Goal: Transaction & Acquisition: Purchase product/service

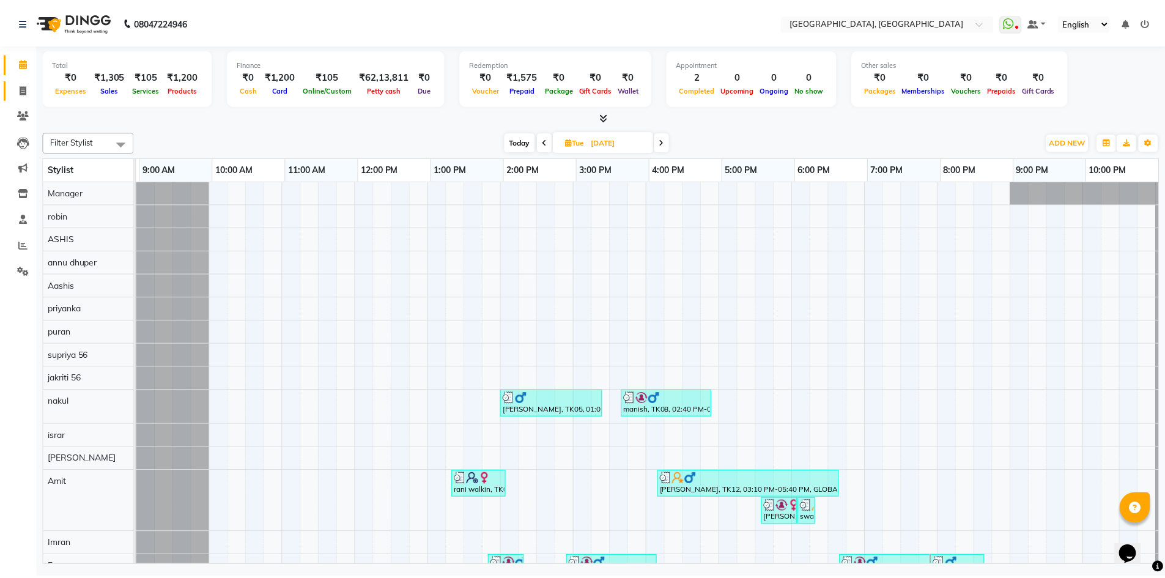
scroll to position [338, 70]
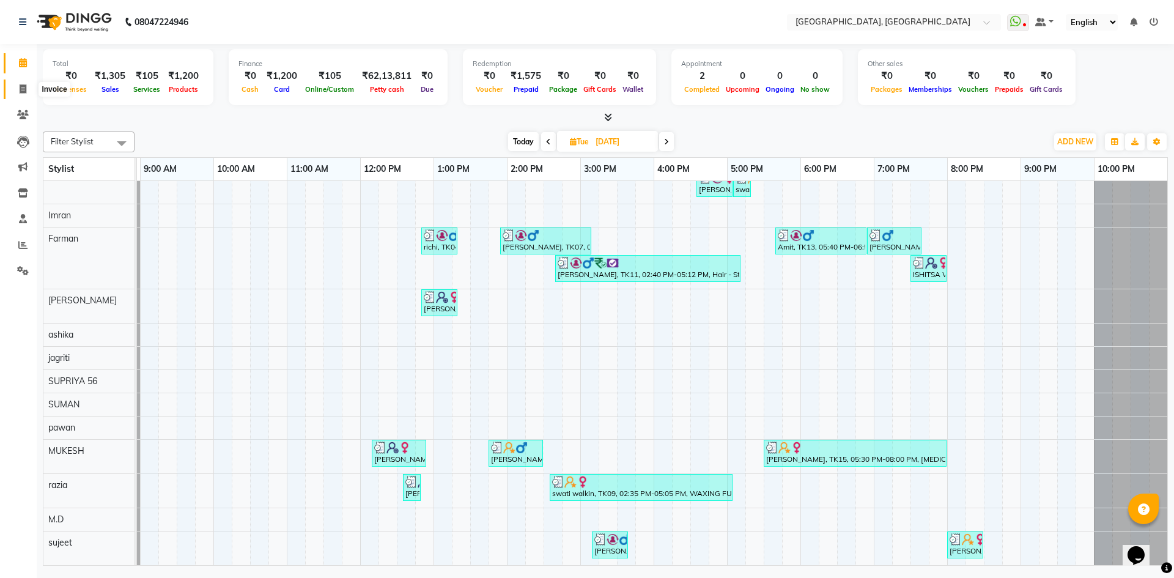
click at [15, 83] on span at bounding box center [22, 90] width 21 height 14
select select "service"
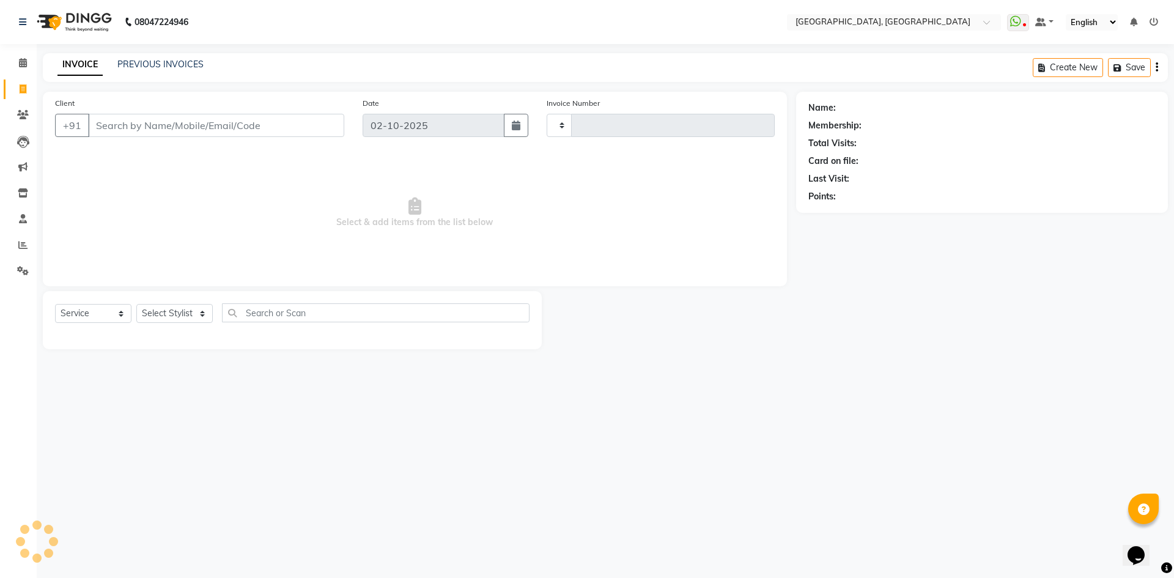
type input "3410"
select select "3948"
type input "9535718796"
click at [303, 130] on span "Add Client" at bounding box center [313, 125] width 48 height 12
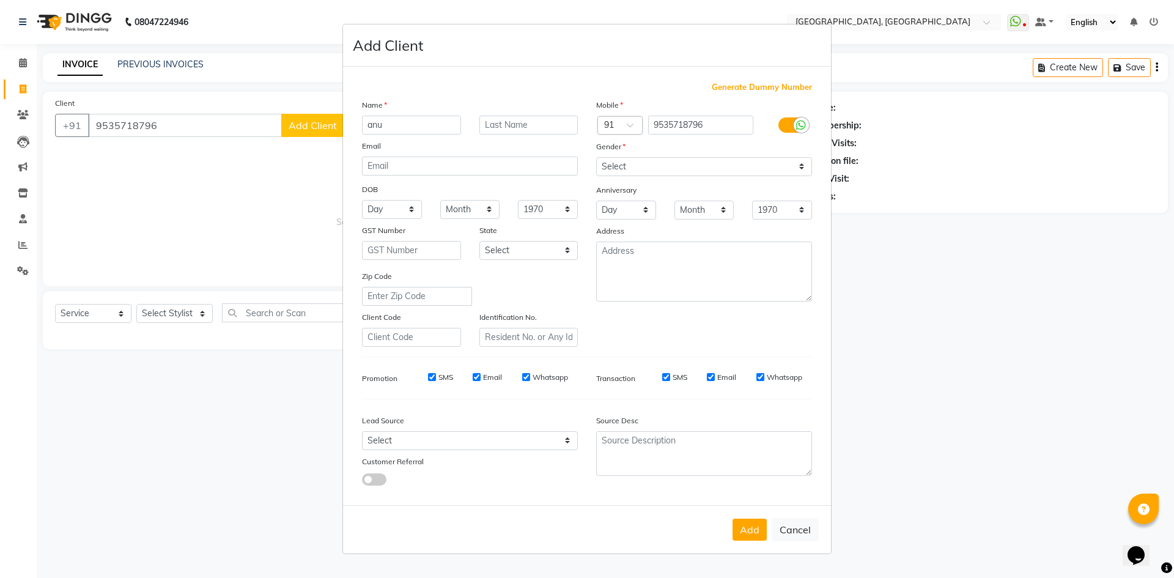
type input "anu"
type input "walkin"
drag, startPoint x: 647, startPoint y: 166, endPoint x: 658, endPoint y: 218, distance: 52.4
click at [658, 218] on div "Mobile Country Code × 91 9535718796 Gender Select Male Female Other Prefer Not …" at bounding box center [704, 222] width 234 height 248
select select "female"
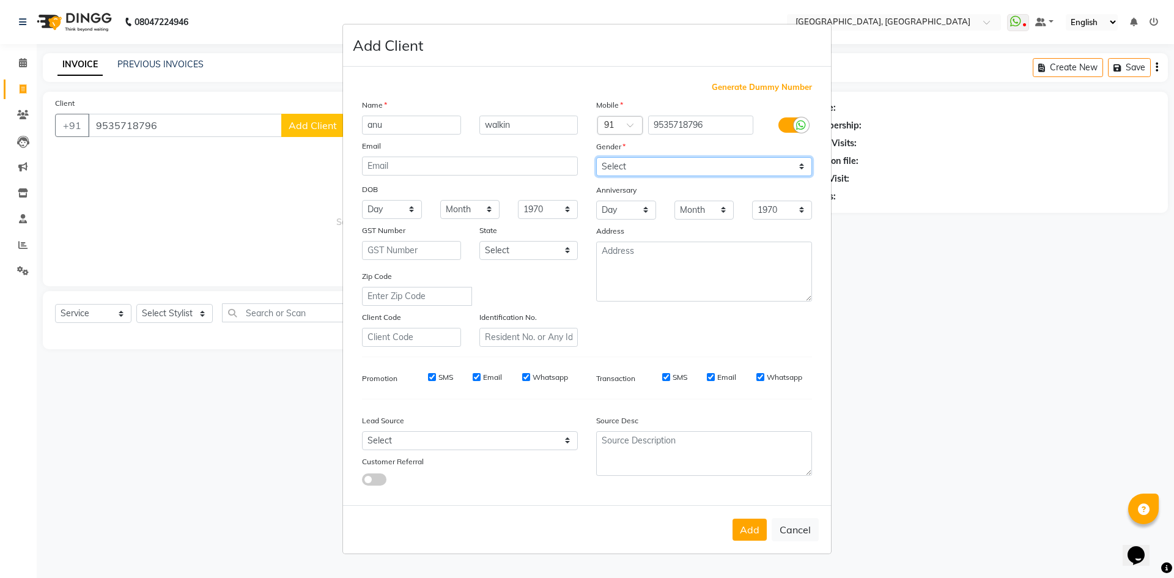
click at [596, 157] on select "Select Male Female Other Prefer Not To Say" at bounding box center [704, 166] width 216 height 19
click at [746, 536] on button "Add" at bounding box center [749, 529] width 34 height 22
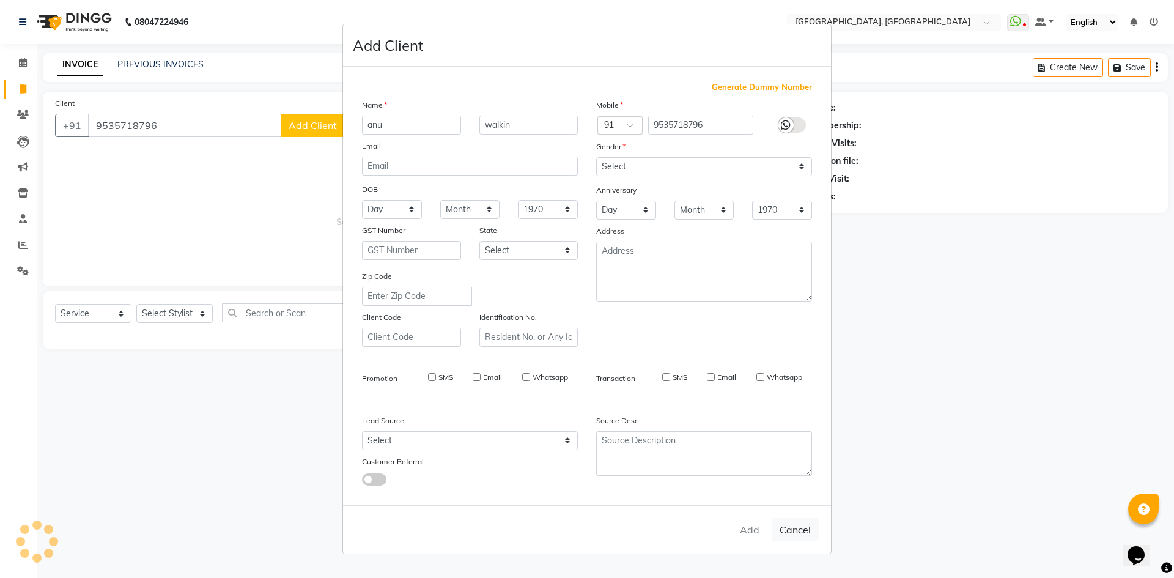
select select
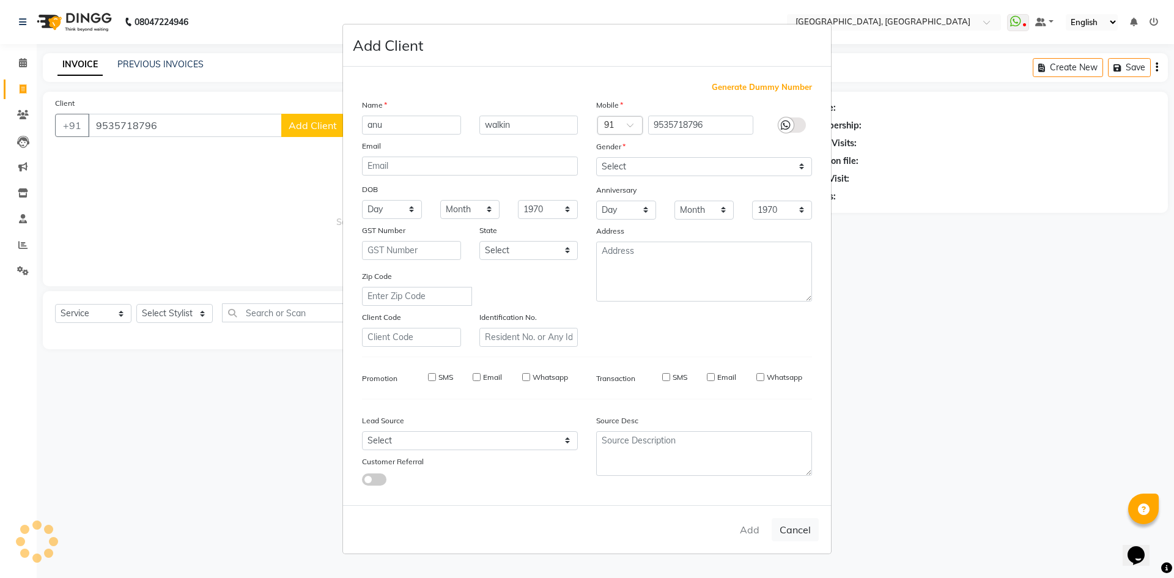
select select
checkbox input "false"
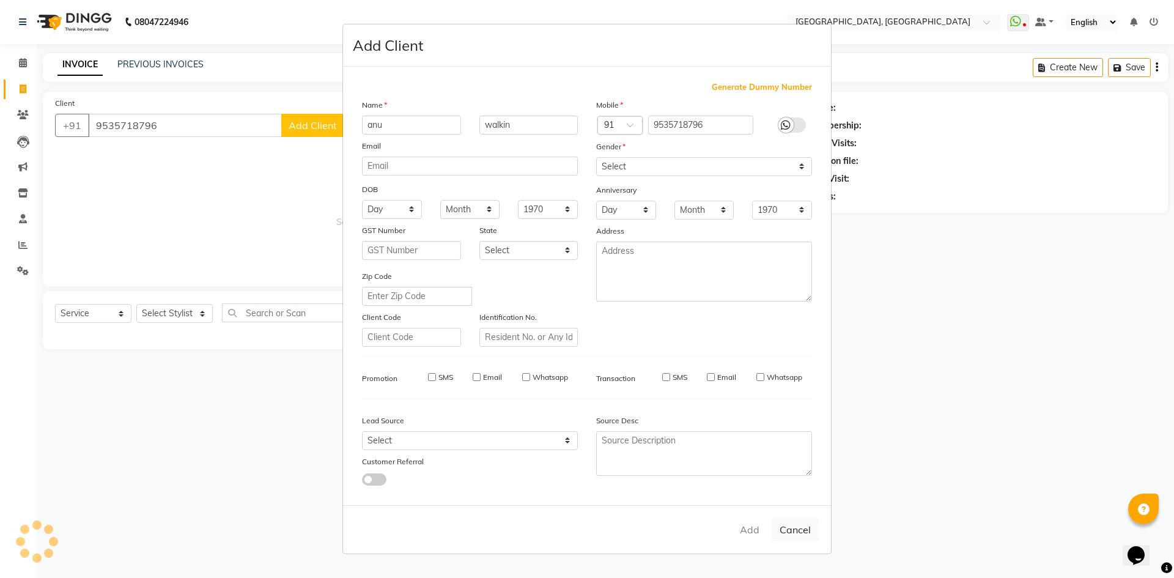
checkbox input "false"
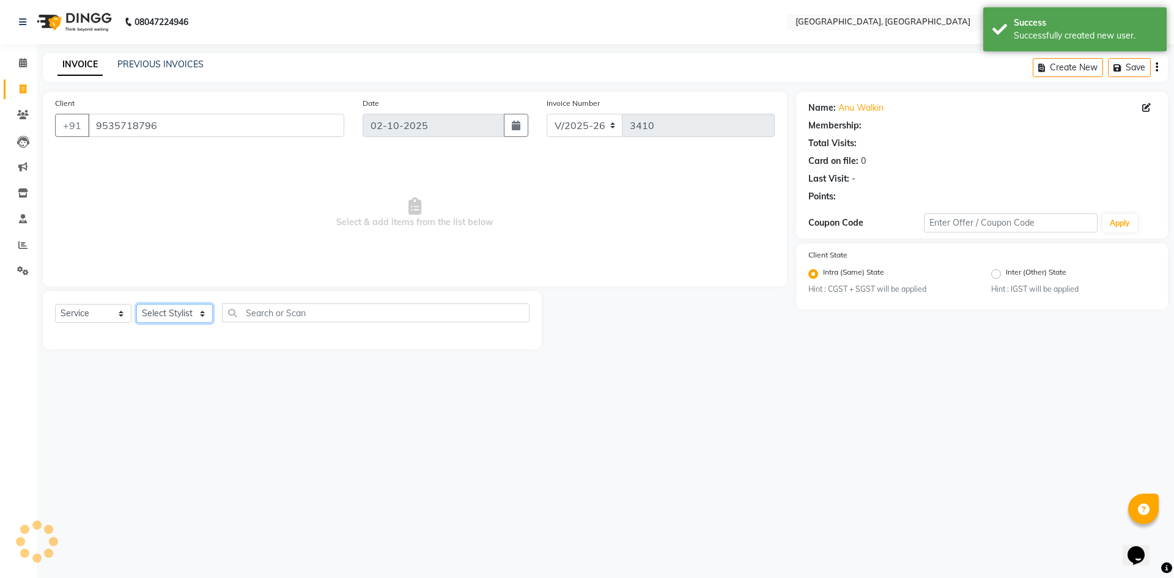
click at [166, 312] on select "Select Stylist Aashis Alic ashok vihar Alice makeup Amit annu dhuper ashika ASH…" at bounding box center [174, 313] width 76 height 19
select select "86545"
click at [136, 304] on select "Select Stylist Aashis Alic ashok vihar Alice makeup Amit annu dhuper ashika ASH…" at bounding box center [174, 313] width 76 height 19
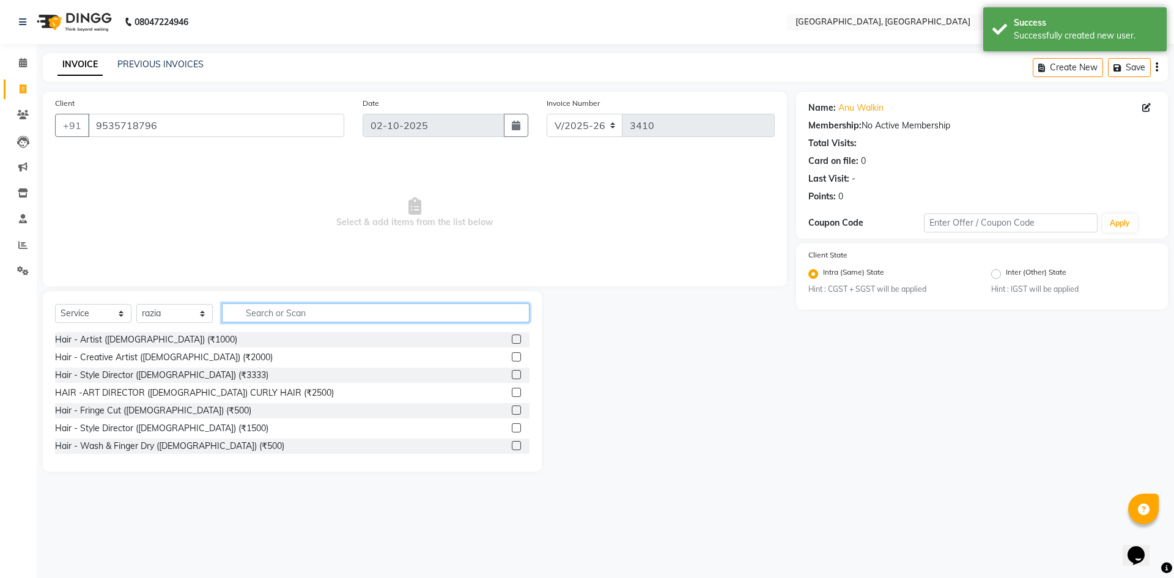
click at [263, 312] on input "text" at bounding box center [376, 312] width 308 height 19
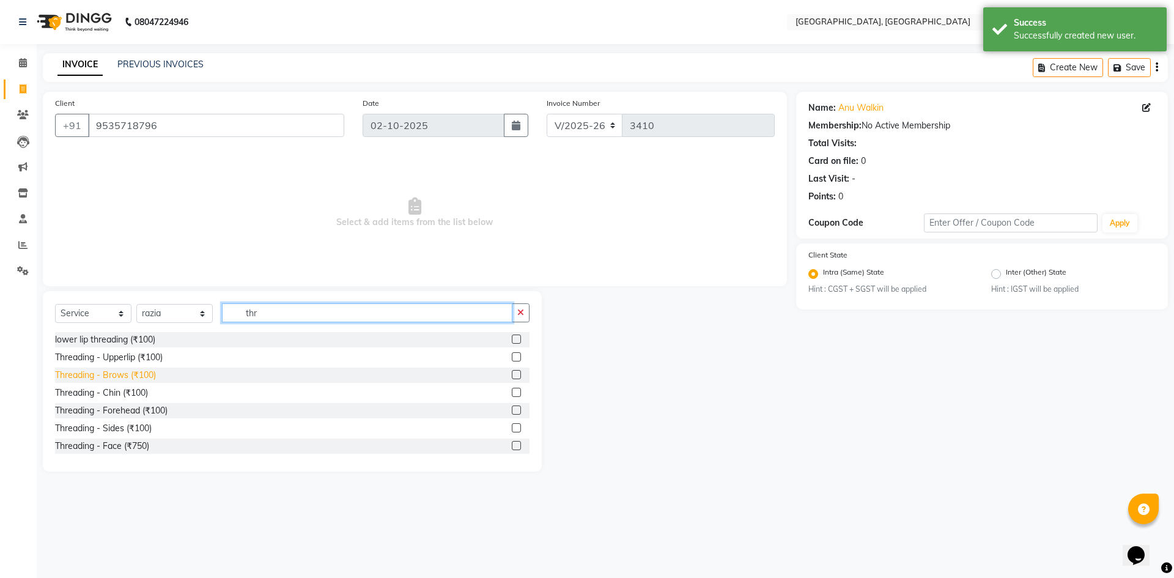
type input "thr"
click at [119, 374] on div "Threading - Brows (₹100)" at bounding box center [105, 375] width 101 height 13
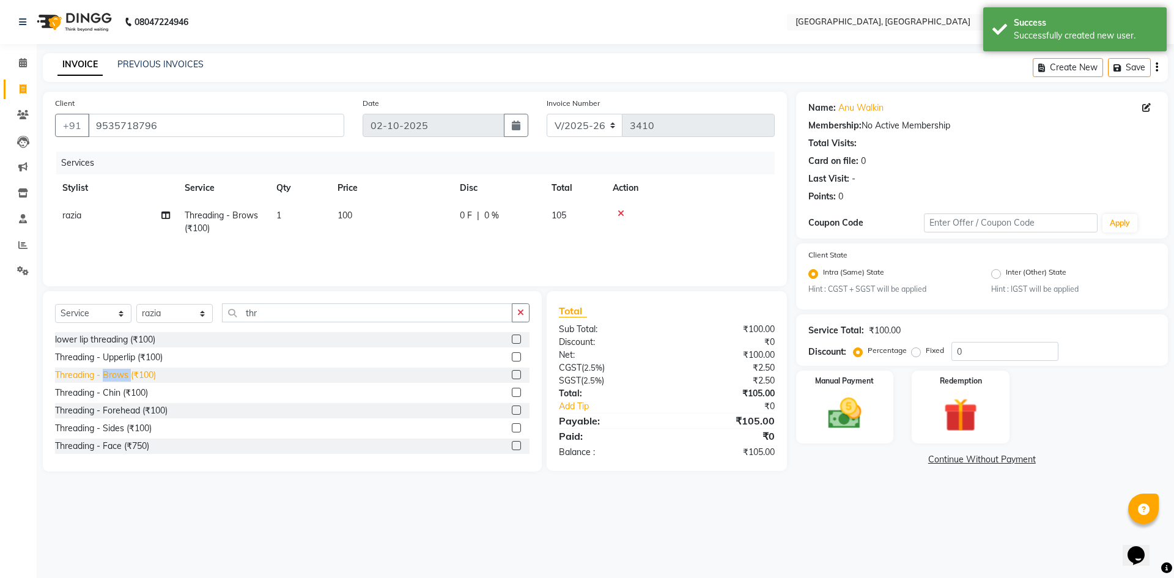
click at [119, 374] on div "Threading - Brows (₹100)" at bounding box center [105, 375] width 101 height 13
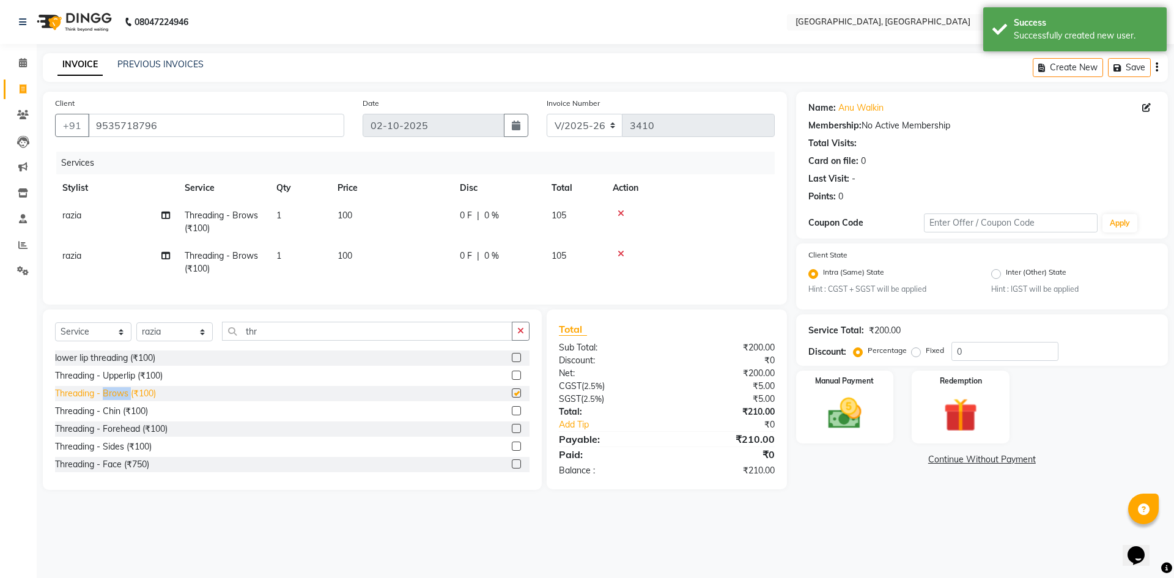
checkbox input "false"
click at [139, 382] on div "Threading - Upperlip (₹100)" at bounding box center [109, 375] width 108 height 13
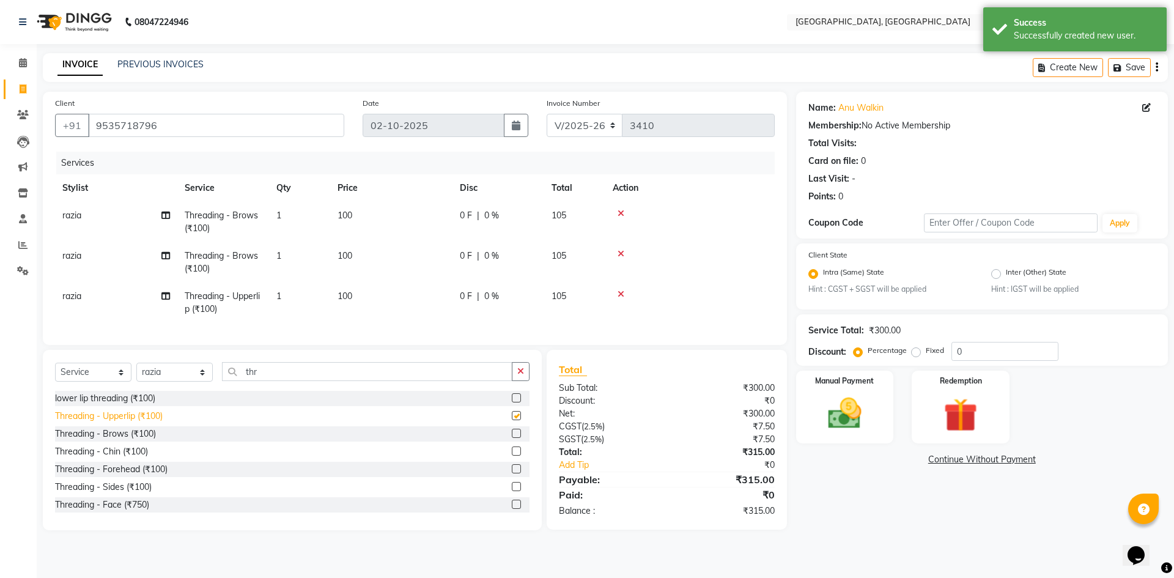
checkbox input "false"
click at [843, 411] on img at bounding box center [844, 414] width 57 height 40
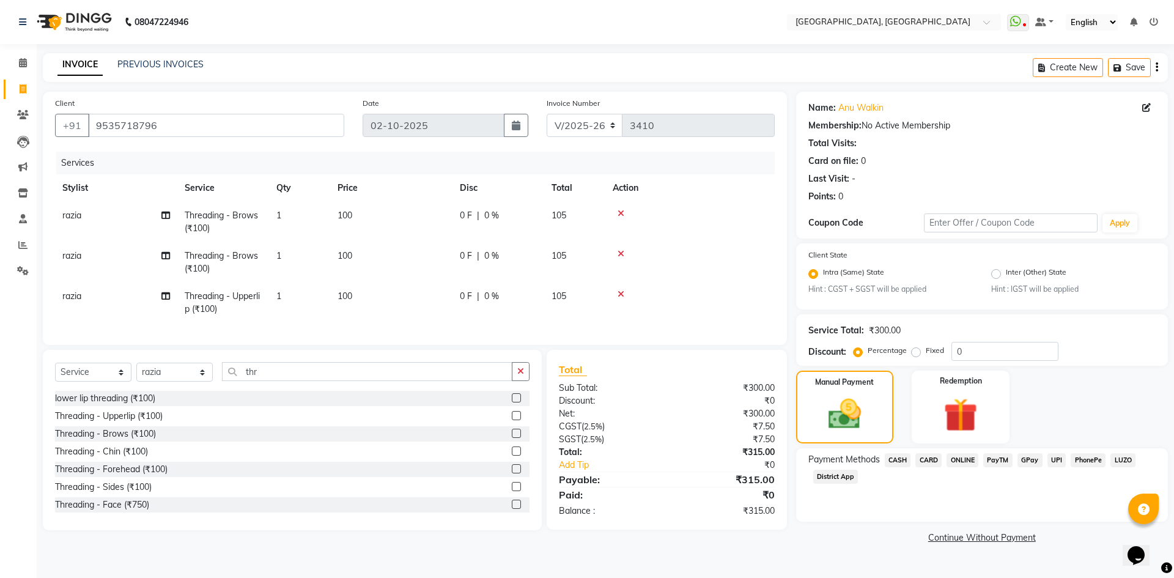
click at [1053, 463] on span "UPI" at bounding box center [1056, 460] width 19 height 14
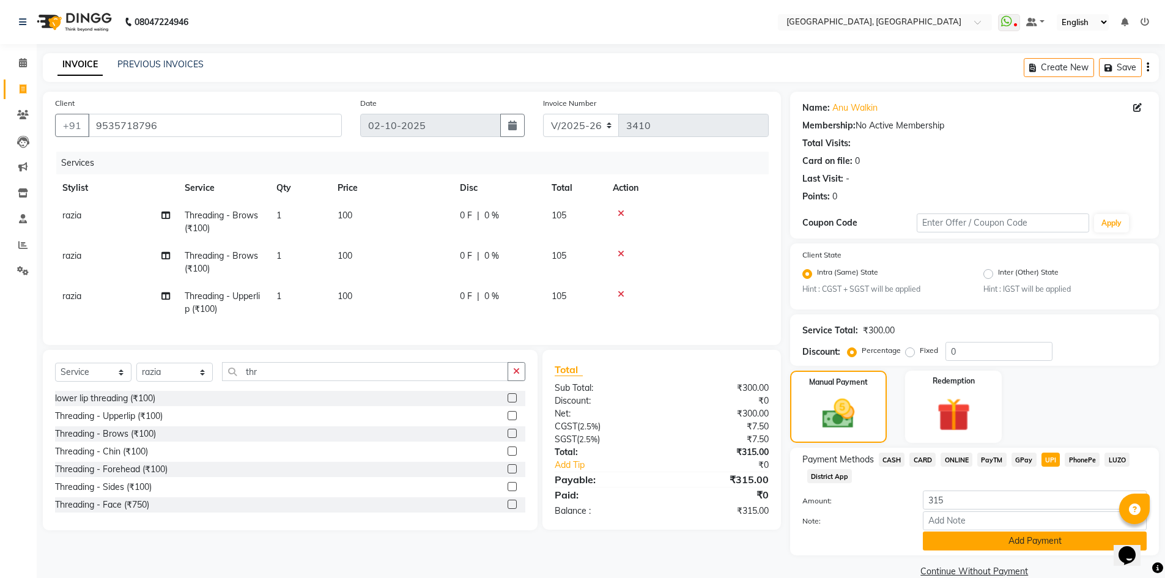
click at [1031, 536] on button "Add Payment" at bounding box center [1035, 540] width 224 height 19
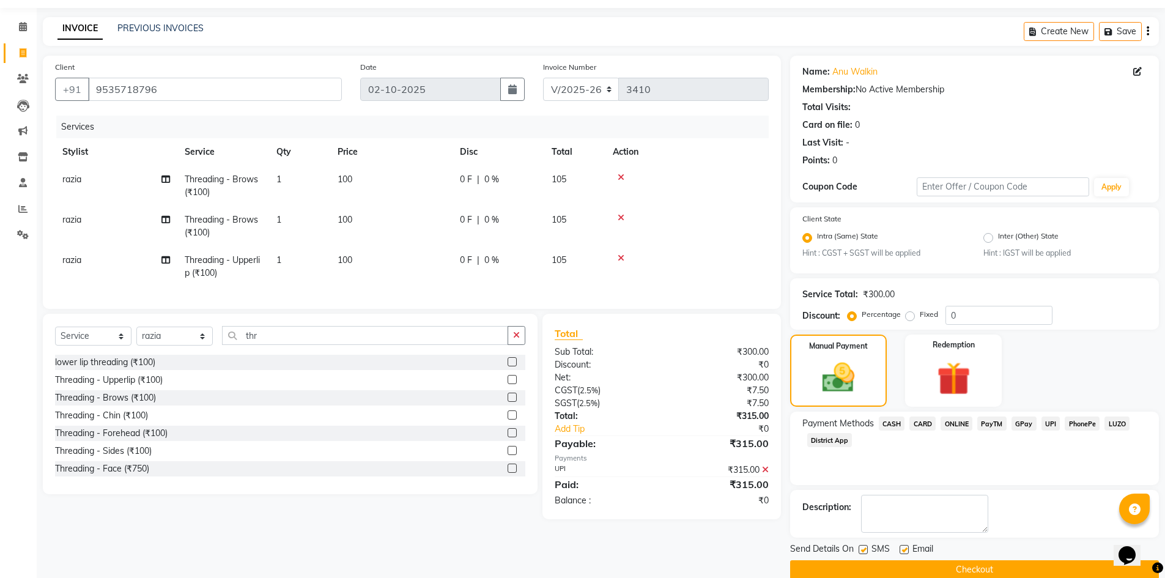
scroll to position [56, 0]
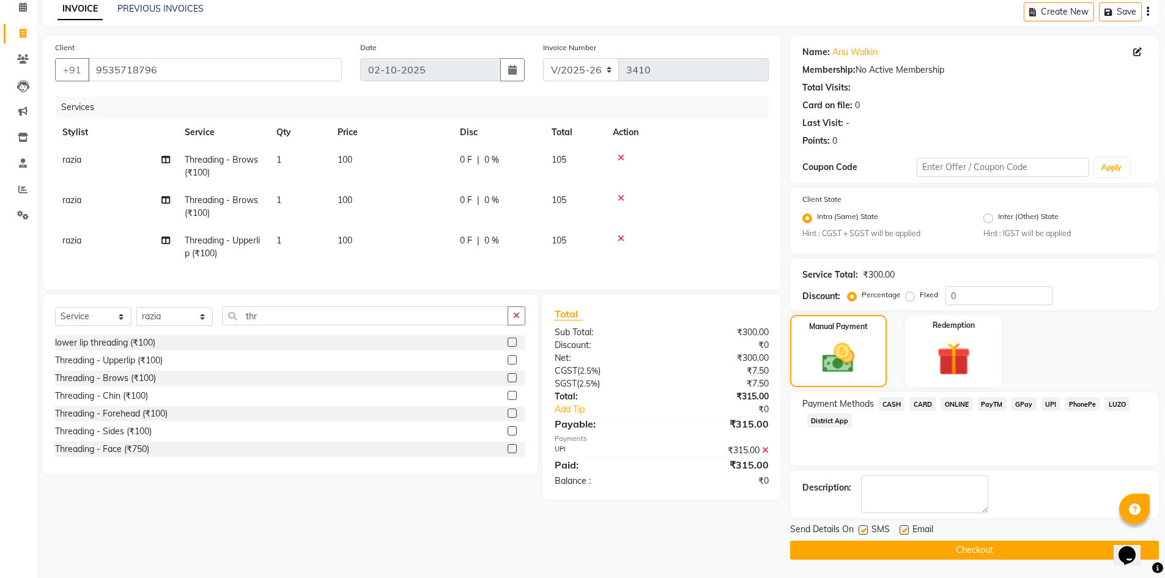
click at [1057, 554] on button "Checkout" at bounding box center [974, 549] width 369 height 19
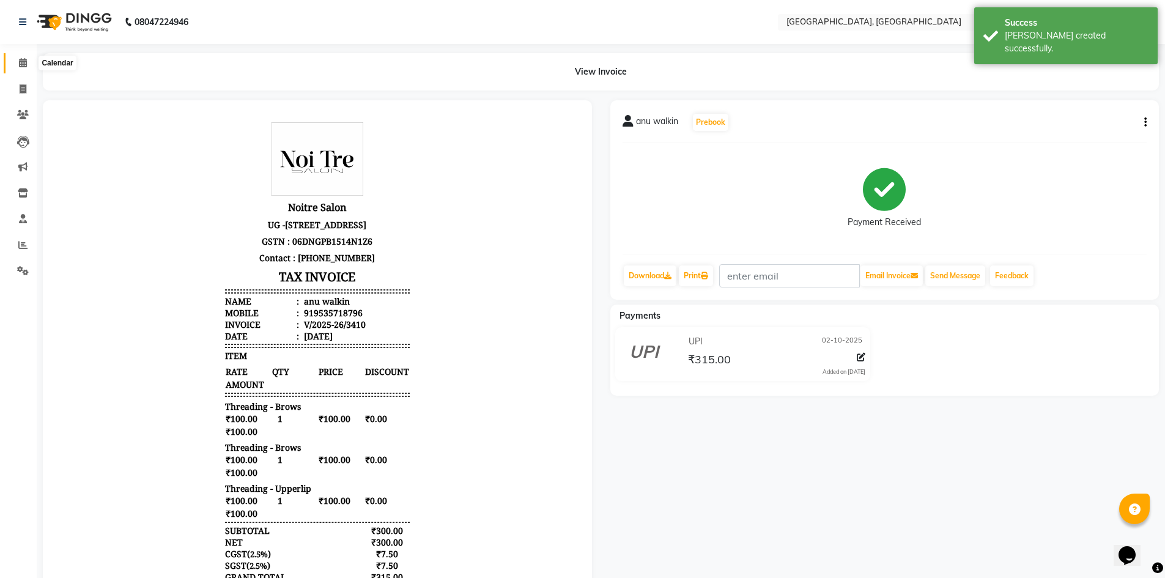
click at [18, 59] on span at bounding box center [22, 63] width 21 height 14
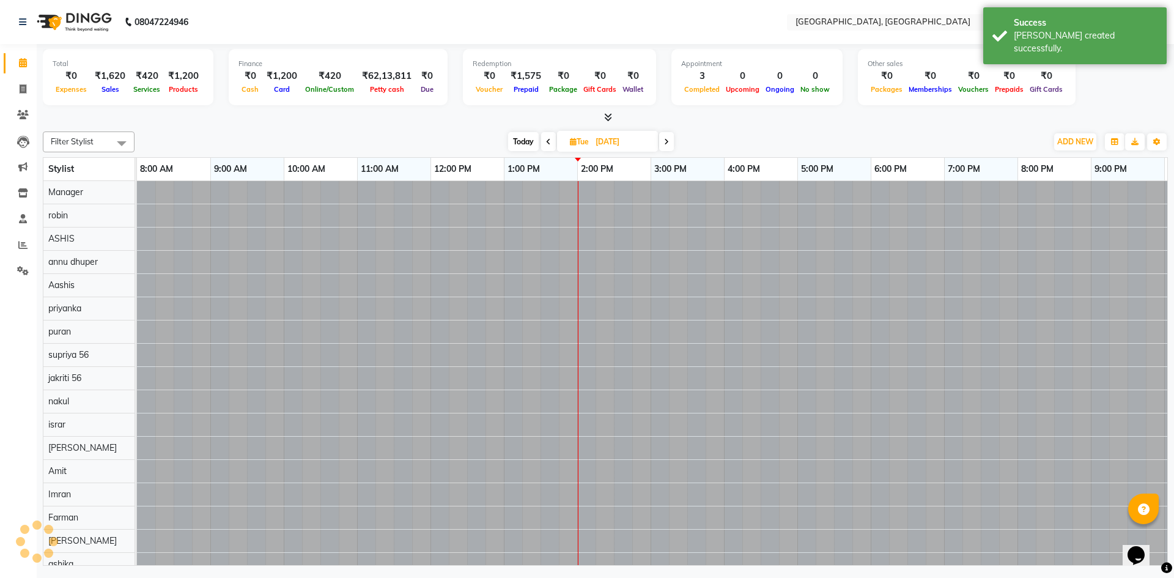
scroll to position [0, 70]
click at [325, 129] on div "Filter Stylist Select All Aashis Amit annu dhuper ashika ASHIS Farman Imran isr…" at bounding box center [605, 346] width 1125 height 439
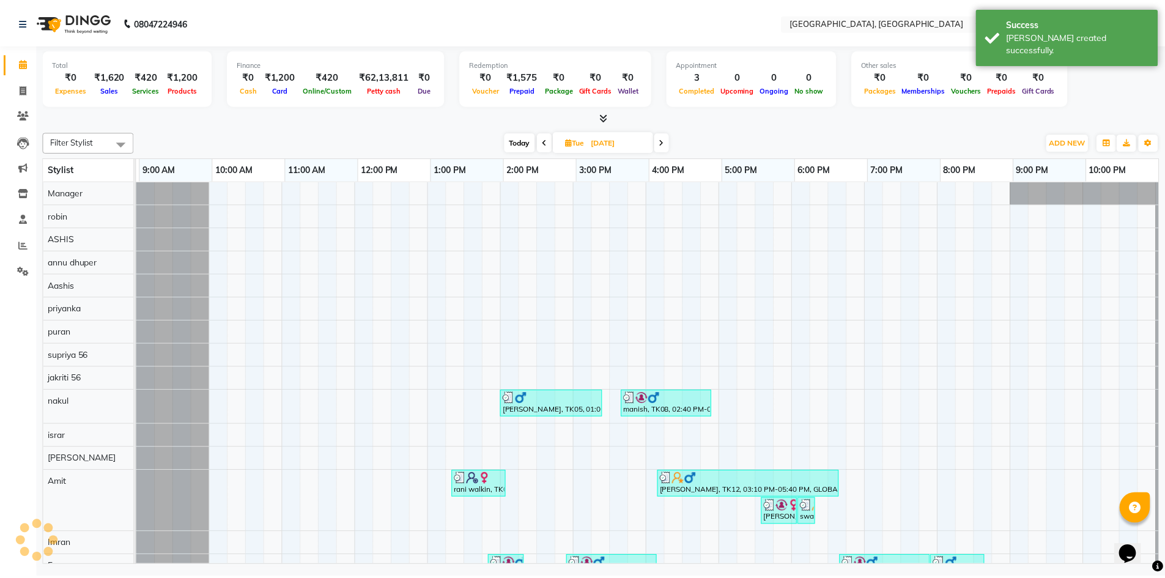
scroll to position [0, 0]
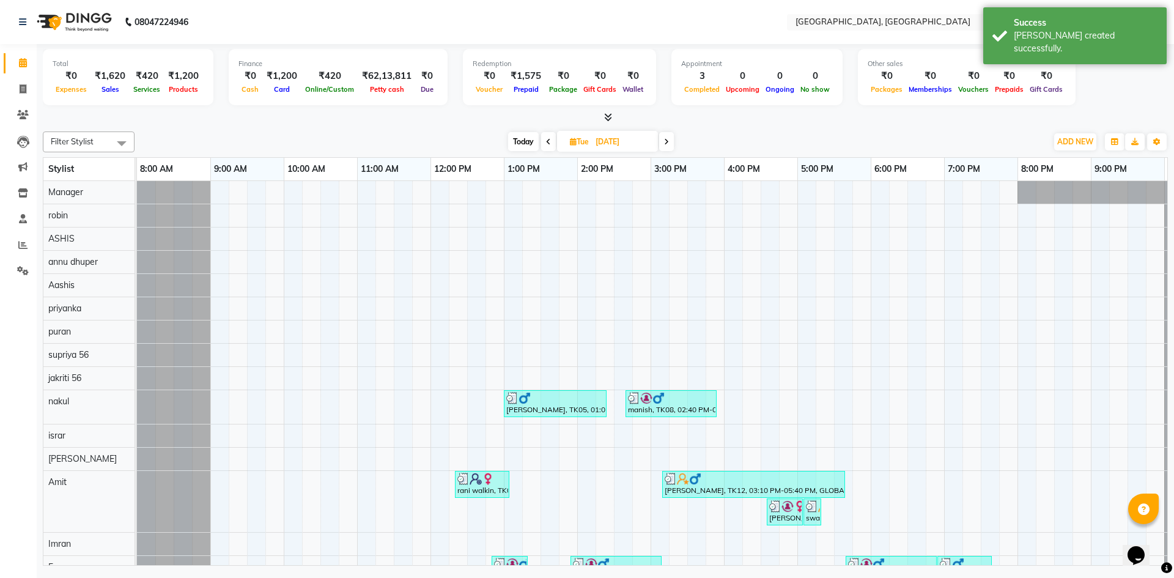
click at [609, 111] on div "Total ₹0 Expenses ₹1,620 Sales ₹420 Services ₹1,200 Products Finance ₹0 Cash ₹1…" at bounding box center [605, 84] width 1125 height 80
click at [609, 114] on icon at bounding box center [608, 117] width 8 height 9
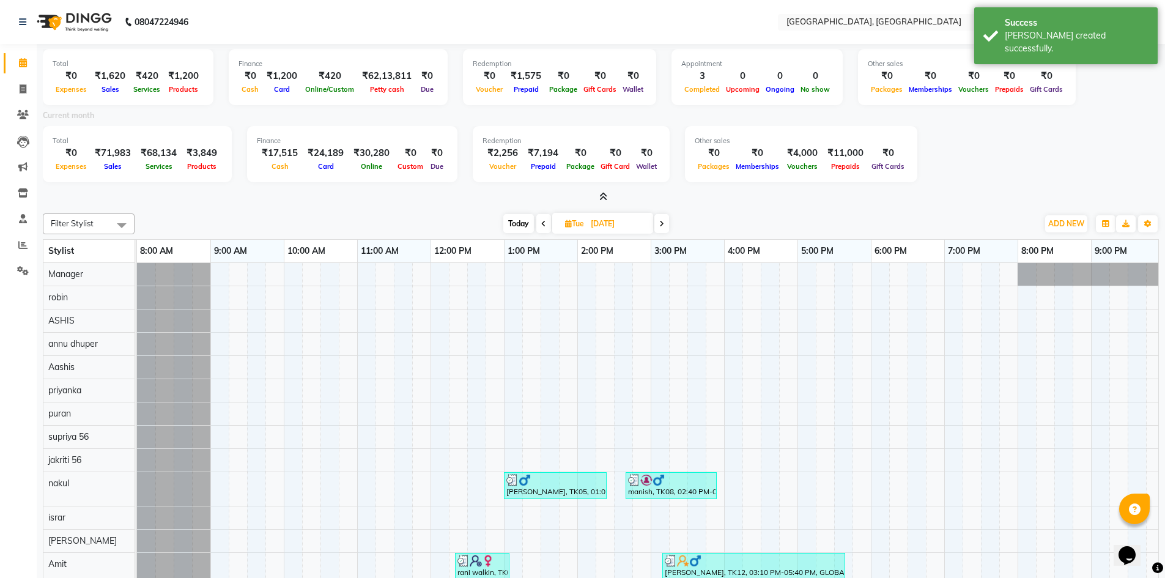
click at [597, 200] on span at bounding box center [600, 197] width 13 height 13
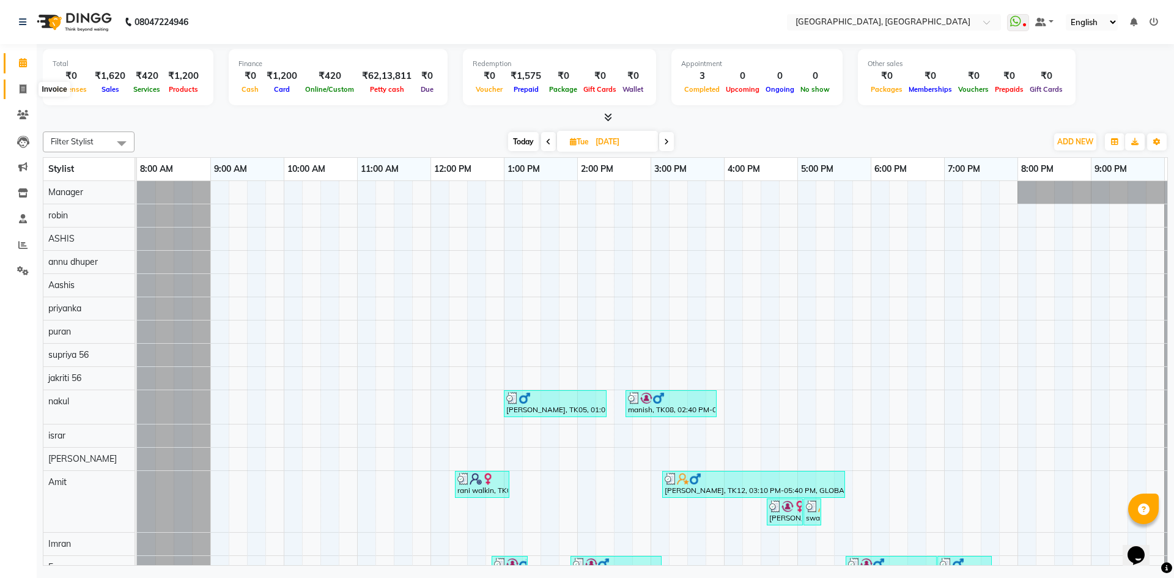
click at [27, 94] on span at bounding box center [22, 90] width 21 height 14
select select "3948"
select select "service"
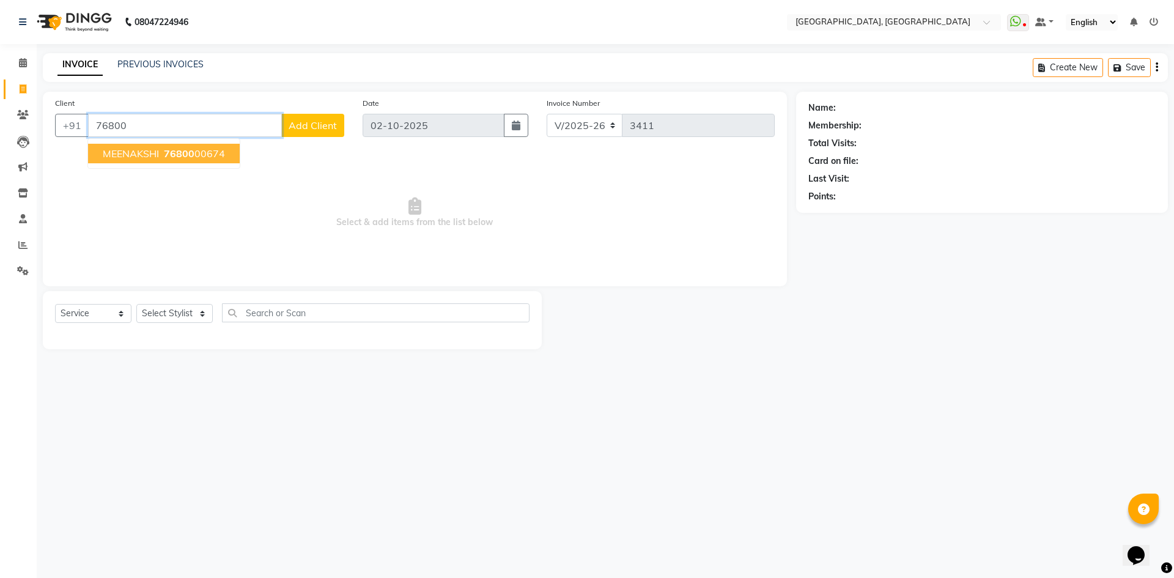
click at [150, 149] on span "MEENAKSHI" at bounding box center [131, 153] width 56 height 12
type input "7680000674"
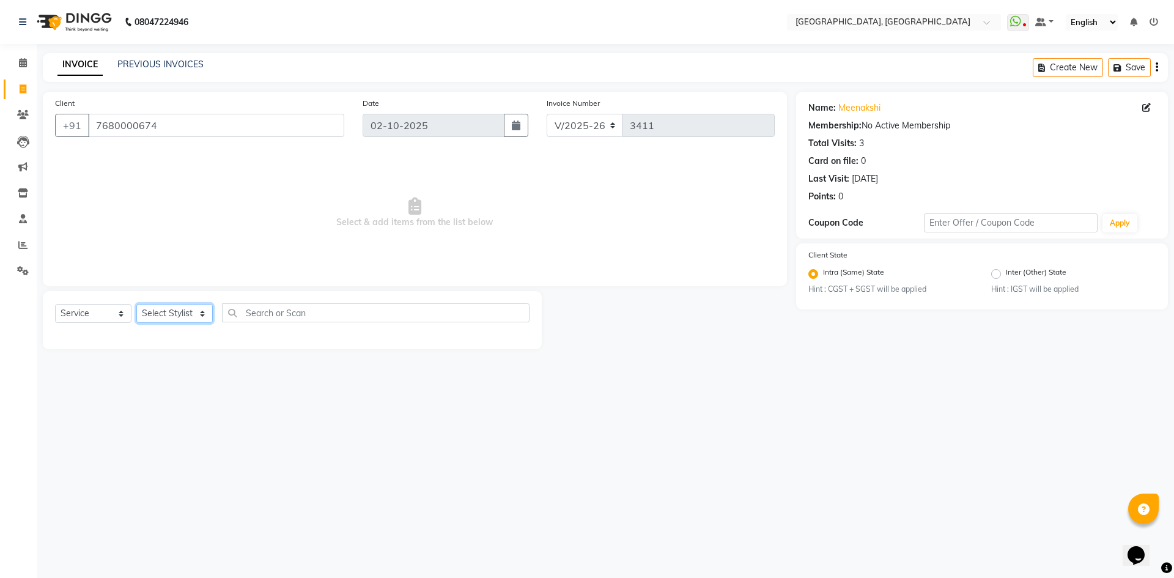
click at [164, 315] on select "Select Stylist [PERSON_NAME] vihar [PERSON_NAME] makeup Amit annu [PERSON_NAME]…" at bounding box center [174, 313] width 76 height 19
select select "63761"
click at [136, 304] on select "Select Stylist [PERSON_NAME] vihar [PERSON_NAME] makeup Amit annu [PERSON_NAME]…" at bounding box center [174, 313] width 76 height 19
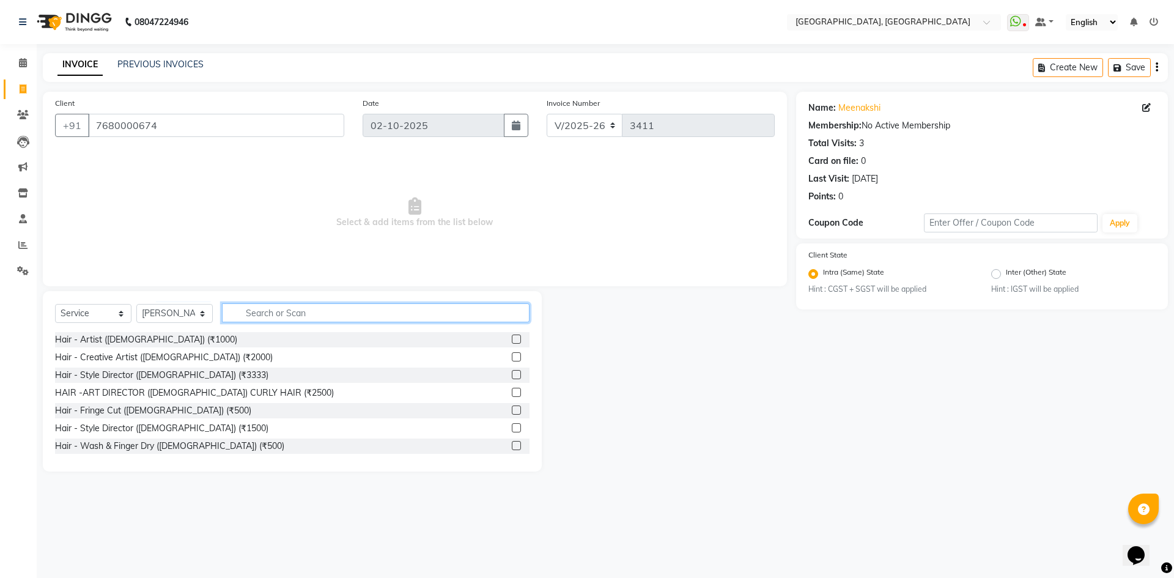
click at [256, 319] on input "text" at bounding box center [376, 312] width 308 height 19
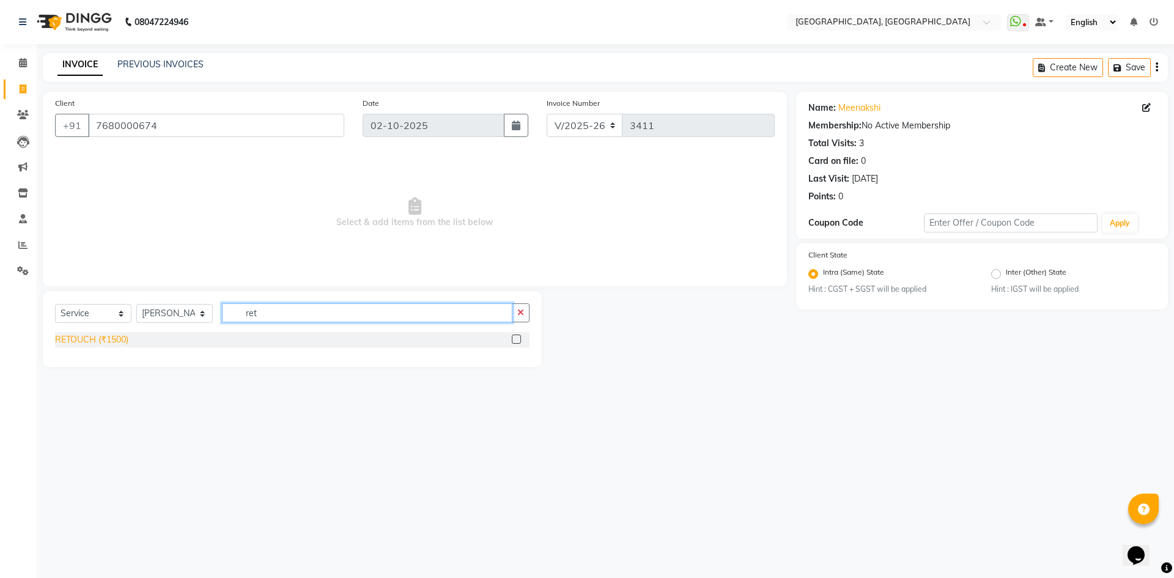
type input "ret"
click at [88, 338] on div "RETOUCH (₹1500)" at bounding box center [91, 339] width 73 height 13
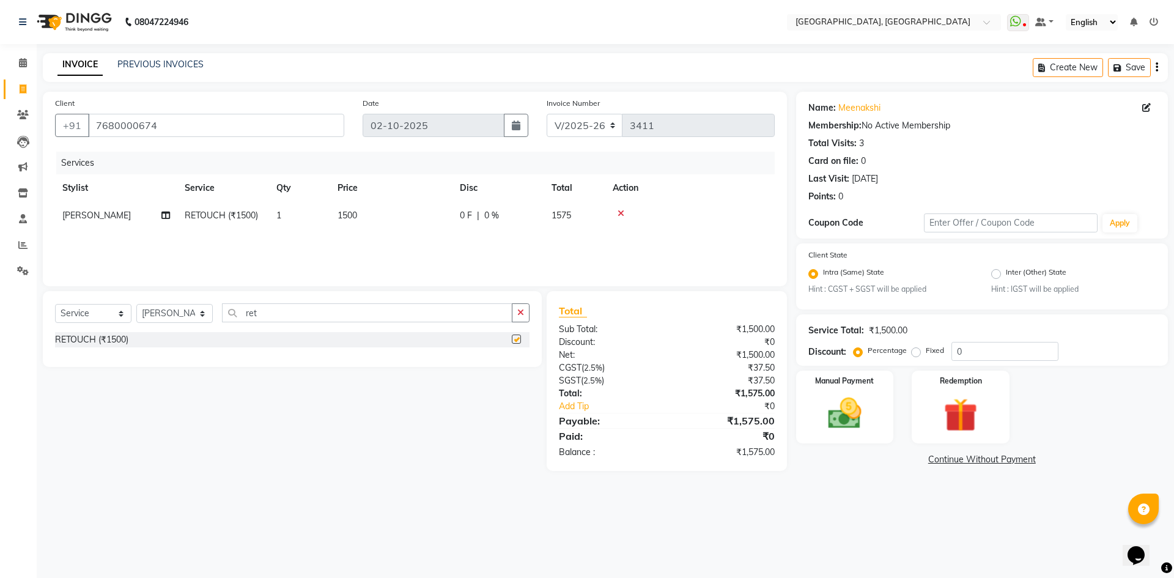
checkbox input "false"
click at [871, 353] on label "Percentage" at bounding box center [887, 350] width 39 height 11
click at [865, 353] on input "Percentage" at bounding box center [860, 350] width 9 height 9
click at [871, 398] on img at bounding box center [844, 414] width 57 height 40
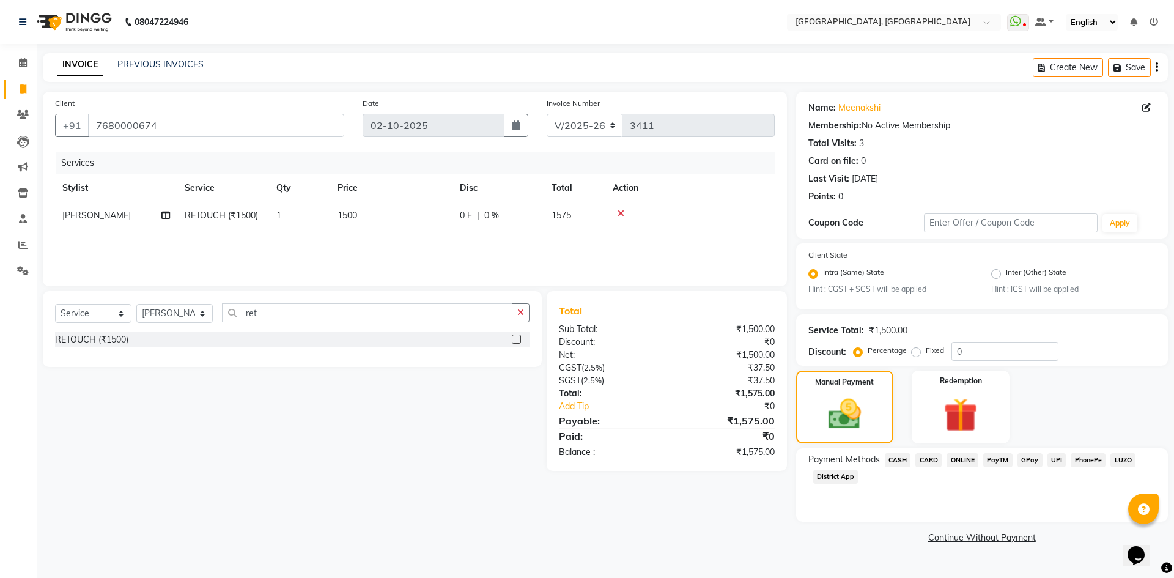
click at [899, 461] on span "CASH" at bounding box center [898, 460] width 26 height 14
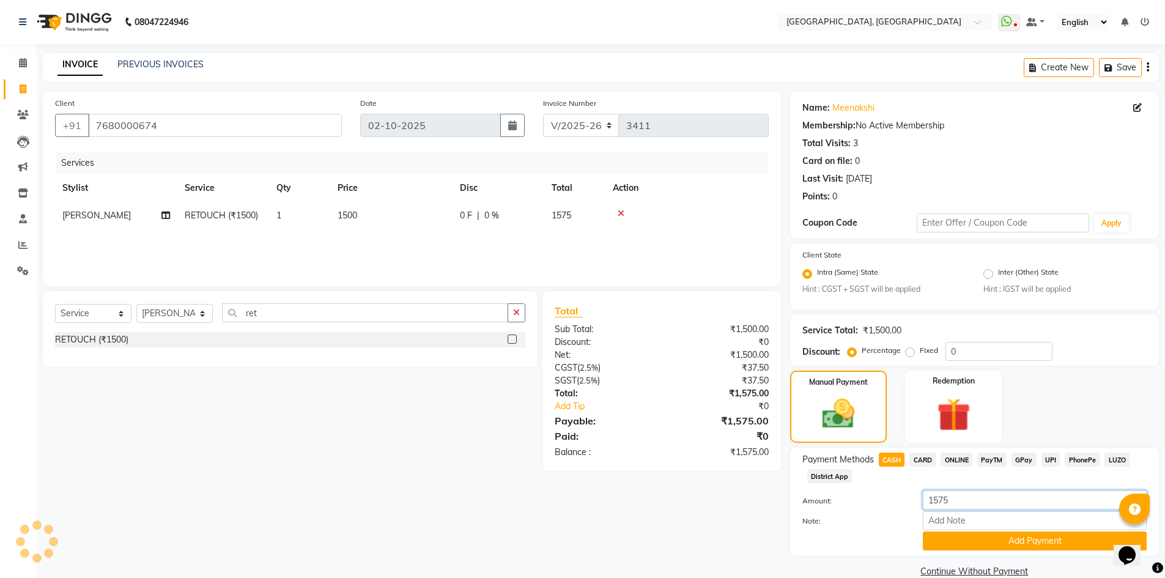
click at [967, 500] on input "1575" at bounding box center [1035, 499] width 224 height 19
click at [962, 481] on div "Payment Methods CASH CARD ONLINE PayTM GPay UPI PhonePe LUZO District App" at bounding box center [974, 468] width 344 height 33
click at [871, 506] on div "Amount: 1575" at bounding box center [974, 500] width 363 height 21
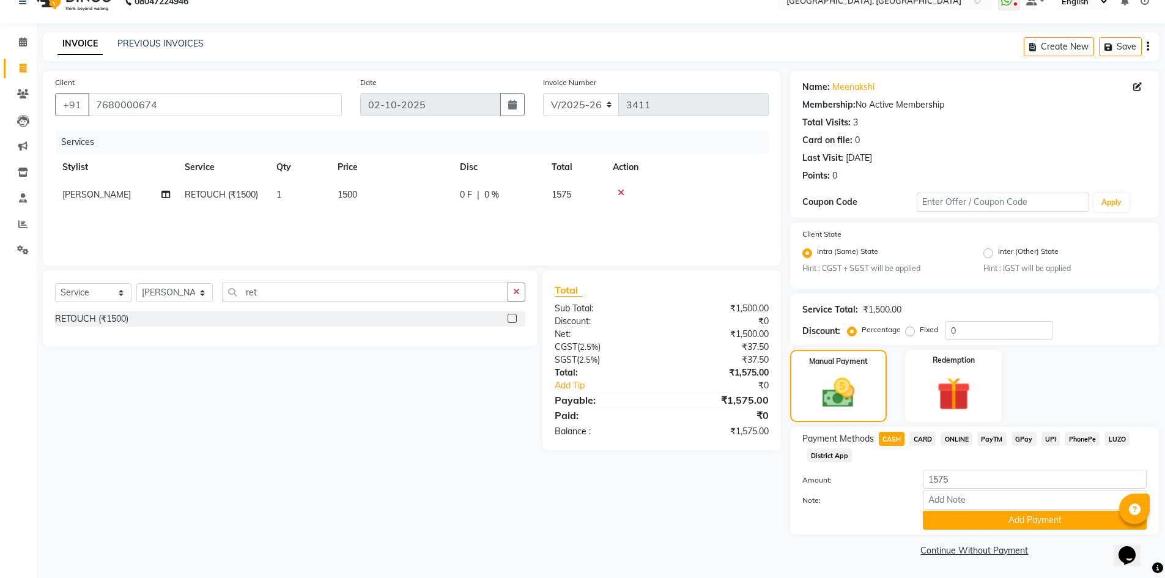
click at [926, 436] on span "CARD" at bounding box center [922, 439] width 26 height 14
click at [940, 518] on button "Add Payment" at bounding box center [1035, 520] width 224 height 19
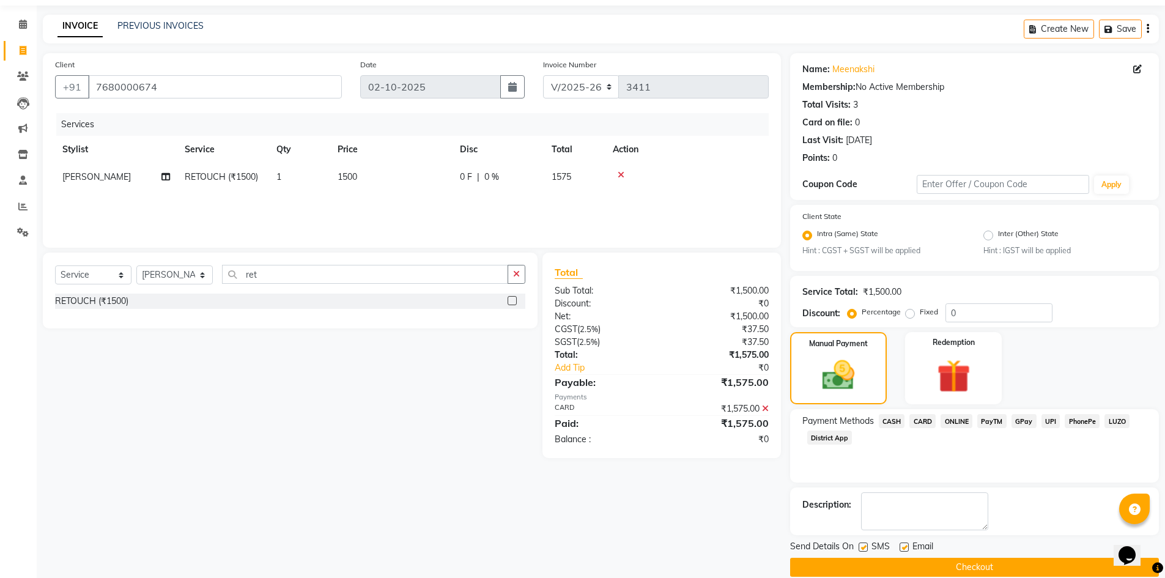
scroll to position [56, 0]
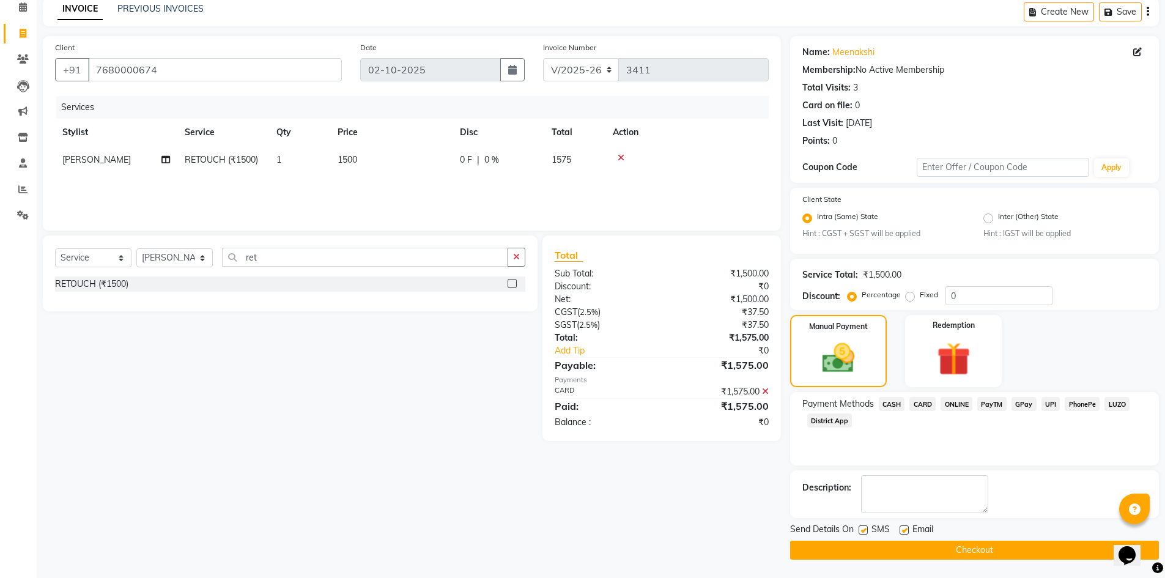
click at [945, 551] on button "Checkout" at bounding box center [974, 549] width 369 height 19
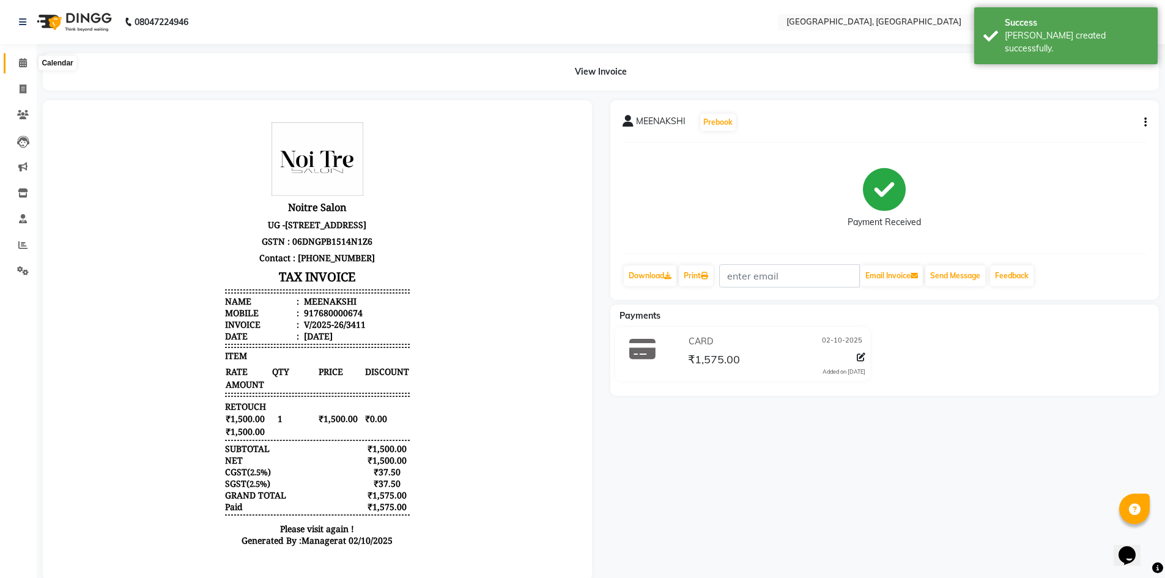
click at [32, 61] on span at bounding box center [22, 63] width 21 height 14
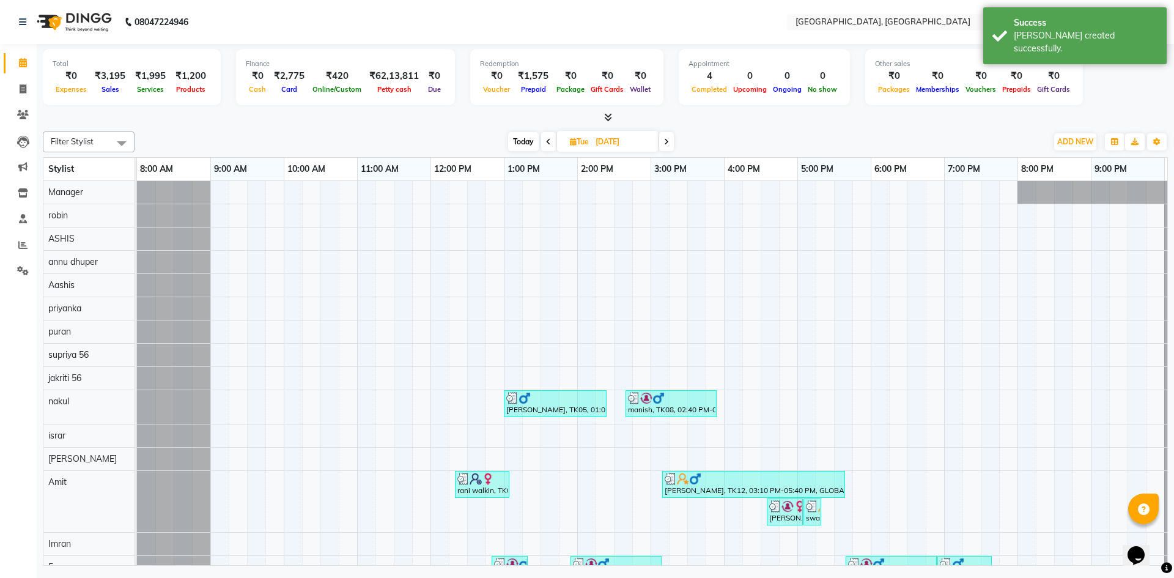
click at [245, 111] on div "Total ₹0 Expenses ₹3,195 Sales ₹1,995 Services ₹1,200 Products Finance ₹0 Cash …" at bounding box center [605, 84] width 1125 height 80
drag, startPoint x: 246, startPoint y: 49, endPoint x: 408, endPoint y: 99, distance: 169.0
click at [408, 99] on div "Finance ₹0 Cash ₹2,775 Card ₹420 Online/Custom ₹62,13,811 Petty cash ₹0 Due" at bounding box center [345, 77] width 219 height 56
click at [360, 127] on div "Filter Stylist Select All Aashis Amit annu dhuper ashika ASHIS Farman Imran isr…" at bounding box center [605, 346] width 1125 height 439
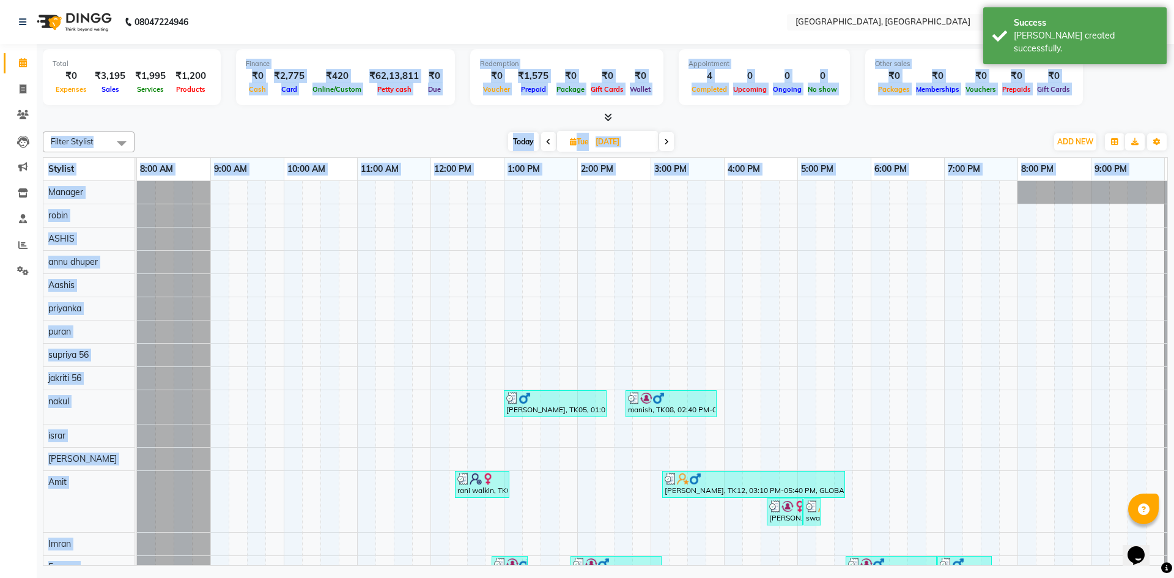
drag, startPoint x: 234, startPoint y: 64, endPoint x: 535, endPoint y: 189, distance: 325.6
click at [535, 189] on div "Total ₹0 Expenses ₹3,195 Sales ₹1,995 Services ₹1,200 Products Finance ₹0 Cash …" at bounding box center [605, 306] width 1137 height 525
click at [411, 142] on div "Today Tue 30-09-2025" at bounding box center [591, 142] width 900 height 18
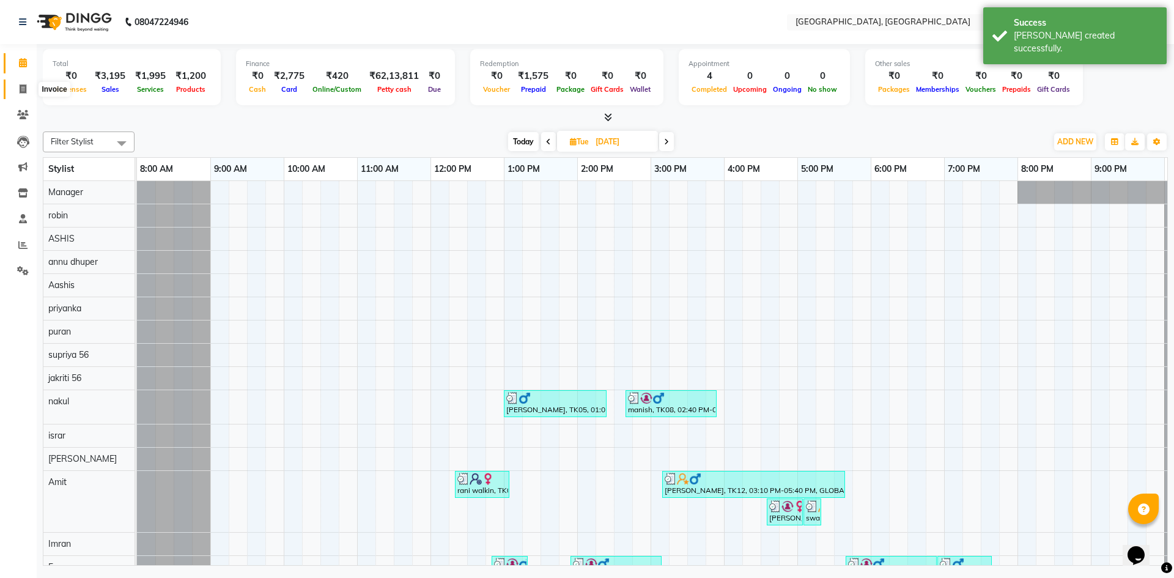
click at [21, 90] on icon at bounding box center [23, 88] width 7 height 9
select select "3948"
select select "service"
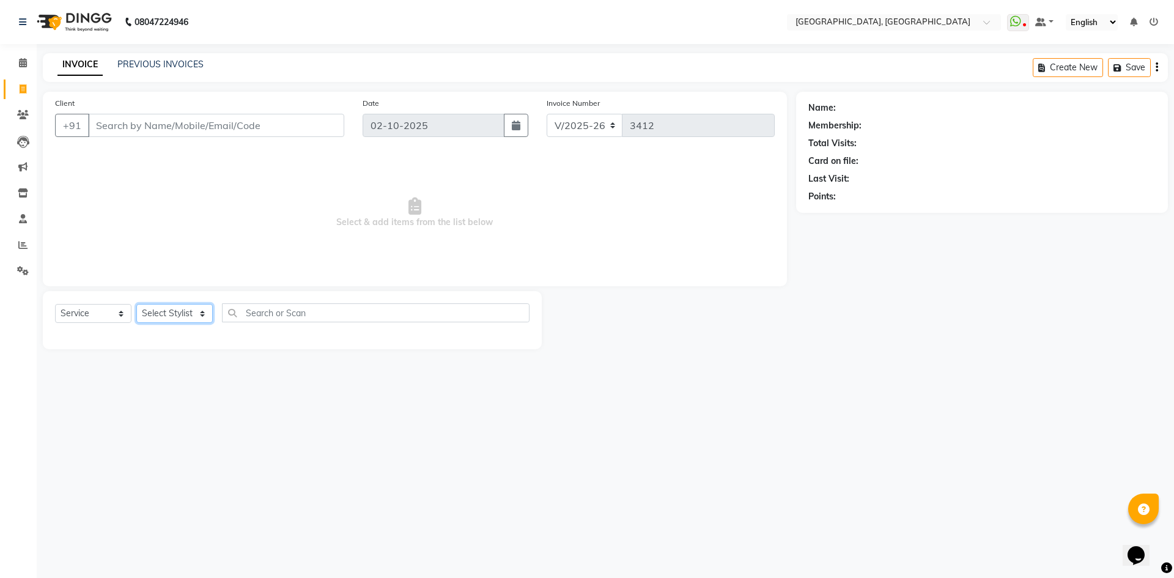
click at [174, 315] on select "Select Stylist [PERSON_NAME] vihar [PERSON_NAME] makeup Amit annu [PERSON_NAME]…" at bounding box center [174, 313] width 76 height 19
select select "86545"
click at [136, 304] on select "Select Stylist [PERSON_NAME] vihar [PERSON_NAME] makeup Amit annu [PERSON_NAME]…" at bounding box center [174, 313] width 76 height 19
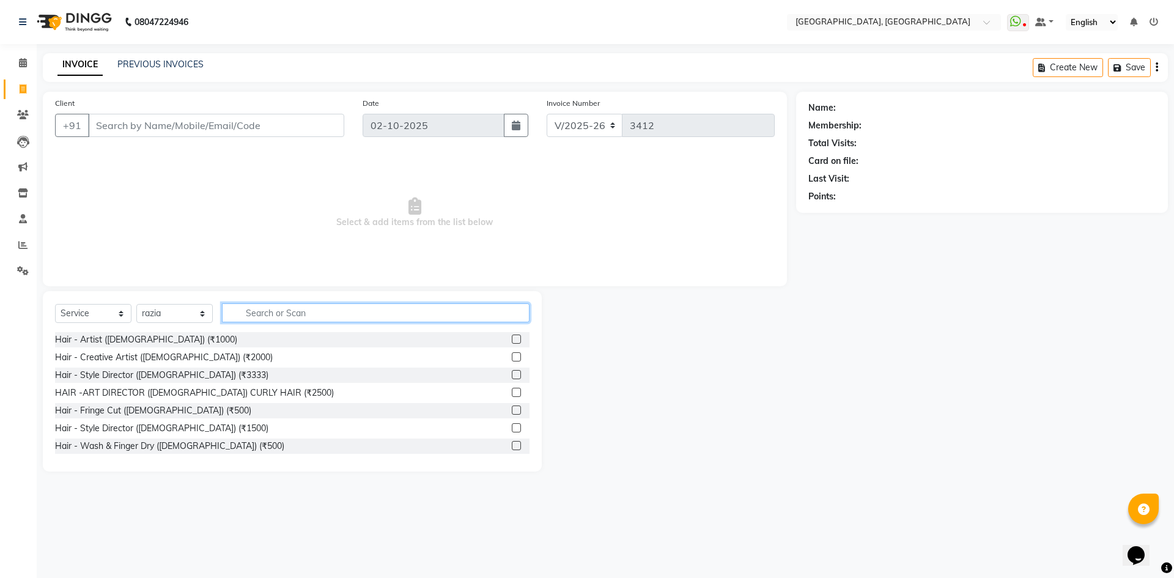
click at [301, 320] on input "text" at bounding box center [376, 312] width 308 height 19
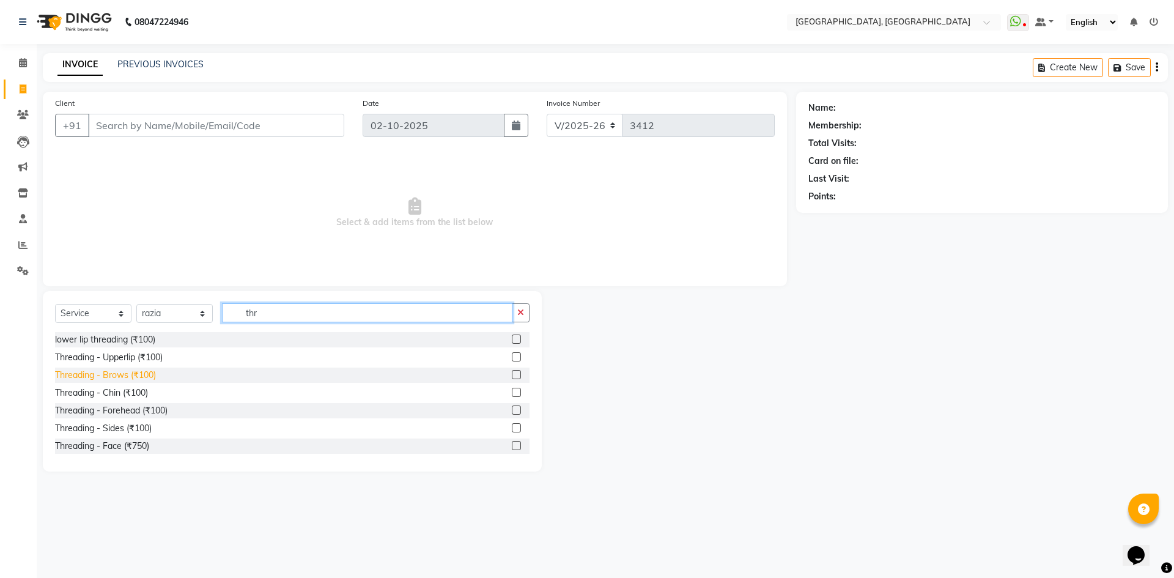
type input "thr"
click at [115, 378] on div "Threading - Brows (₹100)" at bounding box center [105, 375] width 101 height 13
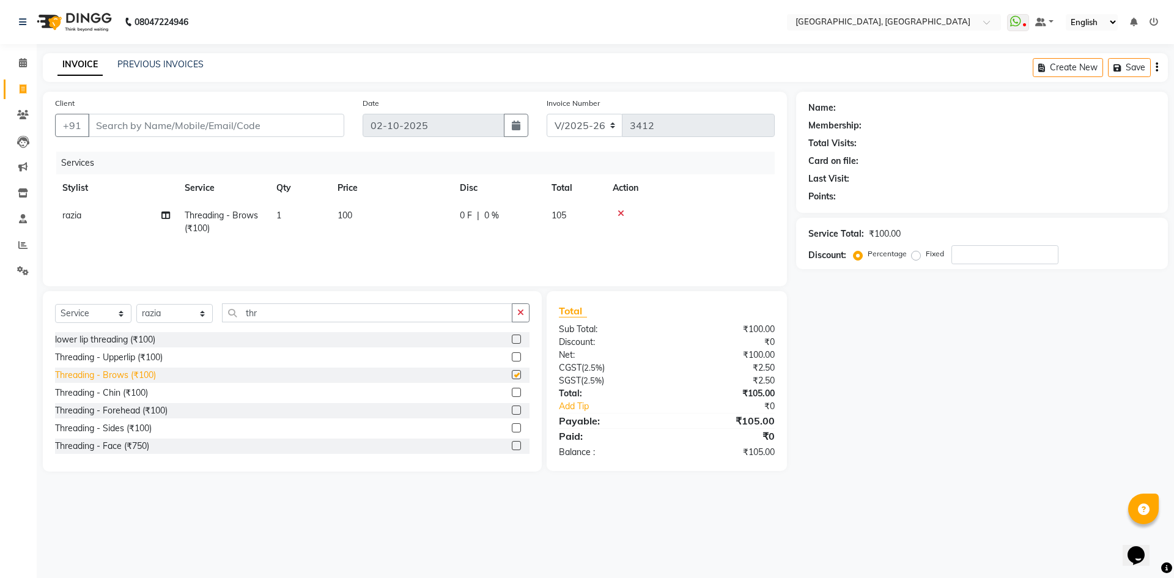
checkbox input "false"
click at [155, 116] on input "Client" at bounding box center [216, 125] width 256 height 23
type input "r"
type input "0"
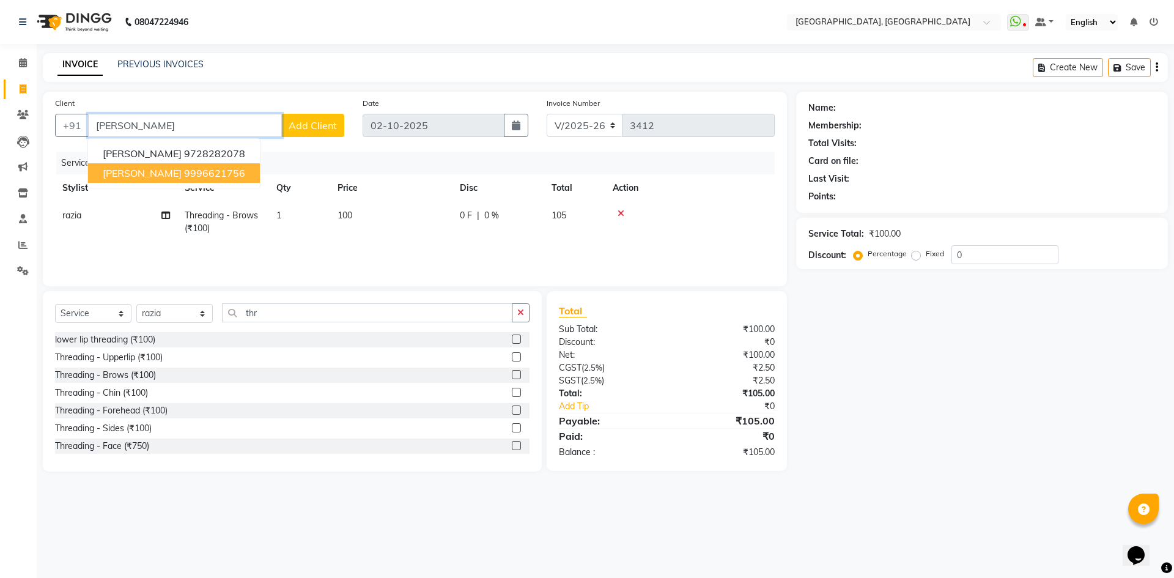
click at [194, 172] on ngb-highlight "9996621756" at bounding box center [214, 173] width 61 height 12
type input "9996621756"
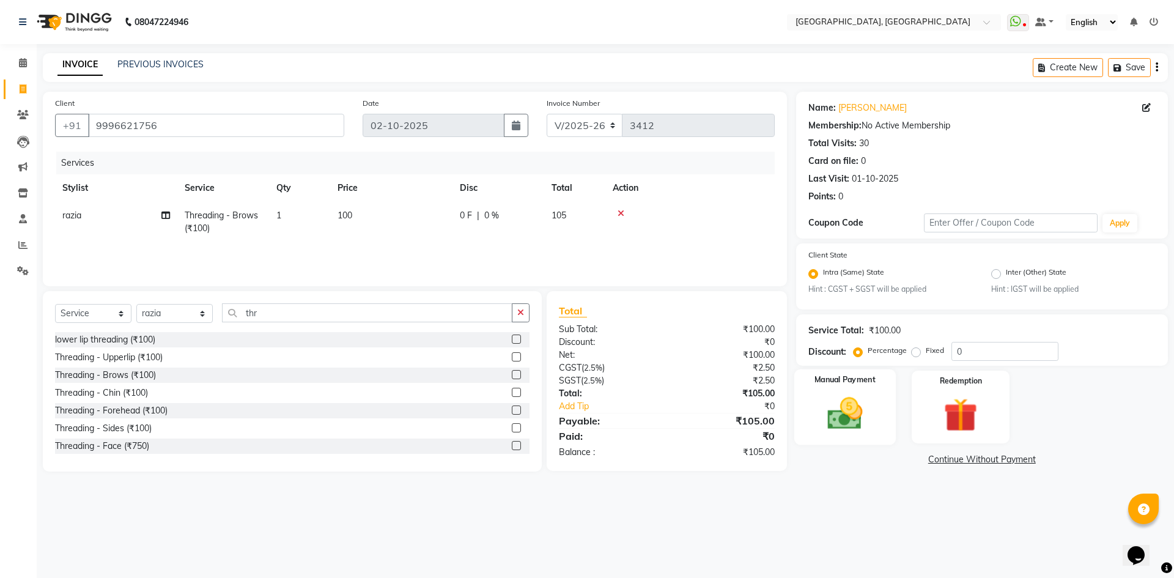
click at [836, 421] on img at bounding box center [844, 414] width 57 height 40
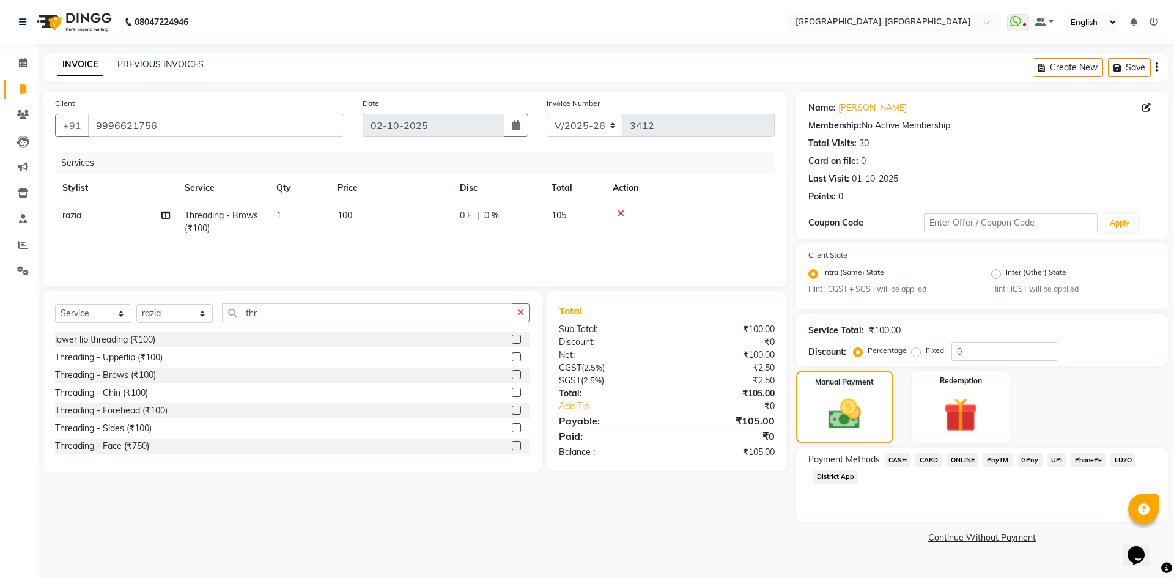
click at [1058, 455] on span "UPI" at bounding box center [1056, 460] width 19 height 14
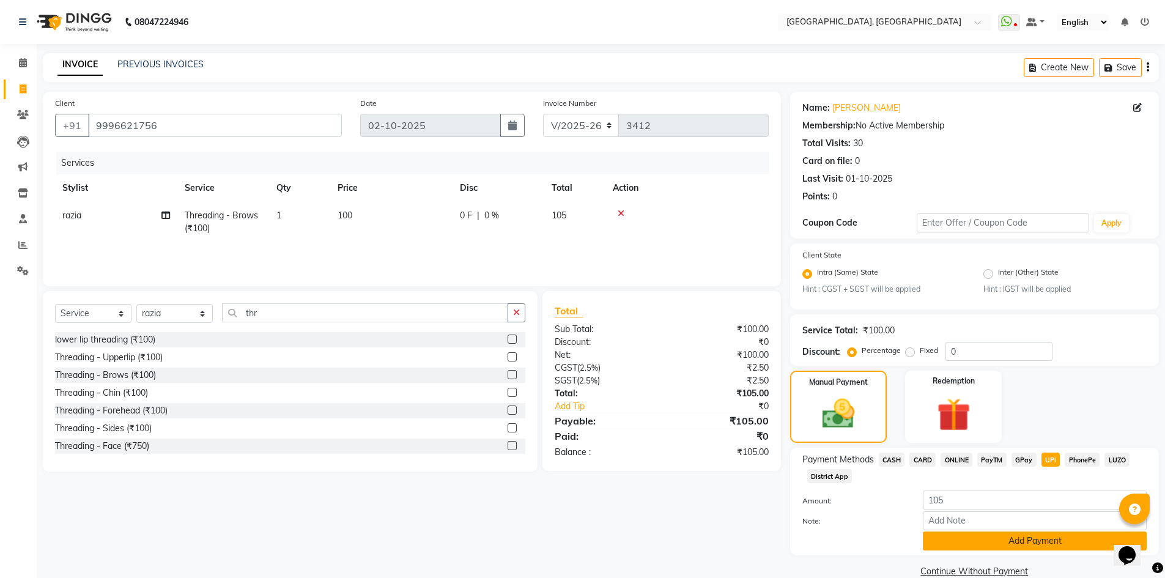
click at [1045, 533] on button "Add Payment" at bounding box center [1035, 540] width 224 height 19
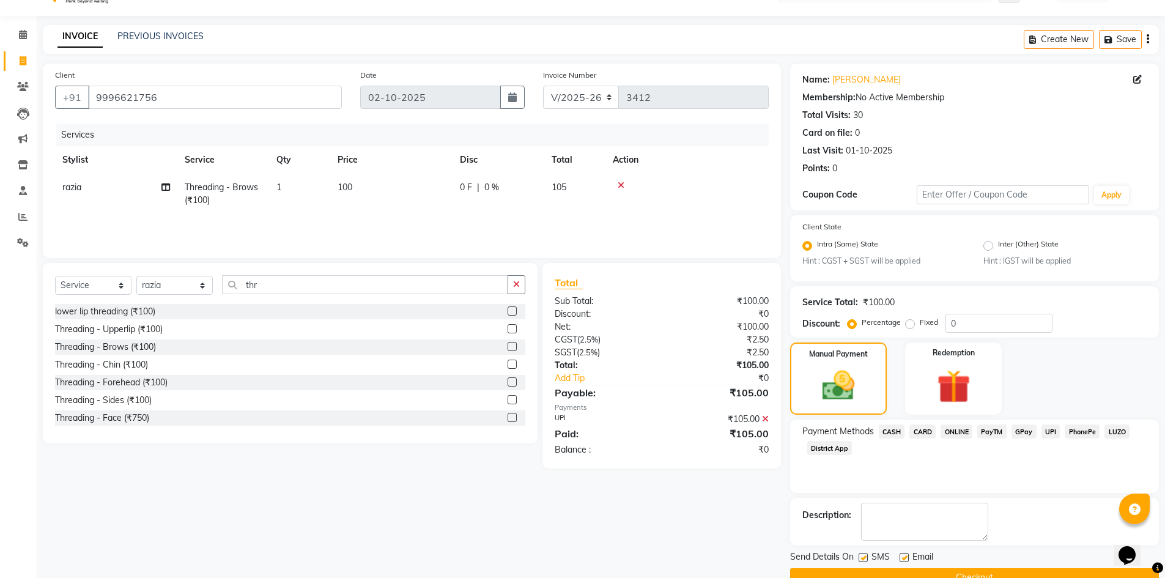
scroll to position [56, 0]
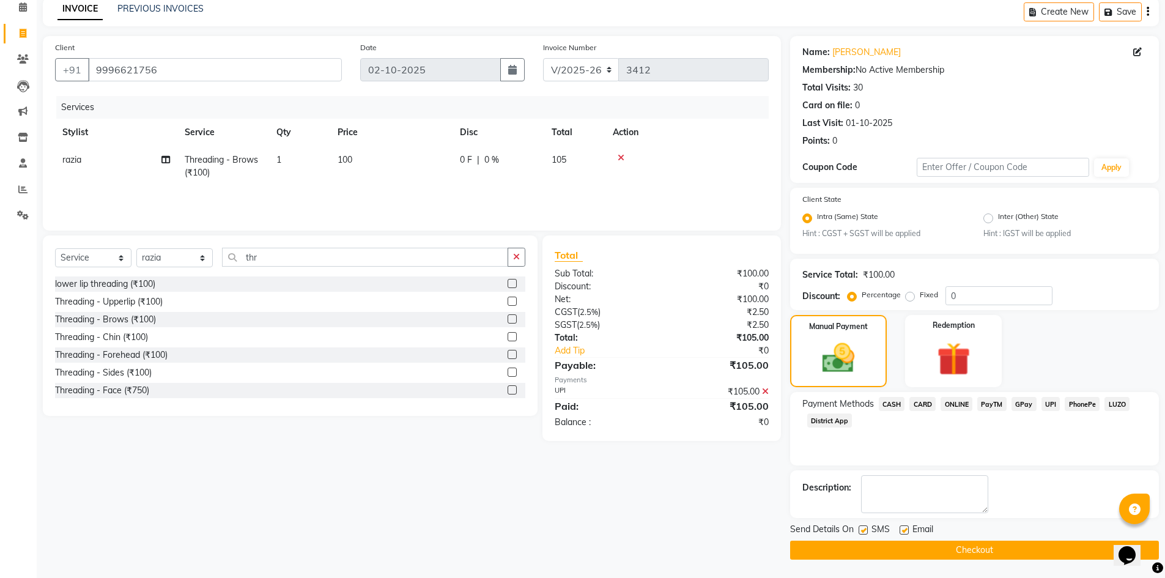
click at [1058, 548] on button "Checkout" at bounding box center [974, 549] width 369 height 19
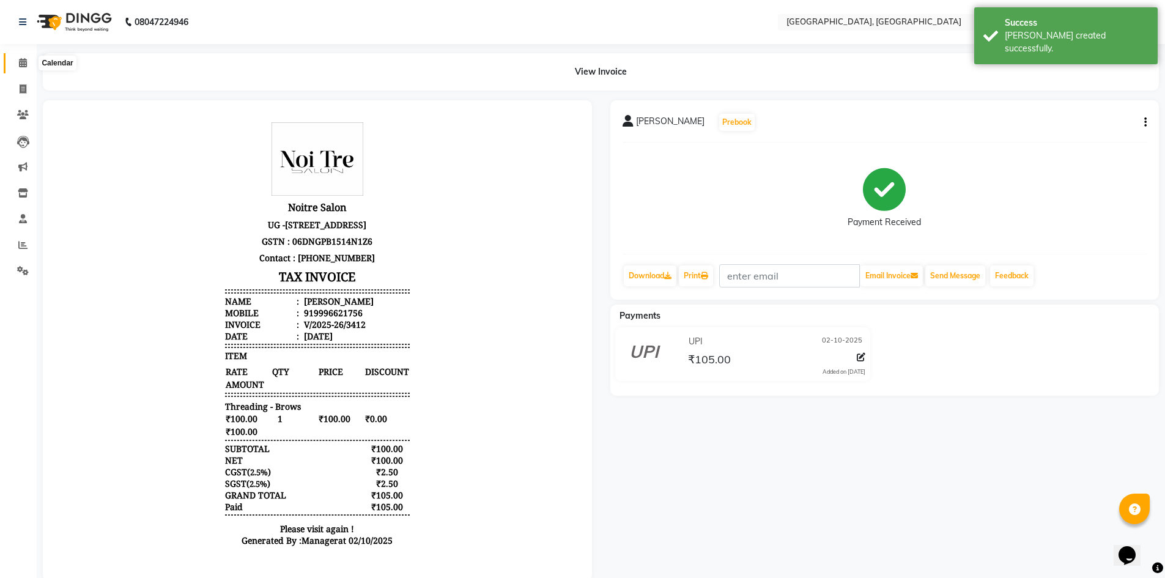
click at [17, 56] on span at bounding box center [22, 63] width 21 height 14
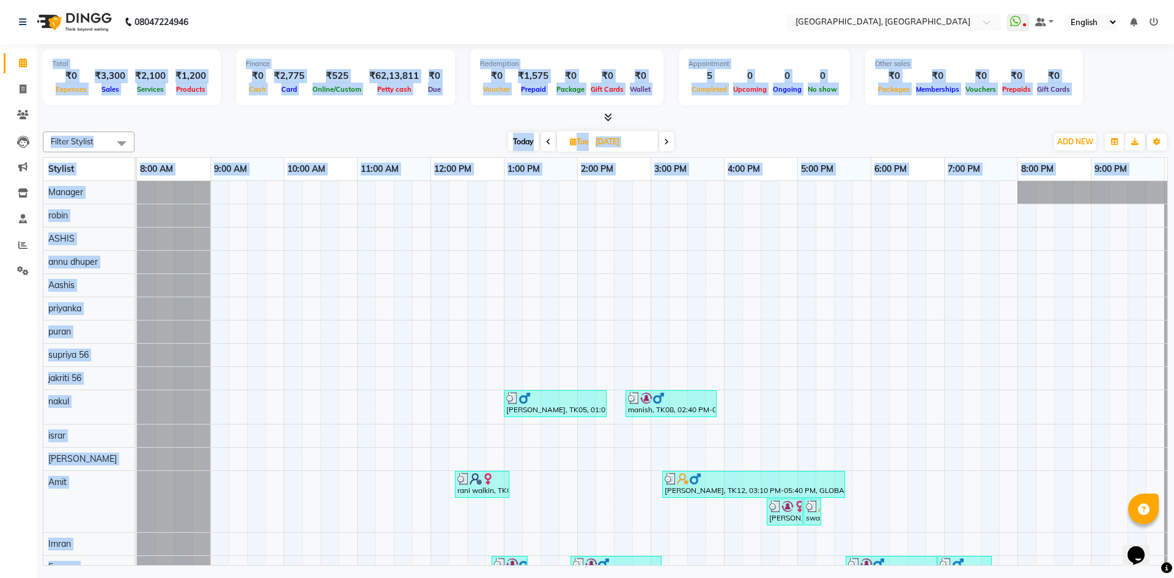
drag, startPoint x: 43, startPoint y: 60, endPoint x: 810, endPoint y: 528, distance: 899.0
click at [810, 528] on div "Total ₹0 Expenses ₹3,300 Sales ₹2,100 Services ₹1,200 Products Finance ₹0 Cash …" at bounding box center [605, 306] width 1137 height 525
click at [480, 121] on div at bounding box center [605, 117] width 1125 height 13
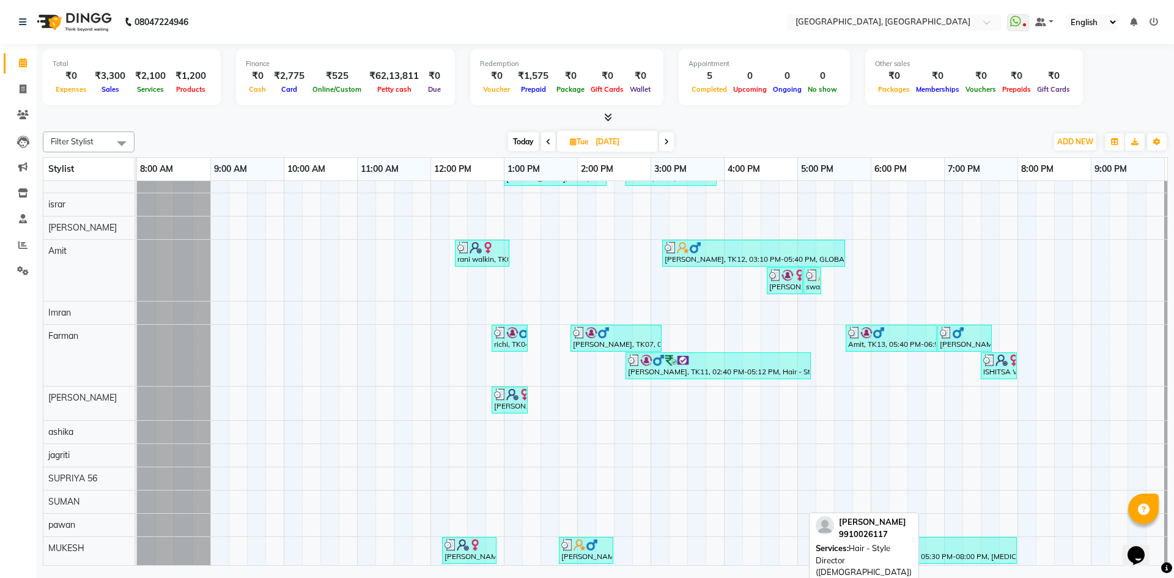
scroll to position [328, 0]
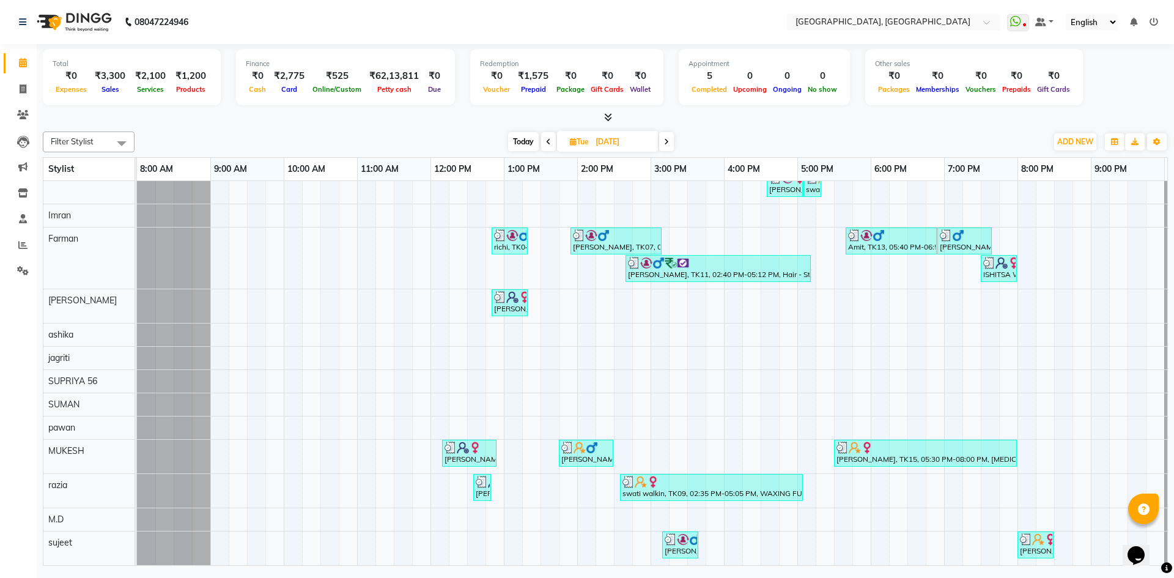
click at [504, 142] on div "Today Tue 30-09-2025" at bounding box center [591, 142] width 900 height 18
click at [519, 143] on span "Today" at bounding box center [523, 141] width 31 height 19
type input "02-10-2025"
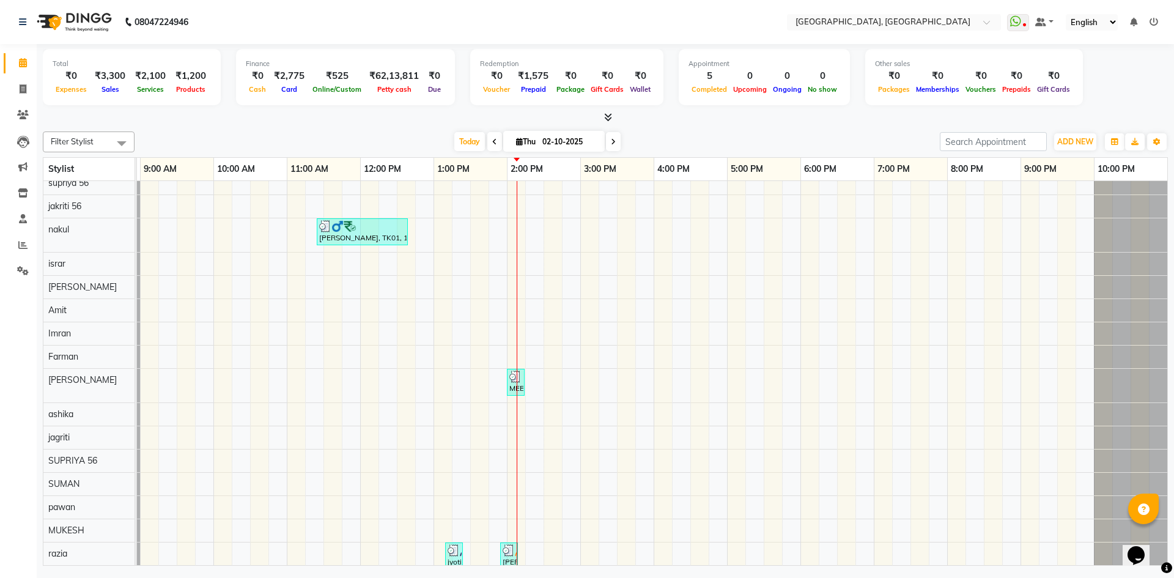
scroll to position [144, 0]
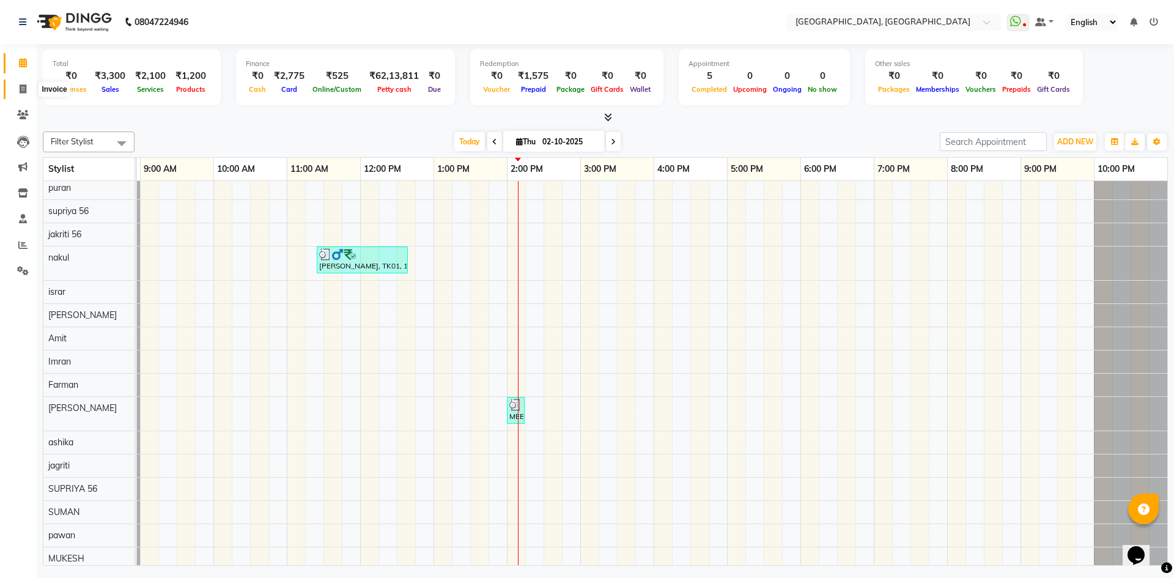
drag, startPoint x: 21, startPoint y: 84, endPoint x: 23, endPoint y: 53, distance: 31.2
click at [21, 84] on icon at bounding box center [23, 88] width 7 height 9
select select "service"
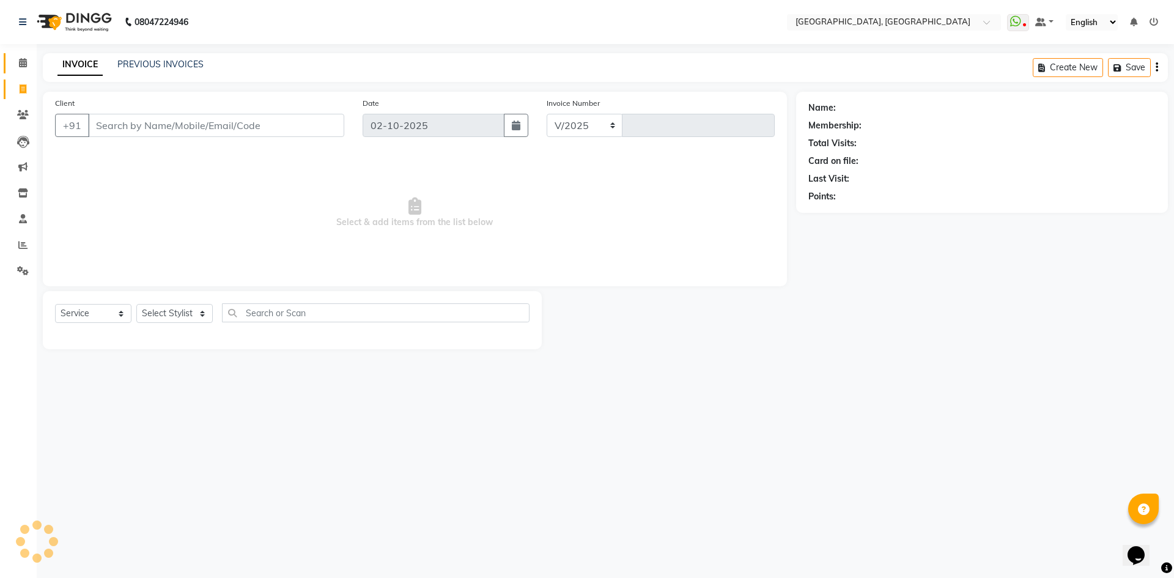
select select "3948"
type input "3413"
click at [23, 57] on span at bounding box center [22, 63] width 21 height 14
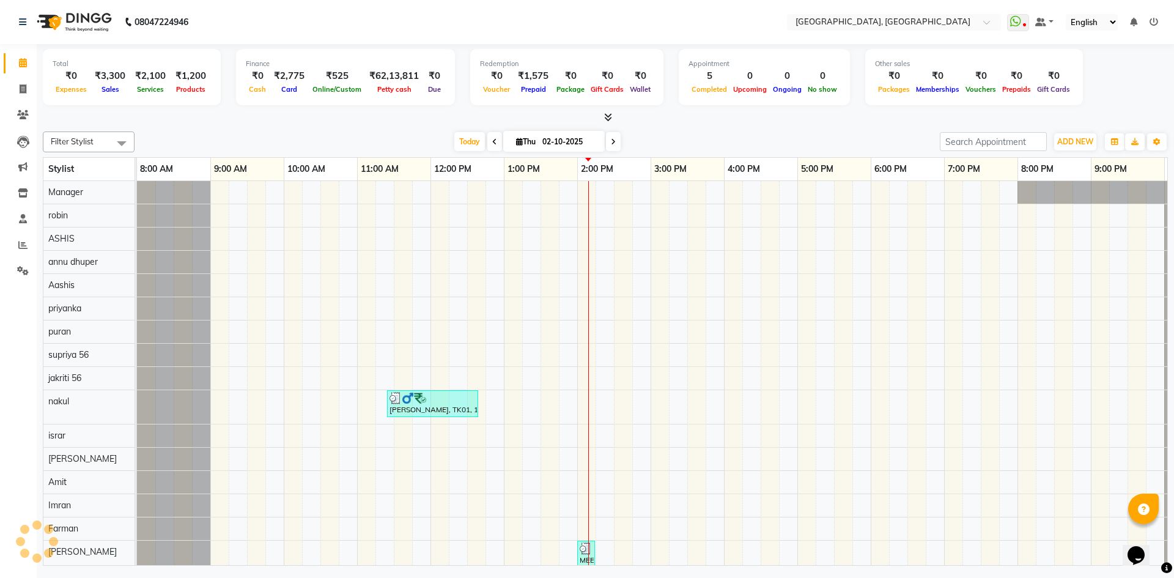
click at [285, 135] on div "Today Thu 02-10-2025" at bounding box center [537, 142] width 793 height 18
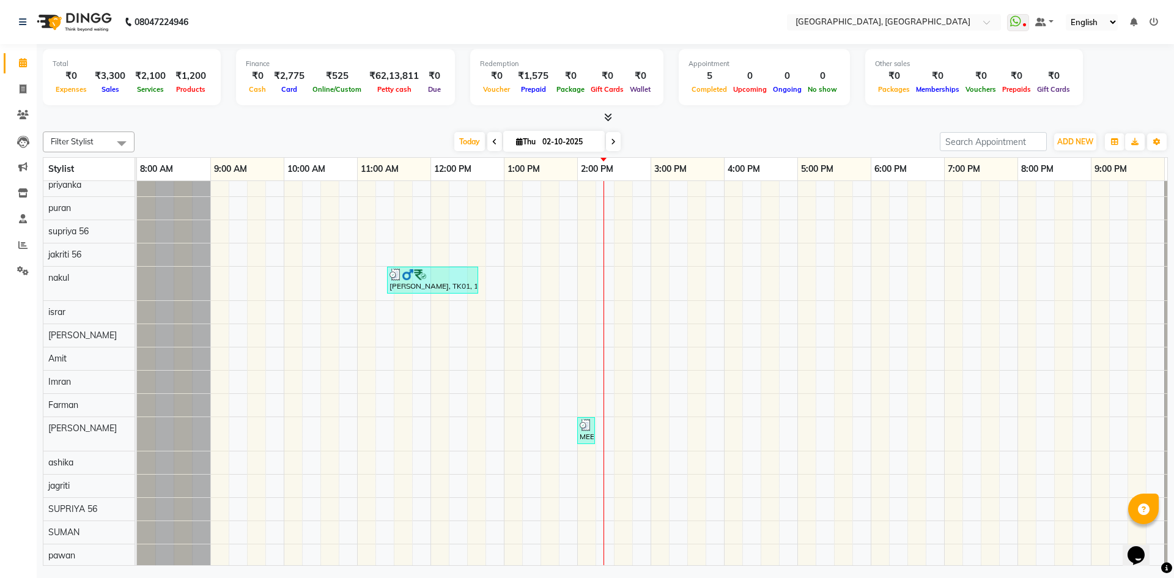
scroll to position [83, 0]
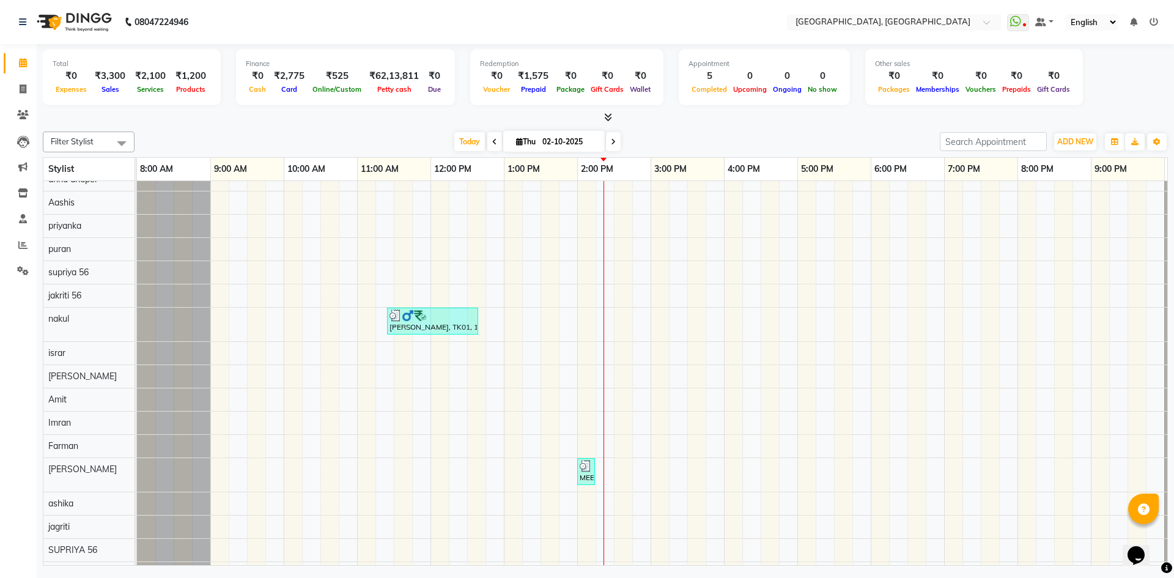
click at [684, 326] on div "Nirjhar, TK01, 11:25 AM-12:40 PM, Hair - Artist (male) (₹1000),Hair - Beard Tri…" at bounding box center [687, 418] width 1101 height 641
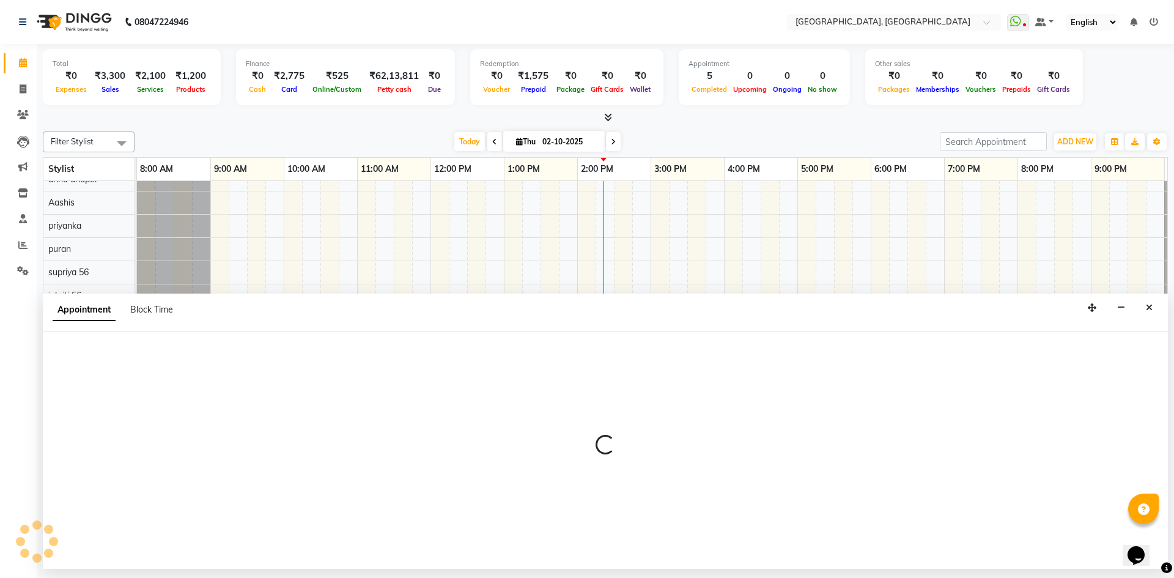
click at [684, 326] on div "Appointment Block Time" at bounding box center [605, 312] width 1125 height 38
select select "63753"
select select "915"
select select "tentative"
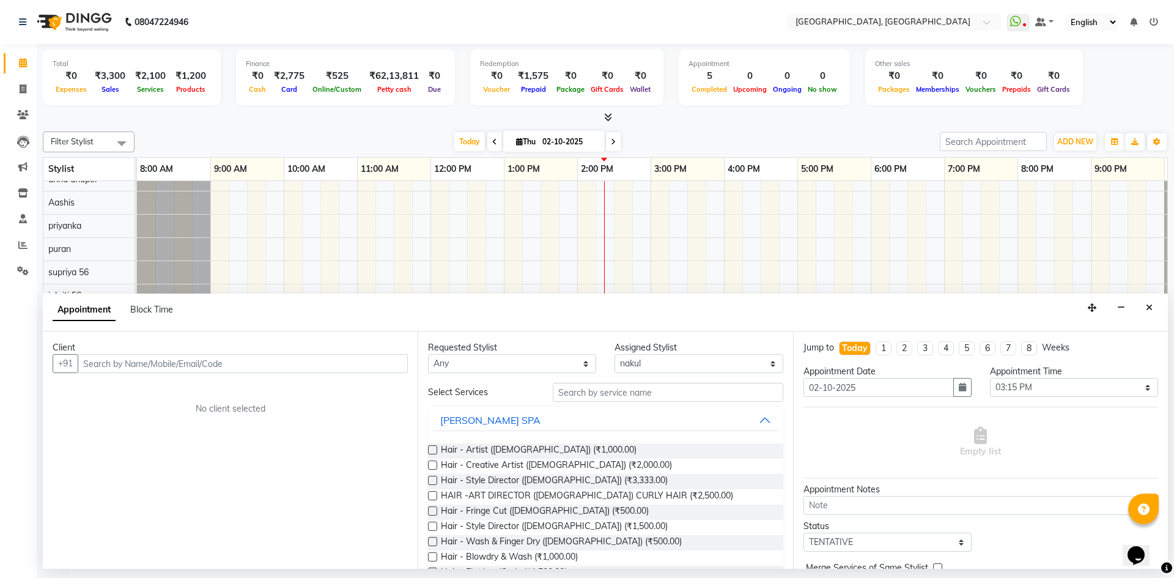
click at [660, 262] on div "Nirjhar, TK01, 11:25 AM-12:40 PM, Hair - Artist (male) (₹1000),Hair - Beard Tri…" at bounding box center [687, 418] width 1101 height 641
click at [1149, 311] on icon "Close" at bounding box center [1149, 307] width 7 height 9
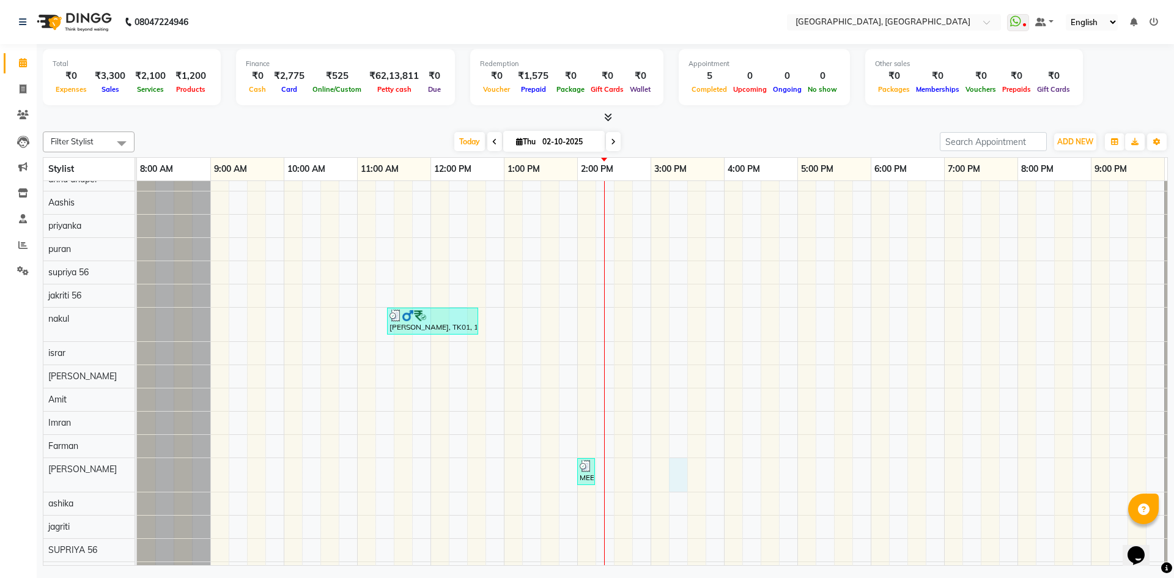
click at [677, 478] on div "Nirjhar, TK01, 11:25 AM-12:40 PM, Hair - Artist (male) (₹1000),Hair - Beard Tri…" at bounding box center [687, 418] width 1101 height 641
select select "63761"
select select "915"
select select "tentative"
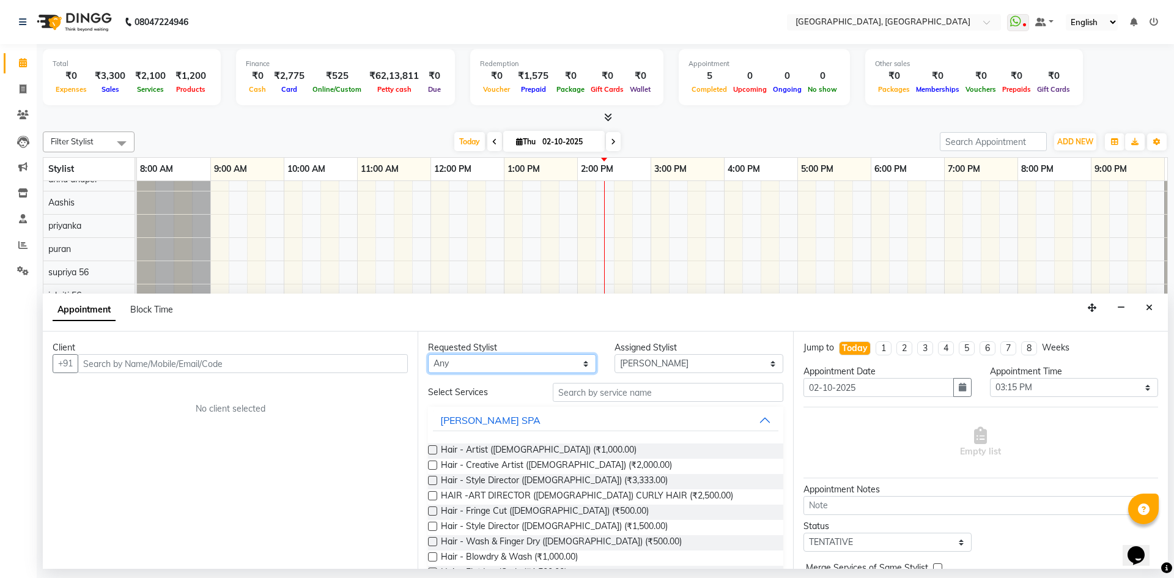
click at [501, 363] on select "Any Aashis Amit annu dhuper ashika ASHIS Farman Imran israr jagriti jakriti 56 …" at bounding box center [512, 363] width 168 height 19
select select "63761"
click at [428, 354] on select "Any Aashis Amit annu dhuper ashika ASHIS Farman Imran israr jagriti jakriti 56 …" at bounding box center [512, 363] width 168 height 19
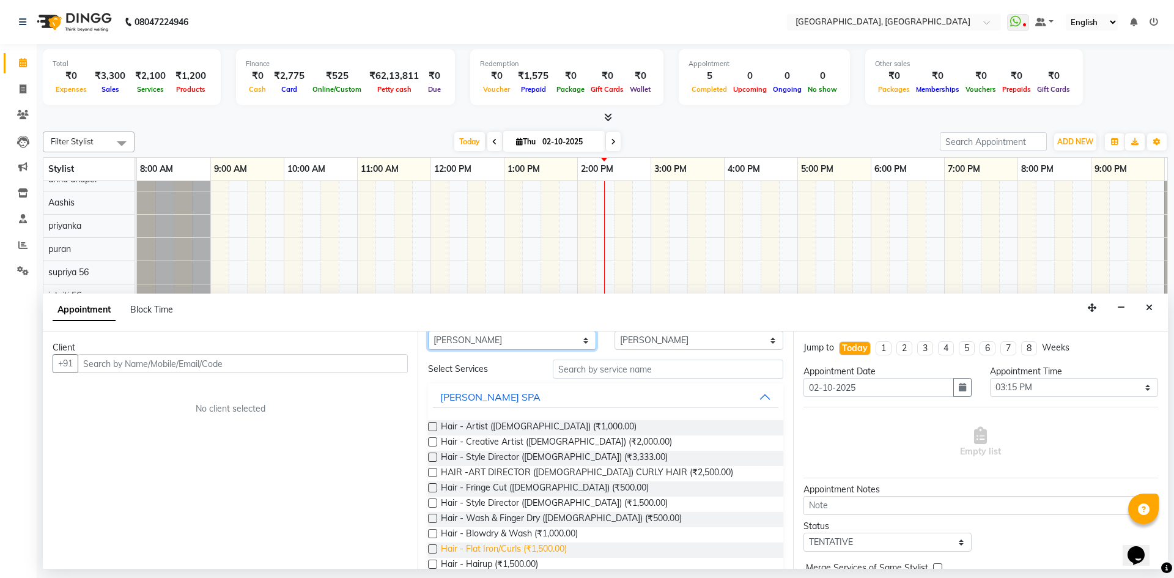
scroll to position [0, 0]
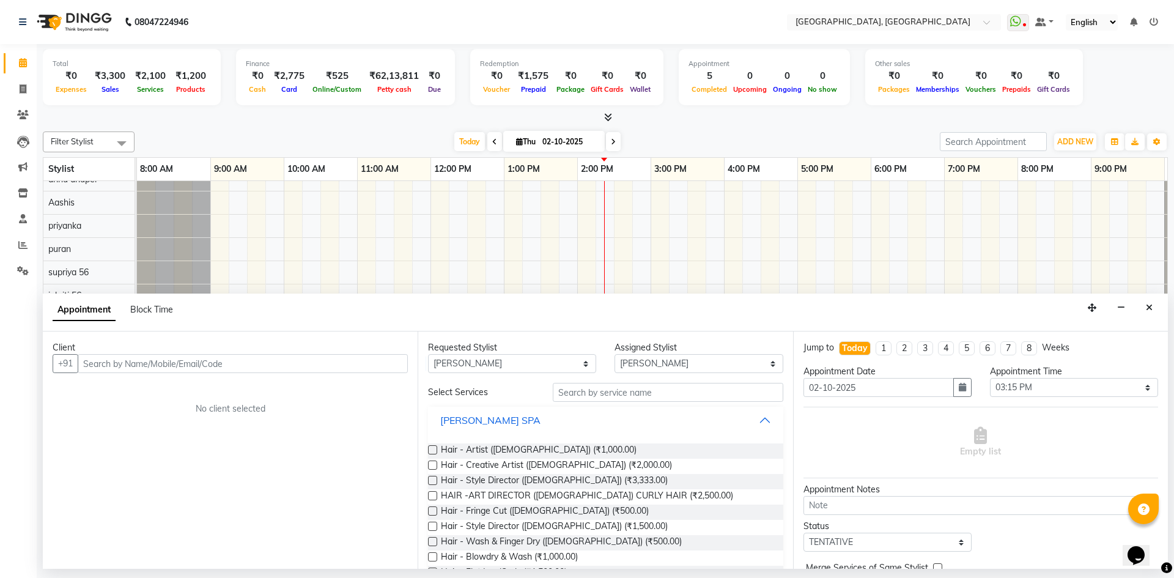
click at [756, 419] on button "KEVIN MURPHY SPA" at bounding box center [605, 420] width 345 height 22
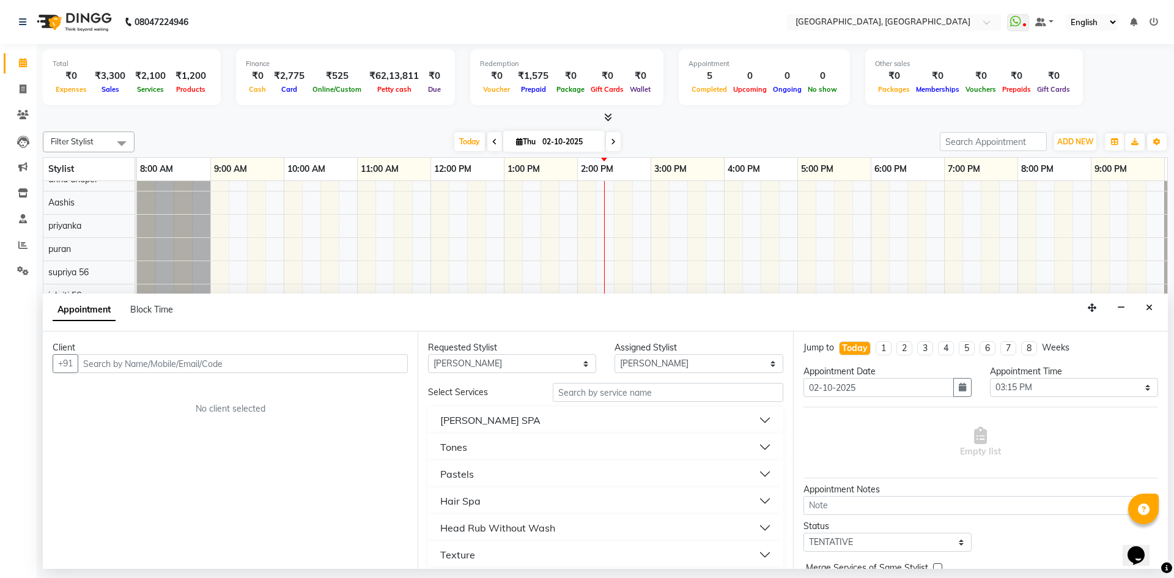
click at [756, 419] on button "KEVIN MURPHY SPA" at bounding box center [605, 420] width 345 height 22
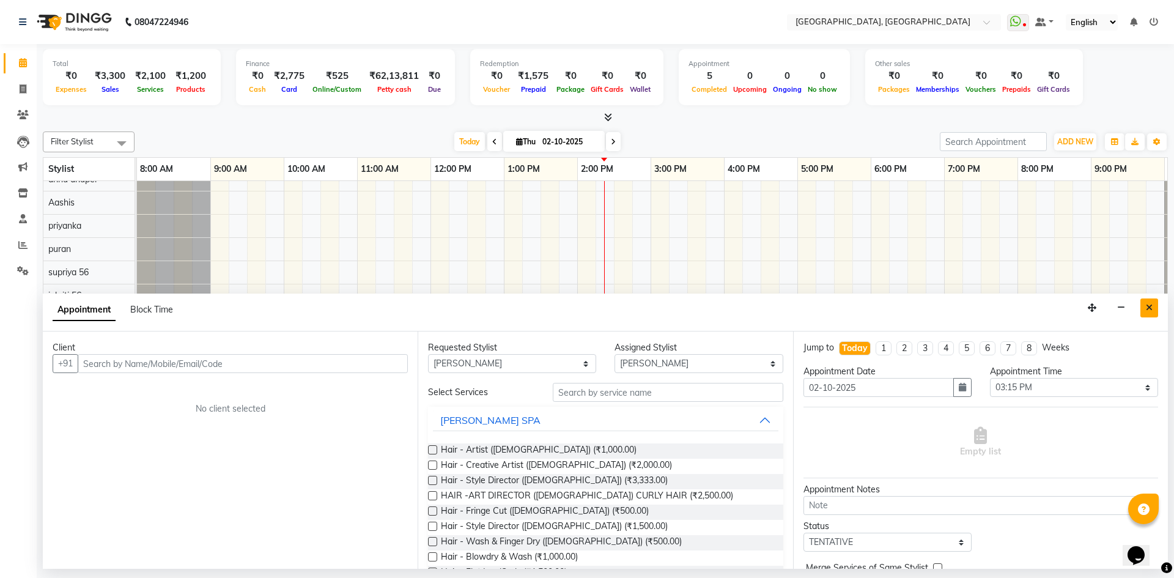
click at [1156, 310] on button "Close" at bounding box center [1149, 307] width 18 height 19
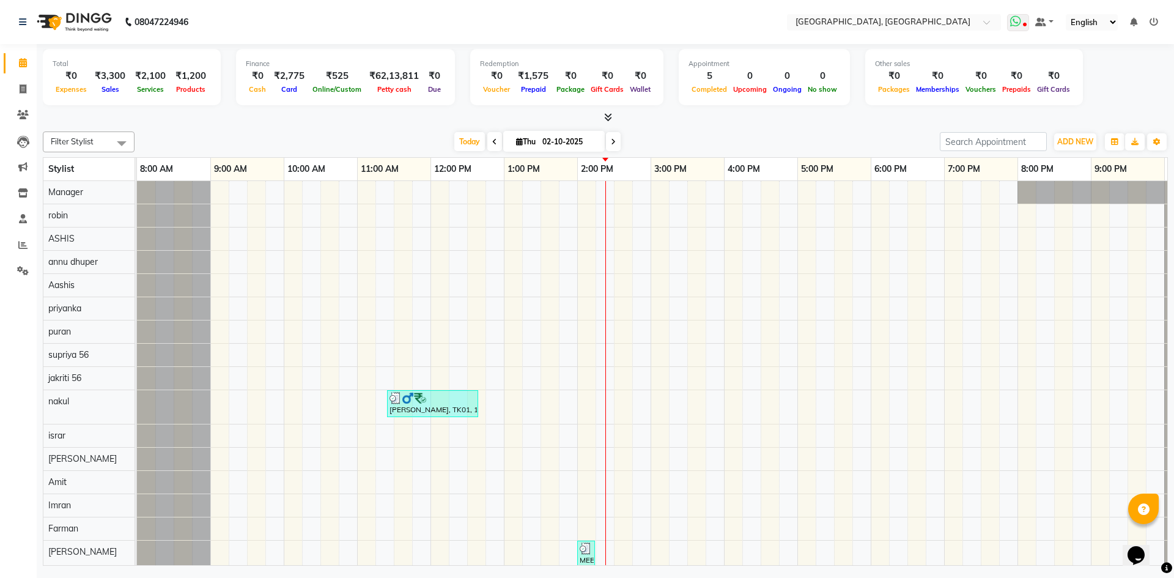
click at [1028, 26] on span at bounding box center [1018, 22] width 22 height 17
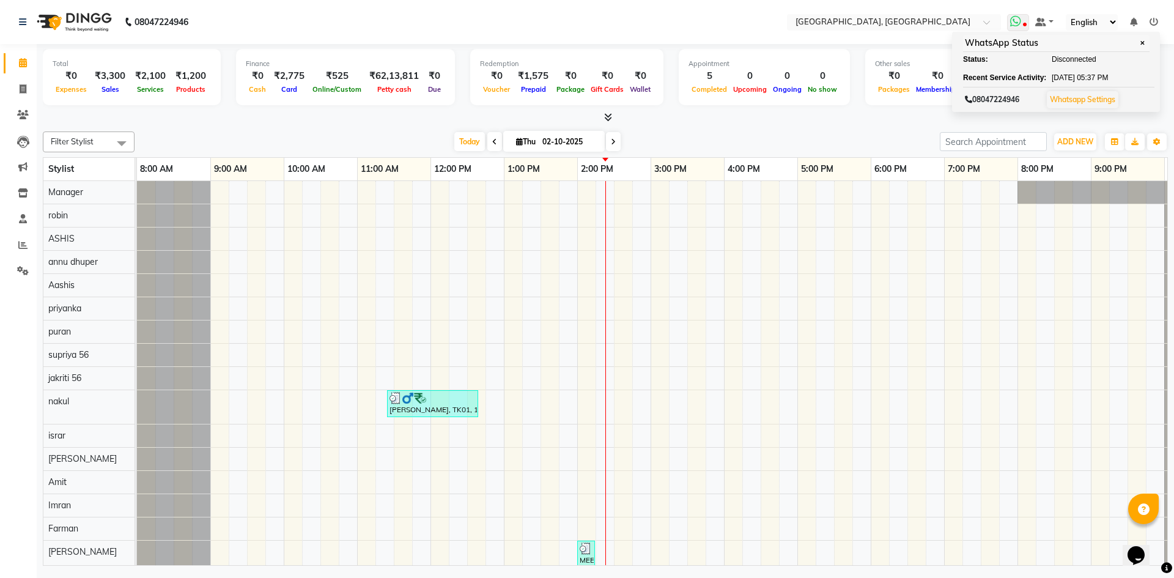
click at [1145, 43] on span "✕" at bounding box center [1142, 43] width 11 height 9
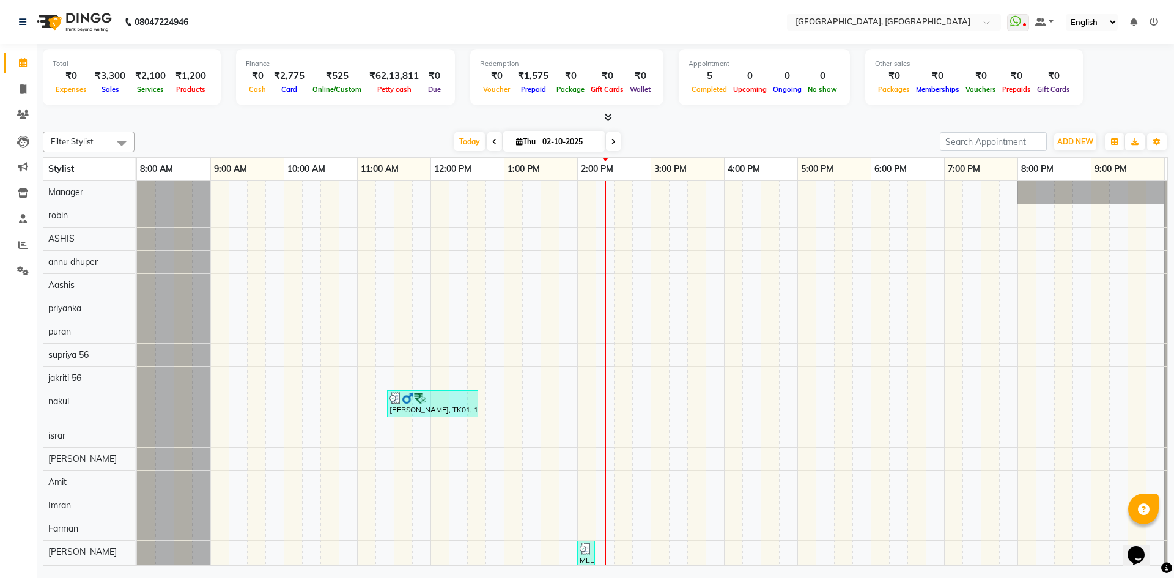
click at [1089, 76] on div "Total ₹0 Expenses ₹3,300 Sales ₹2,100 Services ₹1,200 Products Finance ₹0 Cash …" at bounding box center [605, 79] width 1125 height 60
click at [20, 95] on span at bounding box center [22, 90] width 21 height 14
select select "service"
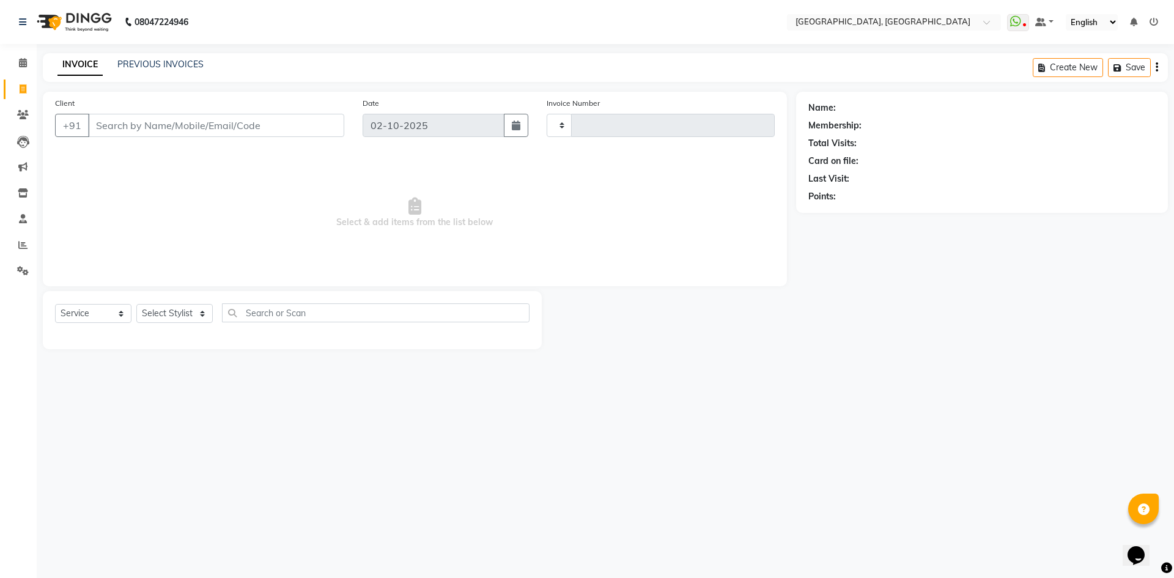
type input "3413"
select select "3948"
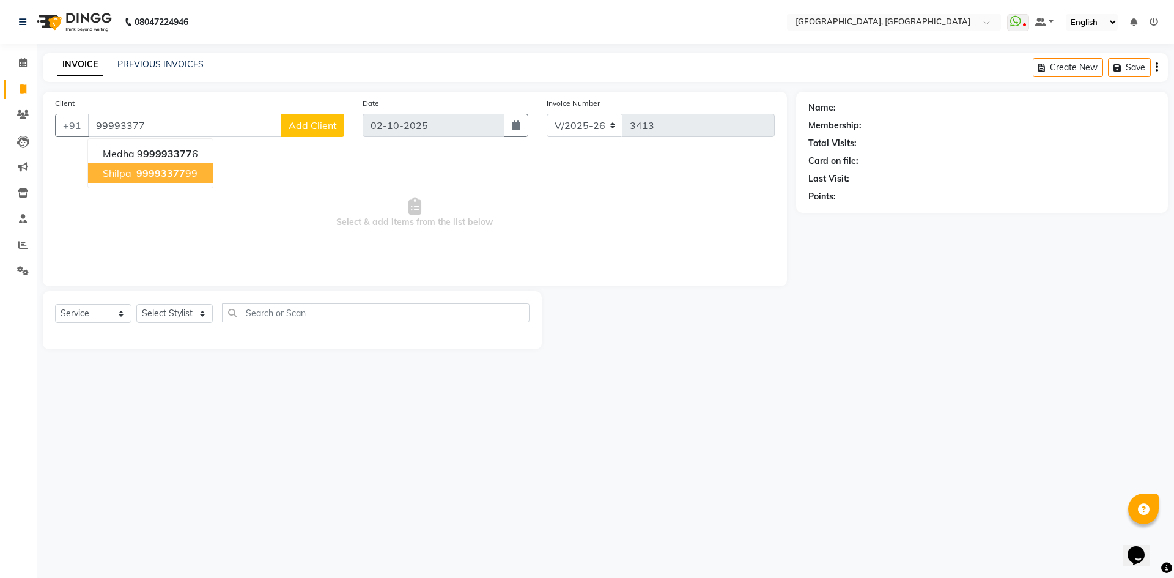
click at [144, 169] on span "99993377" at bounding box center [160, 173] width 49 height 12
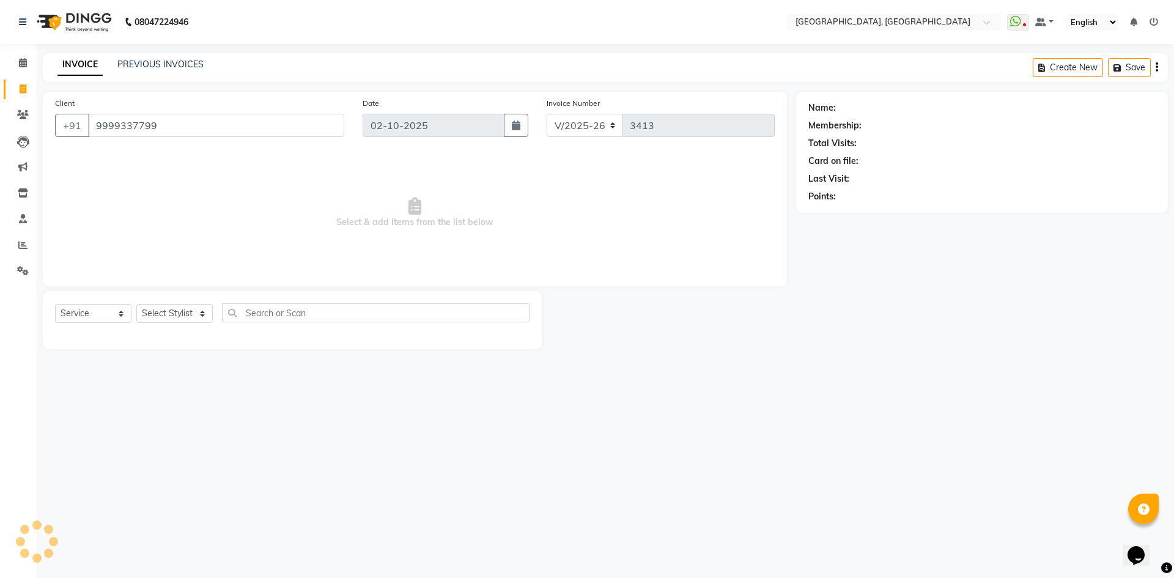
type input "9999337799"
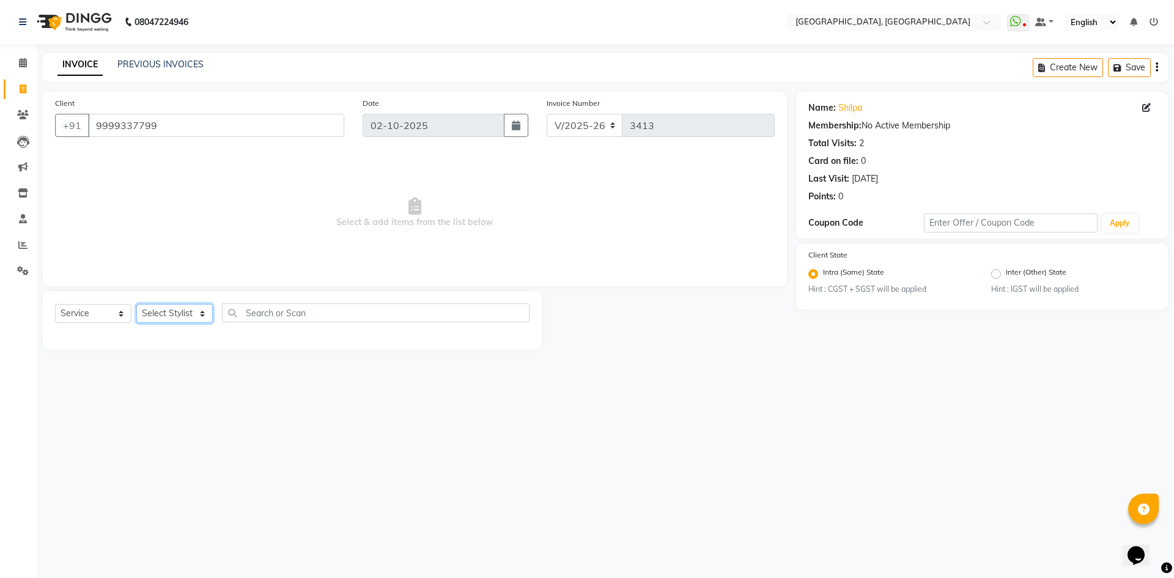
click at [171, 320] on select "Select Stylist [PERSON_NAME] vihar [PERSON_NAME] makeup Amit annu [PERSON_NAME]…" at bounding box center [174, 313] width 76 height 19
select select "86545"
click at [136, 304] on select "Select Stylist [PERSON_NAME] vihar [PERSON_NAME] makeup Amit annu [PERSON_NAME]…" at bounding box center [174, 313] width 76 height 19
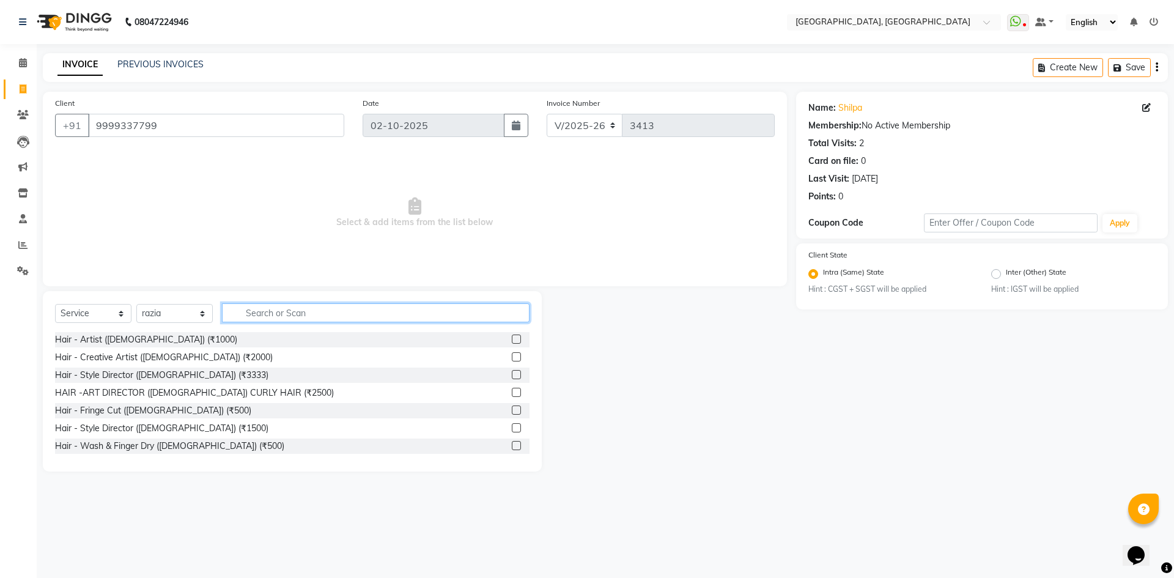
click at [294, 321] on input "text" at bounding box center [376, 312] width 308 height 19
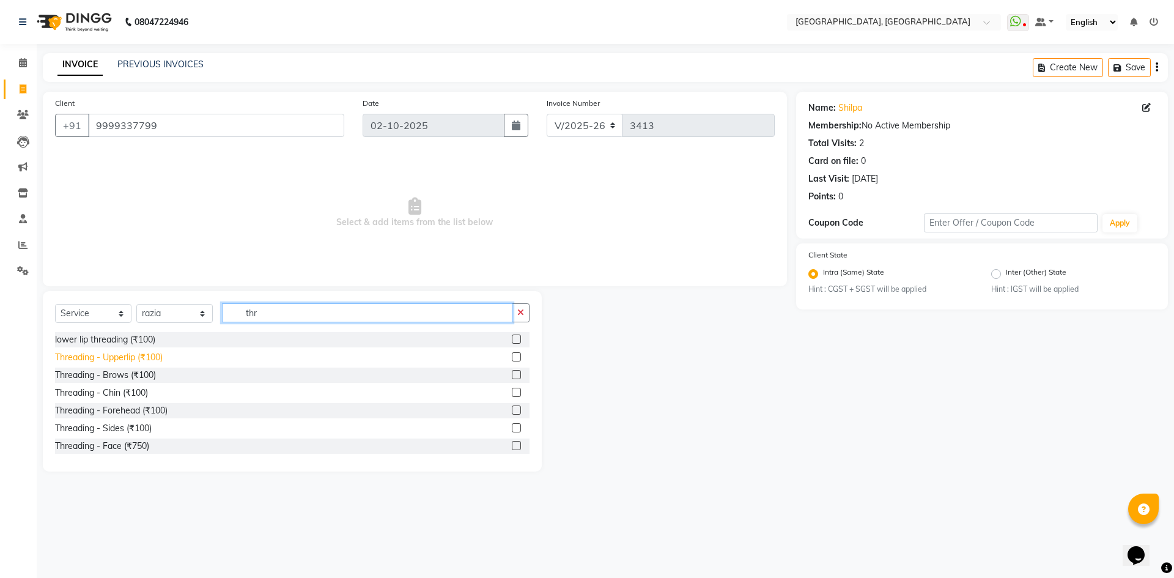
type input "thr"
click at [102, 355] on div "Threading - Upperlip (₹100)" at bounding box center [109, 357] width 108 height 13
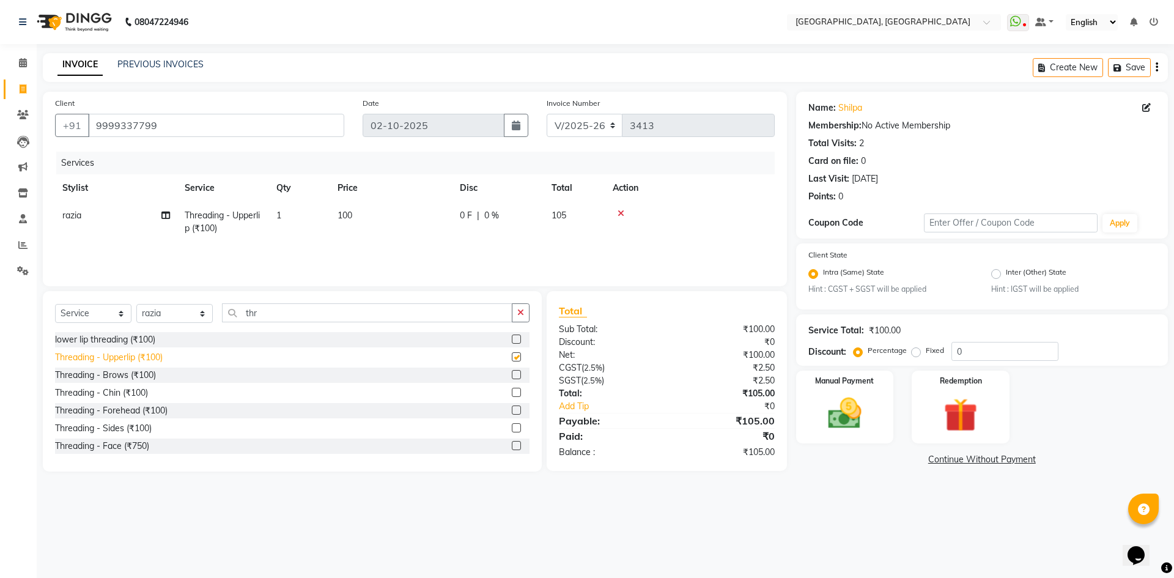
checkbox input "false"
click at [111, 376] on div "Threading - Brows (₹100)" at bounding box center [105, 375] width 101 height 13
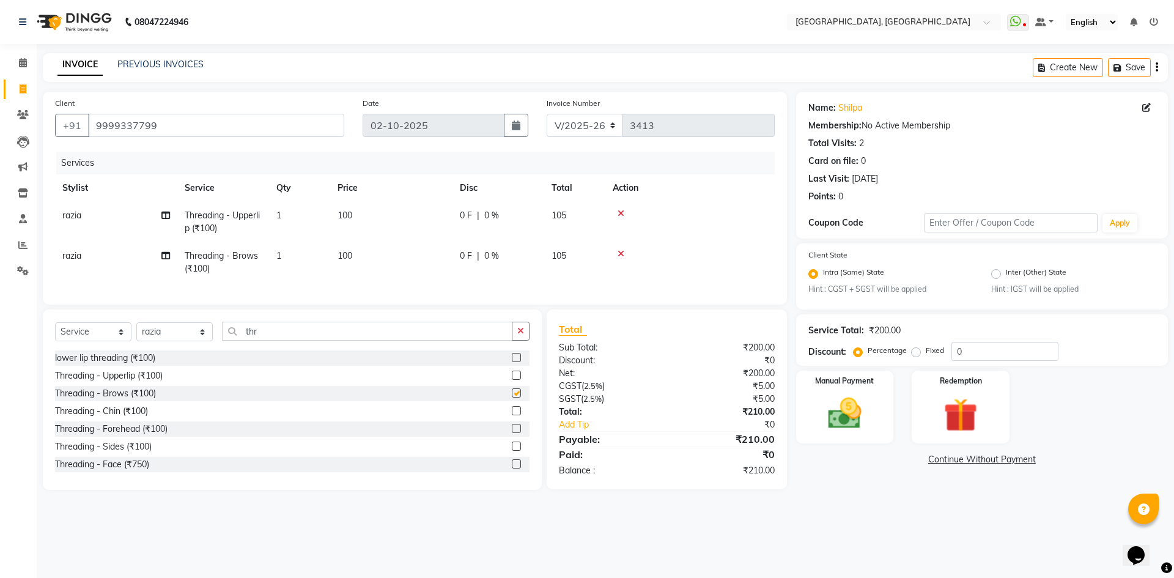
checkbox input "false"
click at [117, 418] on div "Threading - Chin (₹100)" at bounding box center [101, 411] width 93 height 13
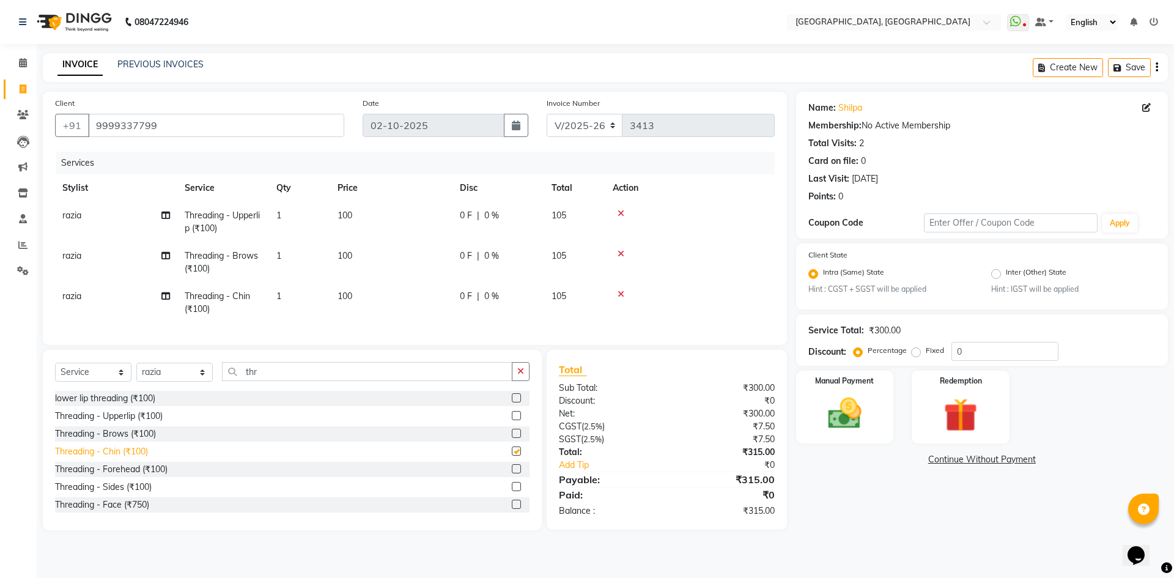
checkbox input "false"
click at [833, 380] on label "Manual Payment" at bounding box center [844, 380] width 61 height 12
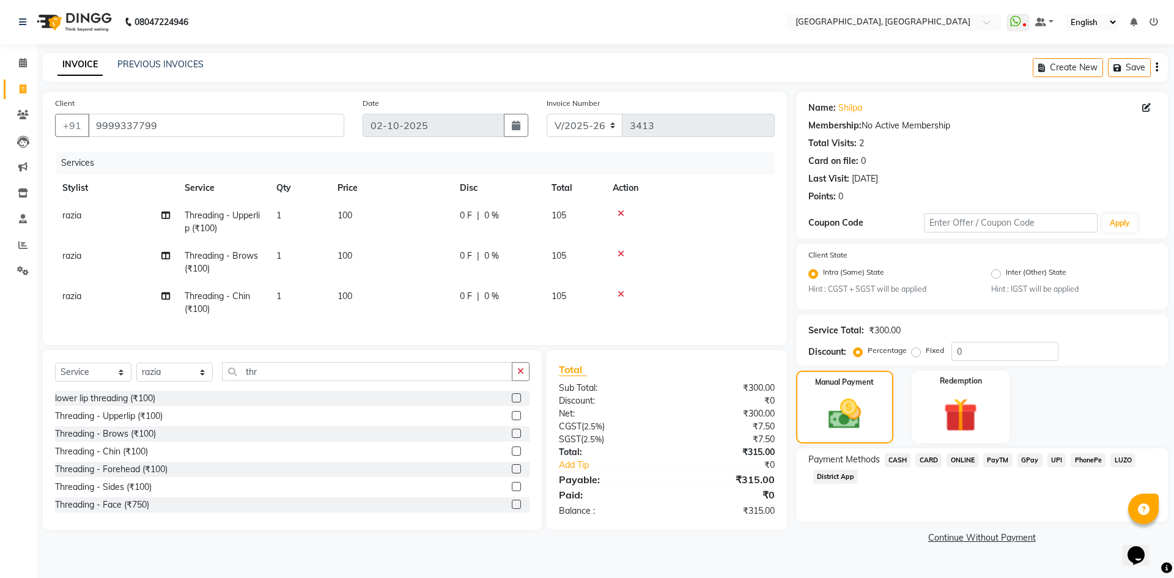
click at [901, 459] on span "CASH" at bounding box center [898, 460] width 26 height 14
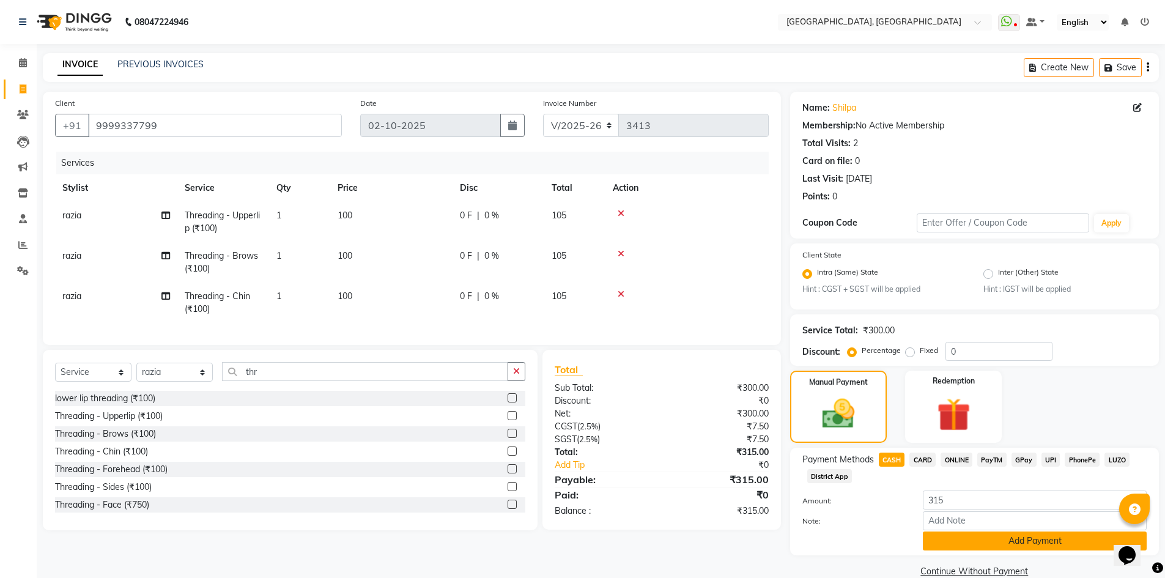
click at [929, 540] on button "Add Payment" at bounding box center [1035, 540] width 224 height 19
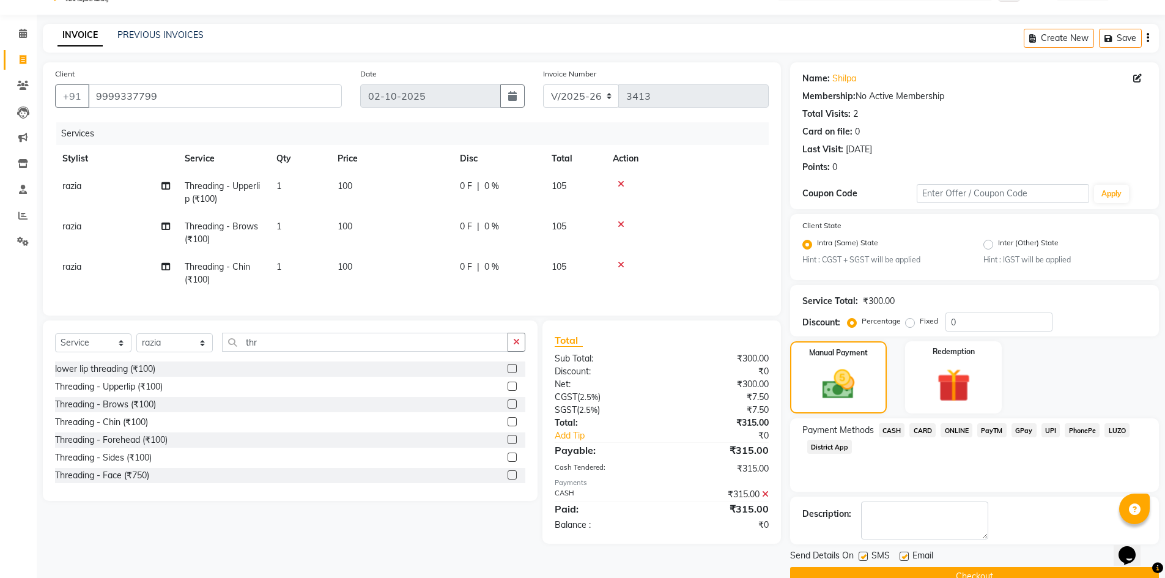
scroll to position [56, 0]
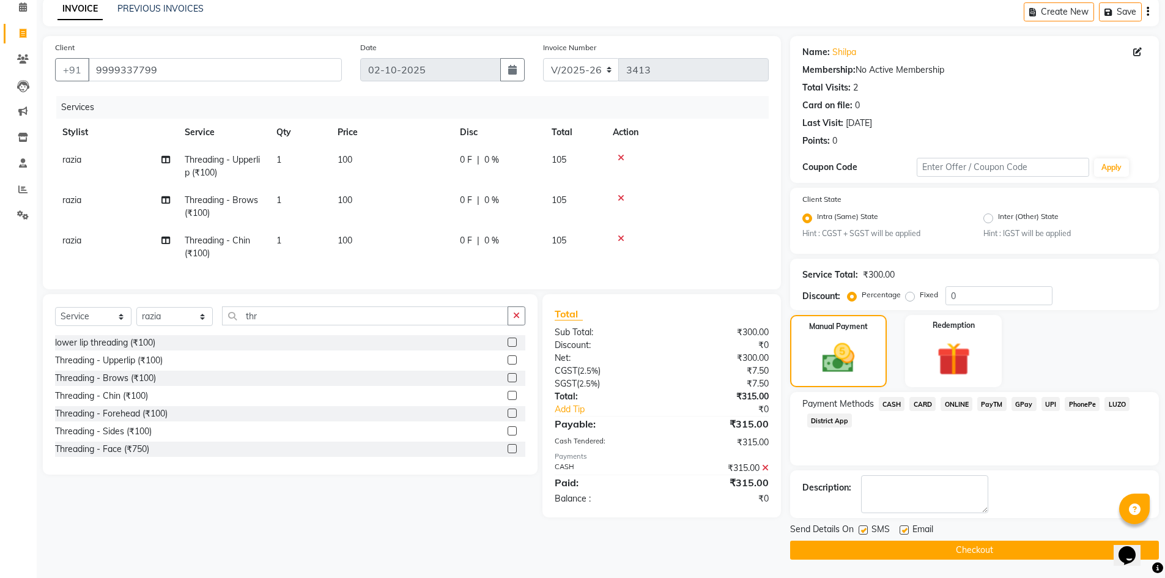
click at [946, 558] on button "Checkout" at bounding box center [974, 549] width 369 height 19
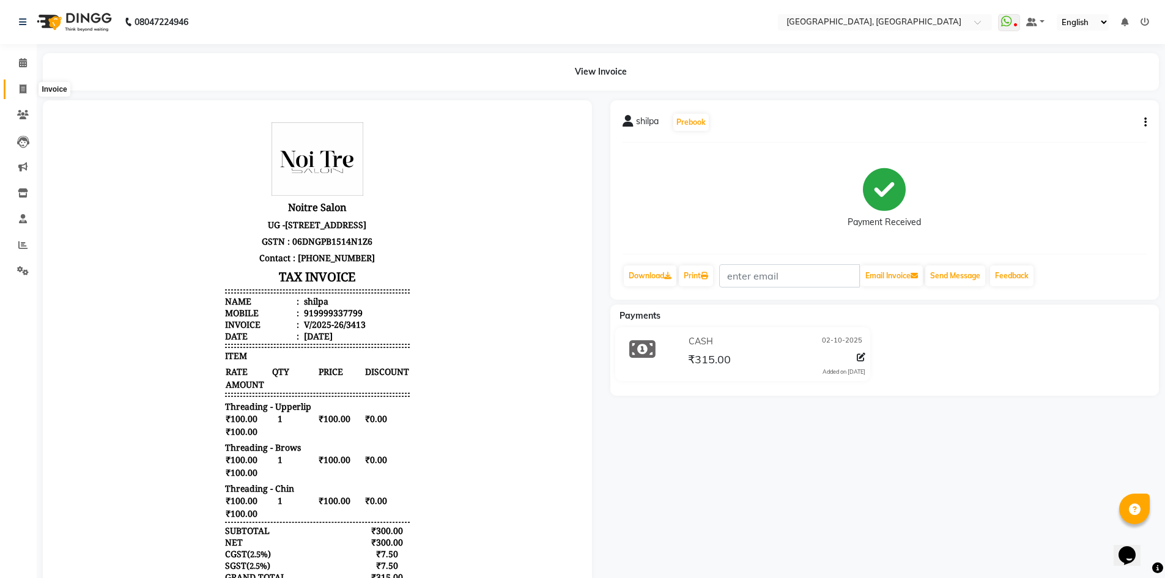
click at [29, 84] on span at bounding box center [22, 90] width 21 height 14
select select "service"
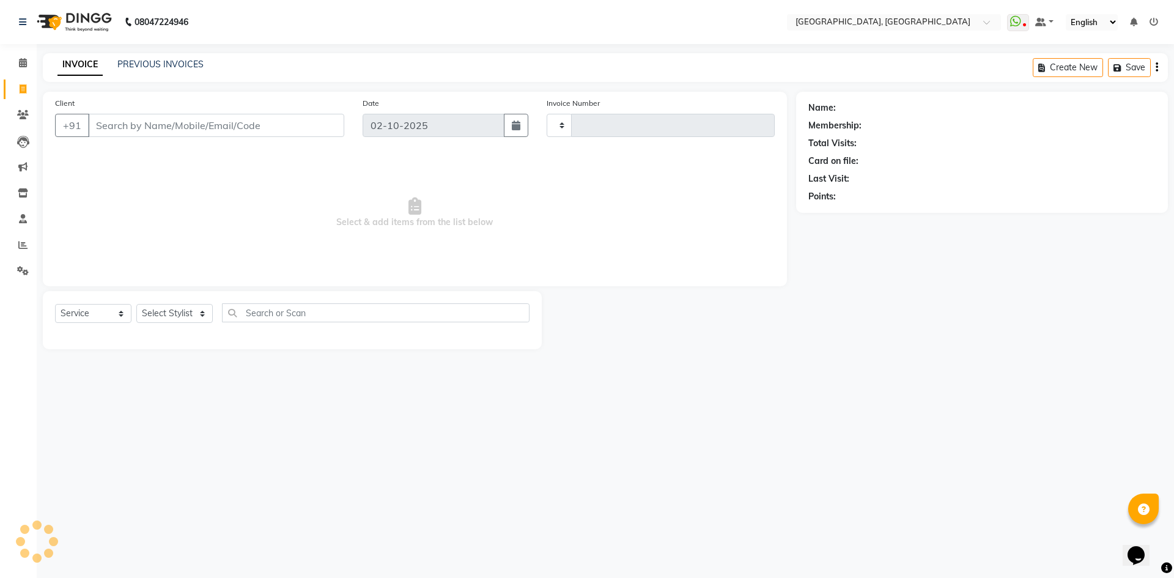
type input "3414"
select select "3948"
click at [218, 128] on input "Client" at bounding box center [216, 125] width 256 height 23
type input "9811903296"
click at [292, 125] on span "Add Client" at bounding box center [313, 125] width 48 height 12
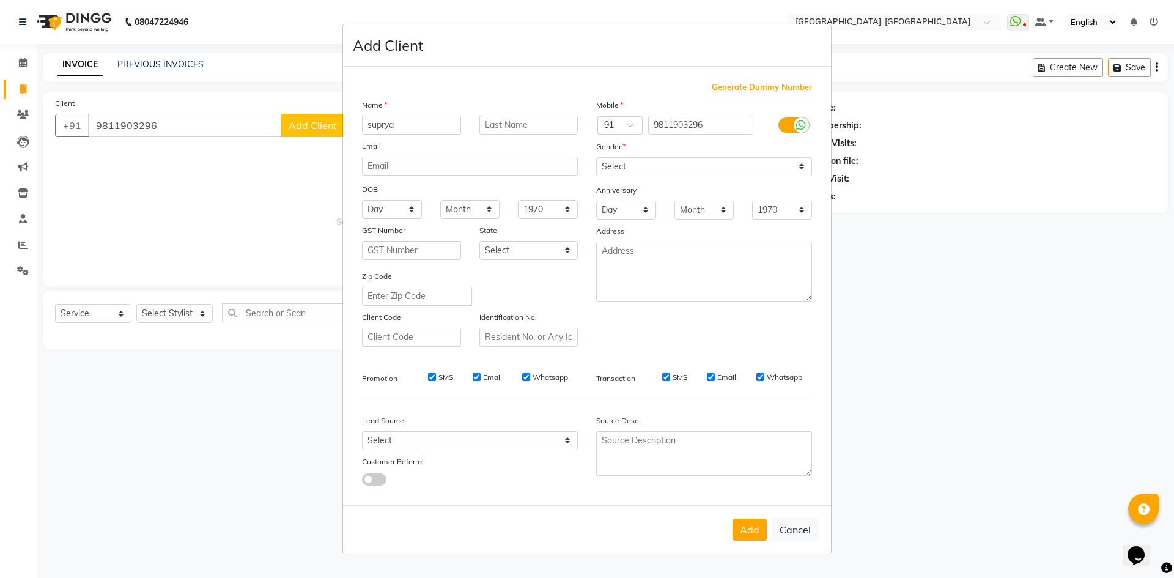
type input "suprya"
click at [642, 178] on div "Mobile Country Code × 91 9811903296 Gender Select Male Female Other Prefer Not …" at bounding box center [704, 222] width 234 height 248
click at [646, 174] on select "Select Male Female Other Prefer Not To Say" at bounding box center [704, 166] width 216 height 19
select select "female"
click at [596, 157] on select "Select Male Female Other Prefer Not To Say" at bounding box center [704, 166] width 216 height 19
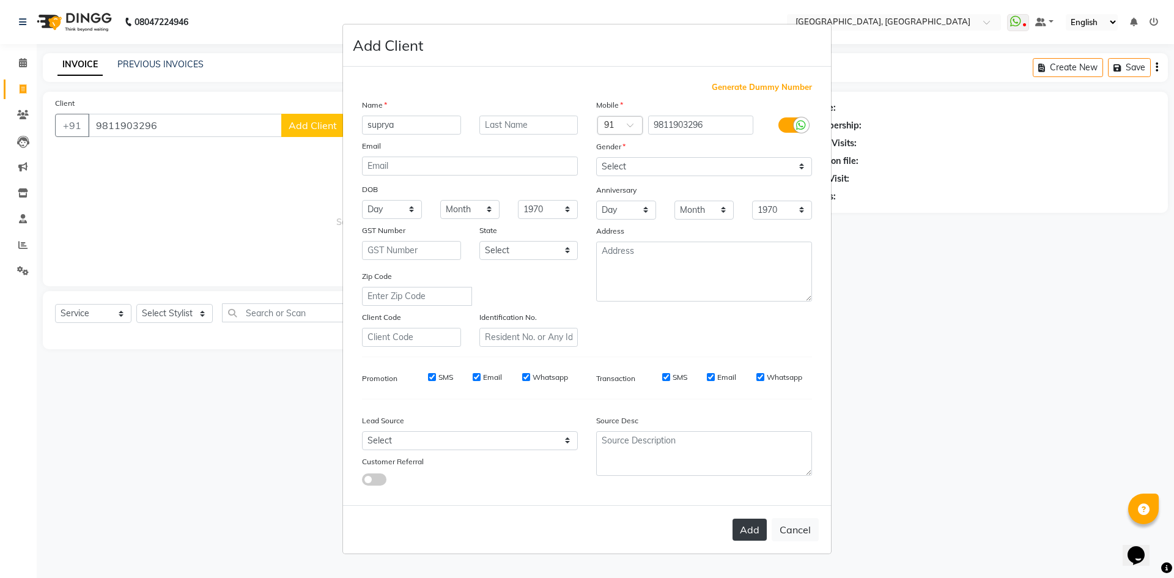
click at [748, 528] on button "Add" at bounding box center [749, 529] width 34 height 22
select select
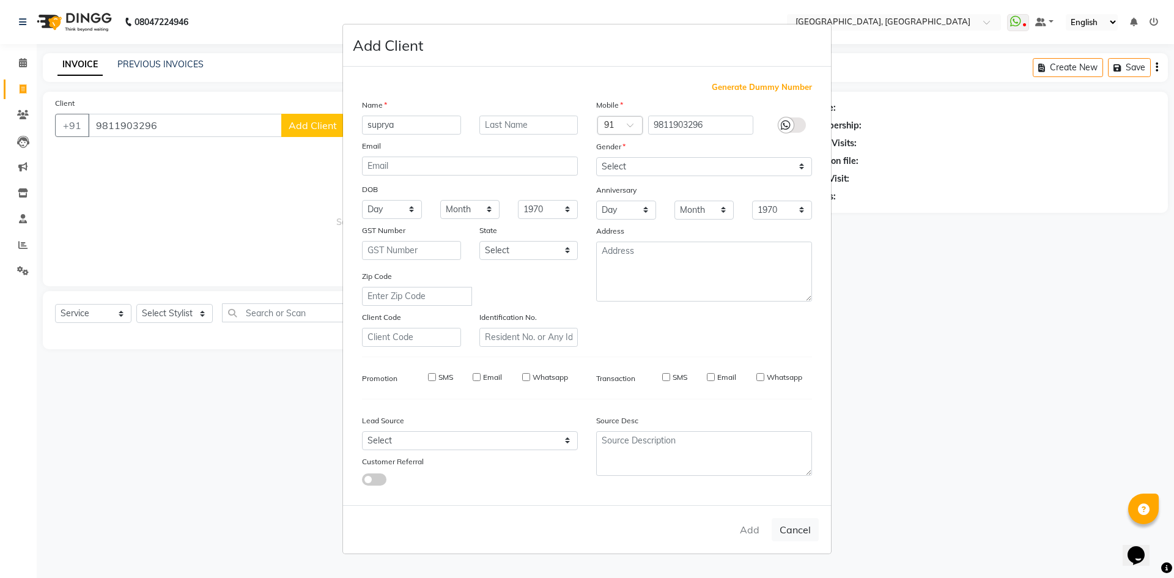
select select
checkbox input "false"
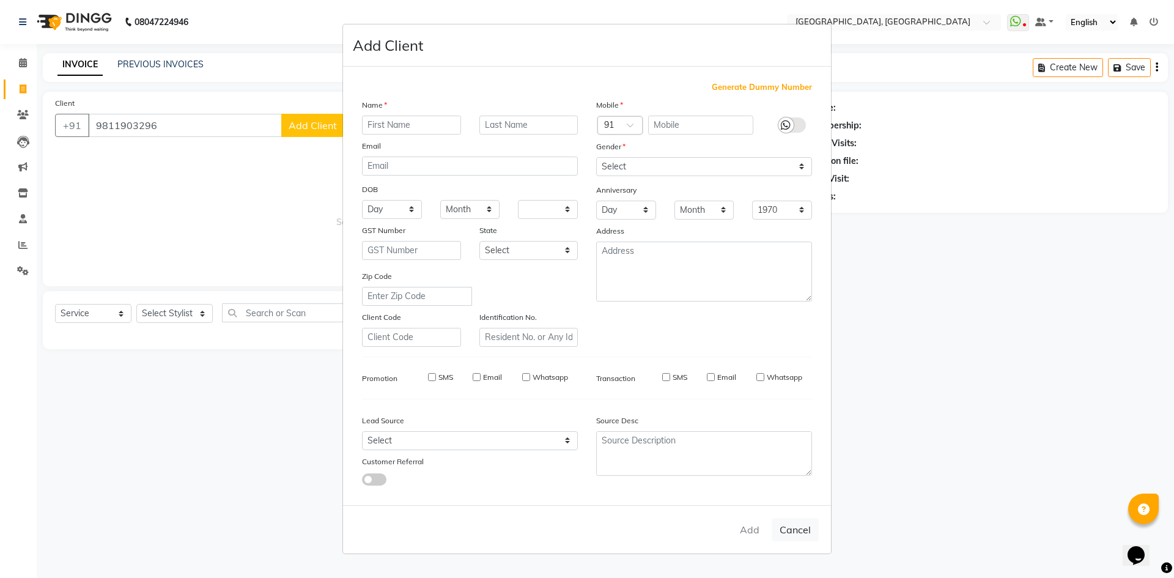
checkbox input "false"
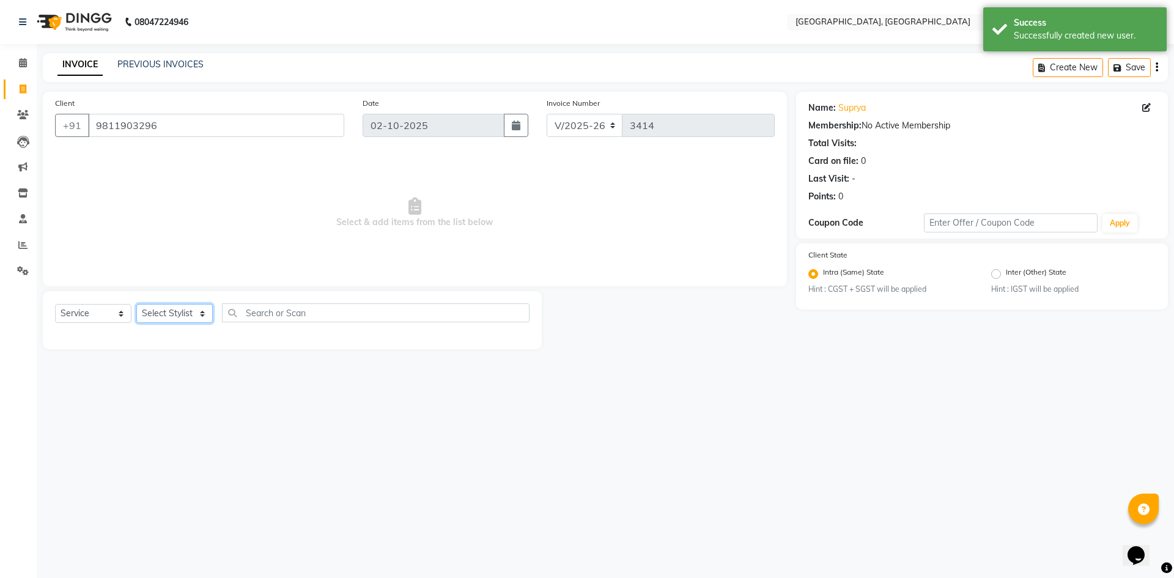
click at [162, 322] on select "Select Stylist [PERSON_NAME] vihar [PERSON_NAME] makeup Amit annu [PERSON_NAME]…" at bounding box center [174, 313] width 76 height 19
select select "63755"
click at [136, 304] on select "Select Stylist [PERSON_NAME] vihar [PERSON_NAME] makeup Amit annu [PERSON_NAME]…" at bounding box center [174, 313] width 76 height 19
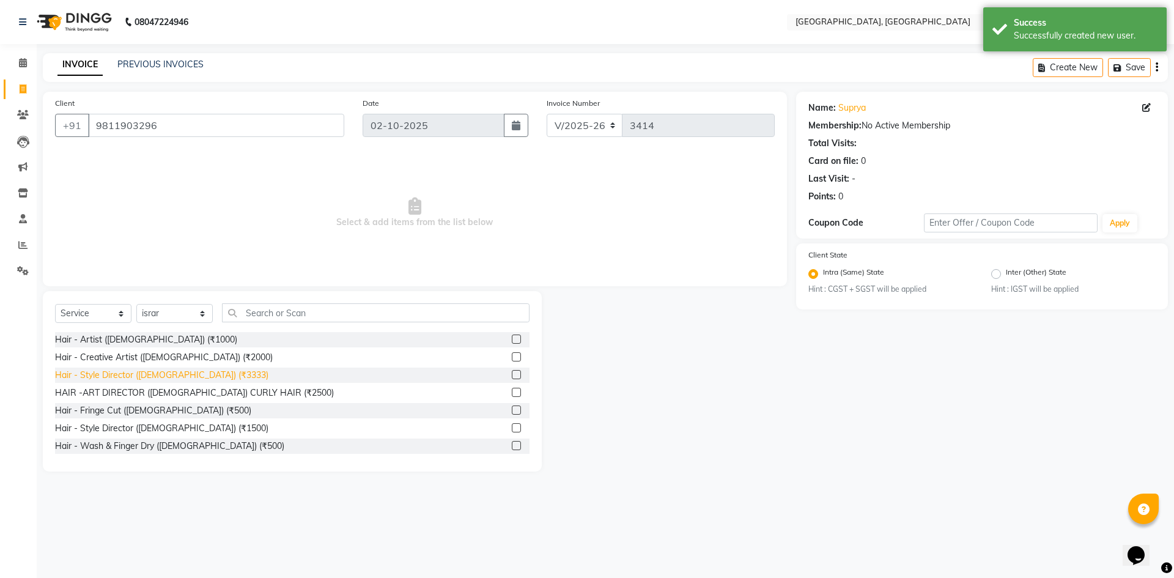
click at [168, 378] on div "Hair - Style Director ([DEMOGRAPHIC_DATA]) (₹3333)" at bounding box center [161, 375] width 213 height 13
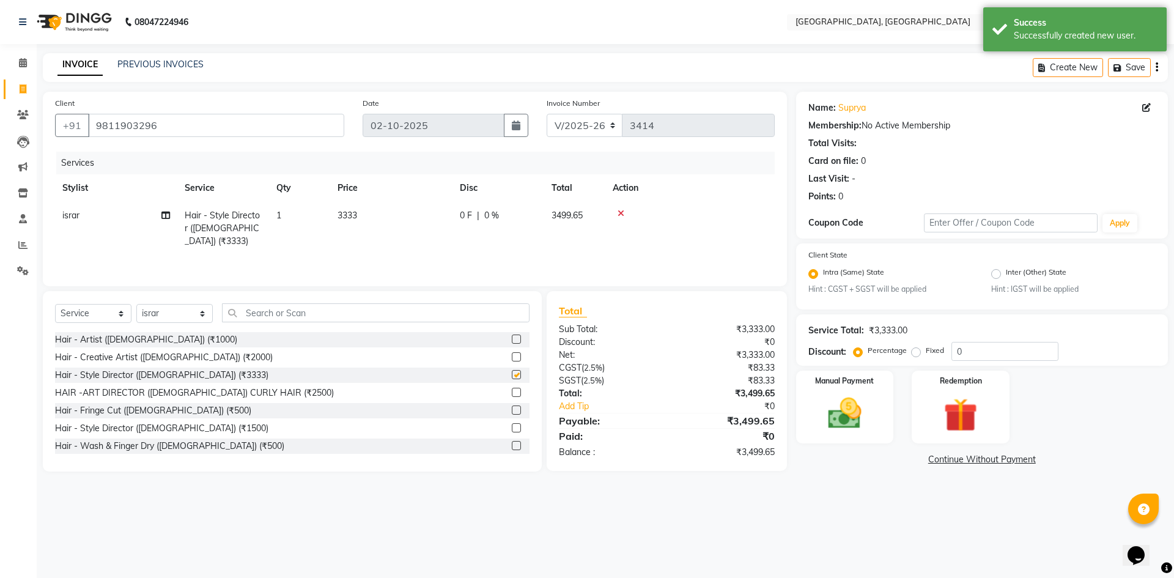
checkbox input "false"
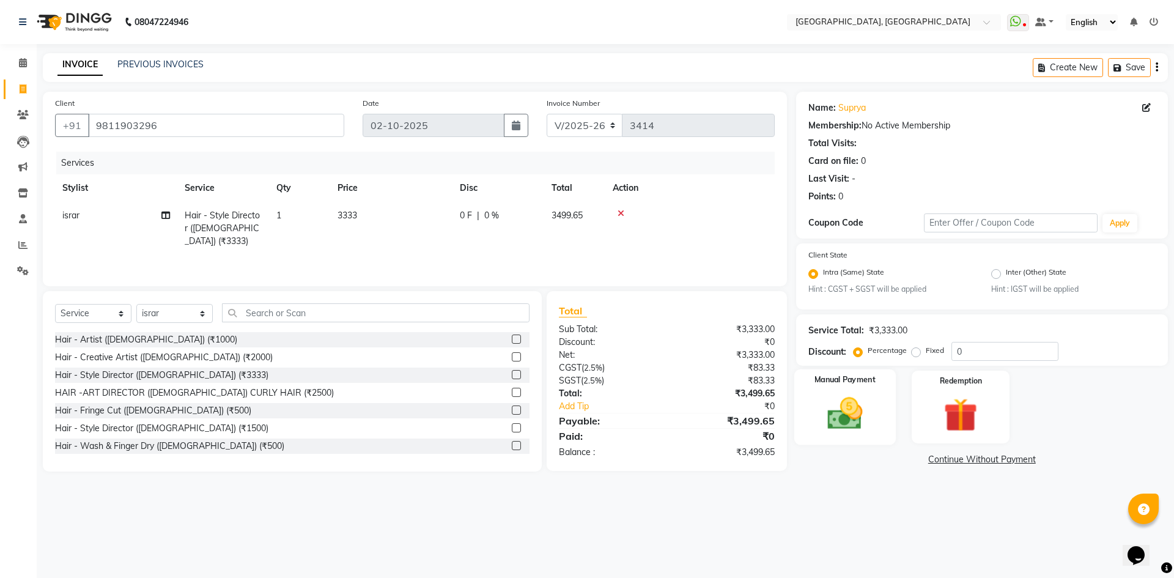
click at [876, 415] on div "Manual Payment" at bounding box center [844, 406] width 101 height 75
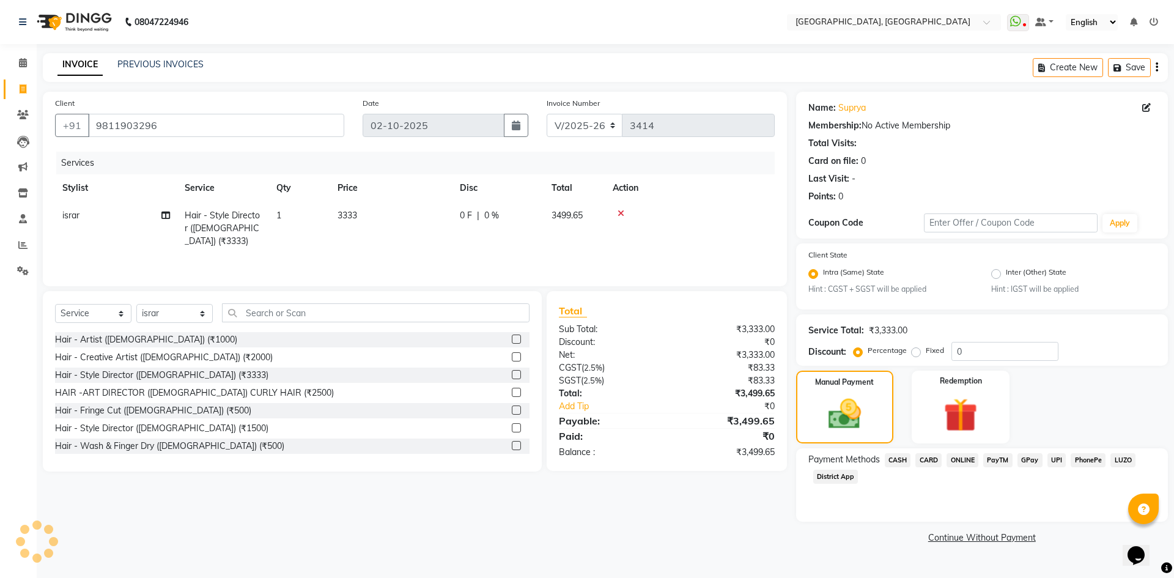
click at [923, 464] on span "CARD" at bounding box center [928, 460] width 26 height 14
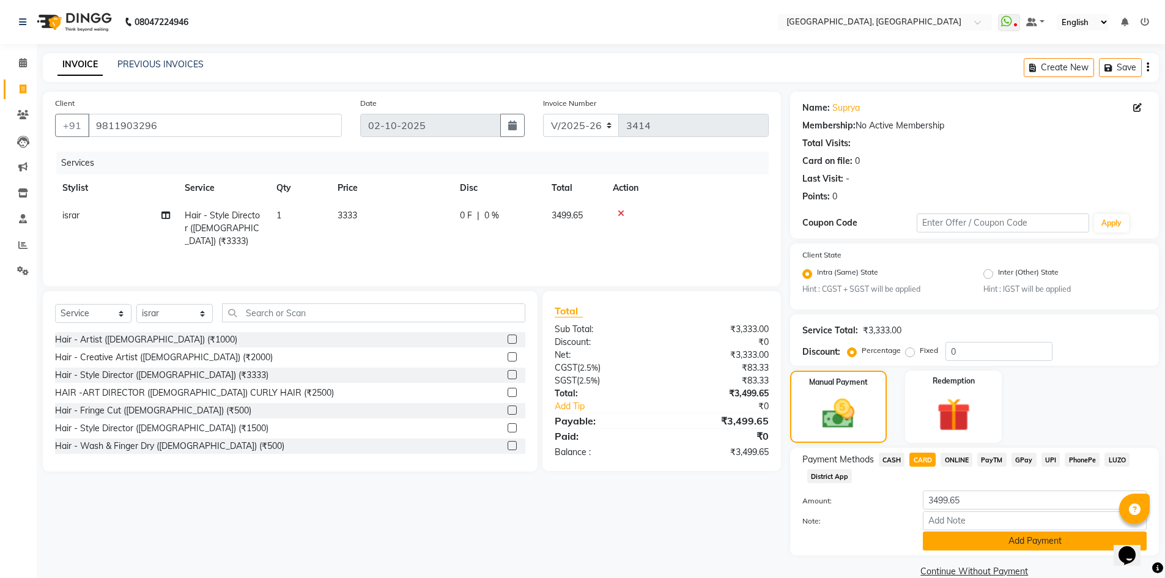
click at [1001, 536] on button "Add Payment" at bounding box center [1035, 540] width 224 height 19
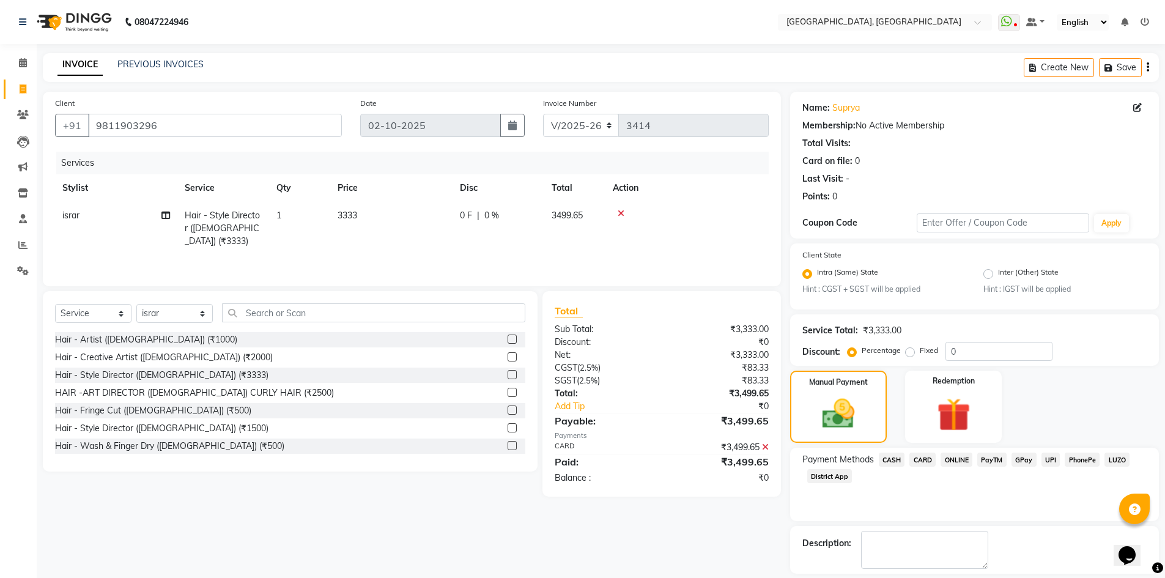
scroll to position [56, 0]
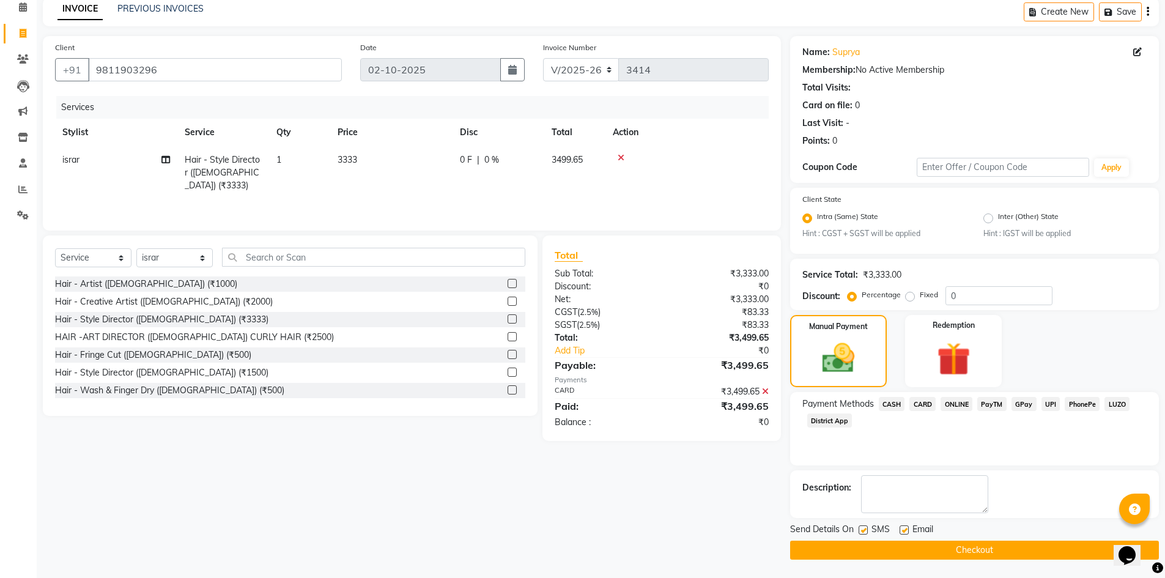
click at [1003, 538] on div "Send Details On SMS Email" at bounding box center [974, 530] width 369 height 15
click at [1011, 551] on button "Checkout" at bounding box center [974, 549] width 369 height 19
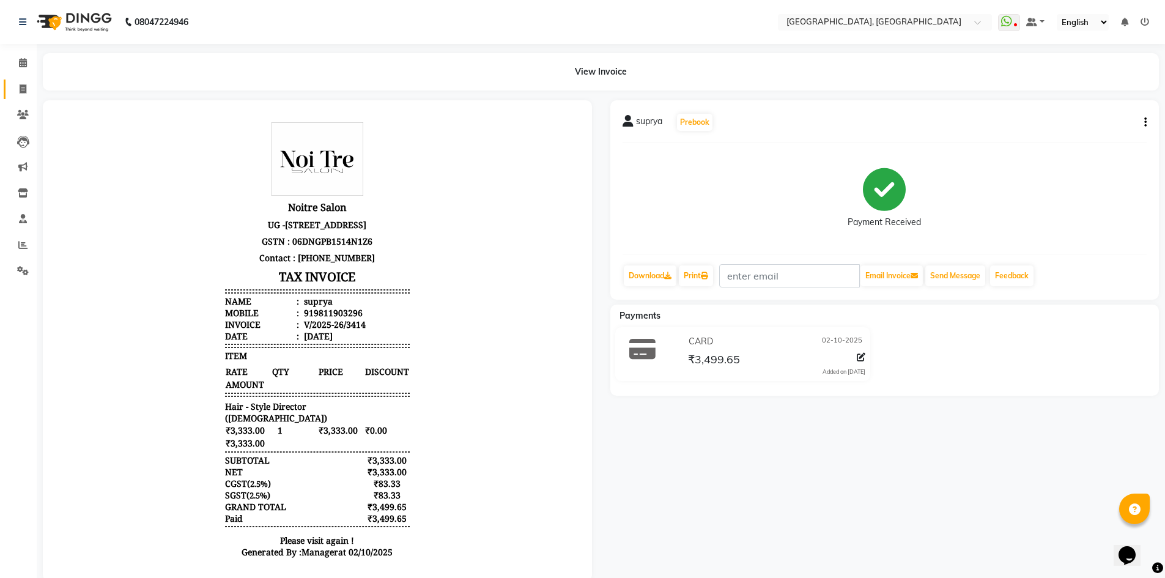
click at [4, 82] on link "Invoice" at bounding box center [18, 89] width 29 height 20
select select "service"
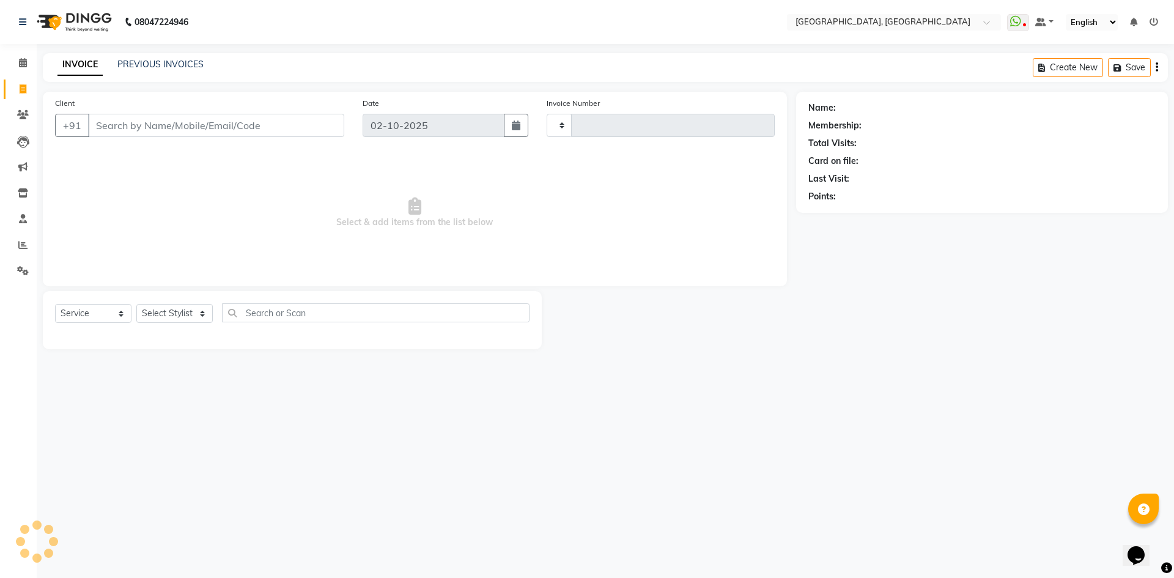
type input "3415"
select select "3948"
click at [174, 311] on select "Select Stylist" at bounding box center [174, 313] width 76 height 19
select select "63756"
click at [136, 304] on select "Select Stylist [PERSON_NAME] vihar [PERSON_NAME] makeup Amit annu [PERSON_NAME]…" at bounding box center [174, 313] width 76 height 19
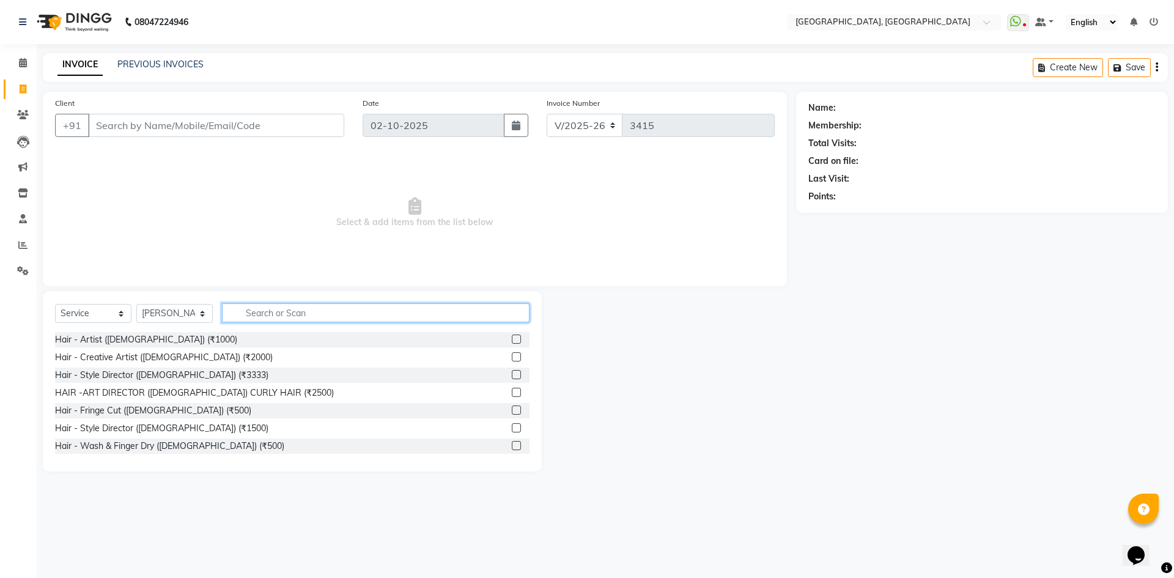
click at [290, 313] on input "text" at bounding box center [376, 312] width 308 height 19
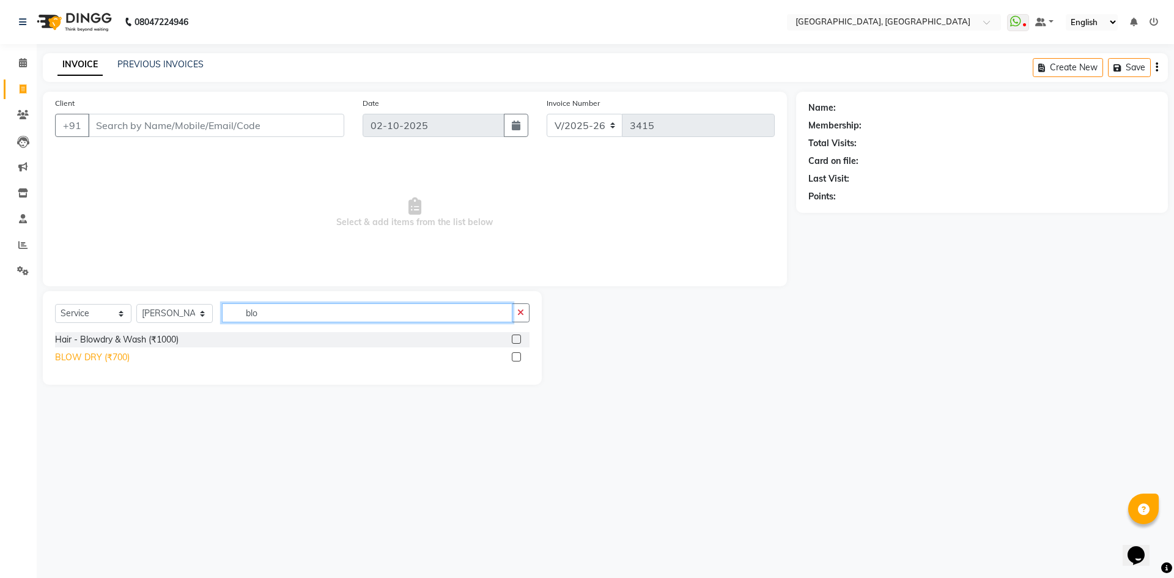
type input "blo"
click at [99, 353] on div "BLOW DRY (₹700)" at bounding box center [92, 357] width 75 height 13
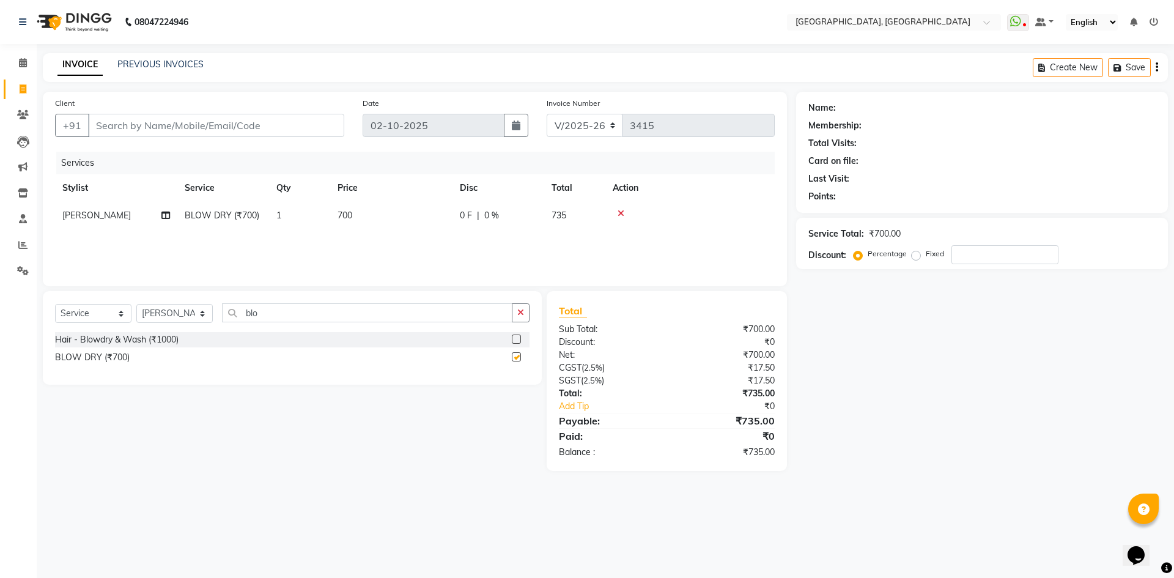
checkbox input "false"
click at [279, 119] on input "Client" at bounding box center [216, 125] width 256 height 23
type input "9"
type input "0"
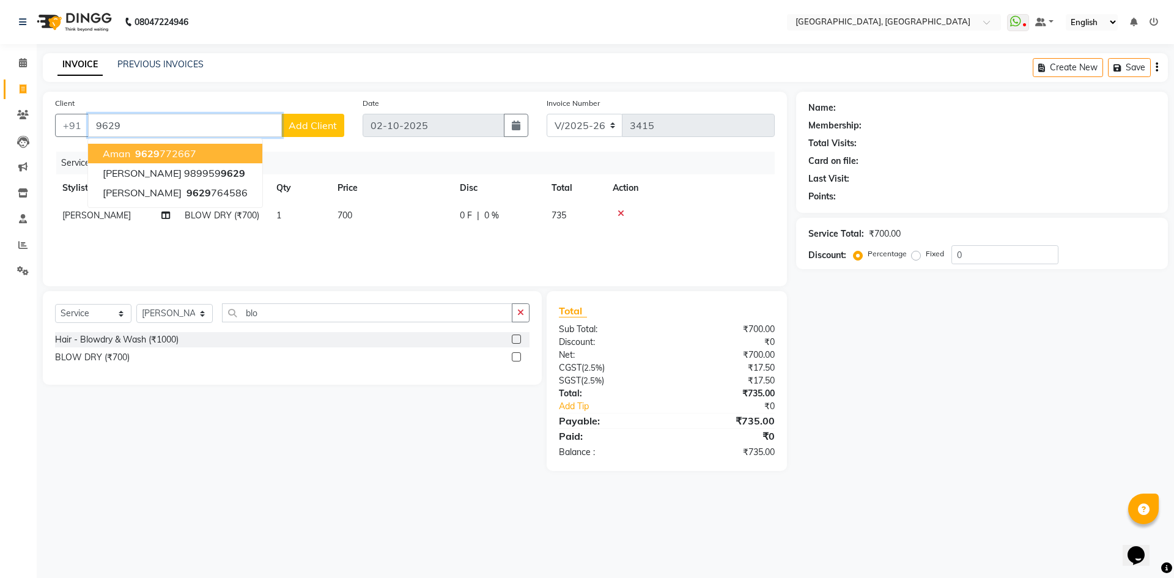
click at [199, 124] on input "9629" at bounding box center [185, 125] width 194 height 23
click at [186, 154] on span "962976" at bounding box center [204, 153] width 37 height 12
type input "9629764586"
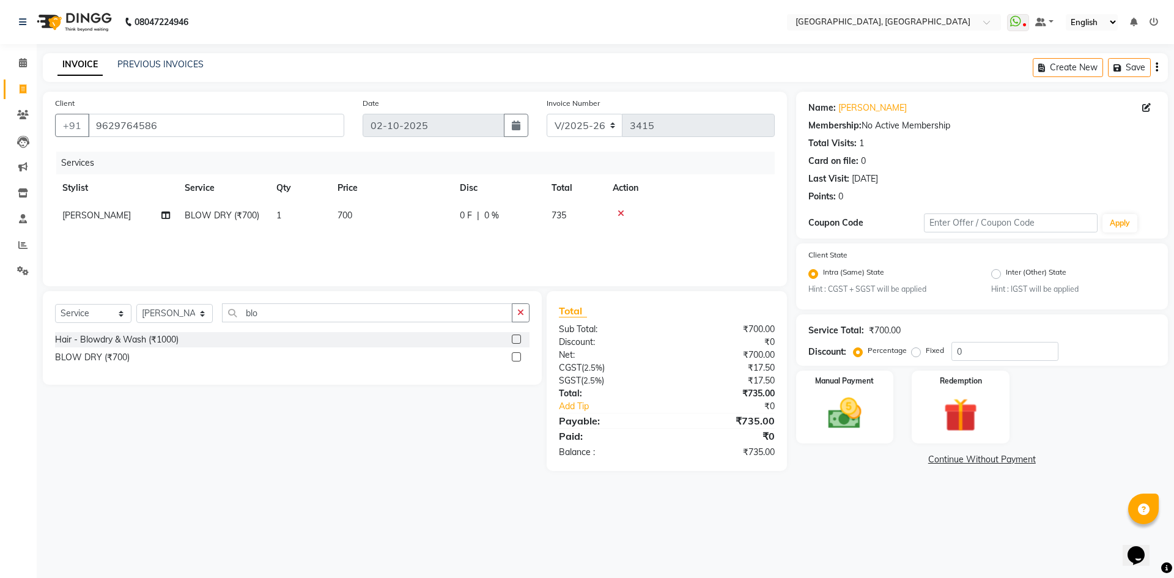
click at [340, 214] on span "700" at bounding box center [345, 215] width 15 height 11
select select "63756"
click at [412, 208] on td "700" at bounding box center [449, 225] width 122 height 46
click at [417, 221] on input "700" at bounding box center [449, 218] width 108 height 19
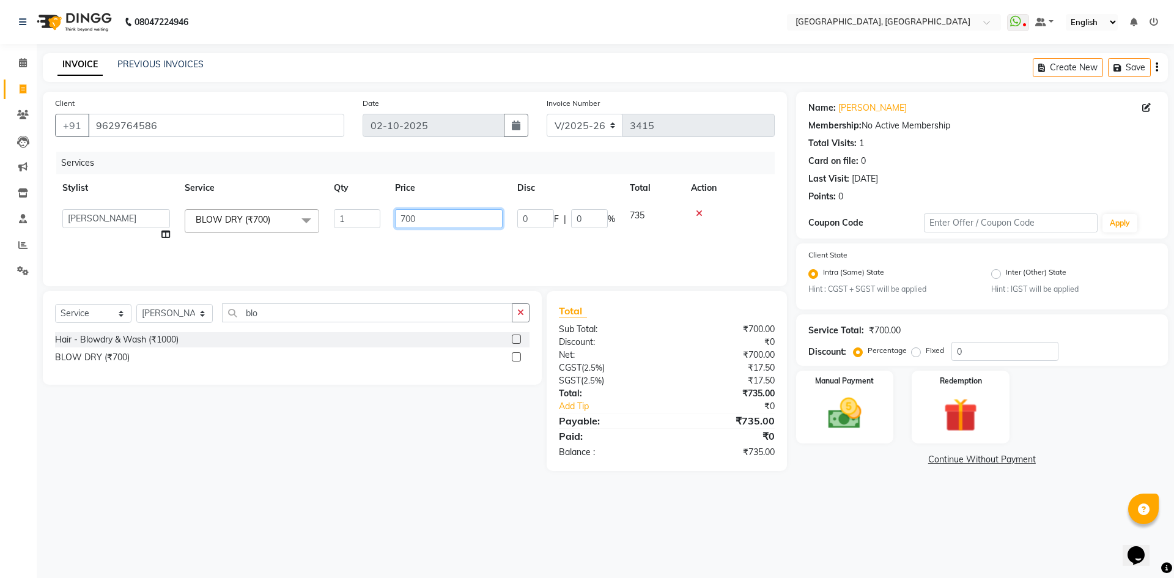
click at [417, 221] on input "700" at bounding box center [449, 218] width 108 height 19
type input "1000"
click at [396, 295] on div "Select Service Product Membership Package Voucher Prepaid Gift Card Select Styl…" at bounding box center [292, 338] width 499 height 94
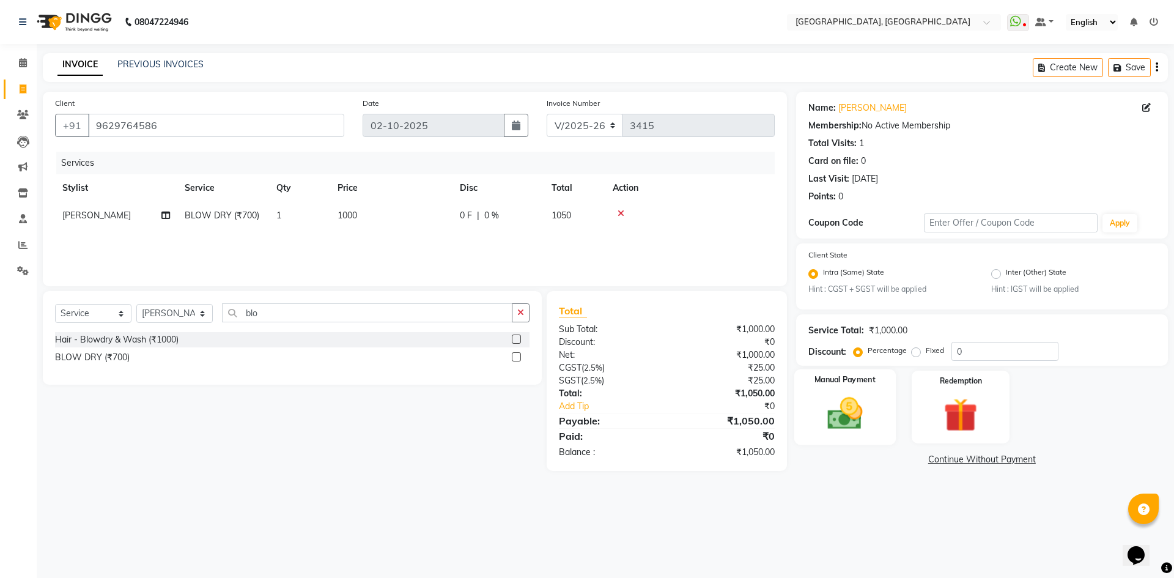
click at [846, 389] on div "Manual Payment" at bounding box center [844, 406] width 101 height 75
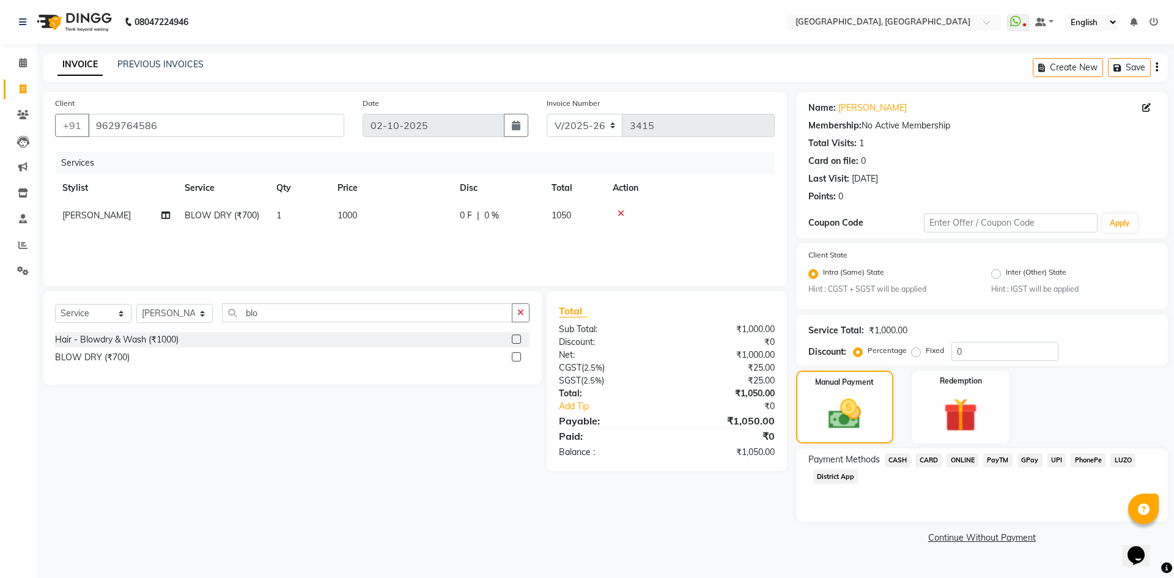
click at [1057, 459] on span "UPI" at bounding box center [1056, 460] width 19 height 14
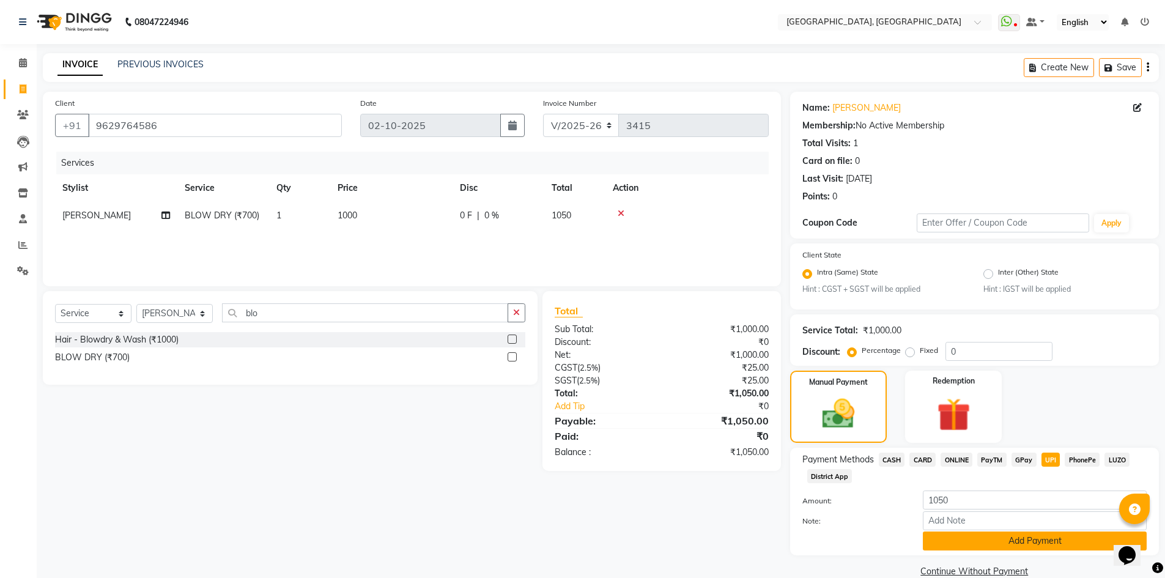
click at [1048, 537] on button "Add Payment" at bounding box center [1035, 540] width 224 height 19
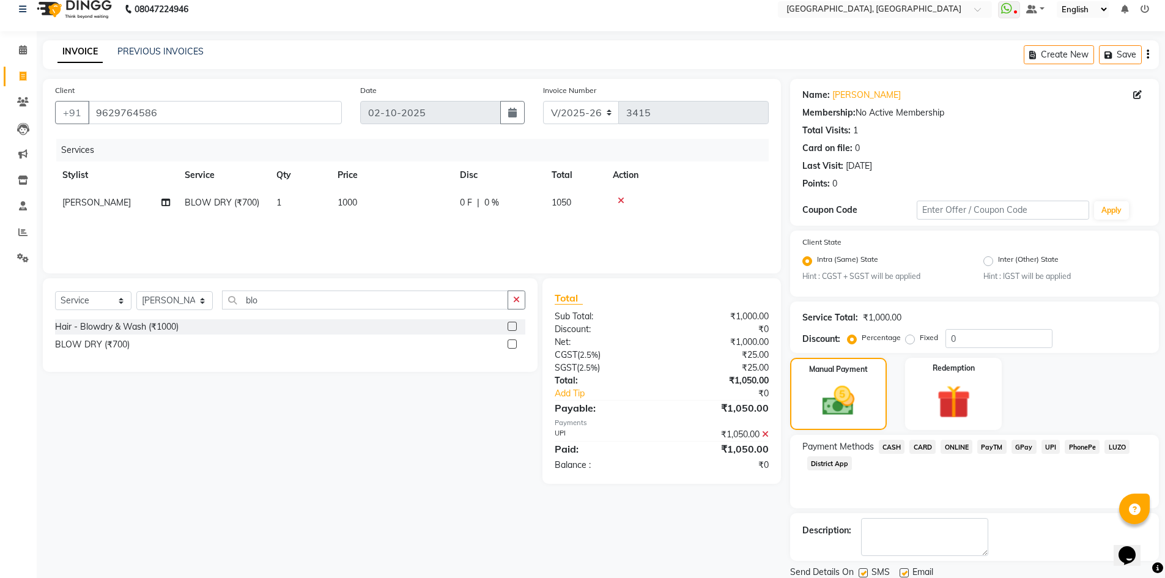
scroll to position [56, 0]
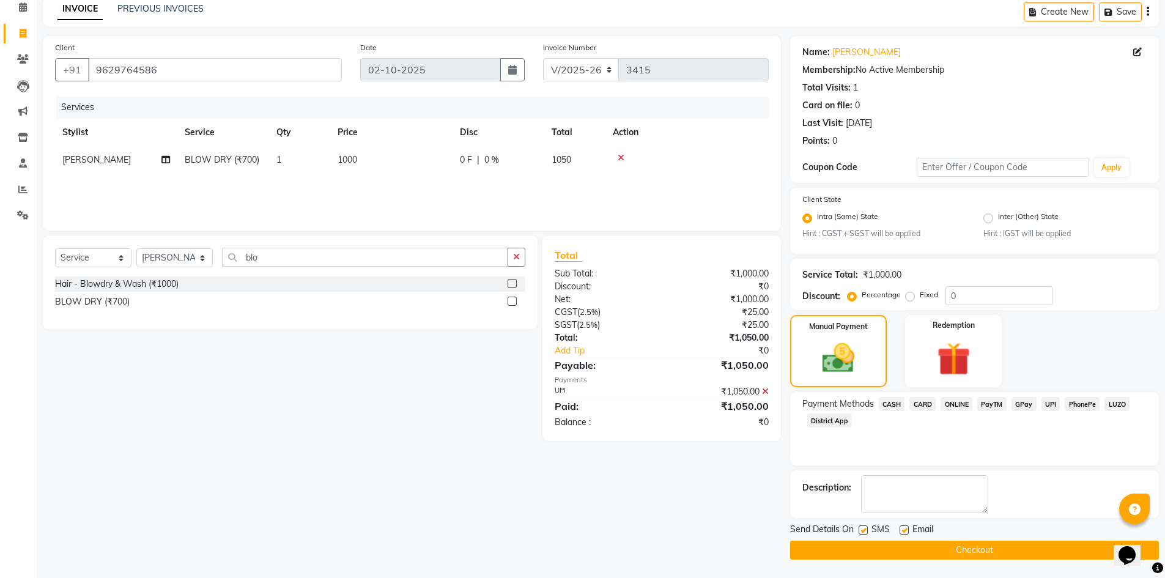
click at [1057, 547] on button "Checkout" at bounding box center [974, 549] width 369 height 19
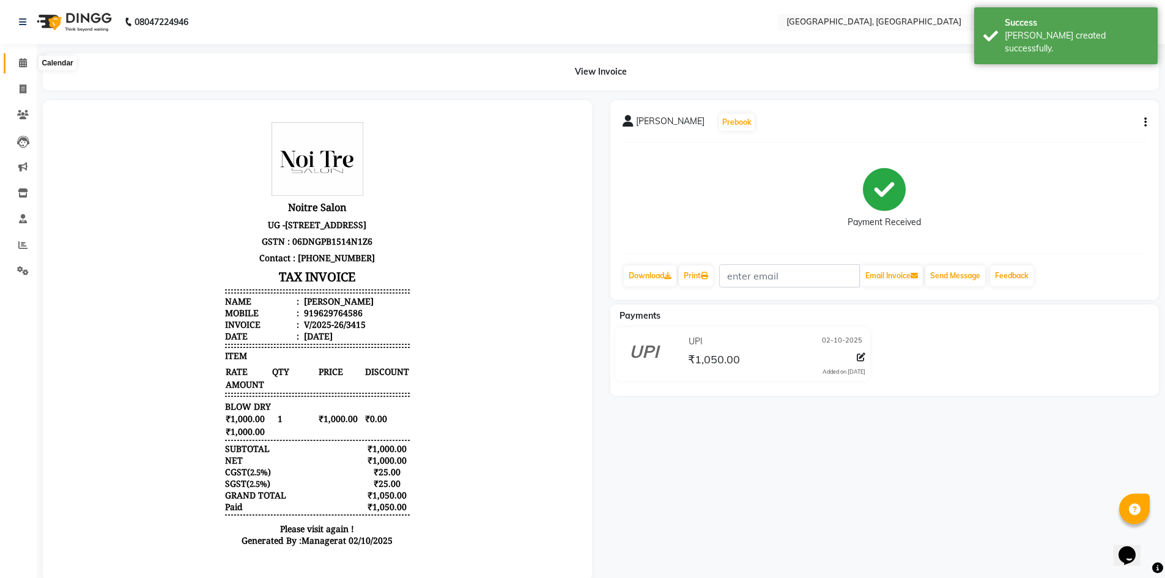
click at [17, 62] on span at bounding box center [22, 63] width 21 height 14
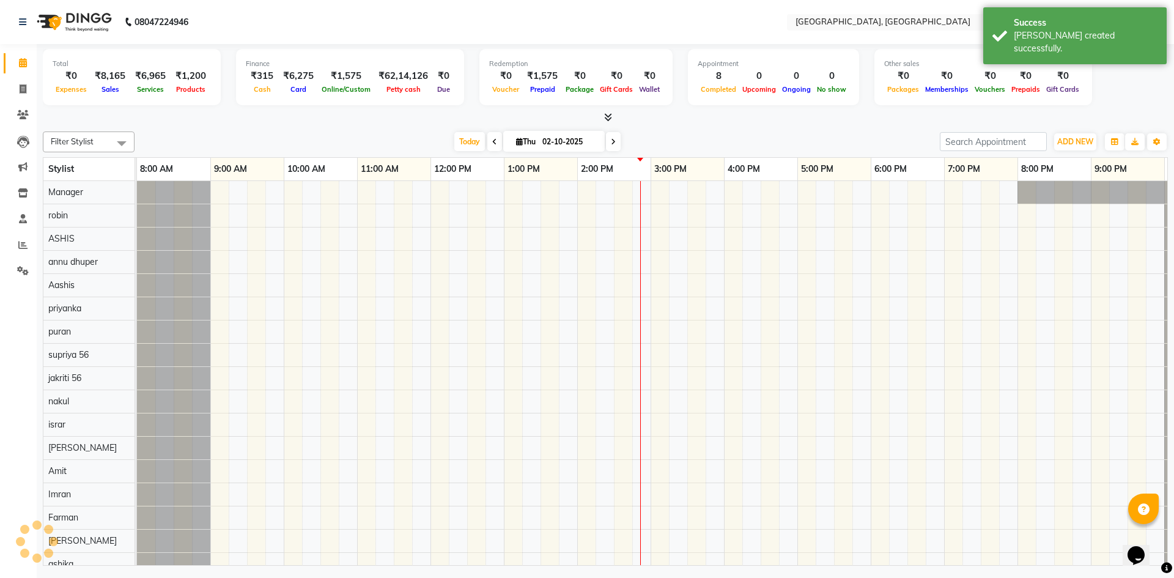
drag, startPoint x: 230, startPoint y: 141, endPoint x: 219, endPoint y: 141, distance: 11.0
click at [230, 141] on div "Today Thu 02-10-2025" at bounding box center [537, 142] width 793 height 18
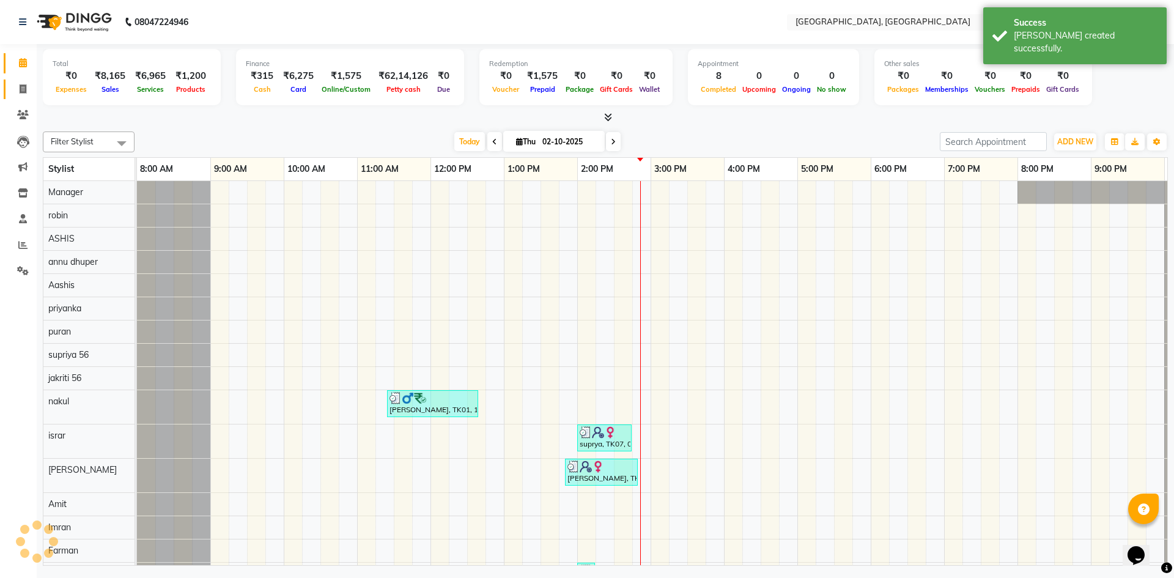
click at [23, 84] on icon at bounding box center [23, 88] width 7 height 9
select select "service"
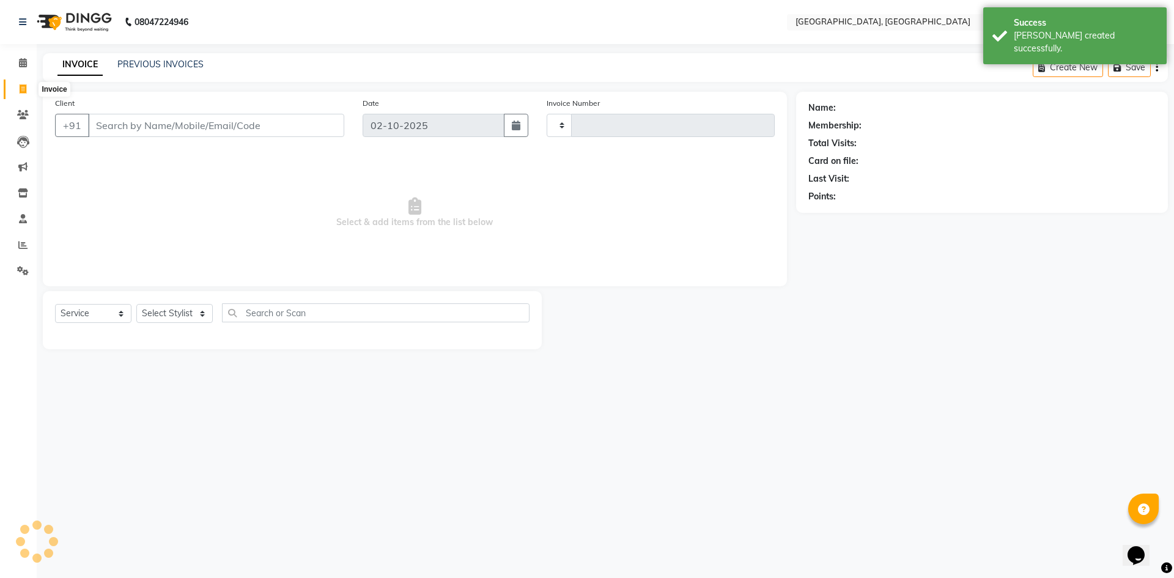
type input "3416"
select select "3948"
click at [18, 60] on span at bounding box center [22, 63] width 21 height 14
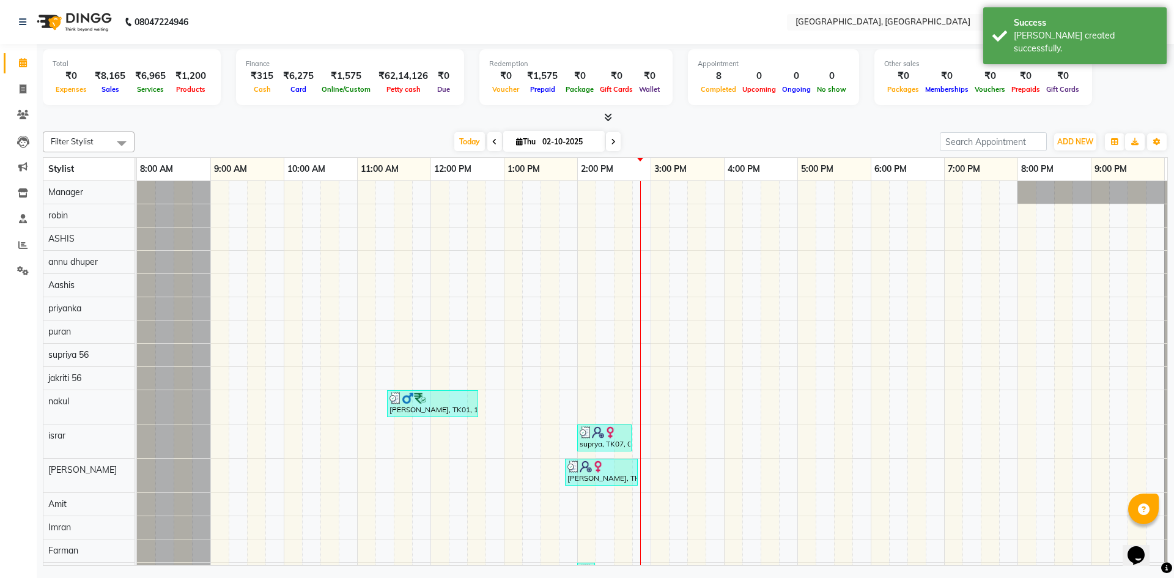
click at [320, 128] on div "Filter Stylist Select All Aashis Amit annu dhuper ashika ASHIS Farman Imran isr…" at bounding box center [605, 346] width 1125 height 439
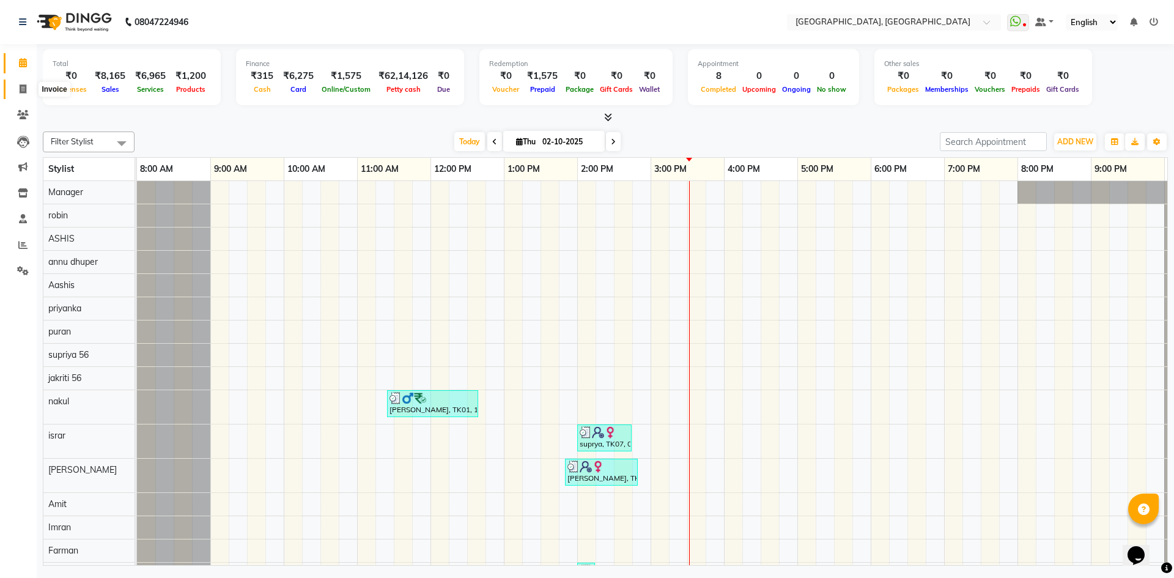
click at [21, 87] on icon at bounding box center [23, 88] width 7 height 9
select select "service"
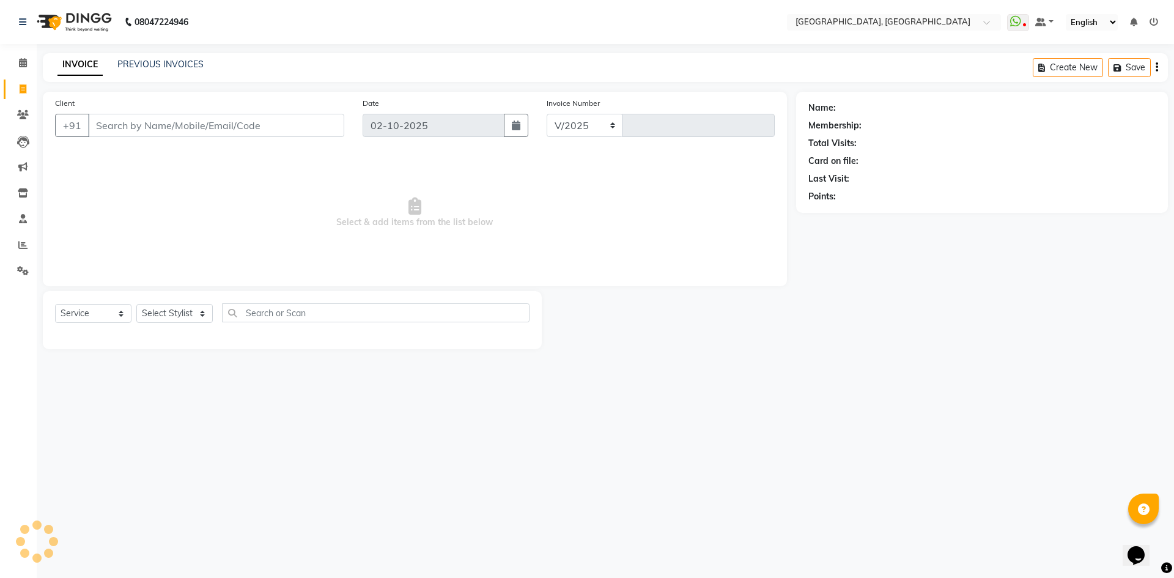
select select "3948"
type input "3416"
click at [157, 298] on div "Select Service Product Membership Package Voucher Prepaid Gift Card Select Styl…" at bounding box center [292, 320] width 499 height 58
click at [160, 319] on select "Select Stylist" at bounding box center [174, 313] width 76 height 19
select select "63755"
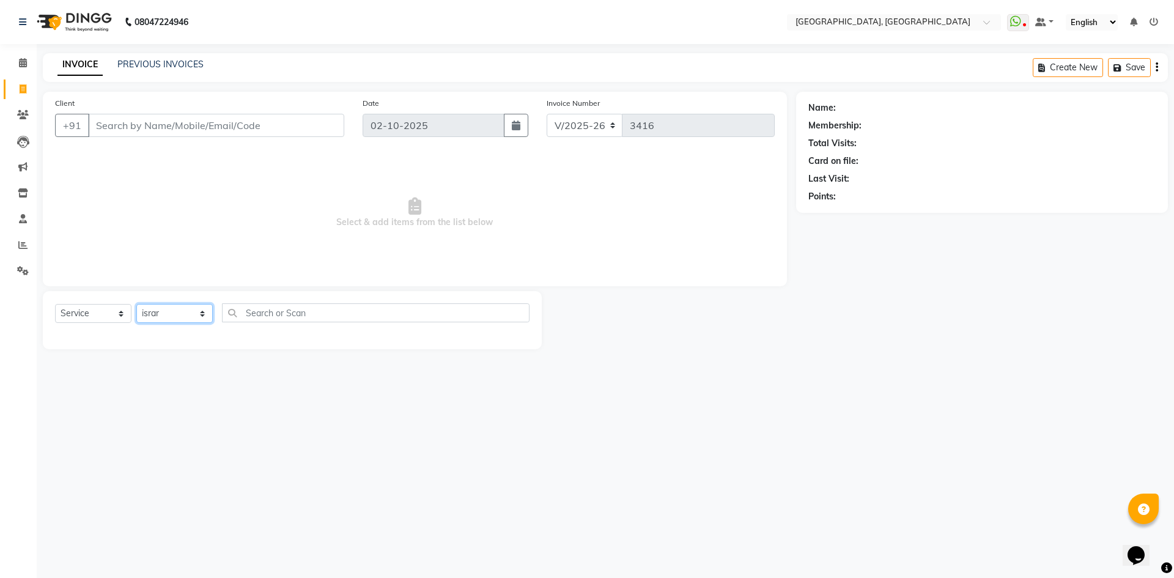
click at [136, 304] on select "Select Stylist [PERSON_NAME] vihar [PERSON_NAME] makeup Amit annu [PERSON_NAME]…" at bounding box center [174, 313] width 76 height 19
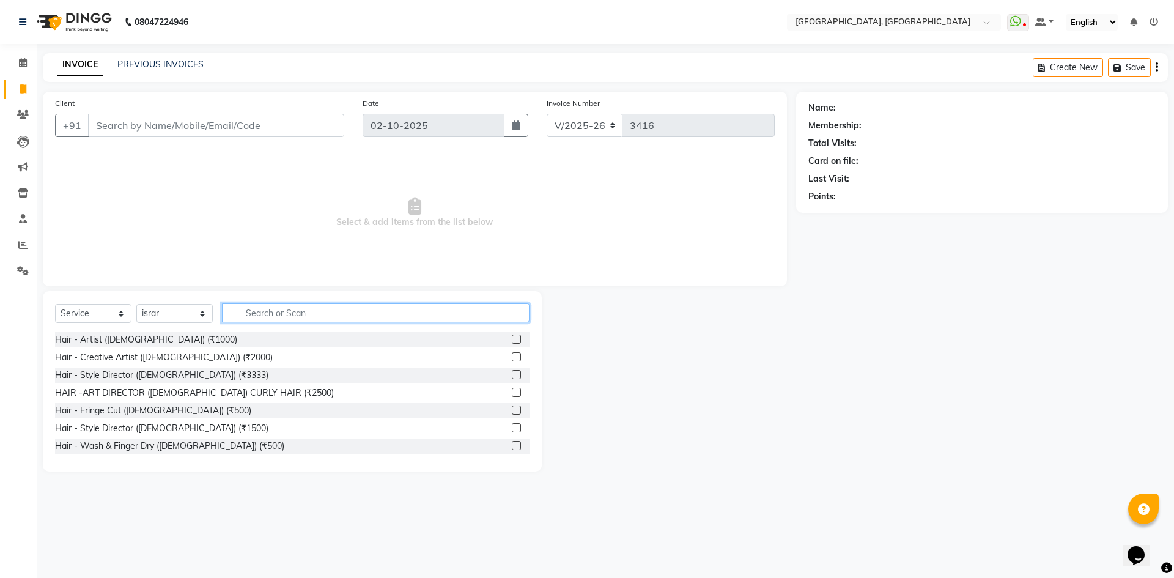
click at [342, 312] on input "text" at bounding box center [376, 312] width 308 height 19
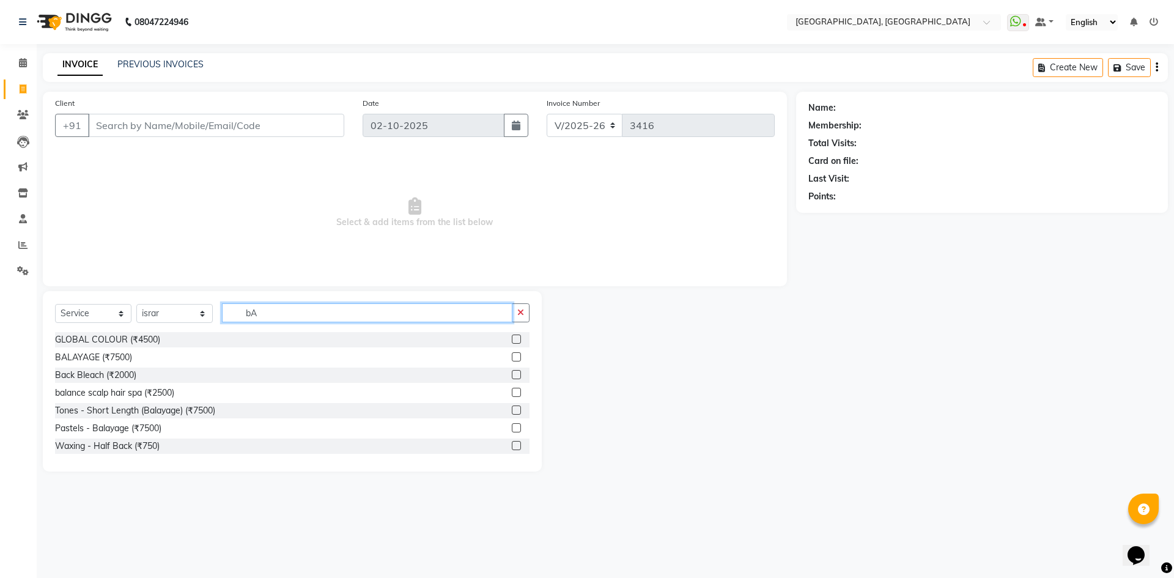
type input "b"
type input "BAL"
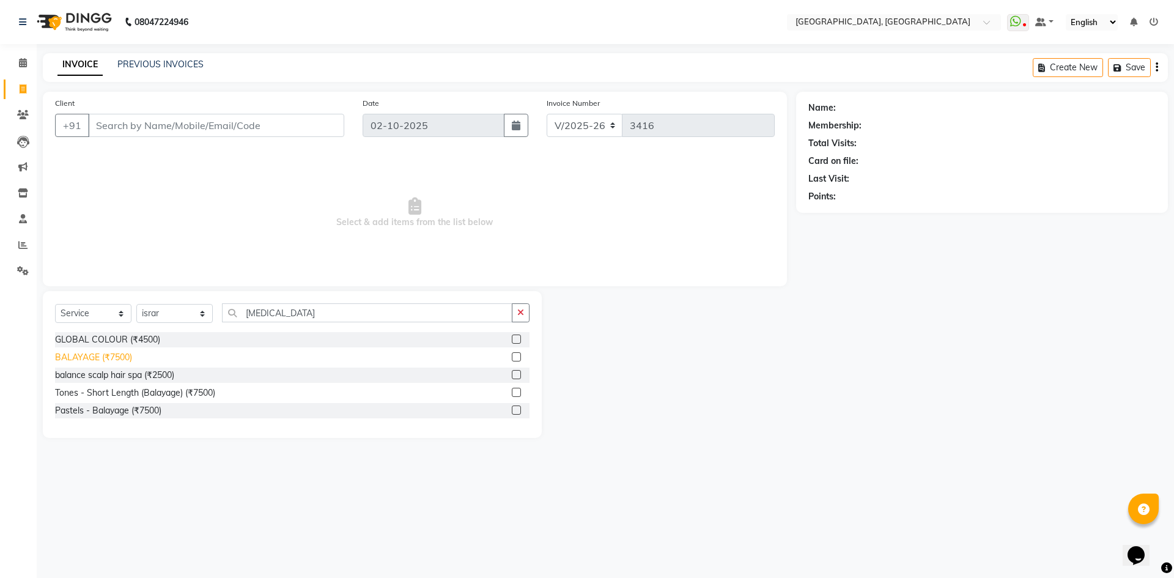
click at [73, 360] on div "BALAYAGE (₹7500)" at bounding box center [93, 357] width 77 height 13
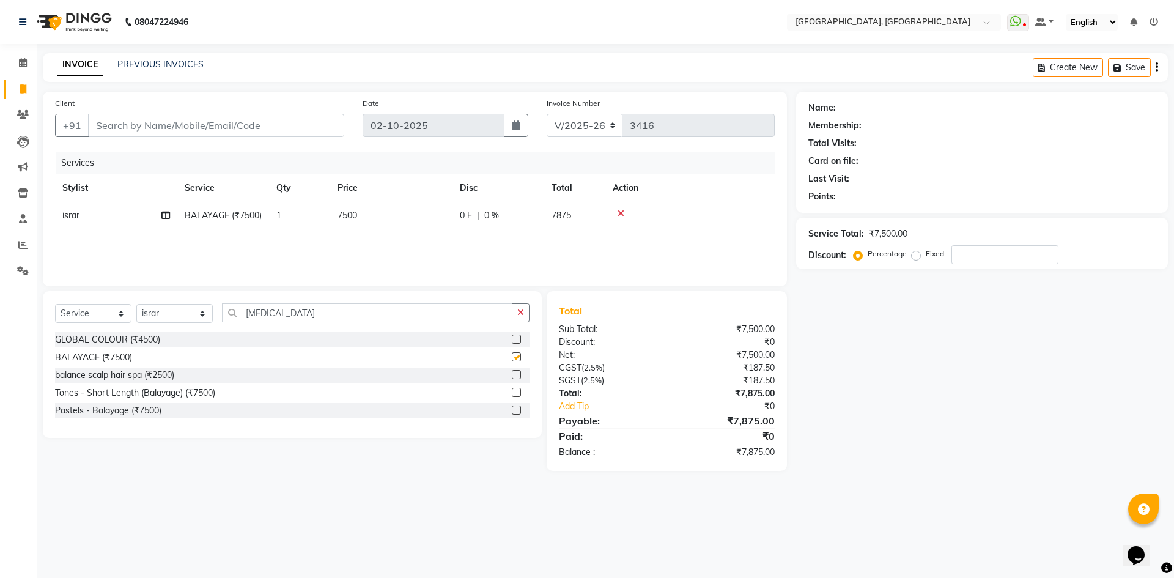
checkbox input "false"
click at [343, 208] on td "7500" at bounding box center [391, 216] width 122 height 28
select select "63755"
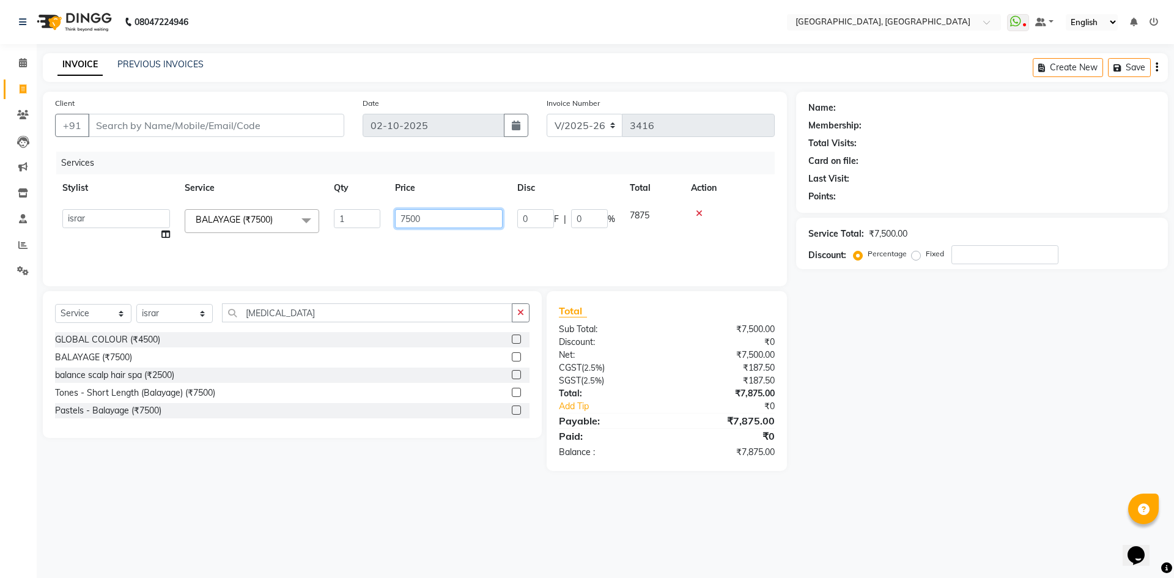
click at [407, 218] on input "7500" at bounding box center [449, 218] width 108 height 19
type input "10000"
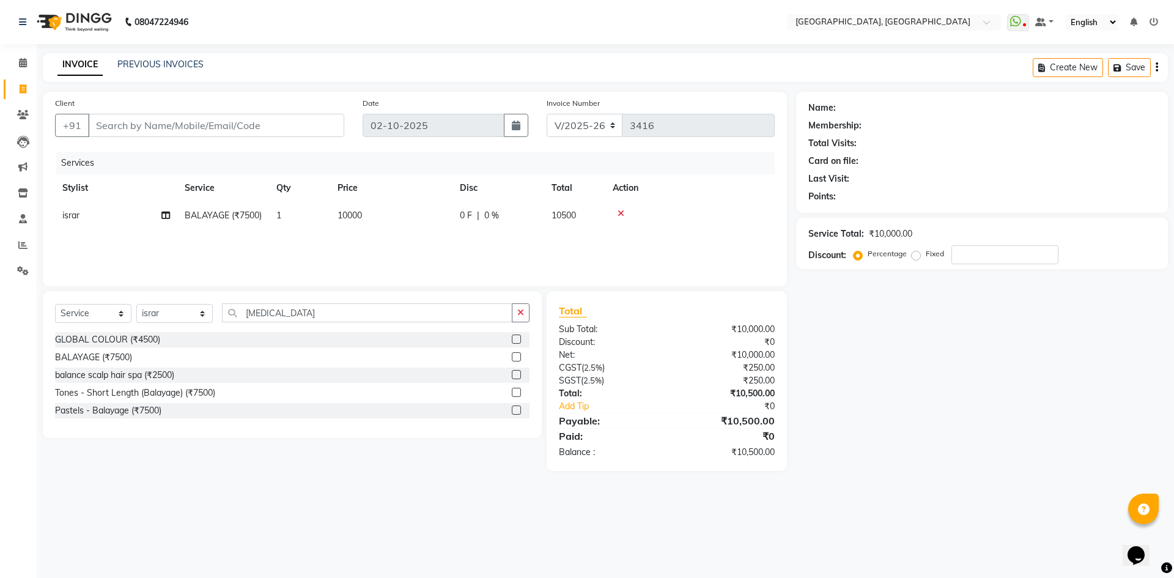
click at [442, 294] on div "Select Service Product Membership Package Voucher Prepaid Gift Card Select Styl…" at bounding box center [292, 364] width 499 height 147
click at [378, 282] on div "Client +91 Date 02-10-2025 Invoice Number V/2025 V/2025-26 3416 Services Stylis…" at bounding box center [415, 189] width 744 height 194
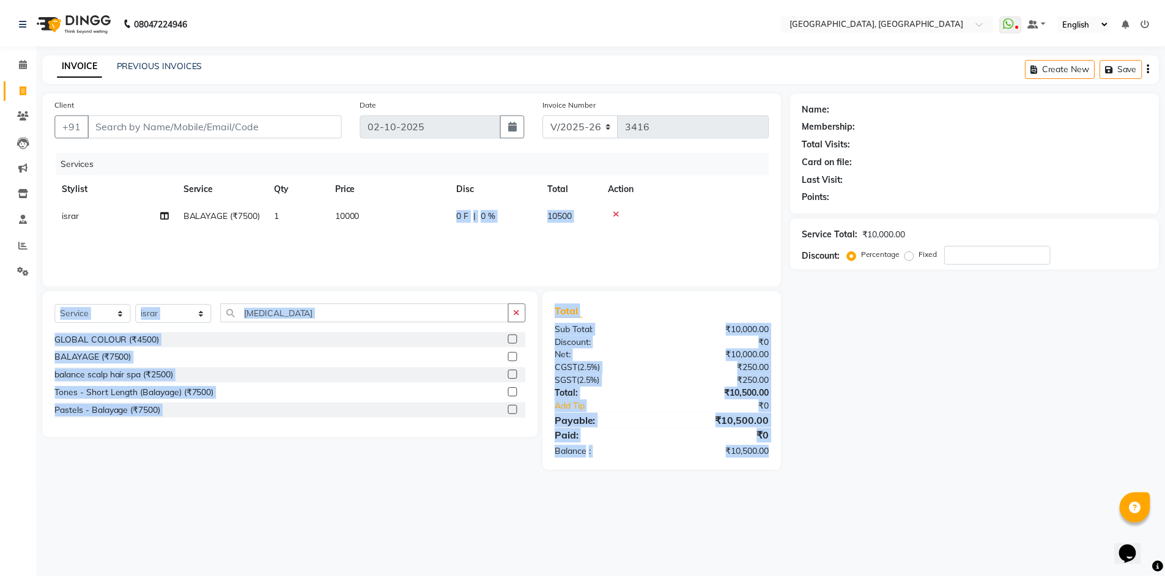
scroll to position [0, 9]
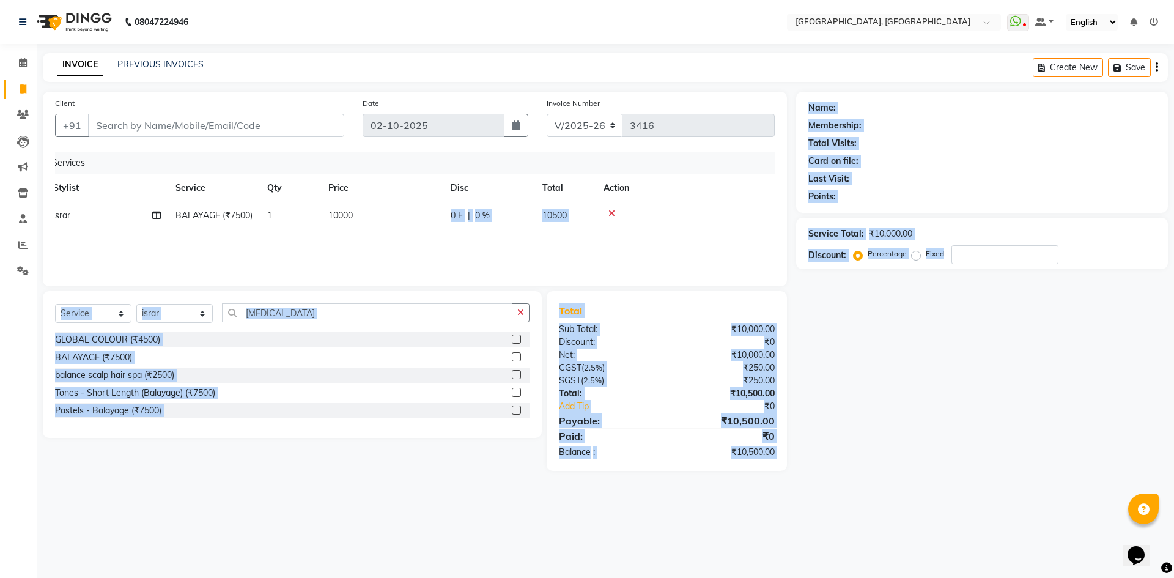
drag, startPoint x: 440, startPoint y: 217, endPoint x: 1173, endPoint y: 599, distance: 826.4
click at [1173, 577] on html "08047224946 Select Location × Noi Tre Salon, Golf Course Road WhatsApp Status ✕…" at bounding box center [587, 289] width 1174 height 578
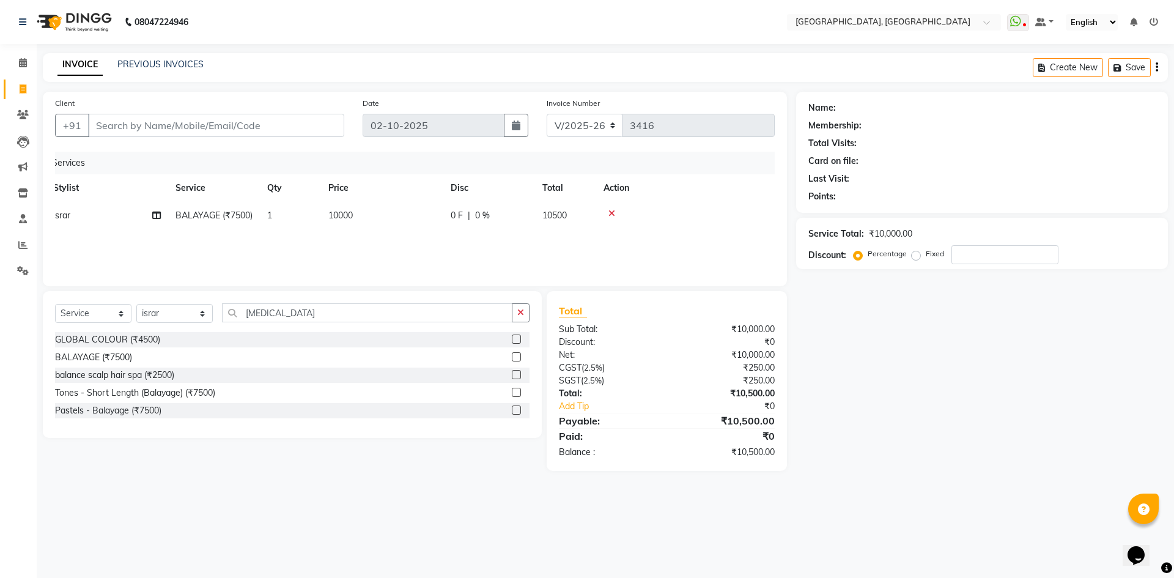
click at [1040, 398] on div "Name: Membership: Total Visits: Card on file: Last Visit: Points: Service Total…" at bounding box center [986, 281] width 381 height 379
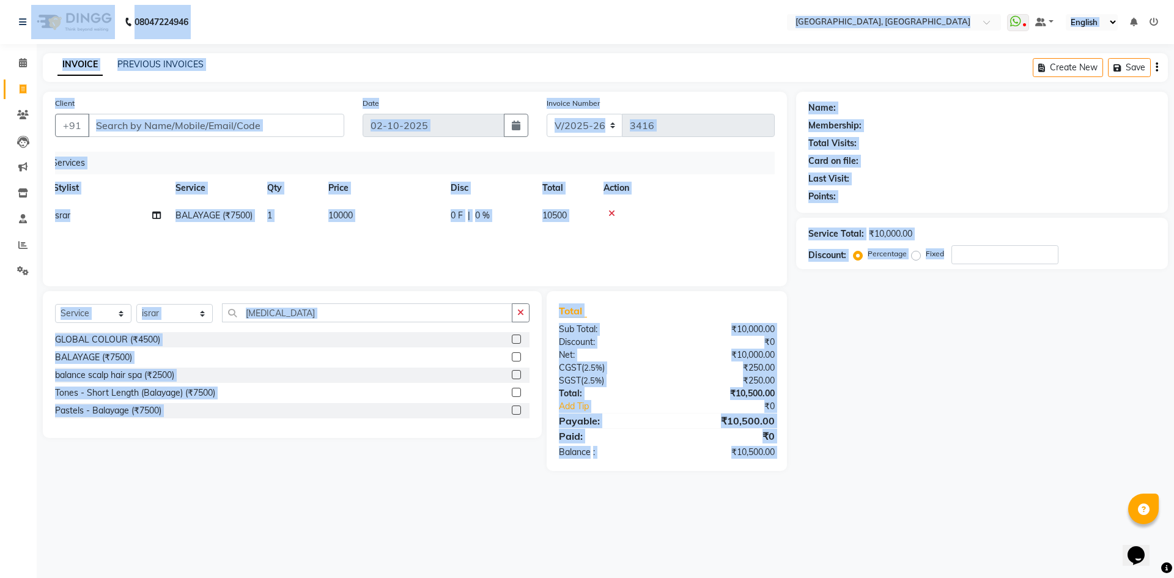
drag, startPoint x: 0, startPoint y: 15, endPoint x: 1161, endPoint y: 477, distance: 1249.7
click at [1161, 477] on app-home "08047224946 Select Location × Noi Tre Salon, Golf Course Road WhatsApp Status ✕…" at bounding box center [587, 244] width 1174 height 489
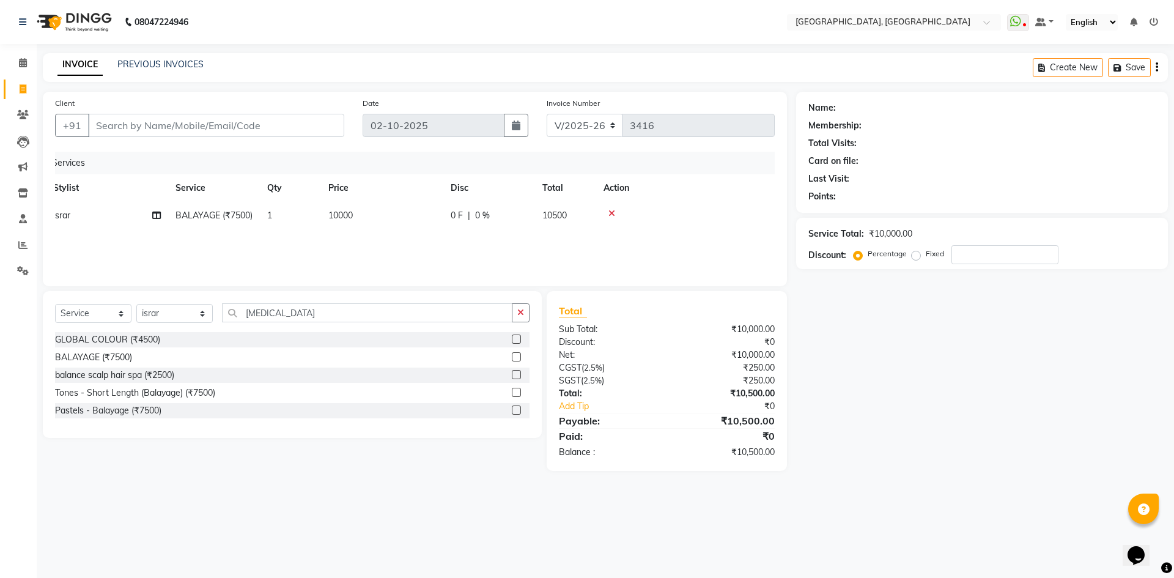
click at [1158, 419] on div "Name: Membership: Total Visits: Card on file: Last Visit: Points: Service Total…" at bounding box center [986, 281] width 381 height 379
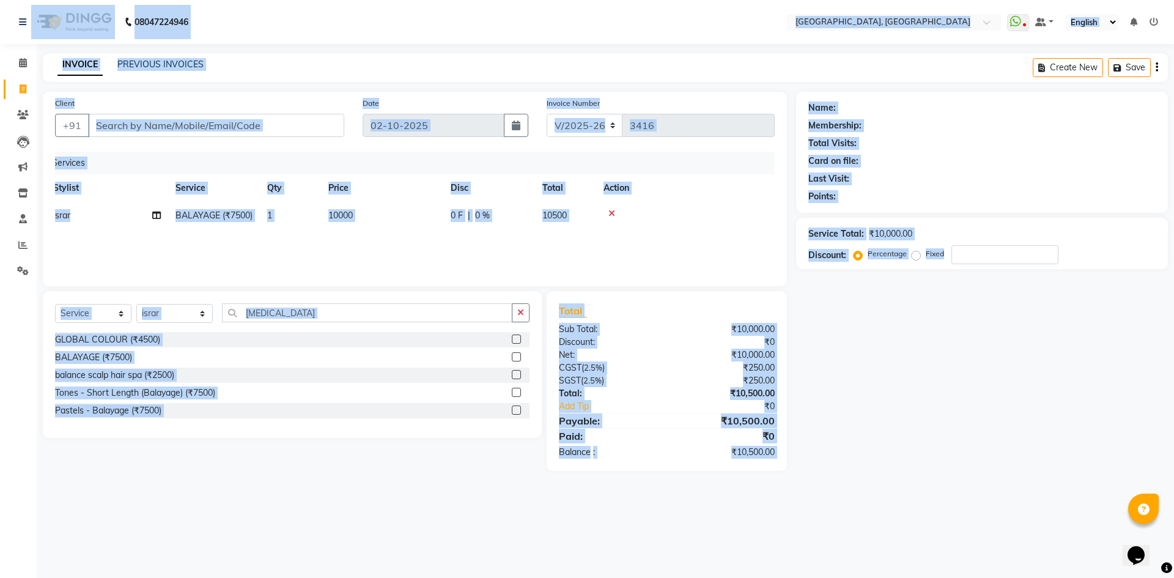
drag, startPoint x: 1, startPoint y: 4, endPoint x: 1093, endPoint y: 447, distance: 1178.9
click at [1093, 447] on app-home "08047224946 Select Location × Noi Tre Salon, Golf Course Road WhatsApp Status ✕…" at bounding box center [587, 244] width 1174 height 489
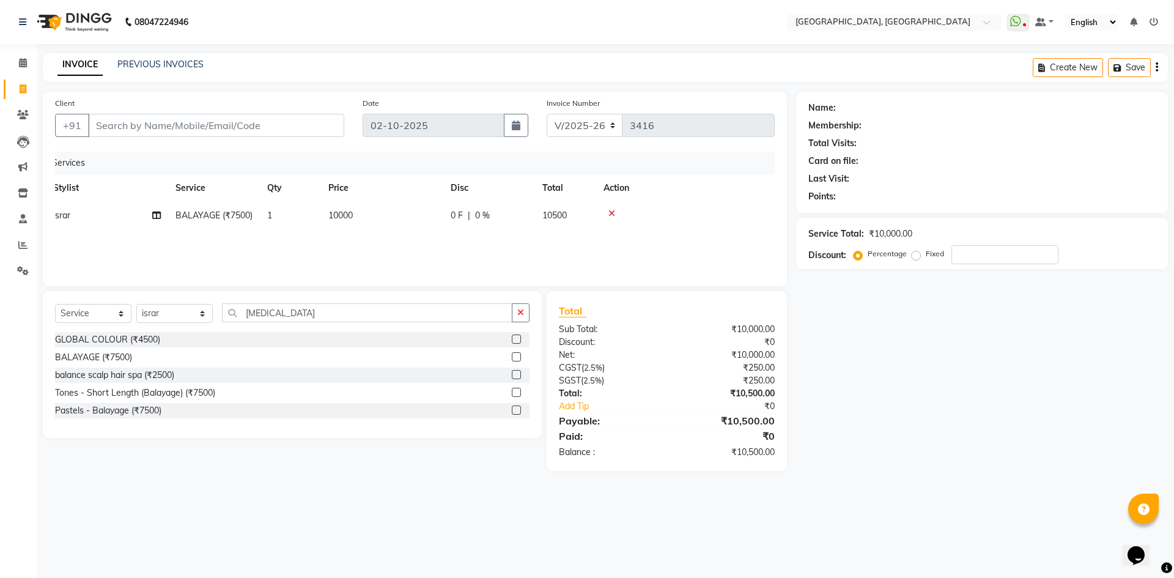
click at [1093, 447] on div "Name: Membership: Total Visits: Card on file: Last Visit: Points: Service Total…" at bounding box center [986, 281] width 381 height 379
click at [271, 155] on div "Services" at bounding box center [411, 163] width 728 height 23
click at [224, 130] on input "Client" at bounding box center [216, 125] width 256 height 23
click at [277, 54] on div "INVOICE PREVIOUS INVOICES Create New Save" at bounding box center [605, 67] width 1125 height 29
click at [243, 119] on input "Client" at bounding box center [216, 125] width 256 height 23
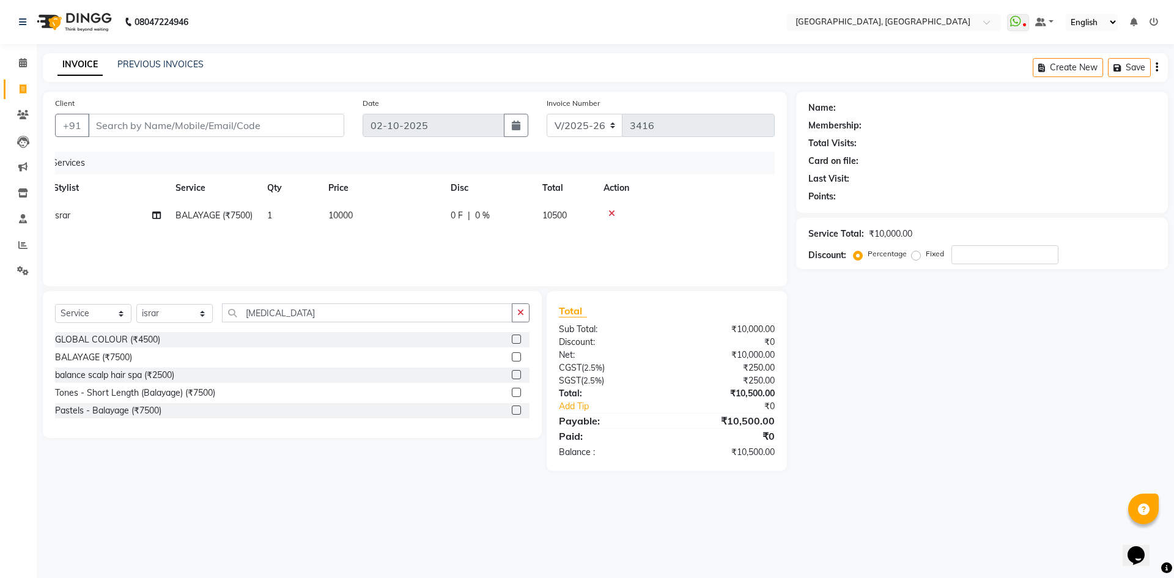
click at [360, 290] on div "Client +91 Date 02-10-2025 Invoice Number V/2025 V/2025-26 3416 Services Stylis…" at bounding box center [415, 281] width 762 height 379
click at [212, 162] on div "Services" at bounding box center [411, 163] width 728 height 23
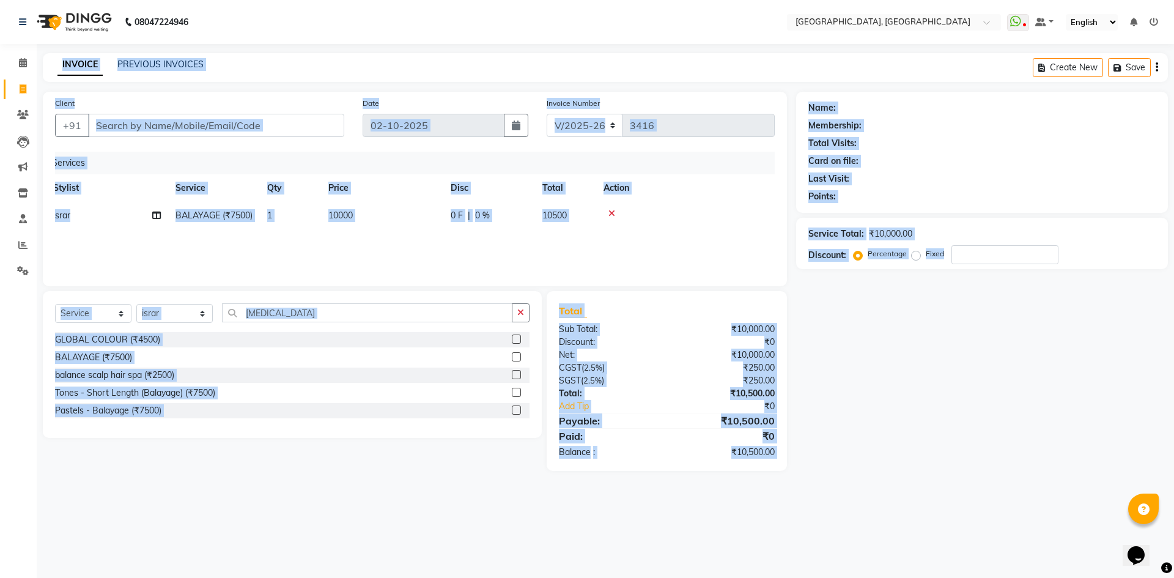
drag, startPoint x: 39, startPoint y: 52, endPoint x: 1173, endPoint y: 575, distance: 1249.4
click at [1173, 575] on div "08047224946 Select Location × Noi Tre Salon, Golf Course Road WhatsApp Status ✕…" at bounding box center [587, 289] width 1174 height 578
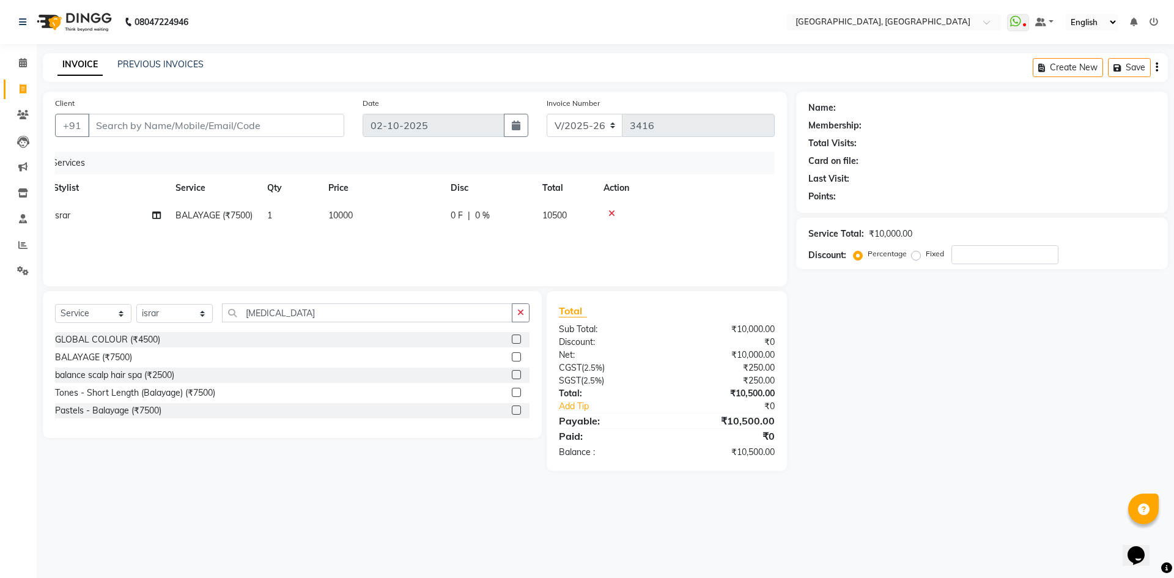
click at [1036, 446] on div "Name: Membership: Total Visits: Card on file: Last Visit: Points: Service Total…" at bounding box center [986, 281] width 381 height 379
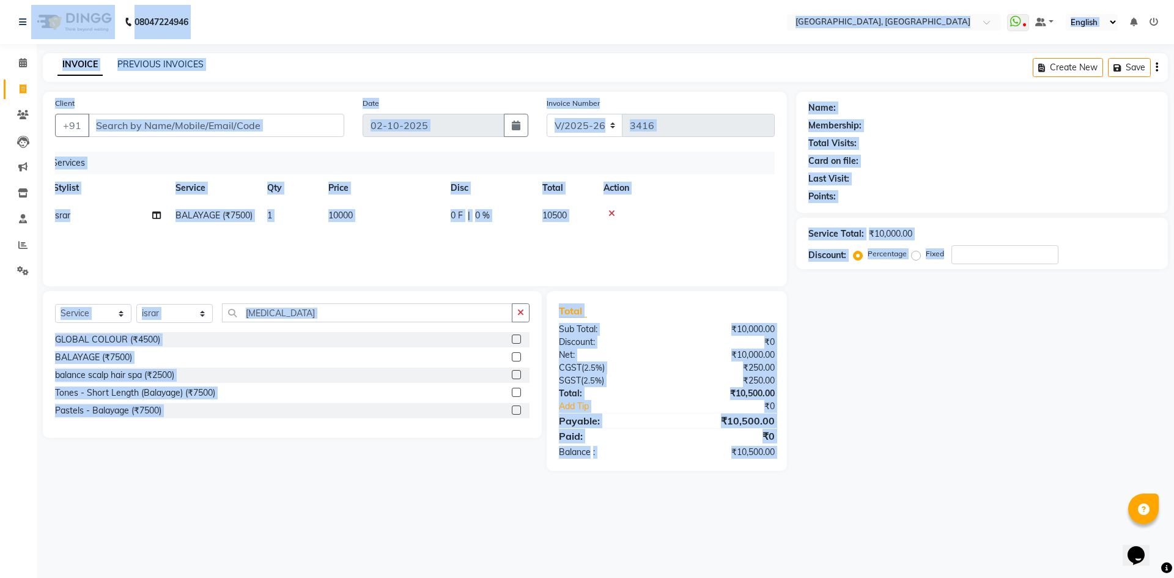
drag, startPoint x: 0, startPoint y: 0, endPoint x: 1173, endPoint y: 422, distance: 1246.8
click at [1173, 422] on app-home "08047224946 Select Location × Noi Tre Salon, Golf Course Road WhatsApp Status ✕…" at bounding box center [587, 244] width 1174 height 489
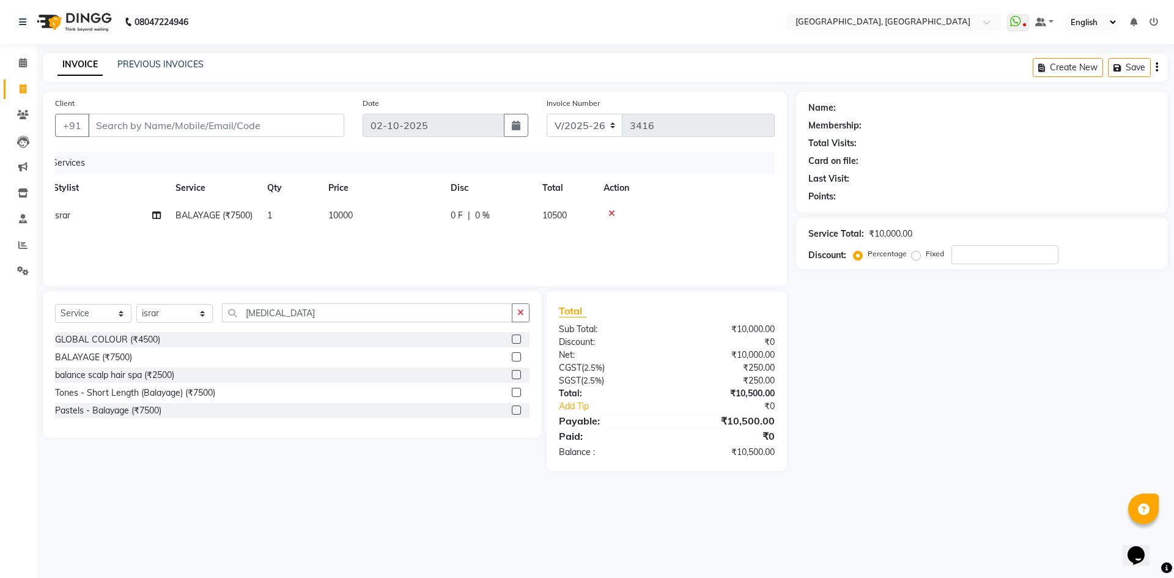
click at [1082, 427] on div "Name: Membership: Total Visits: Card on file: Last Visit: Points: Service Total…" at bounding box center [986, 281] width 381 height 379
click at [191, 93] on div "Client +91 Date 02-10-2025 Invoice Number V/2025 V/2025-26 3416 Services Stylis…" at bounding box center [415, 189] width 744 height 194
click at [218, 125] on input "Client" at bounding box center [216, 125] width 256 height 23
type input "9"
type input "0"
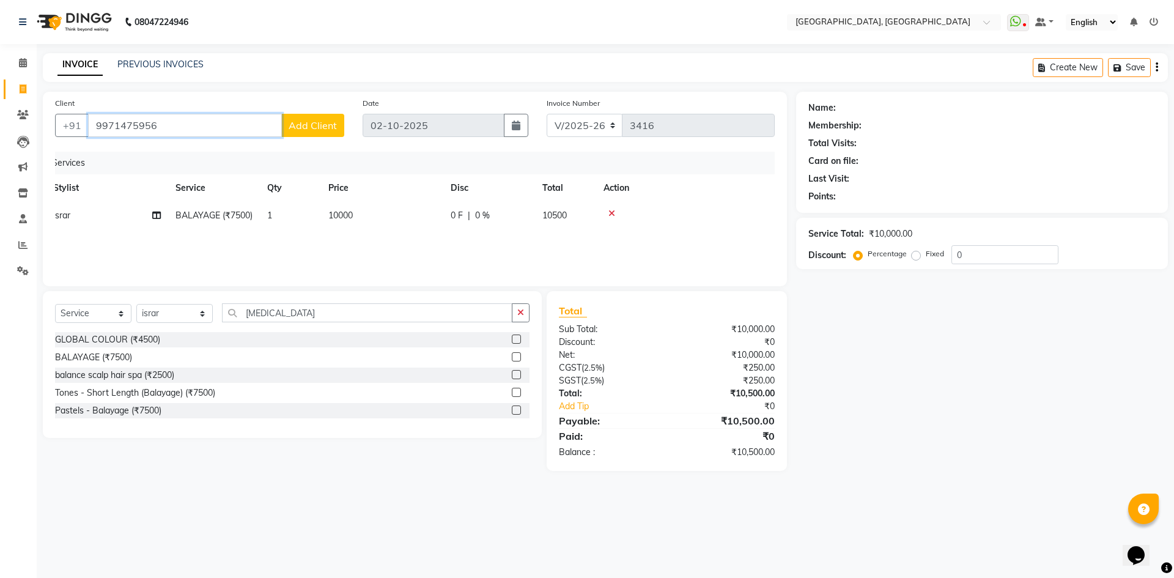
type input "9971475956"
click at [306, 129] on span "Add Client" at bounding box center [313, 125] width 48 height 12
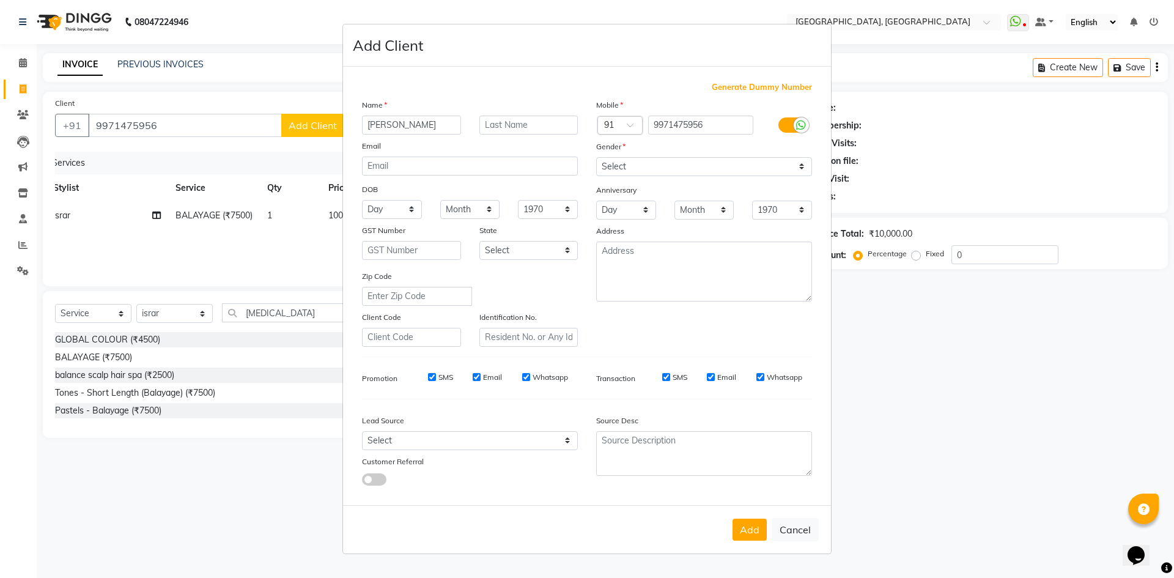
type input "ARUSHI"
click at [635, 168] on select "Select Male Female Other Prefer Not To Say" at bounding box center [704, 166] width 216 height 19
select select "female"
click at [596, 157] on select "Select Male Female Other Prefer Not To Say" at bounding box center [704, 166] width 216 height 19
click at [756, 512] on div "Add Cancel" at bounding box center [587, 529] width 488 height 48
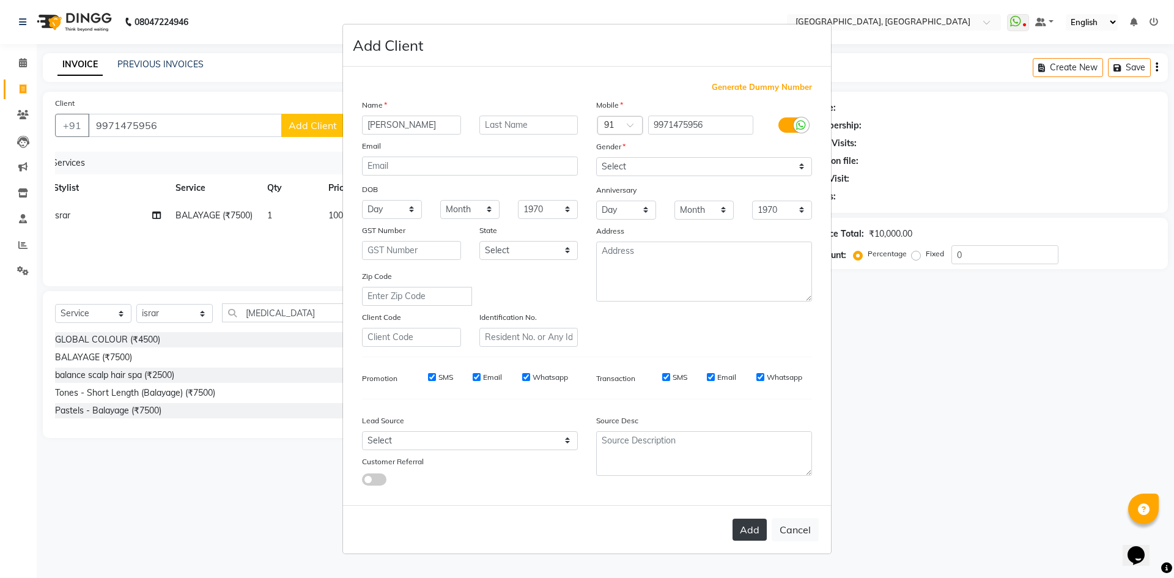
click at [756, 522] on button "Add" at bounding box center [749, 529] width 34 height 22
select select
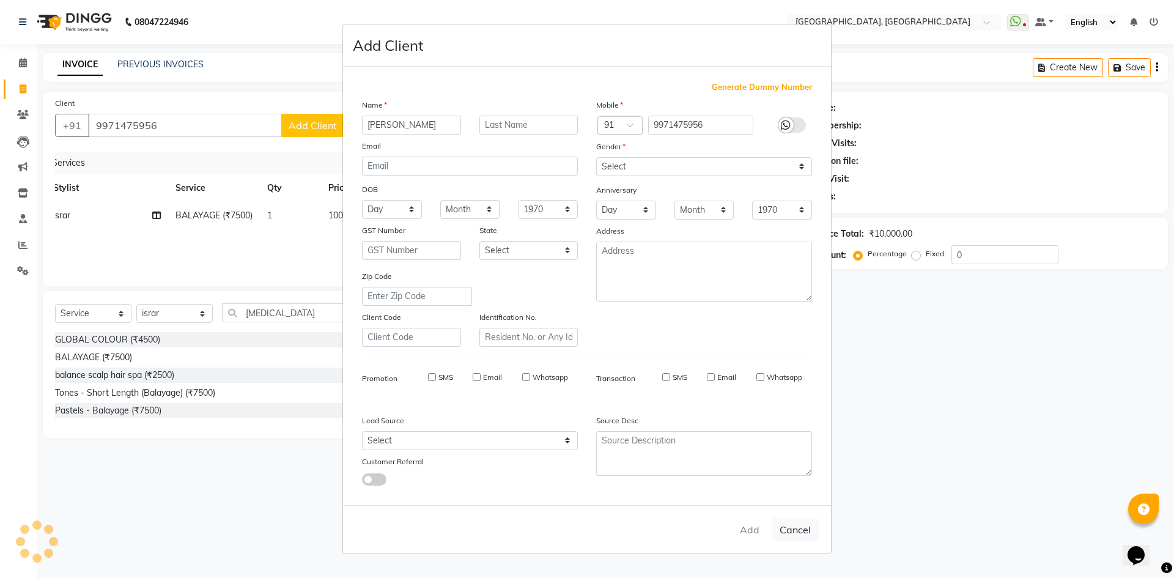
select select
checkbox input "false"
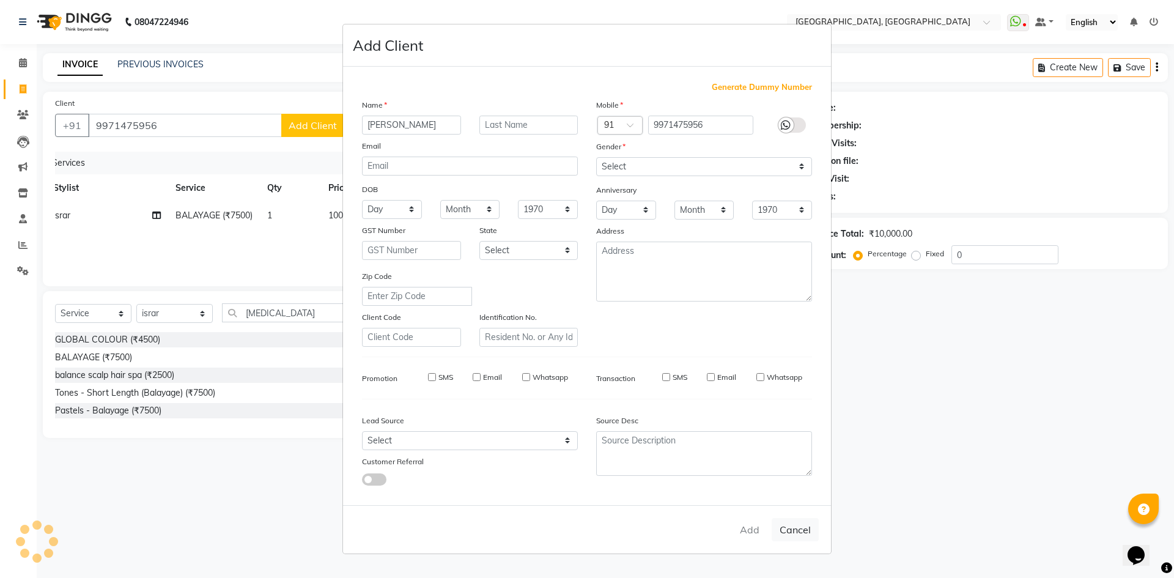
checkbox input "false"
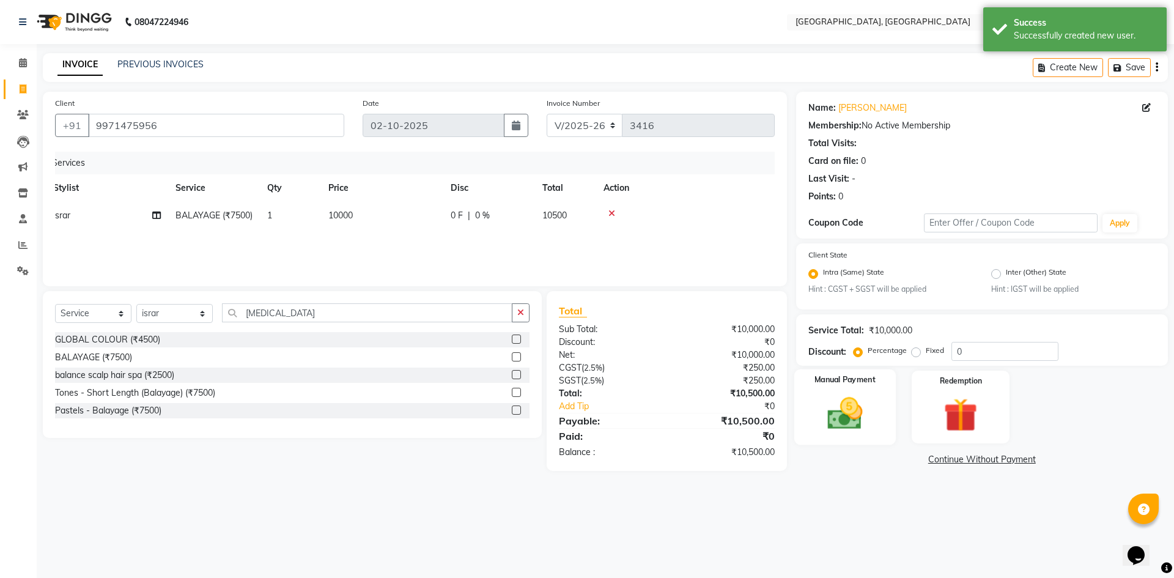
click at [862, 410] on img at bounding box center [844, 414] width 57 height 40
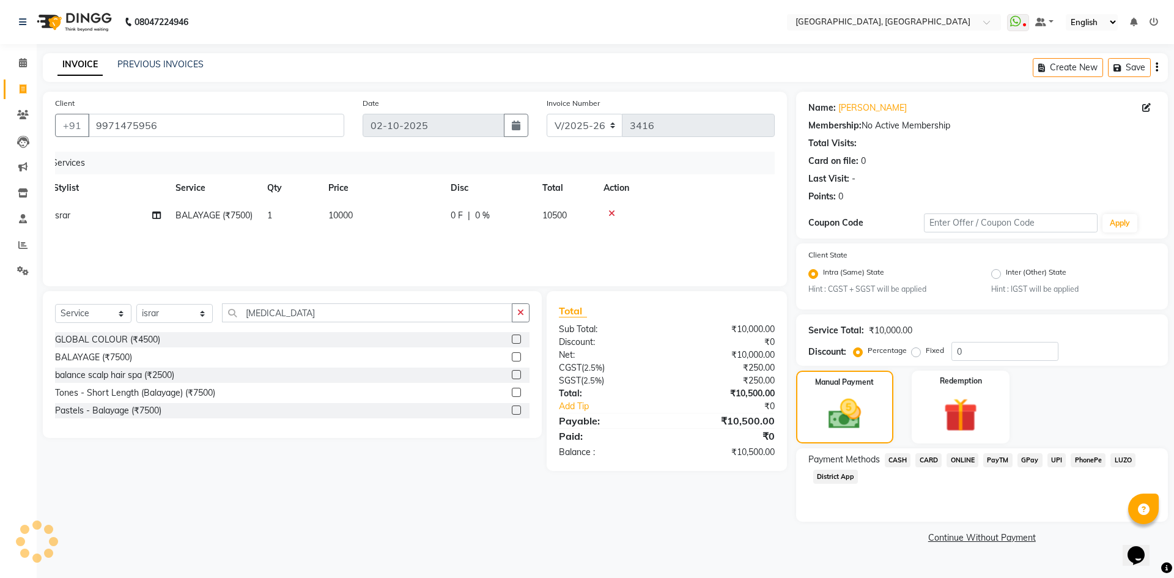
click at [1057, 461] on span "UPI" at bounding box center [1056, 460] width 19 height 14
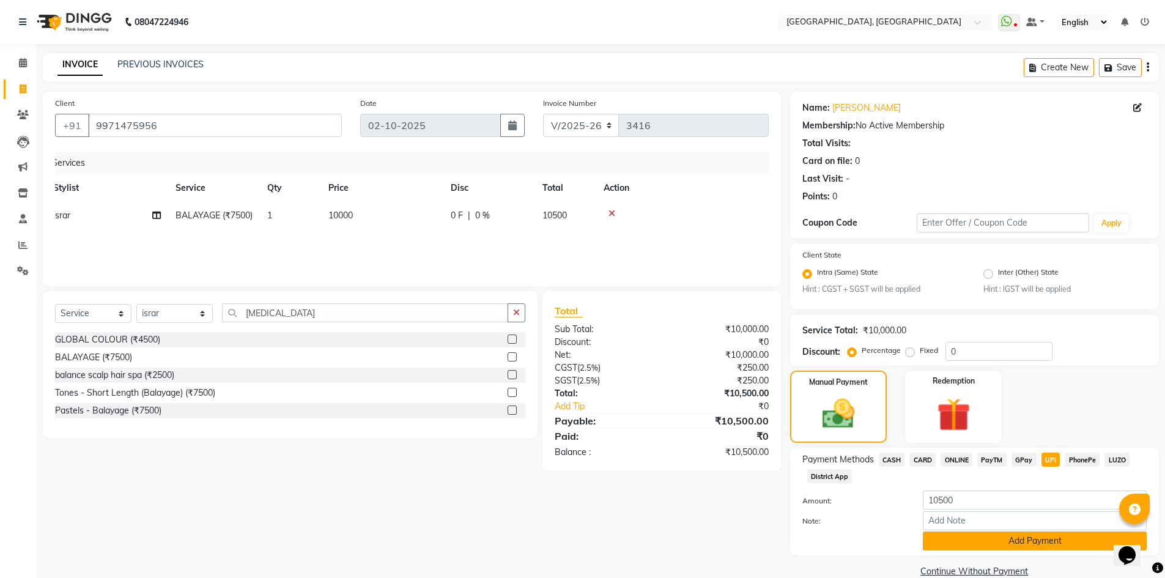
click at [1033, 540] on button "Add Payment" at bounding box center [1035, 540] width 224 height 19
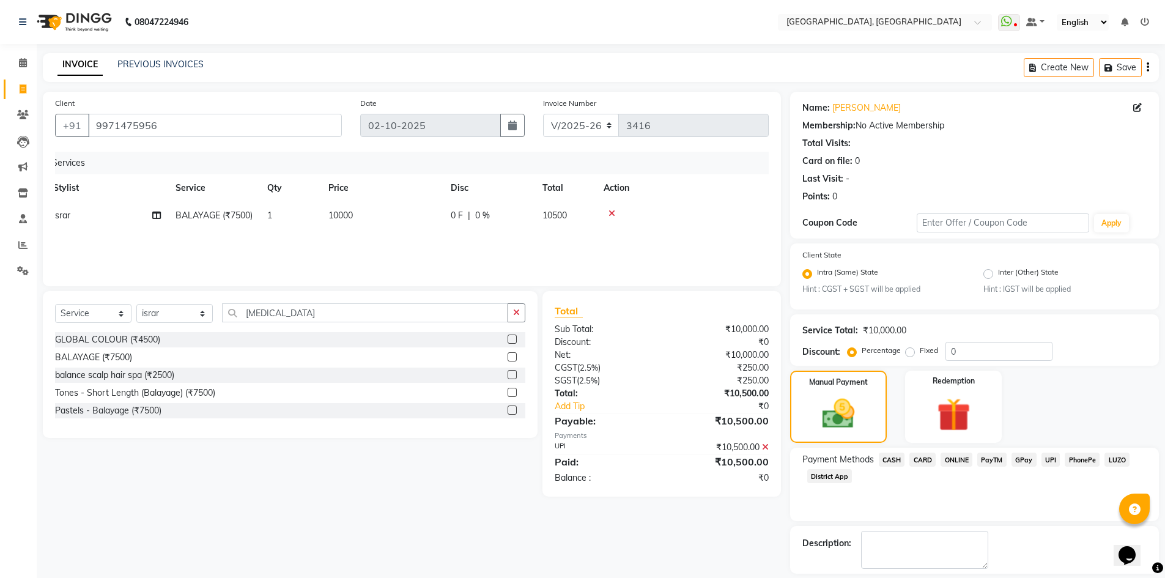
scroll to position [56, 0]
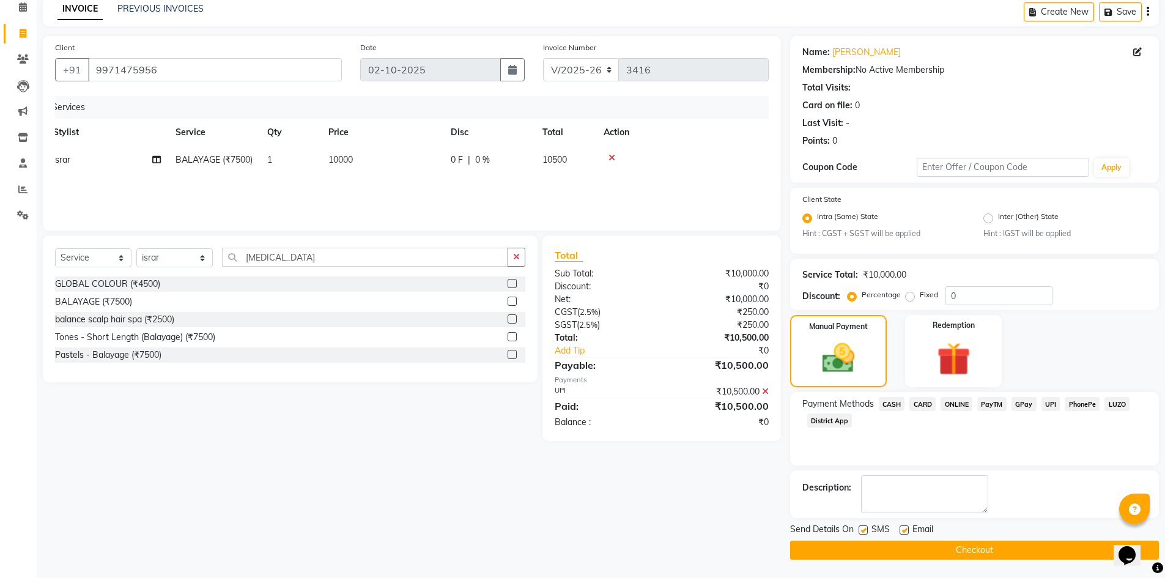
click at [873, 546] on button "Checkout" at bounding box center [974, 549] width 369 height 19
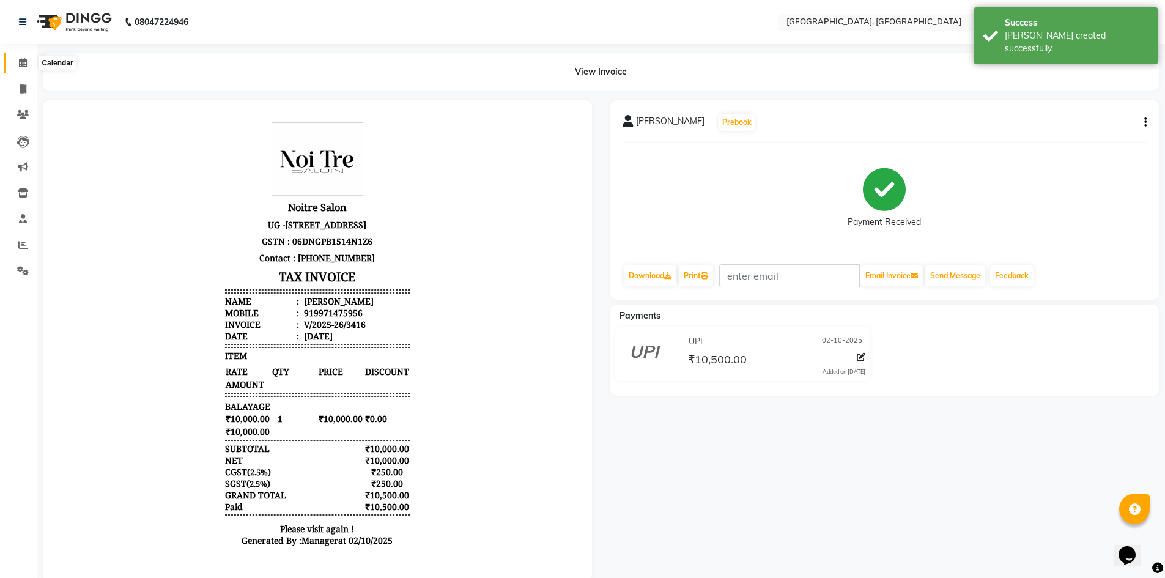
click at [20, 65] on icon at bounding box center [23, 62] width 8 height 9
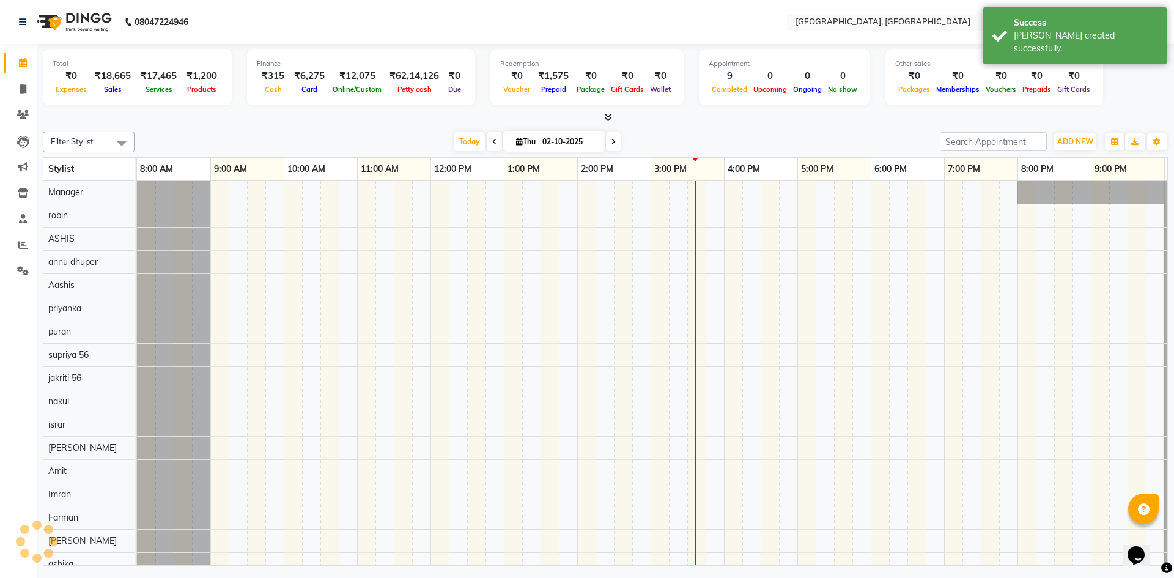
click at [275, 110] on div "Total ₹0 Expenses ₹18,665 Sales ₹17,465 Services ₹1,200 Products Finance ₹315 C…" at bounding box center [605, 84] width 1125 height 80
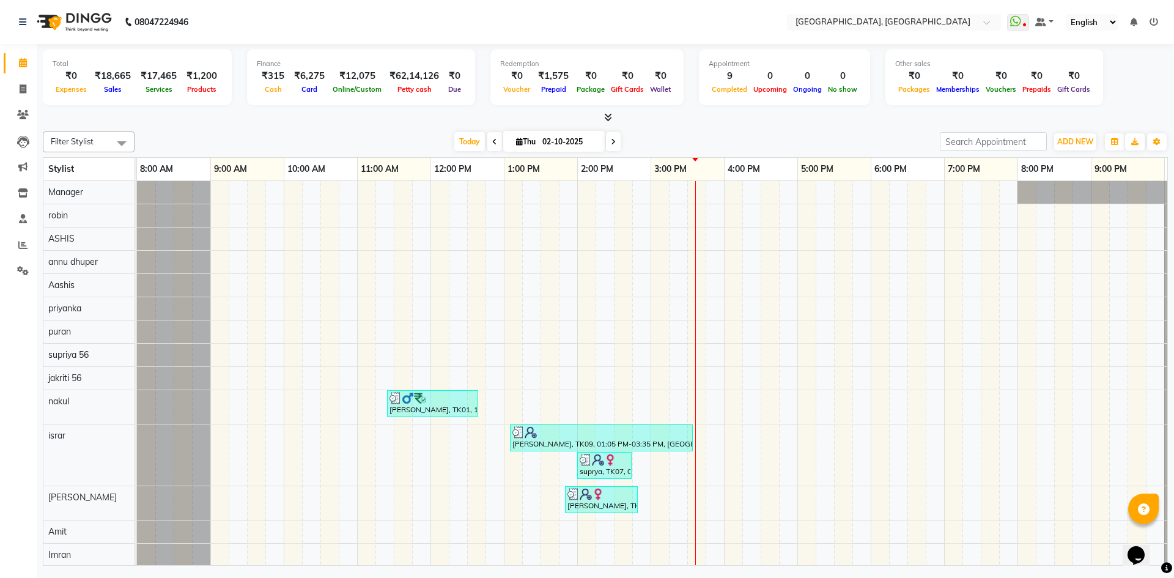
click at [608, 116] on icon at bounding box center [608, 117] width 8 height 9
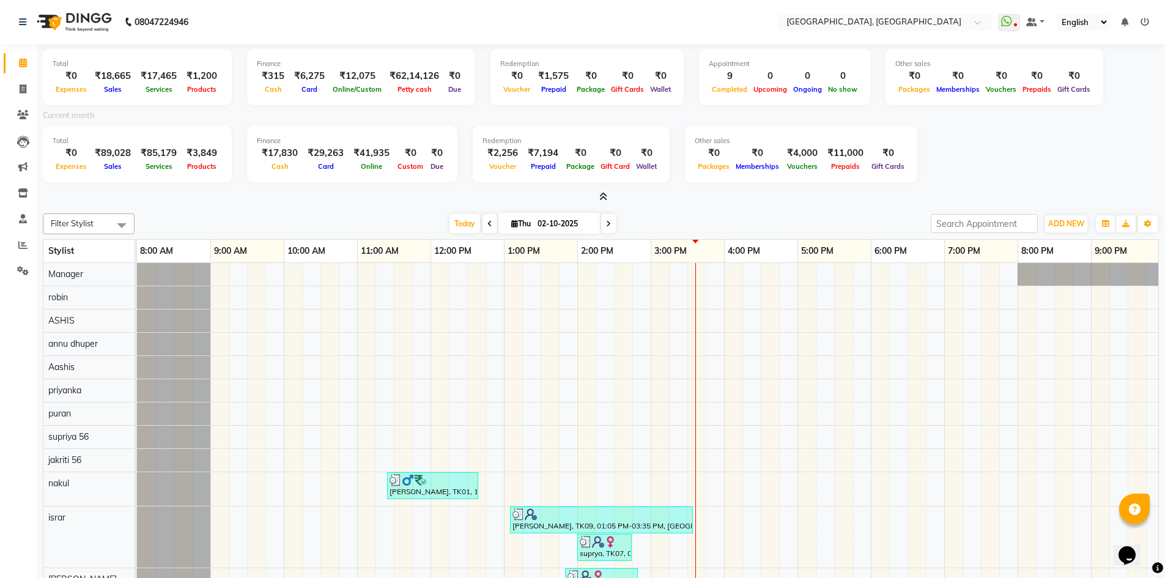
click at [596, 194] on span at bounding box center [600, 197] width 13 height 13
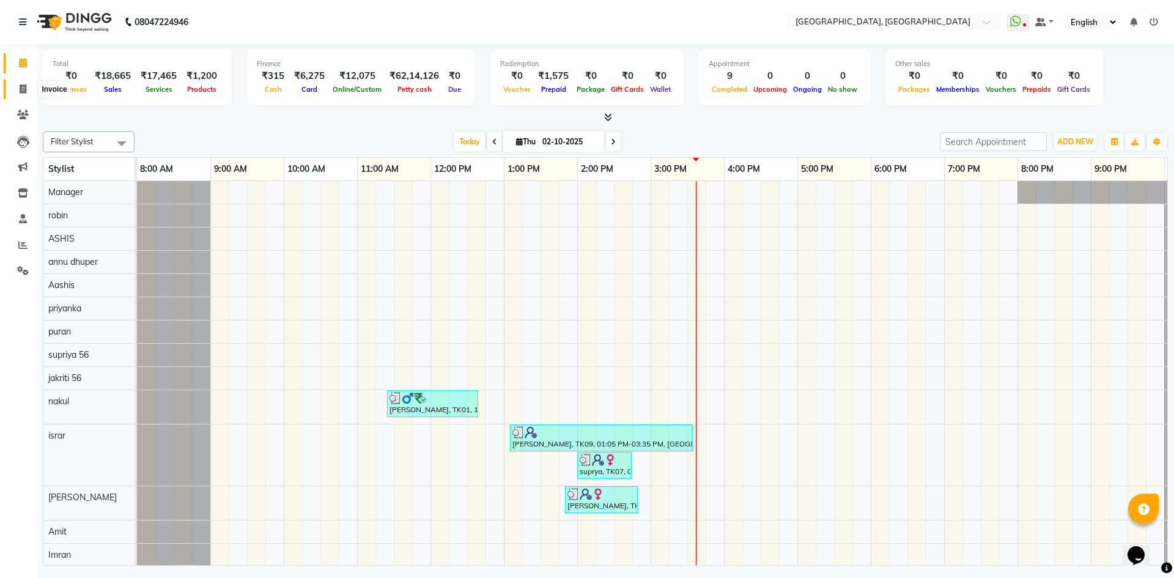
click at [17, 86] on span at bounding box center [22, 90] width 21 height 14
select select "service"
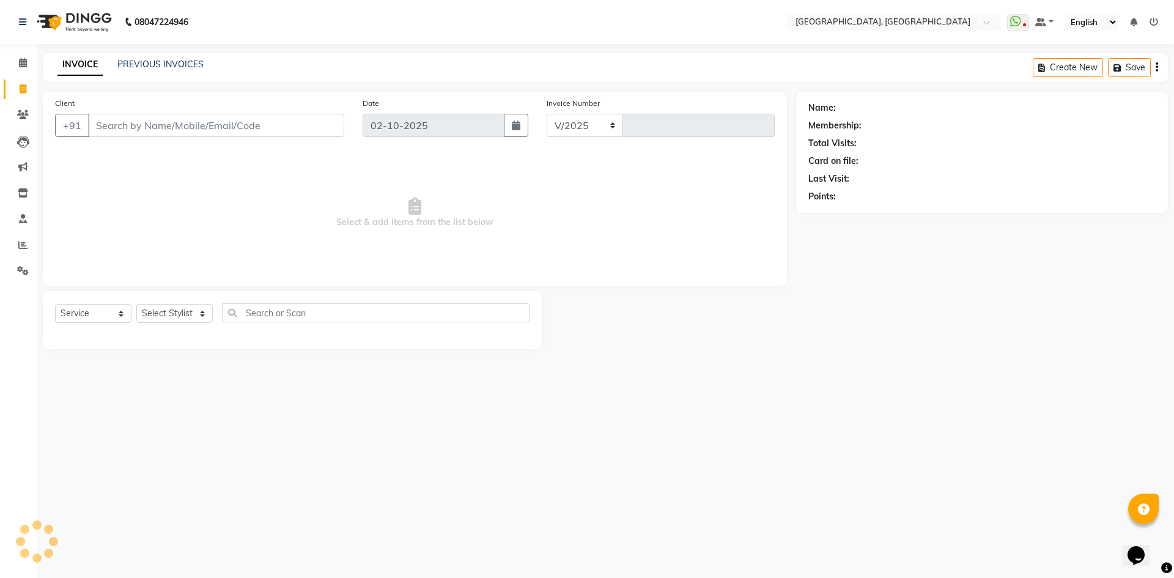
select select "3948"
type input "3417"
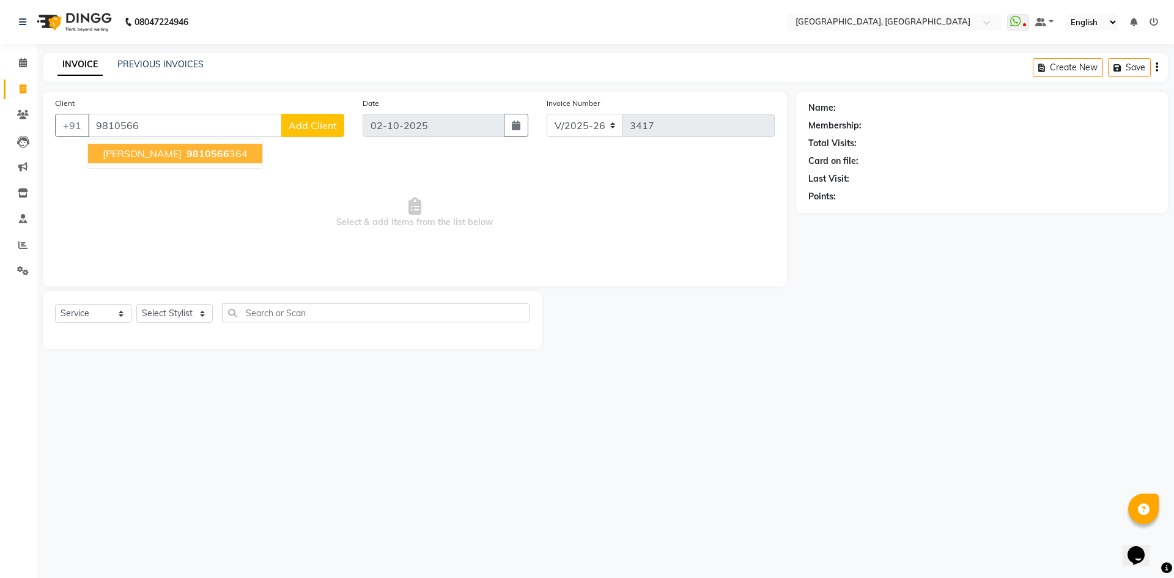
click at [186, 150] on span "9810566" at bounding box center [207, 153] width 43 height 12
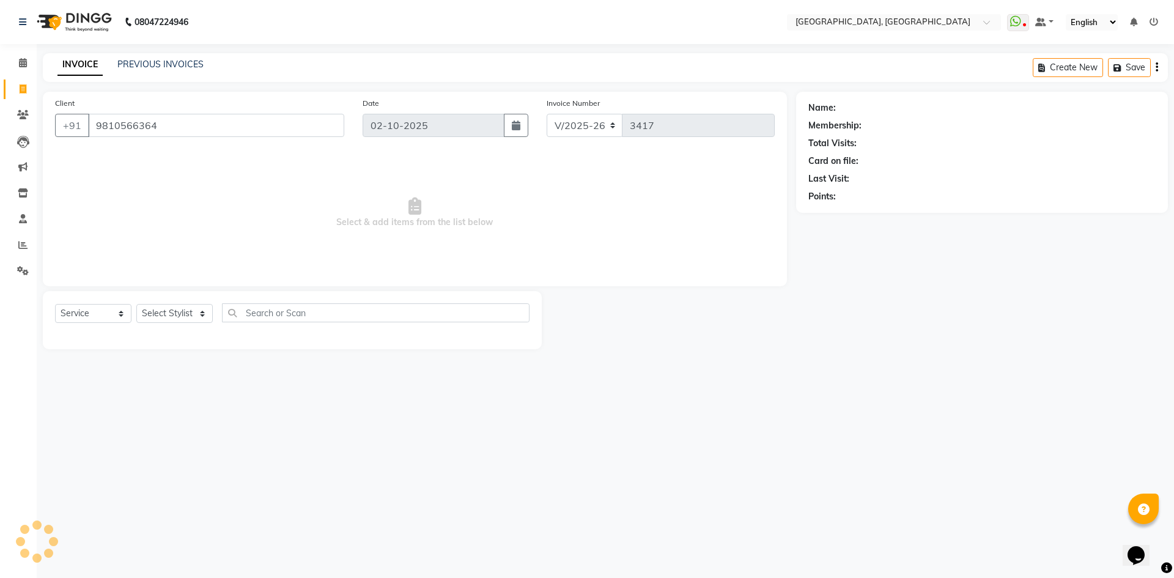
type input "9810566364"
click at [161, 312] on select "Select Stylist [PERSON_NAME] vihar [PERSON_NAME] makeup Amit annu [PERSON_NAME]…" at bounding box center [174, 313] width 76 height 19
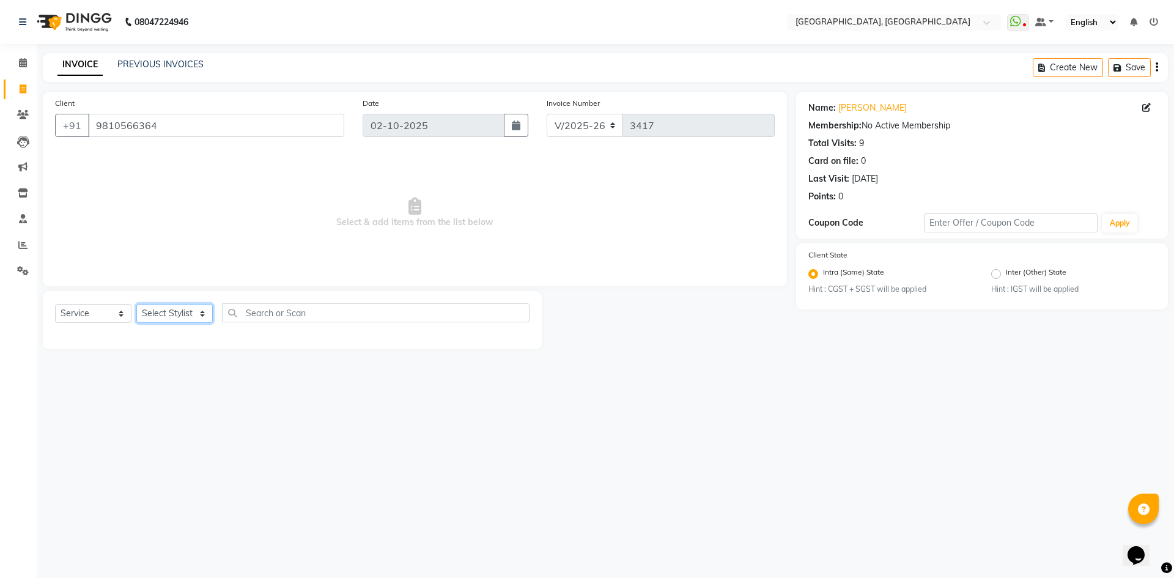
select select "63755"
click at [136, 304] on select "Select Stylist [PERSON_NAME] vihar [PERSON_NAME] makeup Amit annu [PERSON_NAME]…" at bounding box center [174, 313] width 76 height 19
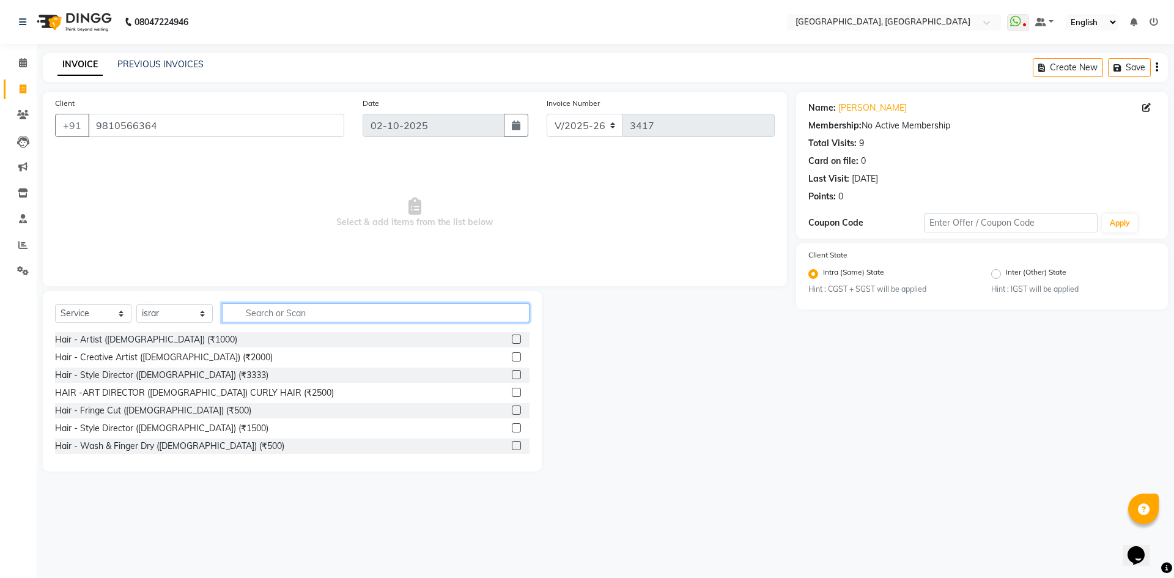
click at [281, 314] on input "text" at bounding box center [376, 312] width 308 height 19
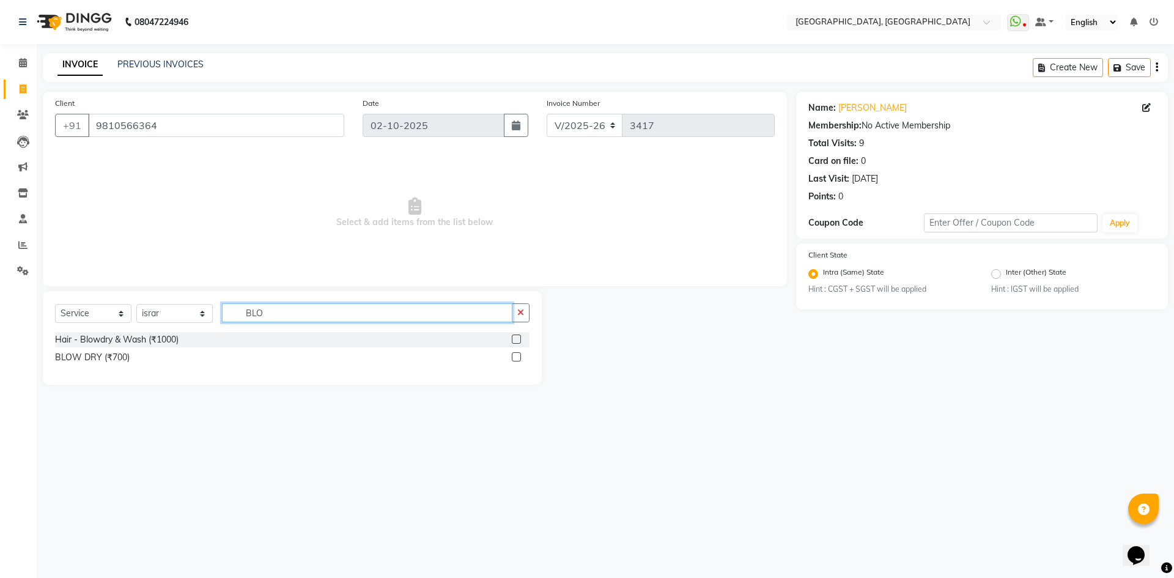
type input "BLO"
click at [192, 338] on div "Hair - Blowdry & Wash (₹1000)" at bounding box center [292, 339] width 474 height 15
click at [168, 334] on div "Hair - Blowdry & Wash (₹1000)" at bounding box center [117, 339] width 124 height 13
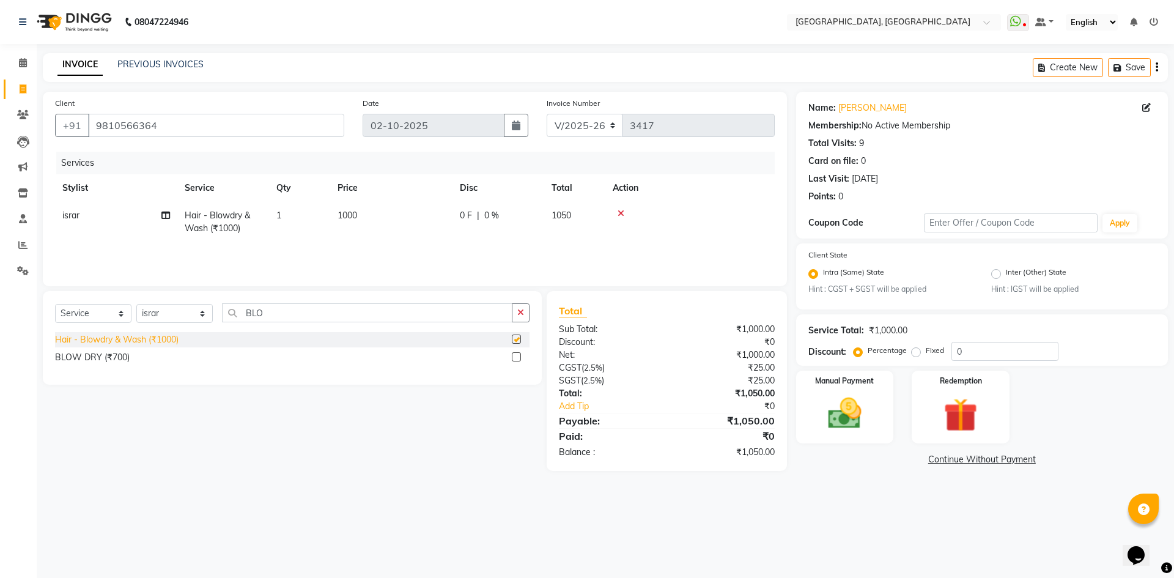
checkbox input "false"
click at [848, 404] on img at bounding box center [844, 414] width 57 height 40
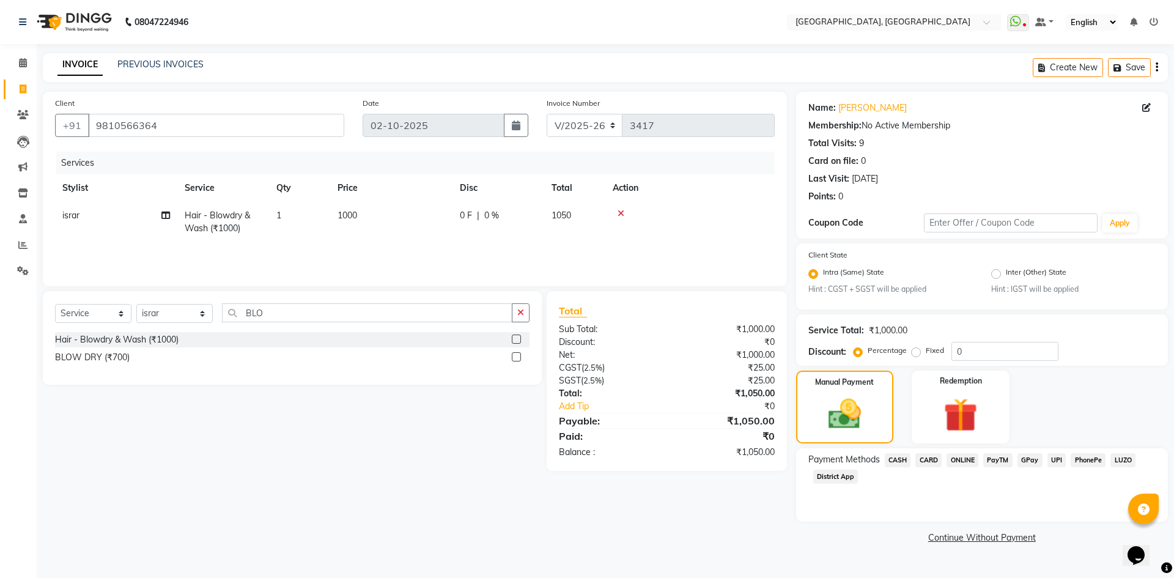
click at [932, 463] on span "CARD" at bounding box center [928, 460] width 26 height 14
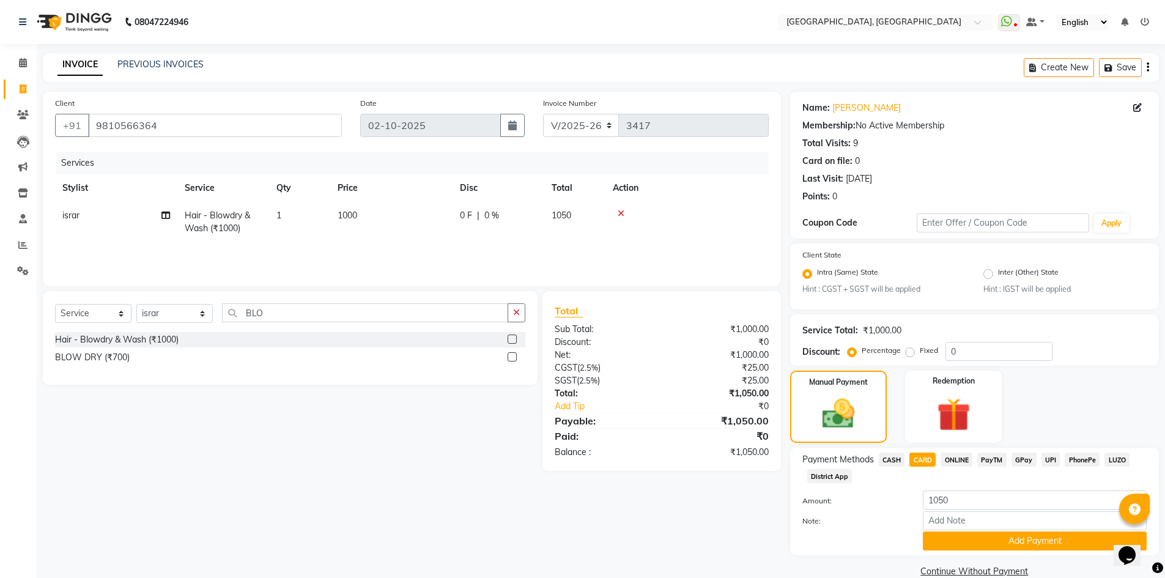
click at [961, 553] on div "Payment Methods CASH CARD ONLINE PayTM GPay UPI PhonePe LUZO District App Amoun…" at bounding box center [974, 502] width 369 height 108
click at [954, 537] on button "Add Payment" at bounding box center [1035, 540] width 224 height 19
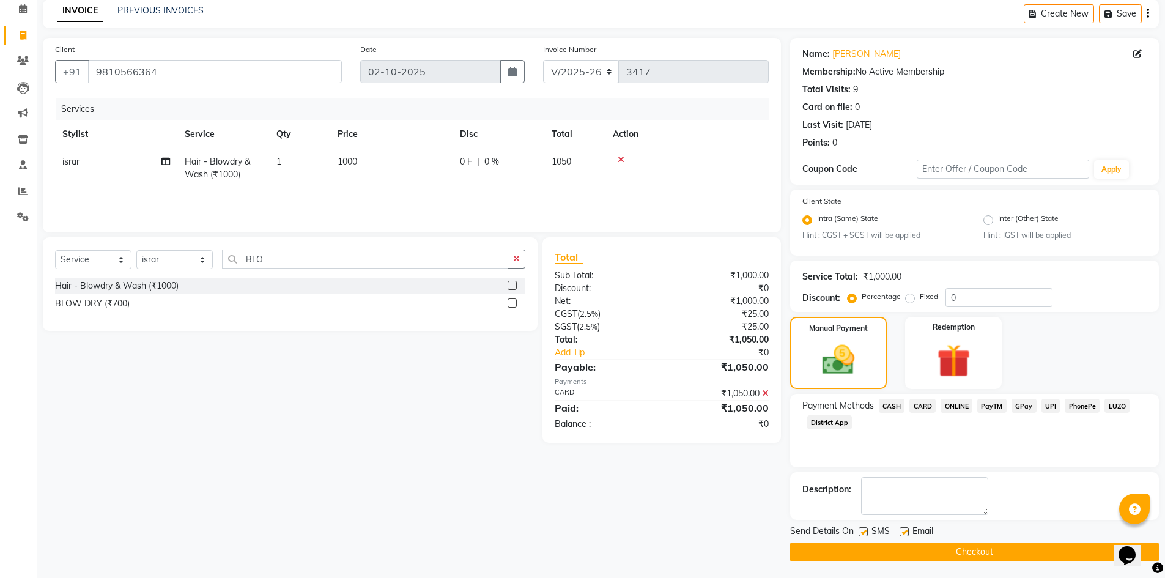
scroll to position [56, 0]
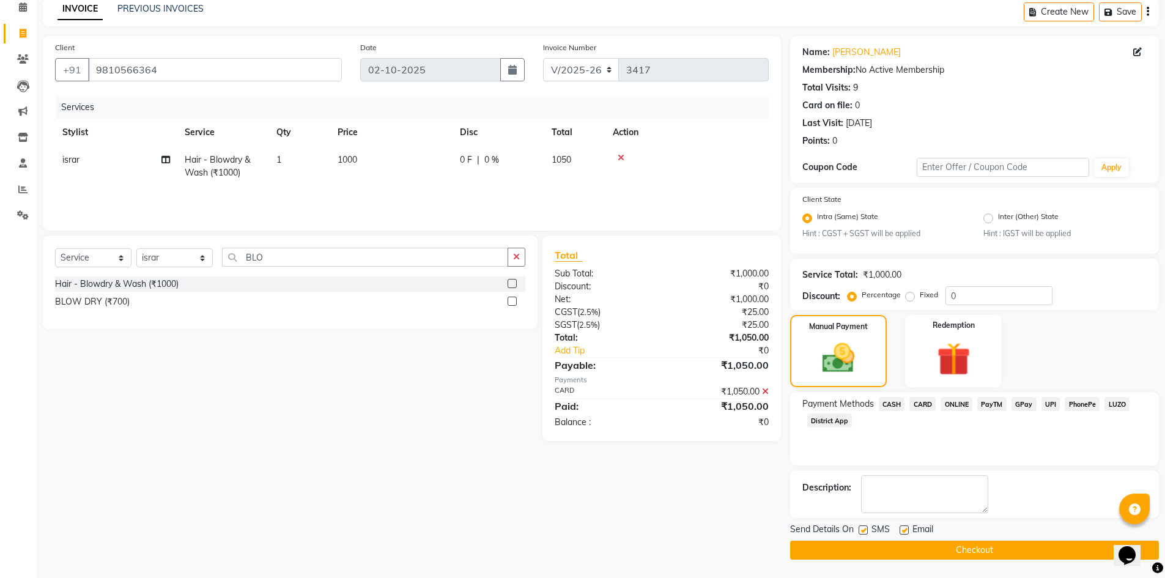
click at [950, 551] on button "Checkout" at bounding box center [974, 549] width 369 height 19
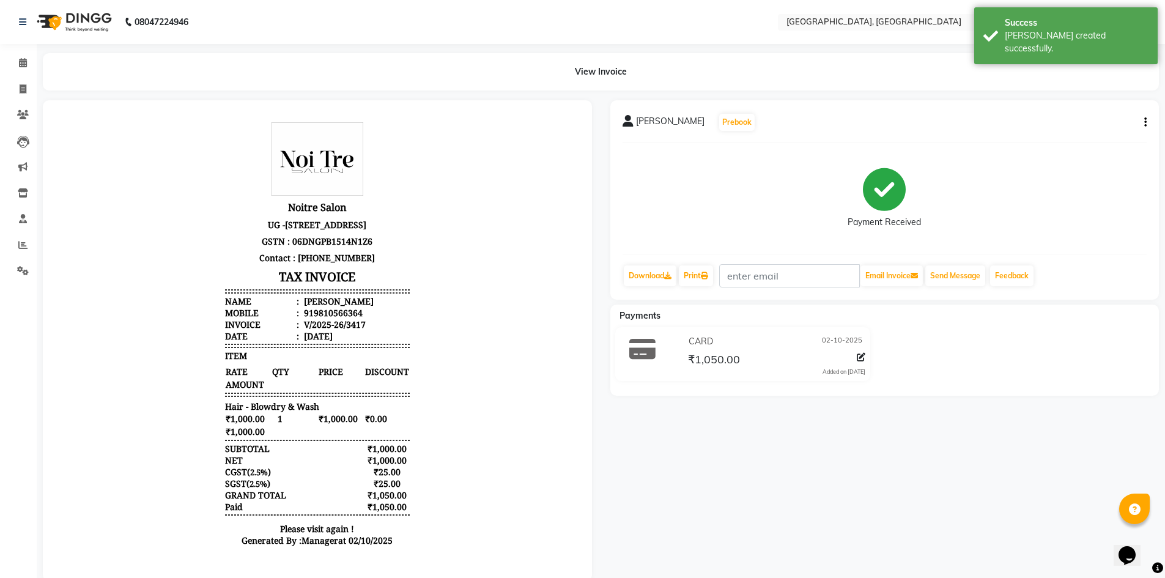
click at [36, 64] on div "View Invoice" at bounding box center [601, 71] width 1134 height 37
click at [17, 64] on span at bounding box center [22, 63] width 21 height 14
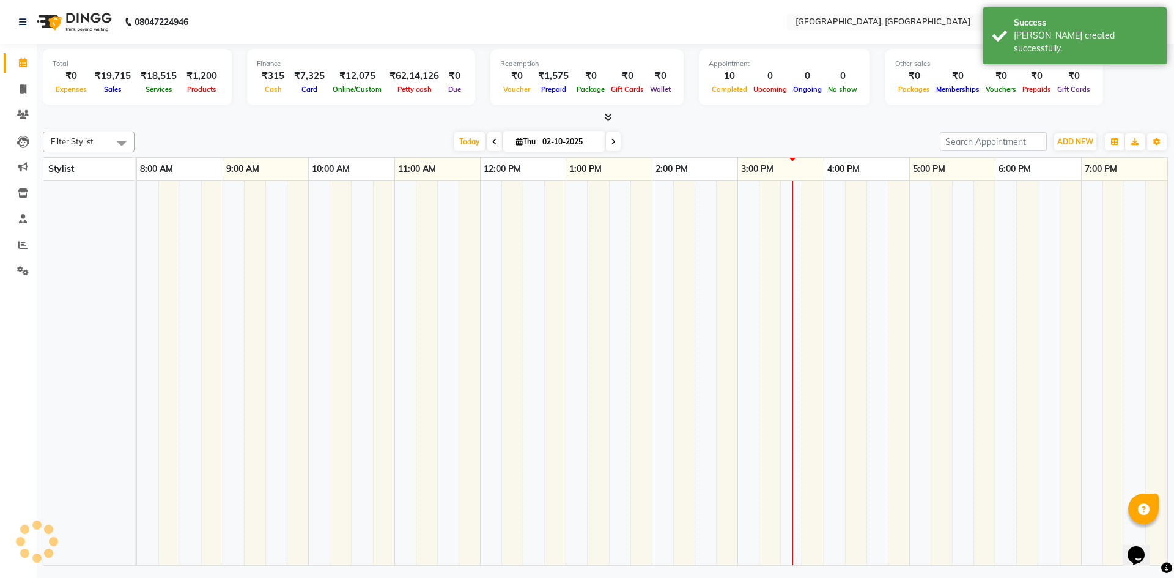
click at [215, 134] on div "Today Thu 02-10-2025" at bounding box center [537, 142] width 793 height 18
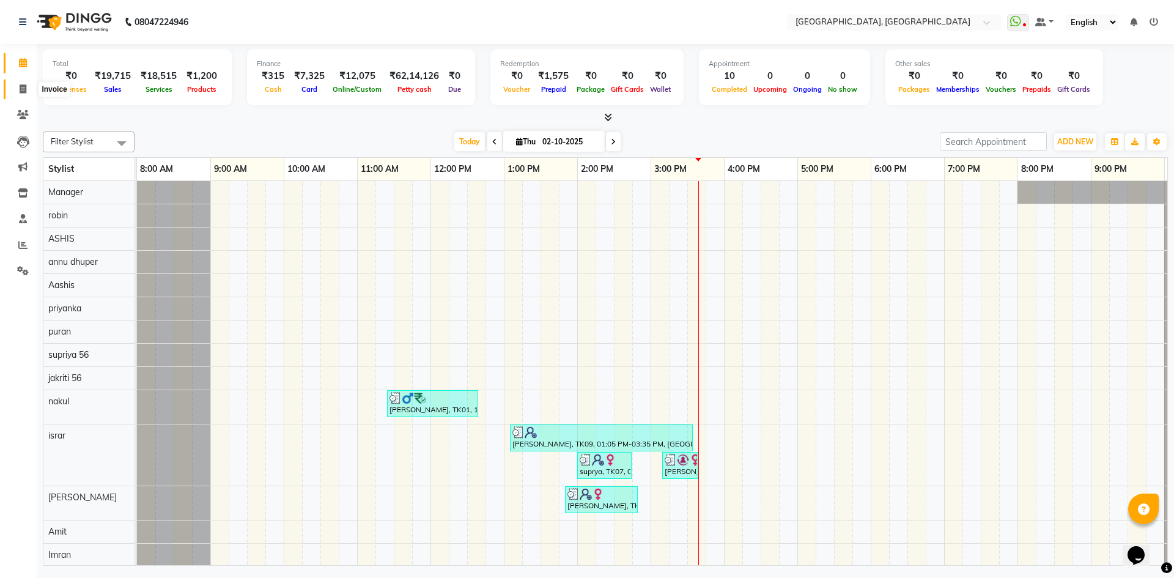
click at [25, 92] on icon at bounding box center [23, 88] width 7 height 9
select select "service"
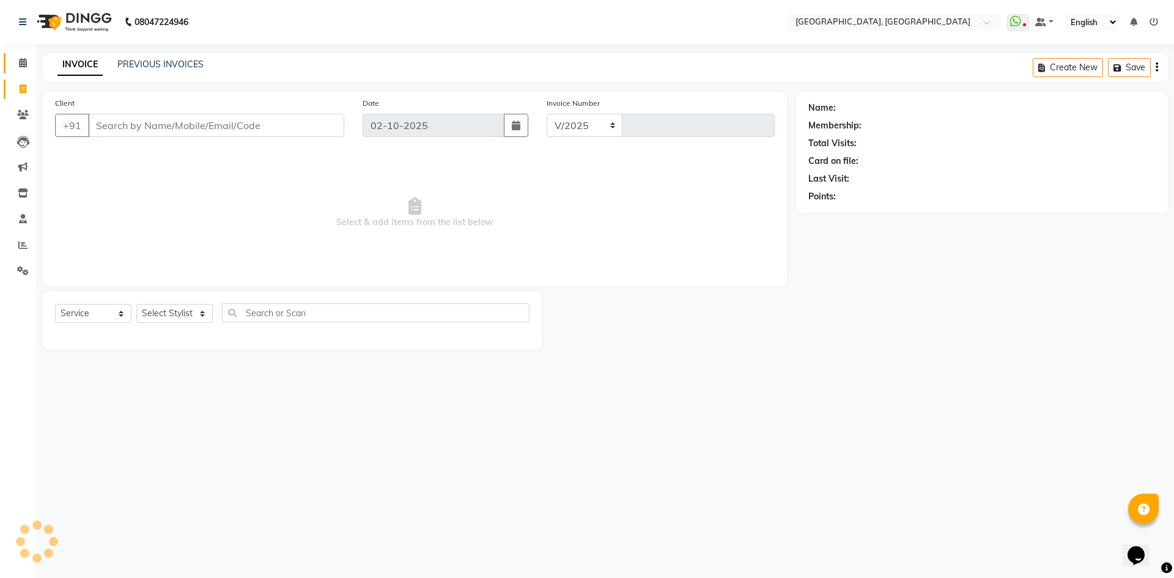
select select "3948"
type input "3418"
click at [13, 61] on span at bounding box center [22, 63] width 21 height 14
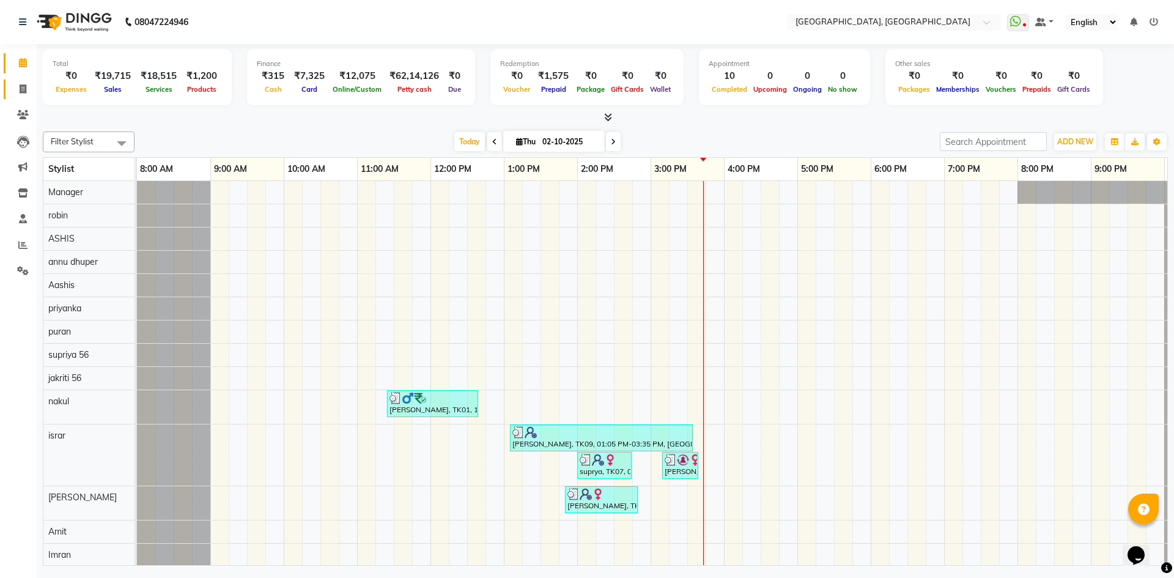
click at [10, 82] on link "Invoice" at bounding box center [18, 89] width 29 height 20
select select "service"
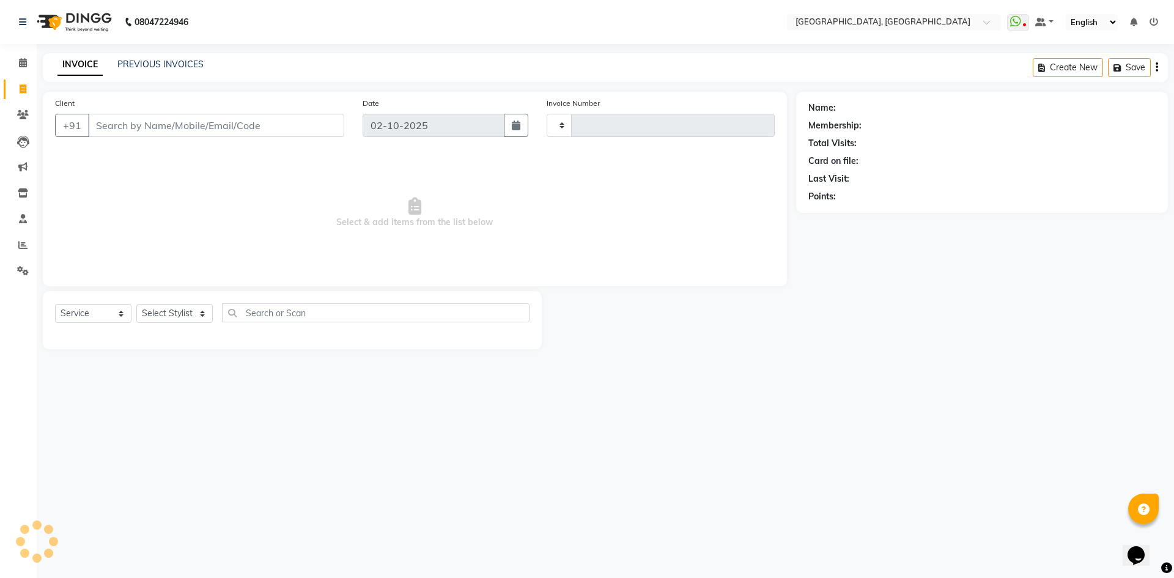
type input "3418"
select select "3948"
click at [15, 49] on div "Calendar Invoice Clients Leads Marketing Inventory Staff Reports Settings Compl…" at bounding box center [82, 297] width 165 height 525
click at [21, 64] on icon at bounding box center [23, 62] width 8 height 9
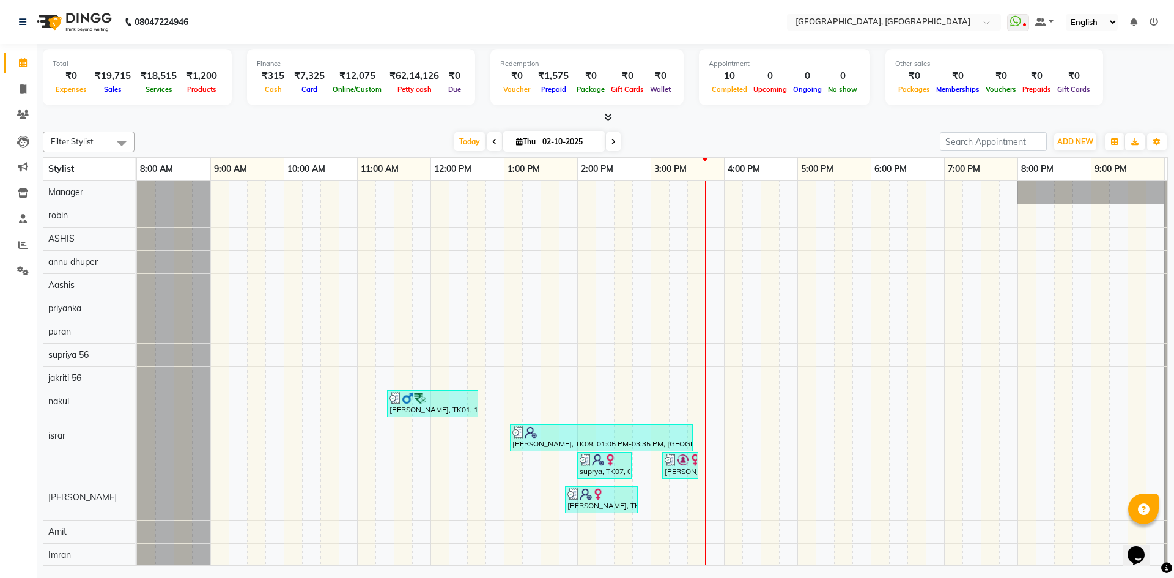
click at [607, 122] on span at bounding box center [605, 117] width 13 height 13
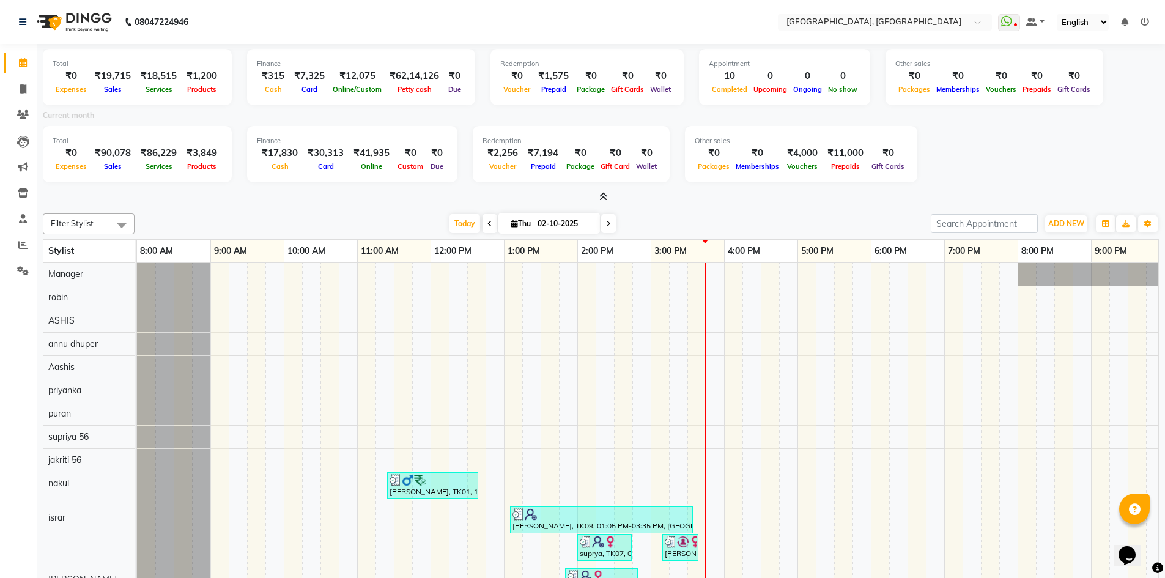
click at [599, 199] on icon at bounding box center [603, 196] width 8 height 9
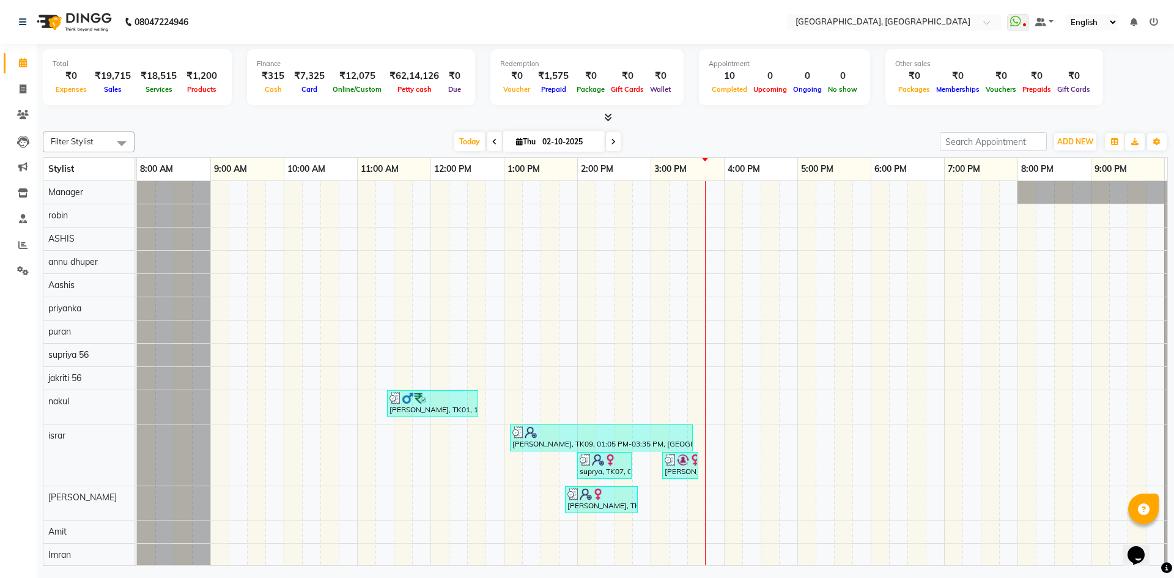
click at [610, 121] on icon at bounding box center [608, 117] width 8 height 9
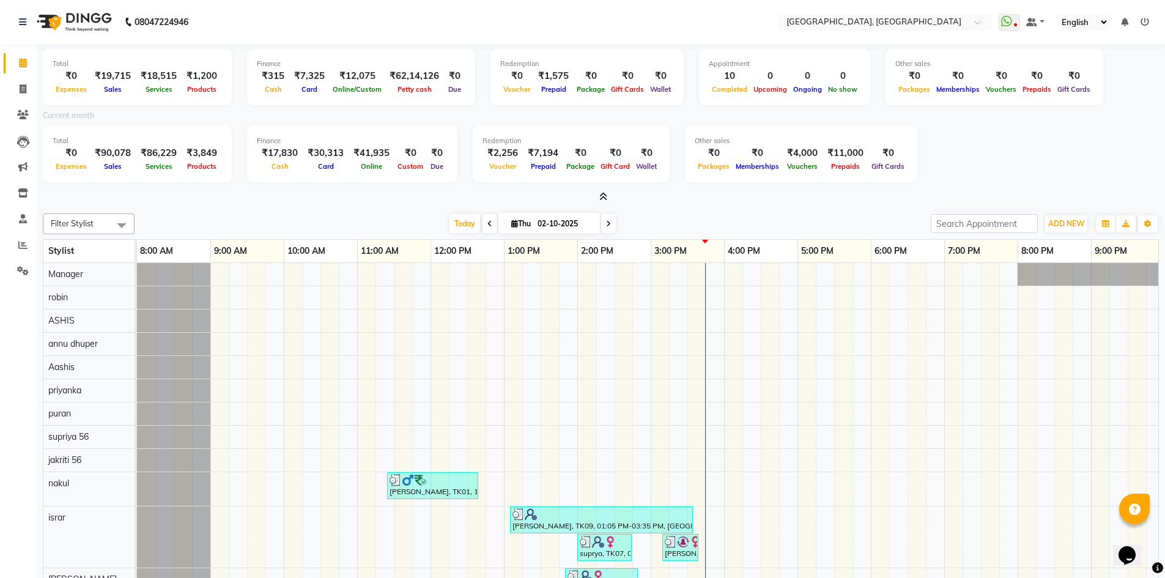
click at [600, 193] on icon at bounding box center [603, 196] width 8 height 9
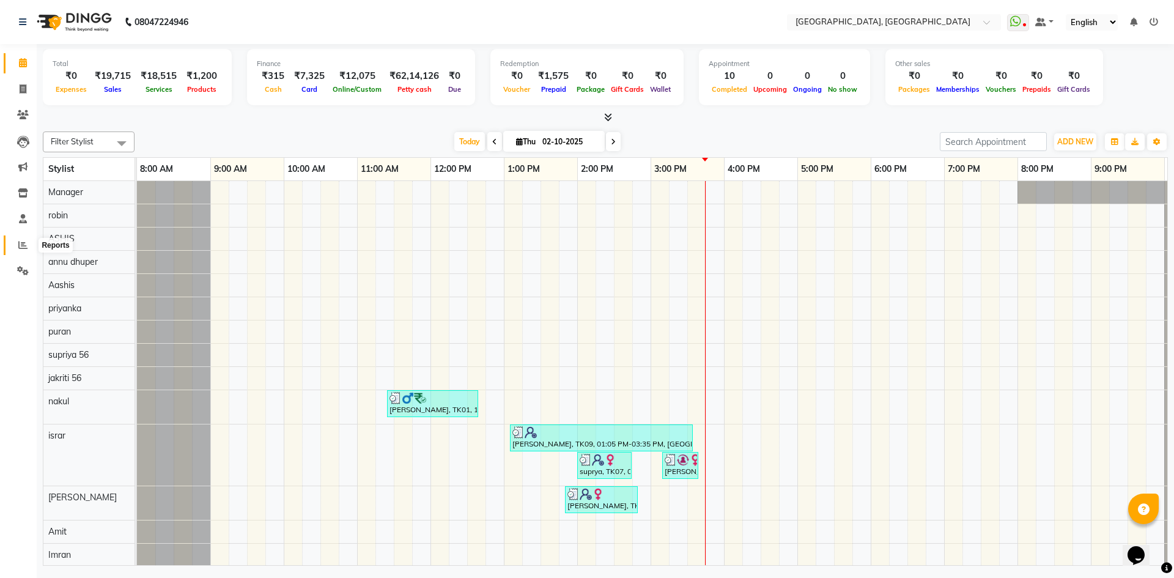
click at [18, 246] on icon at bounding box center [22, 244] width 9 height 9
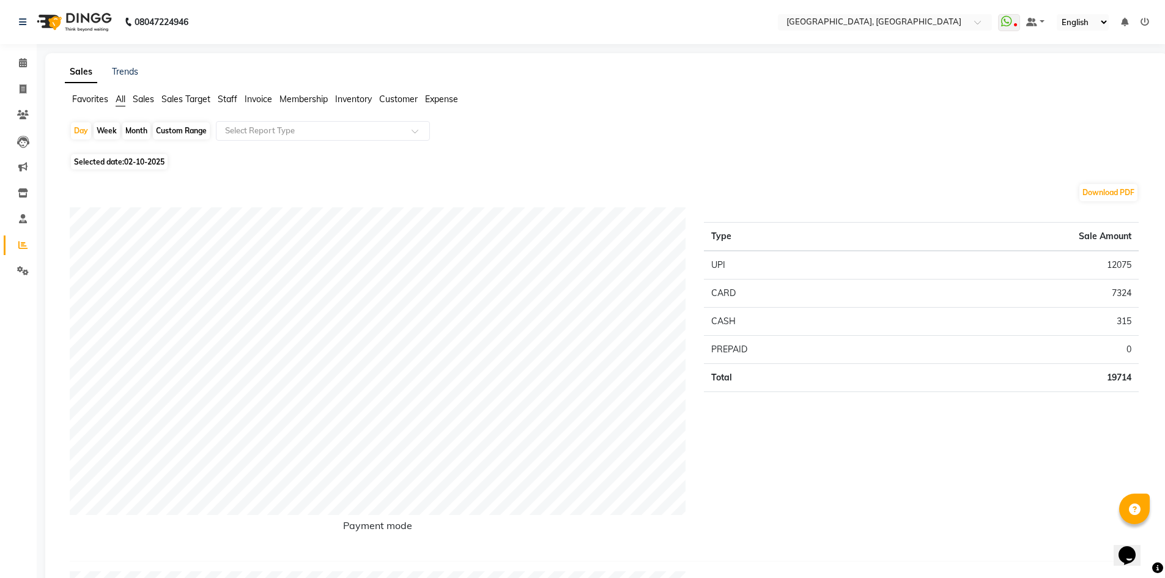
click at [92, 166] on span "Selected date: 02-10-2025" at bounding box center [119, 161] width 97 height 15
select select "10"
select select "2025"
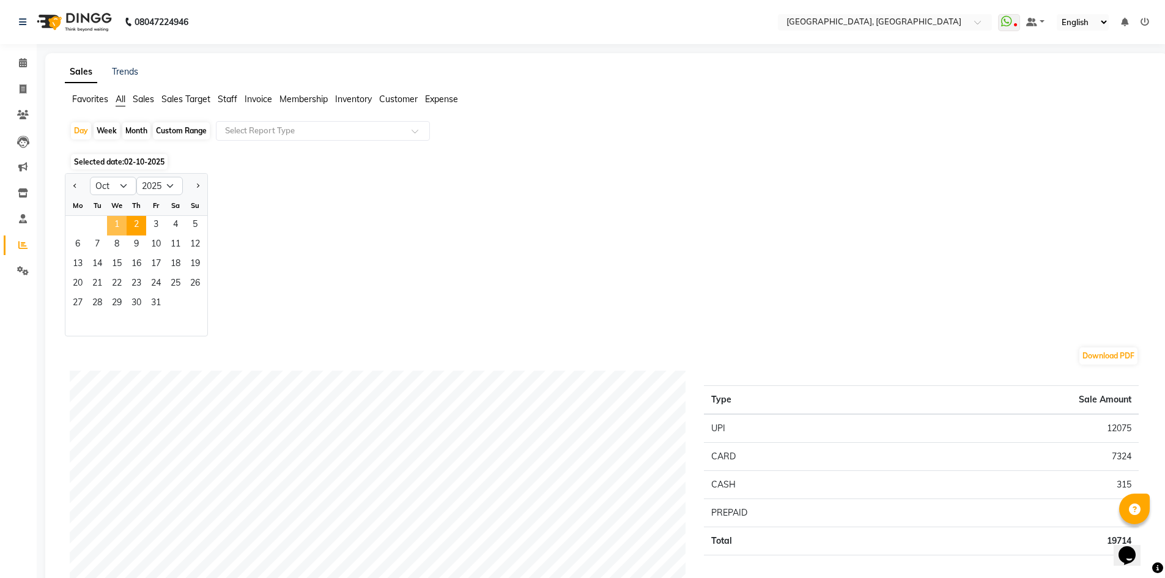
click at [111, 227] on span "1" at bounding box center [117, 226] width 20 height 20
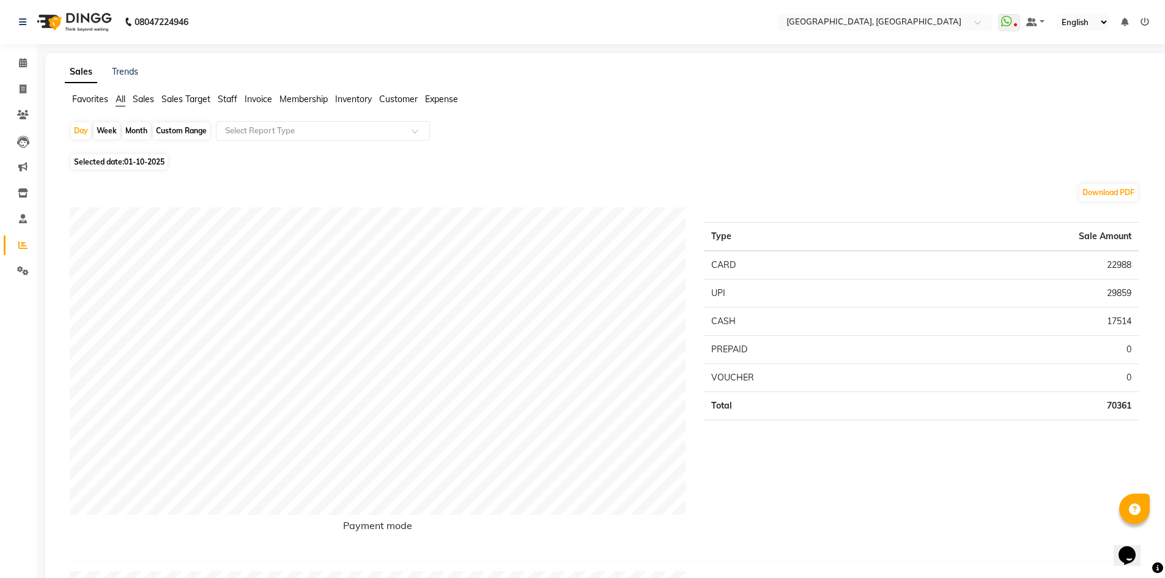
click at [226, 97] on span "Staff" at bounding box center [228, 99] width 20 height 11
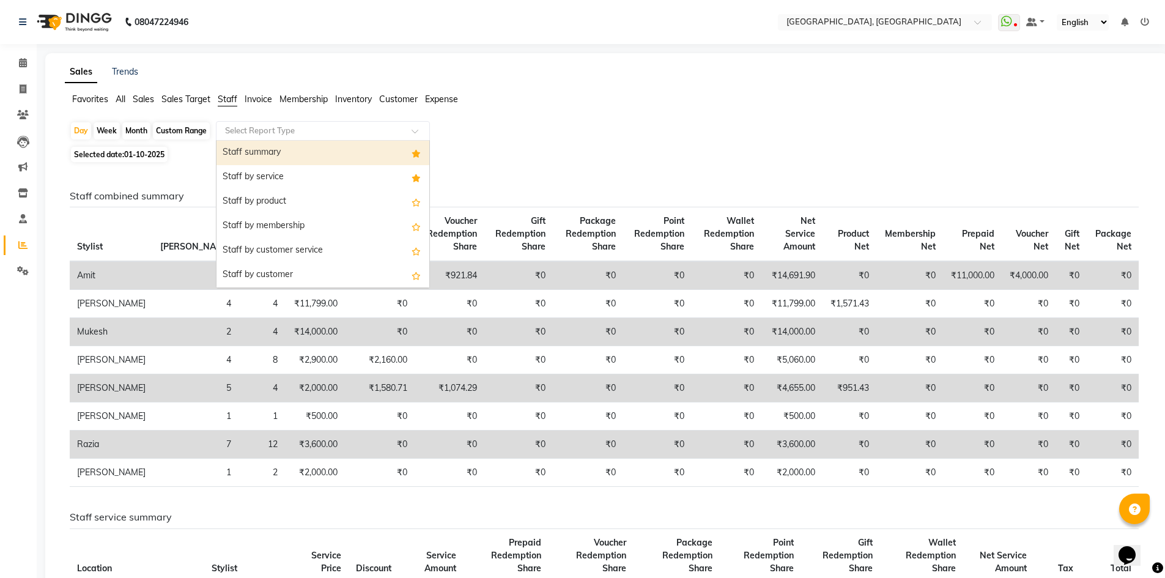
click at [281, 122] on div "Select Report Type" at bounding box center [323, 131] width 214 height 20
click at [283, 157] on div "Staff summary" at bounding box center [322, 153] width 213 height 24
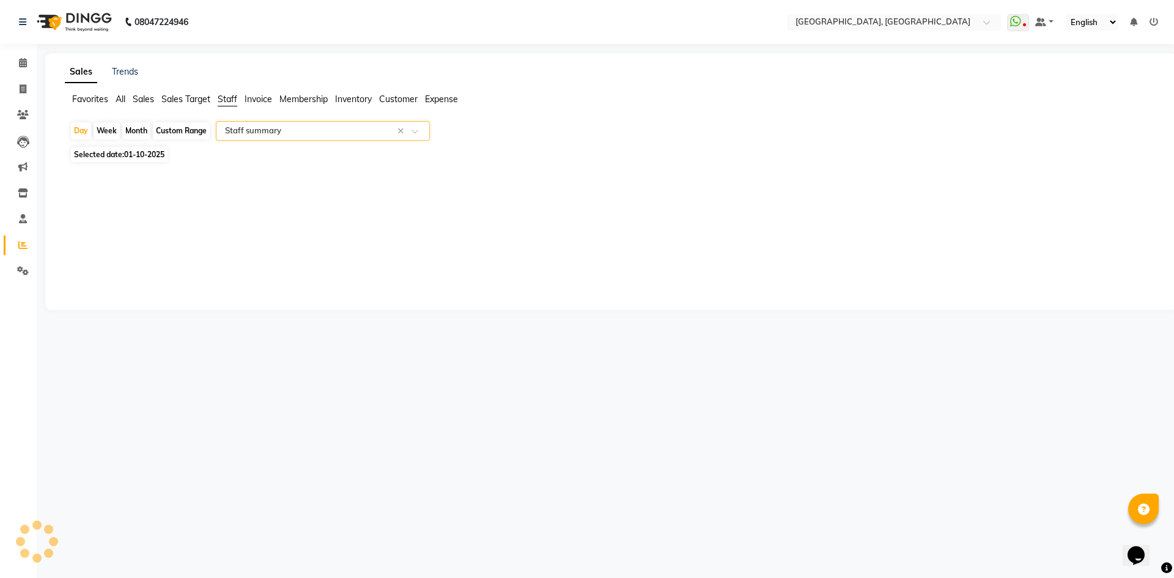
select select "full_report"
select select "csv"
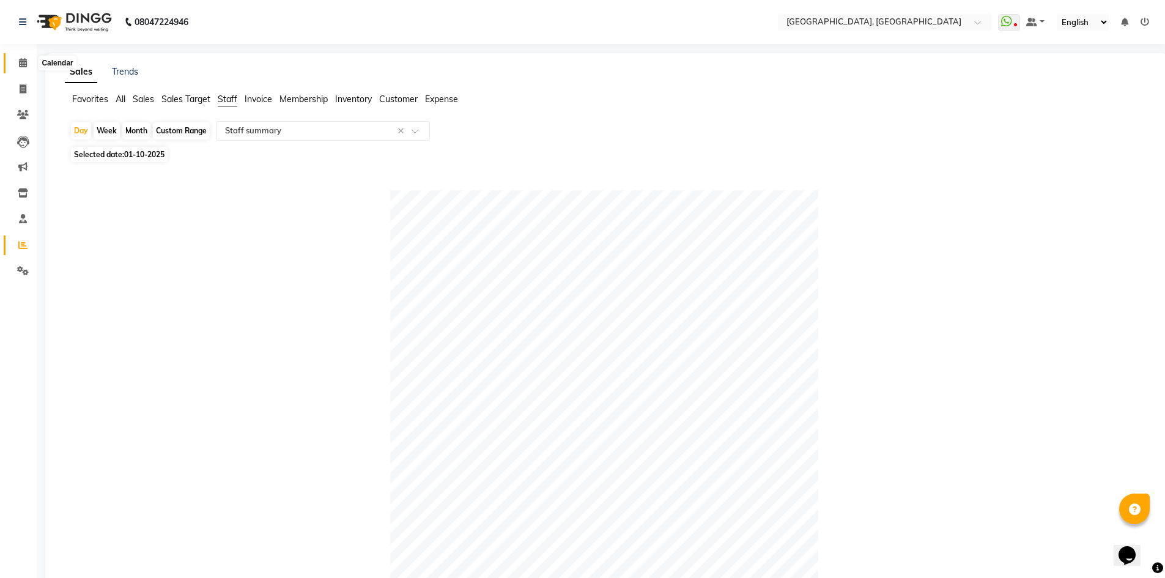
click at [25, 60] on icon at bounding box center [23, 62] width 8 height 9
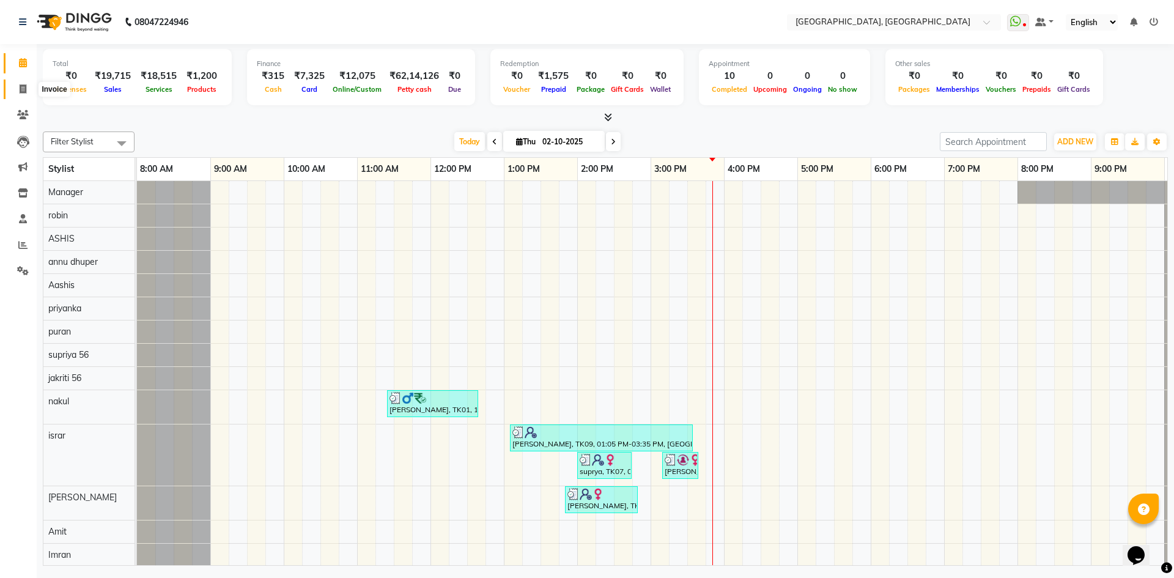
click at [28, 88] on span at bounding box center [22, 90] width 21 height 14
select select "service"
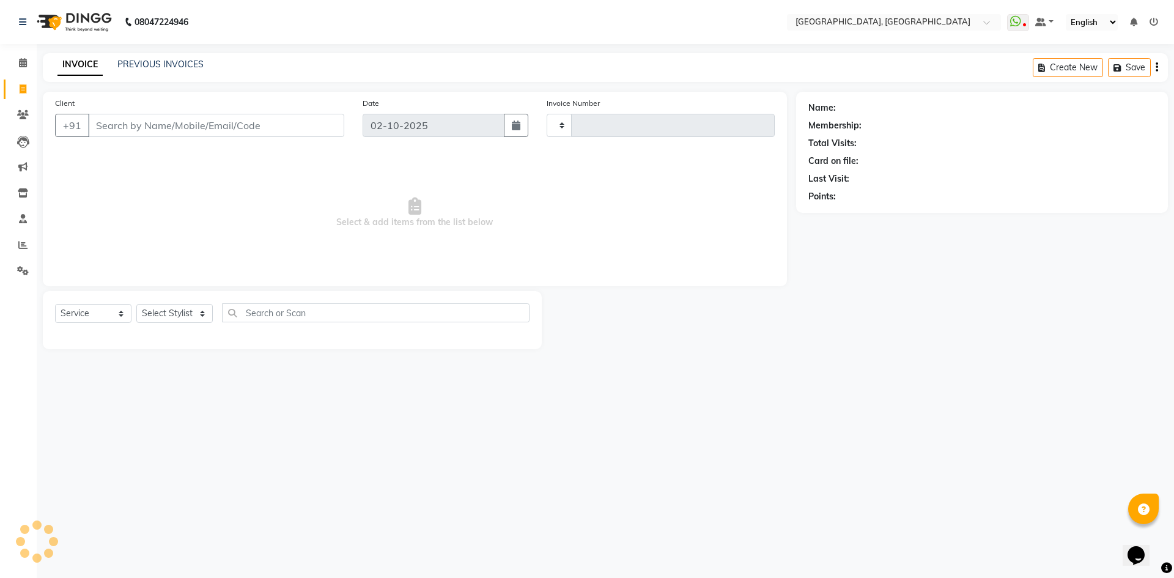
type input "3418"
select select "3948"
click at [166, 309] on select "Select Stylist" at bounding box center [174, 313] width 76 height 19
select select "86264"
click at [136, 304] on select "Select Stylist [PERSON_NAME] vihar [PERSON_NAME] makeup Amit annu [PERSON_NAME]…" at bounding box center [174, 313] width 76 height 19
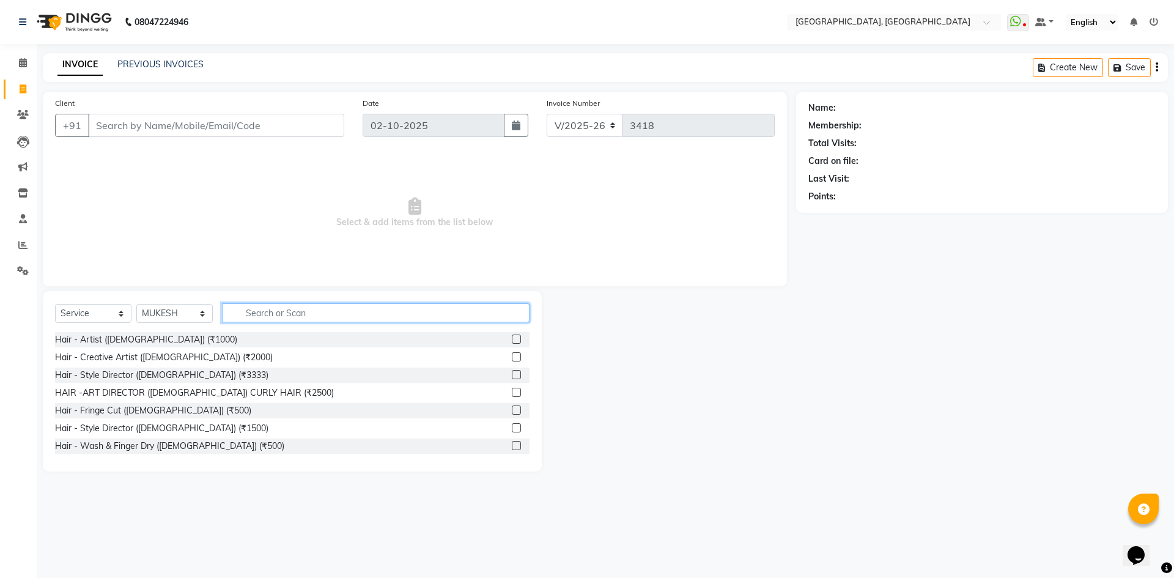
click at [298, 310] on input "text" at bounding box center [376, 312] width 308 height 19
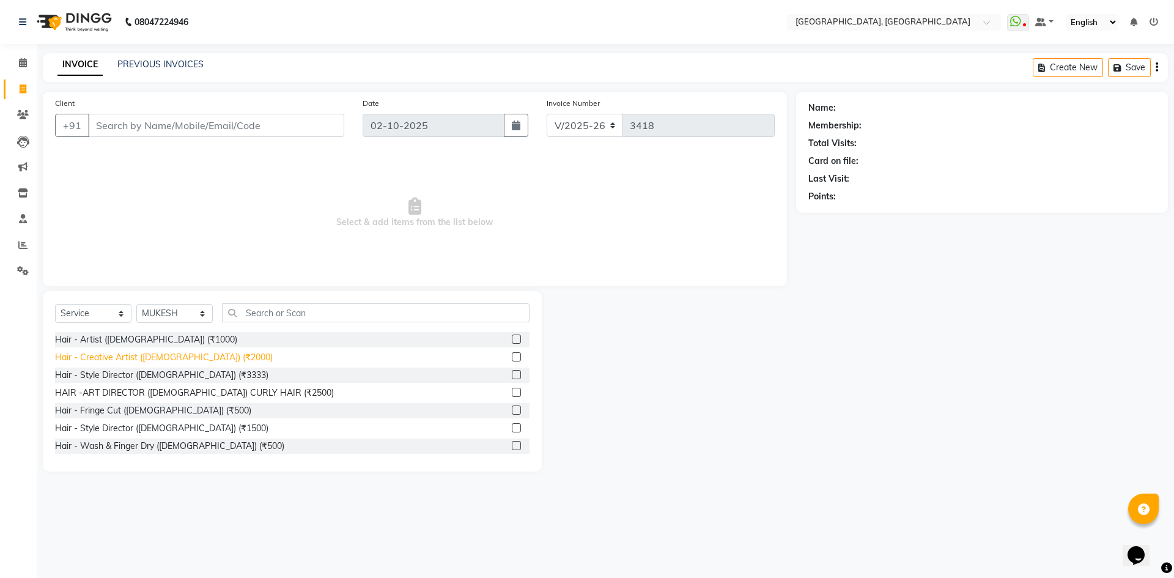
click at [196, 355] on div "Hair - Creative Artist ([DEMOGRAPHIC_DATA]) (₹2000)" at bounding box center [164, 357] width 218 height 13
checkbox input "false"
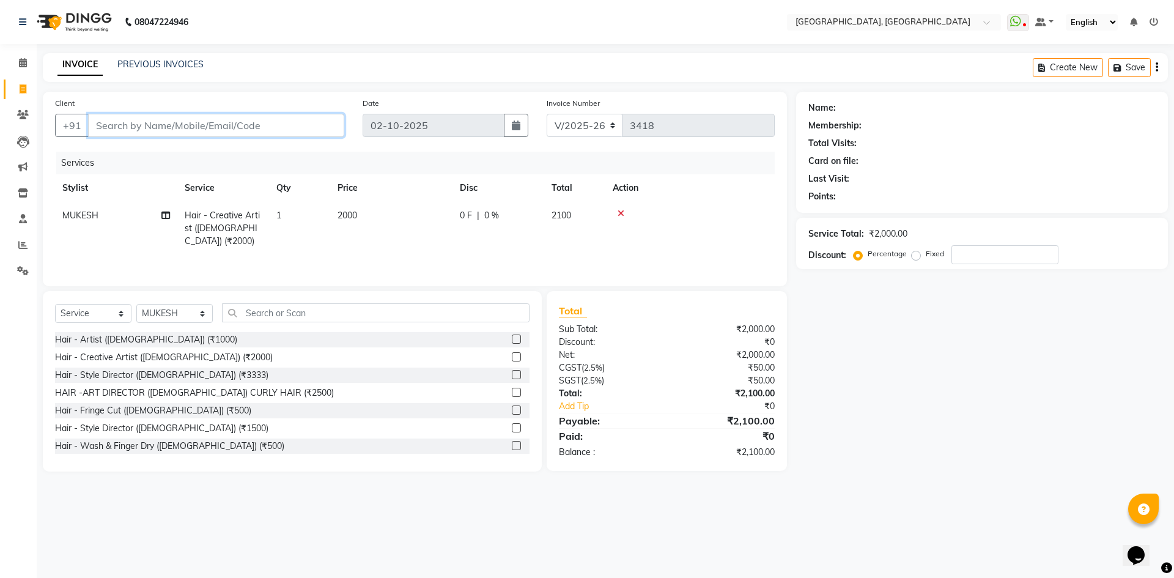
click at [202, 126] on input "Client" at bounding box center [216, 125] width 256 height 23
type input "9"
type input "0"
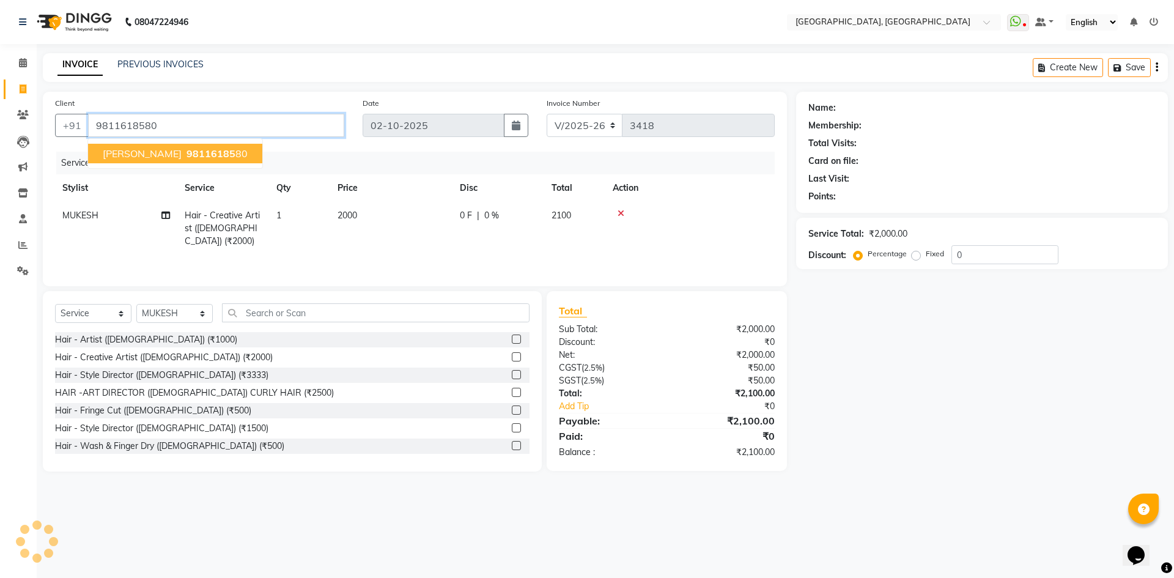
type input "9811618580"
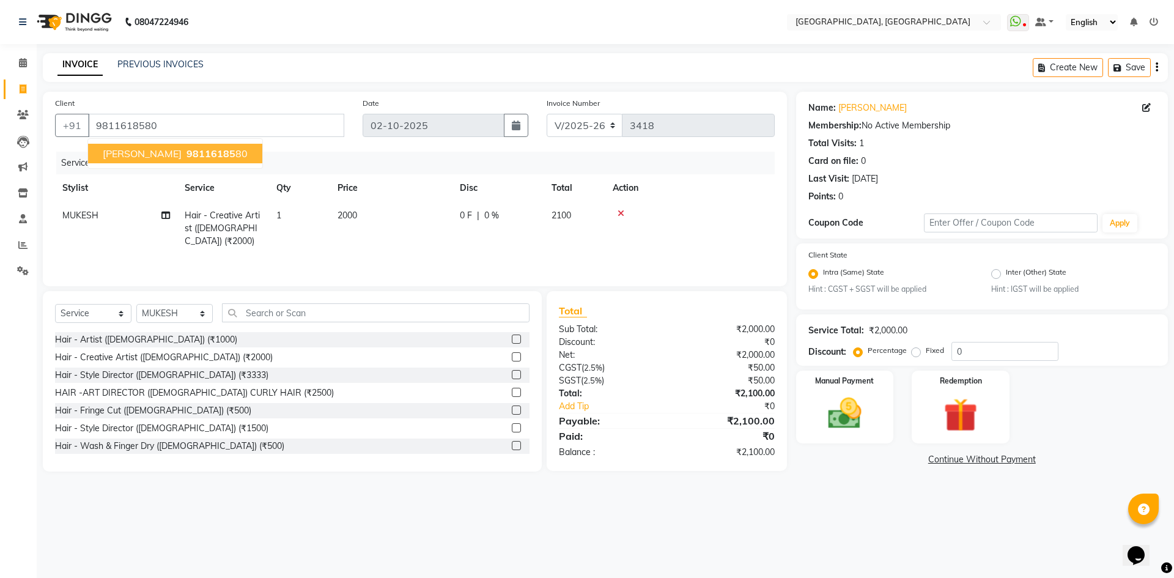
click at [171, 161] on button "alpna 98116185 80" at bounding box center [175, 154] width 174 height 20
click at [870, 397] on img at bounding box center [844, 414] width 57 height 40
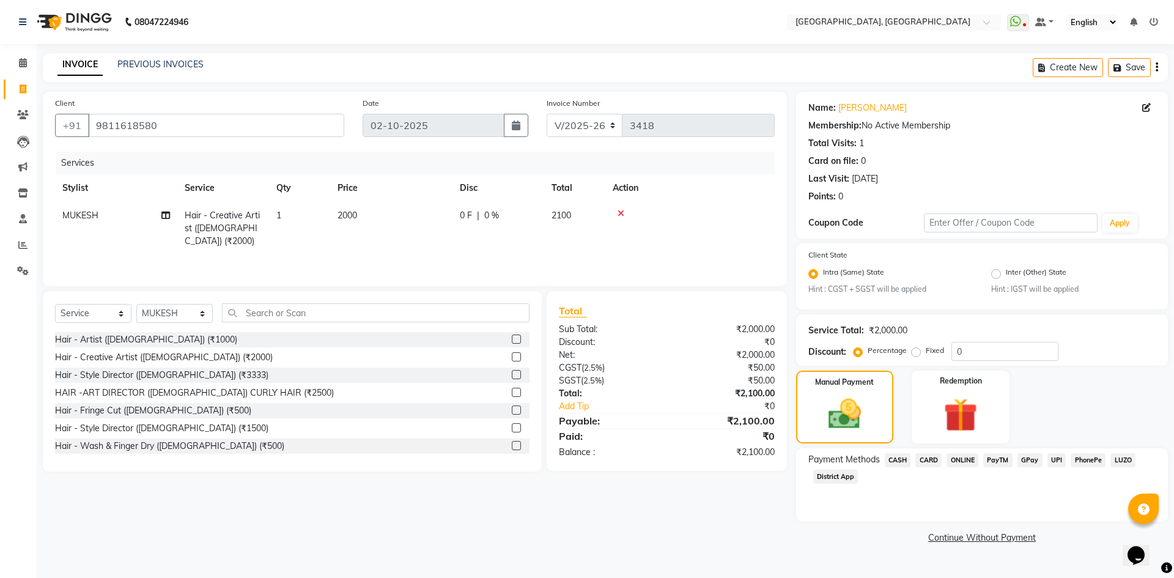
click at [1052, 454] on span "UPI" at bounding box center [1056, 460] width 19 height 14
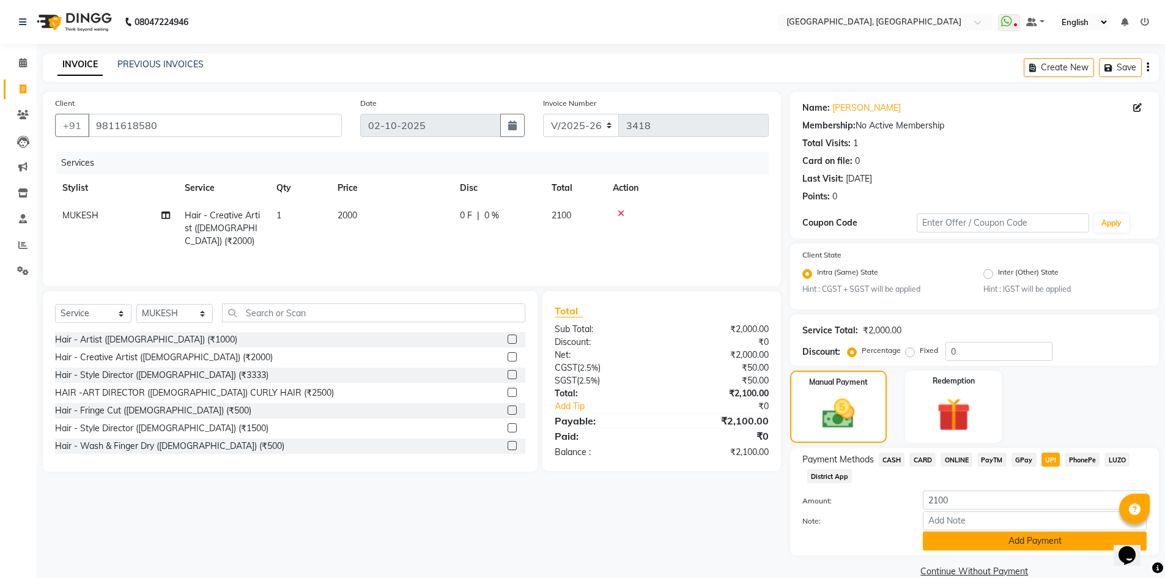
click at [1034, 534] on button "Add Payment" at bounding box center [1035, 540] width 224 height 19
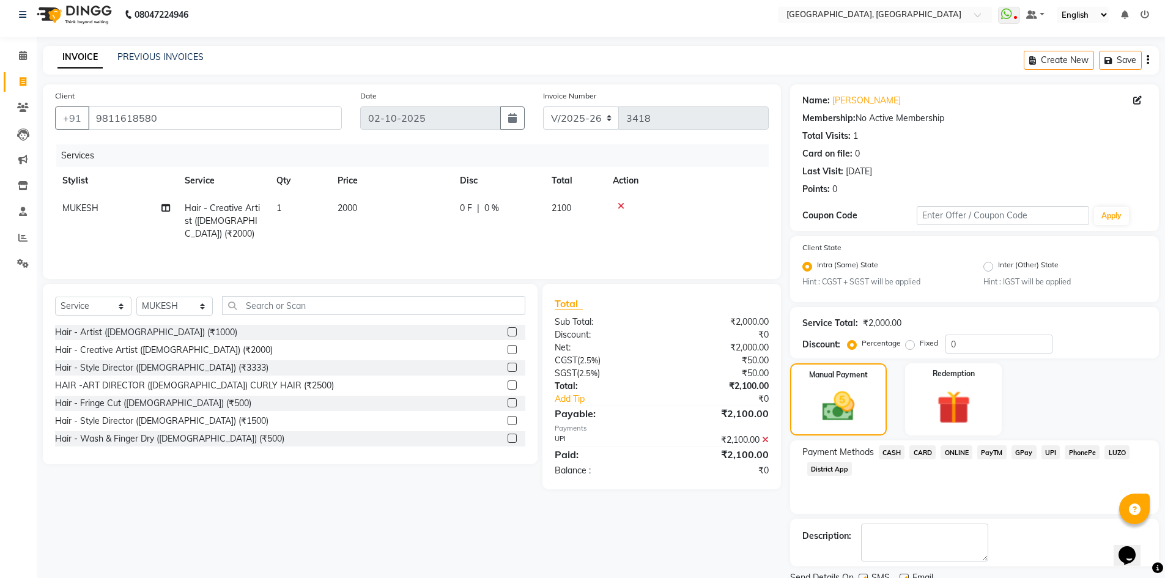
scroll to position [56, 0]
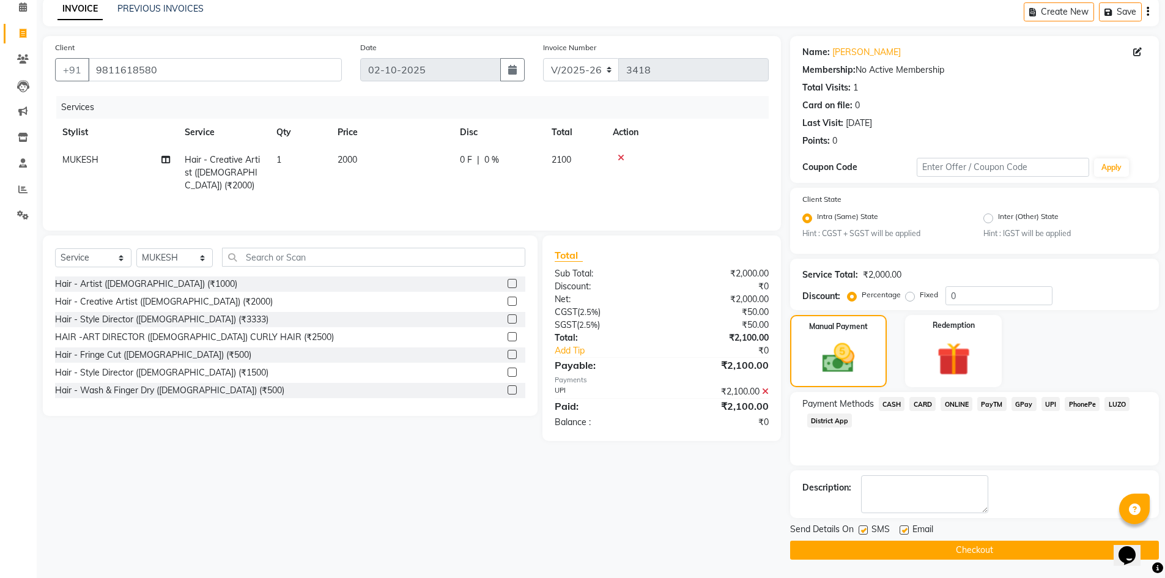
click at [985, 551] on button "Checkout" at bounding box center [974, 549] width 369 height 19
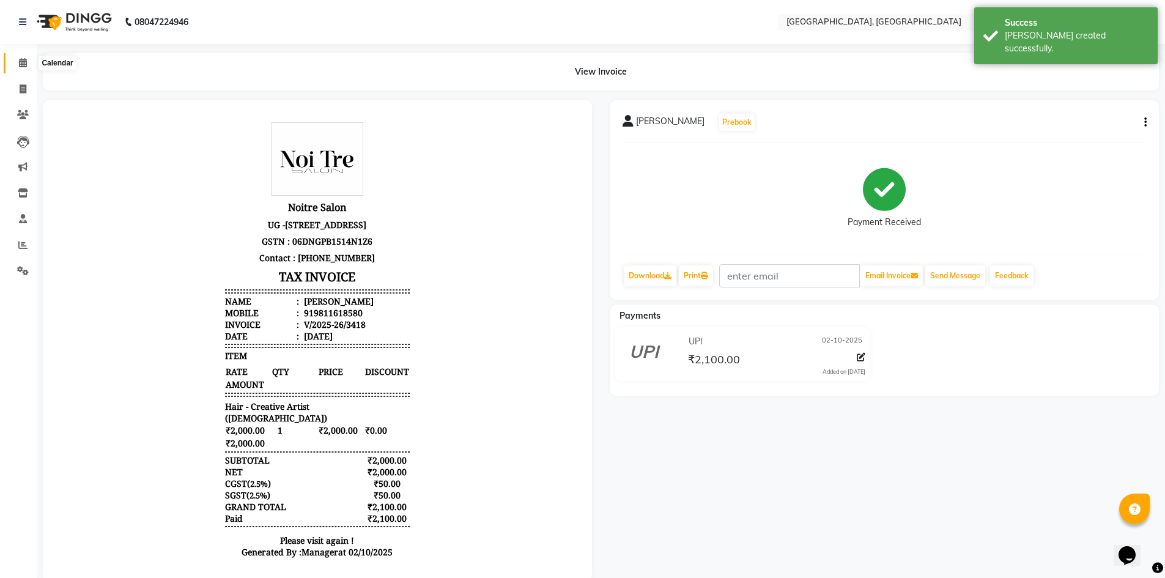
click at [12, 61] on span at bounding box center [22, 63] width 21 height 14
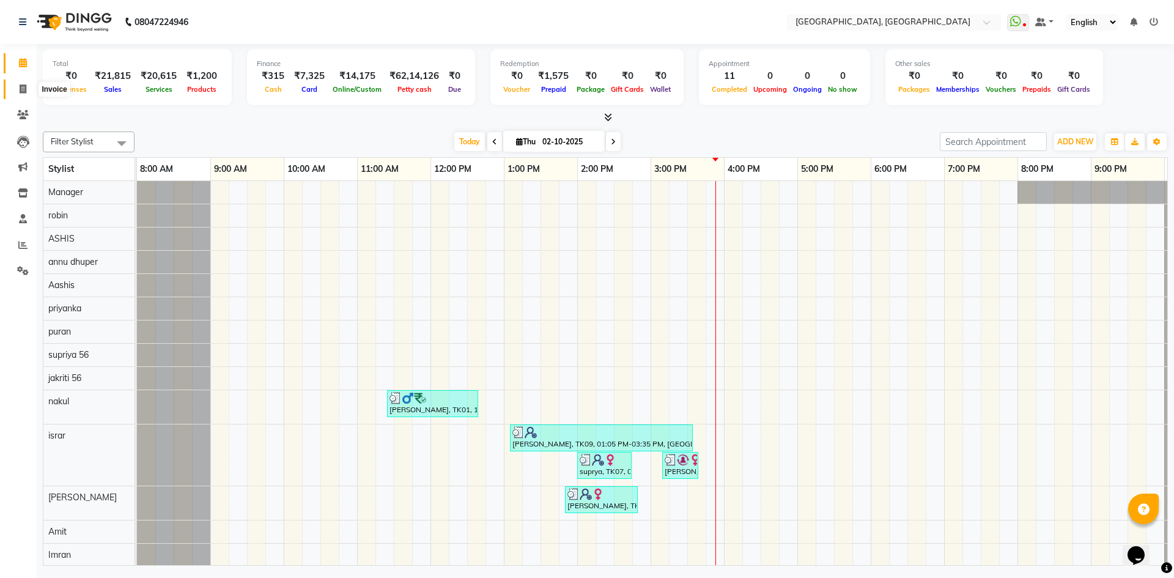
click at [24, 90] on icon at bounding box center [23, 88] width 7 height 9
select select "service"
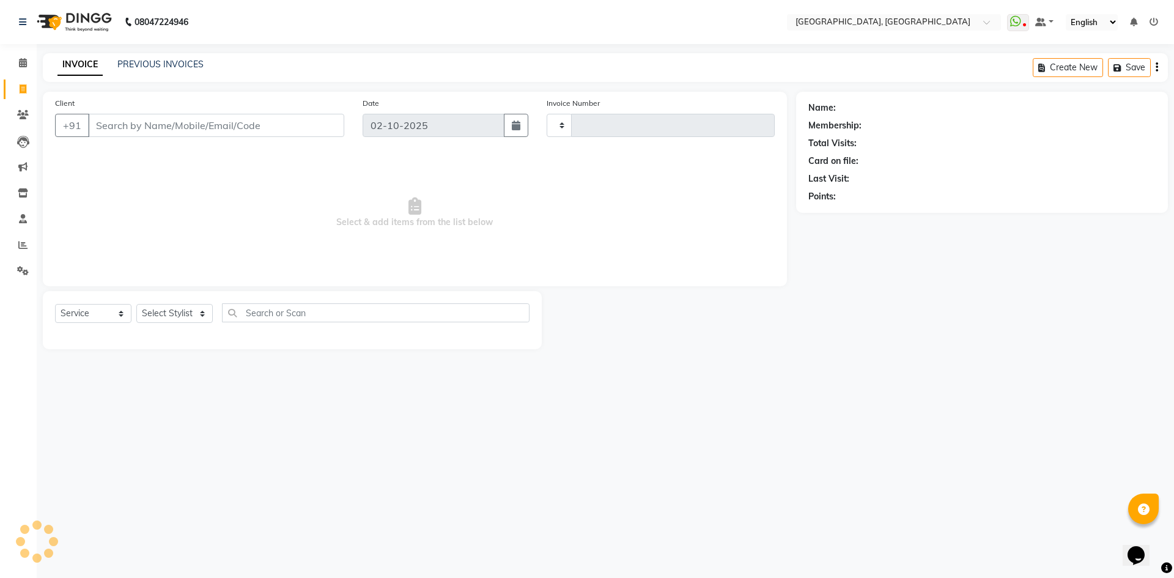
type input "3419"
select select "3948"
click at [16, 59] on span at bounding box center [22, 63] width 21 height 14
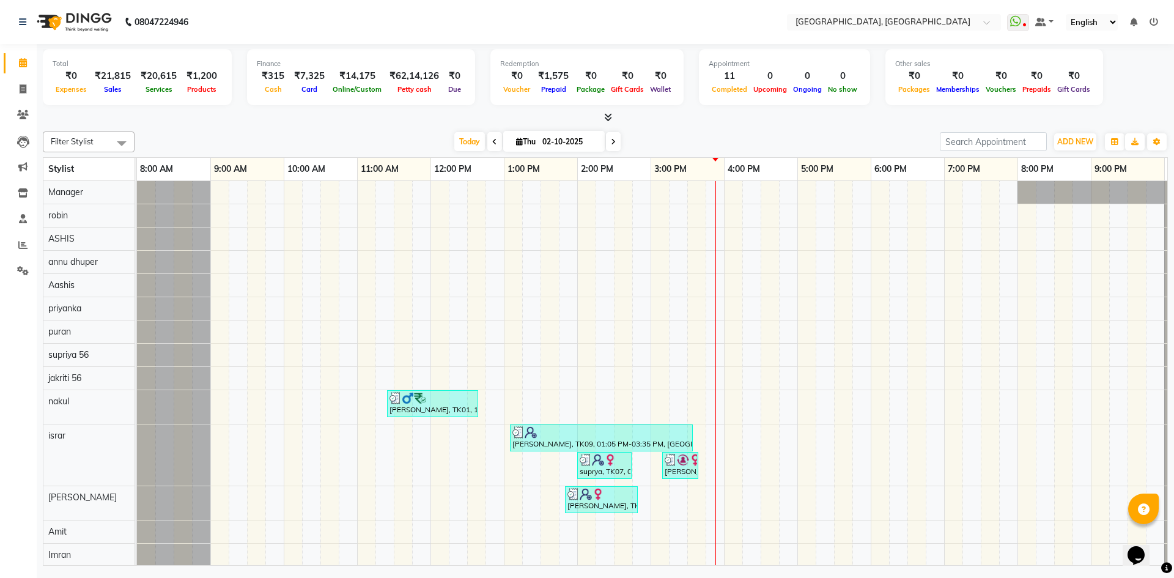
click at [216, 114] on div at bounding box center [605, 117] width 1125 height 13
click at [13, 115] on span at bounding box center [22, 115] width 21 height 14
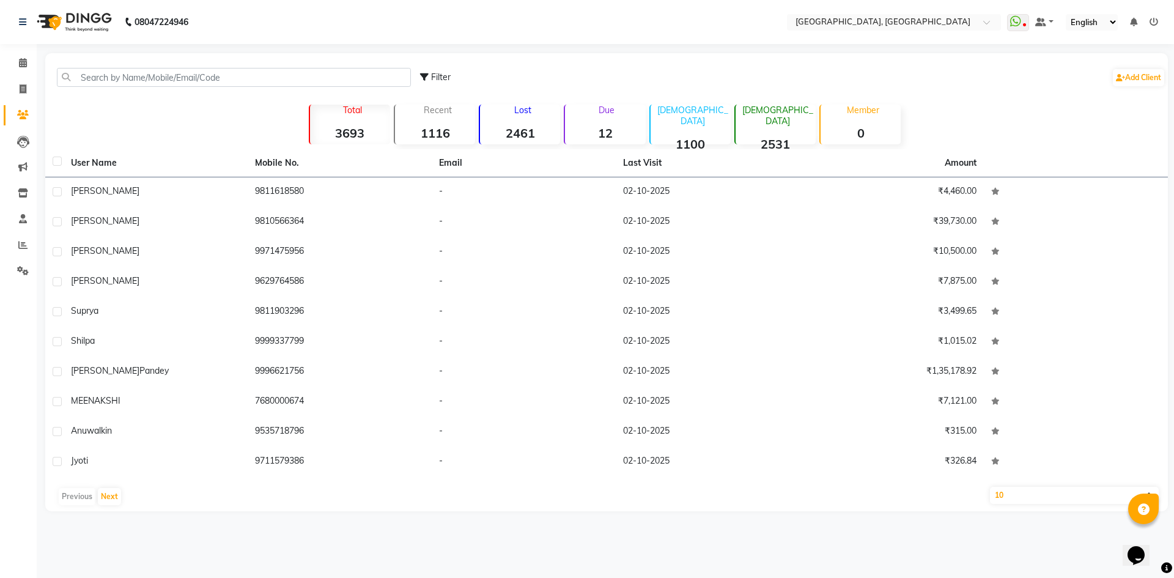
click at [170, 67] on div "Filter Add Client" at bounding box center [607, 77] width 1118 height 39
click at [163, 80] on input "text" at bounding box center [234, 77] width 354 height 19
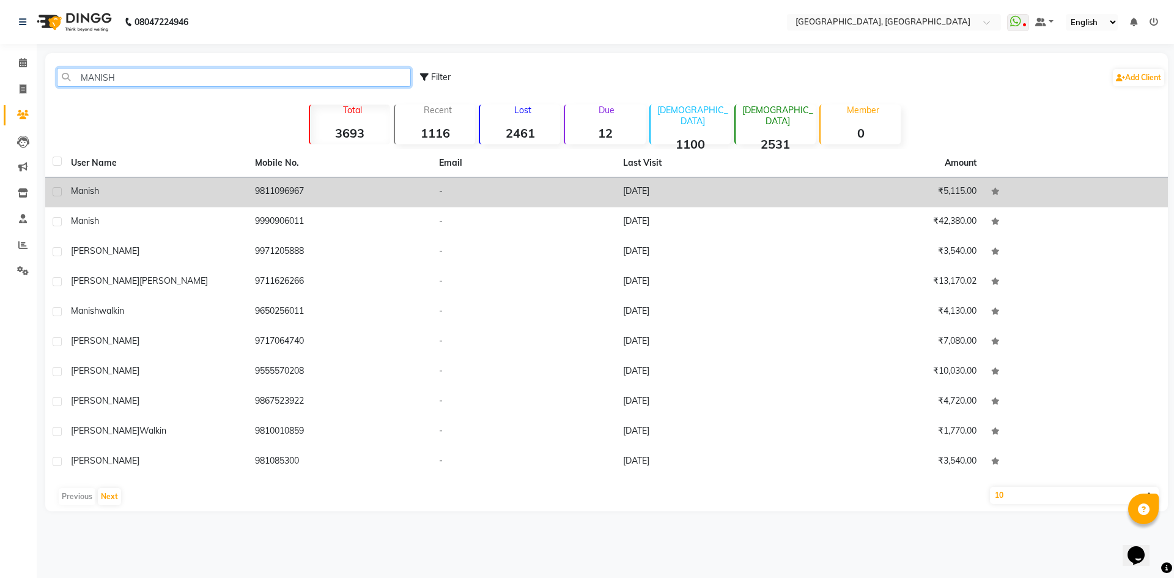
type input "MANISH"
click at [157, 185] on div "manish" at bounding box center [155, 191] width 169 height 13
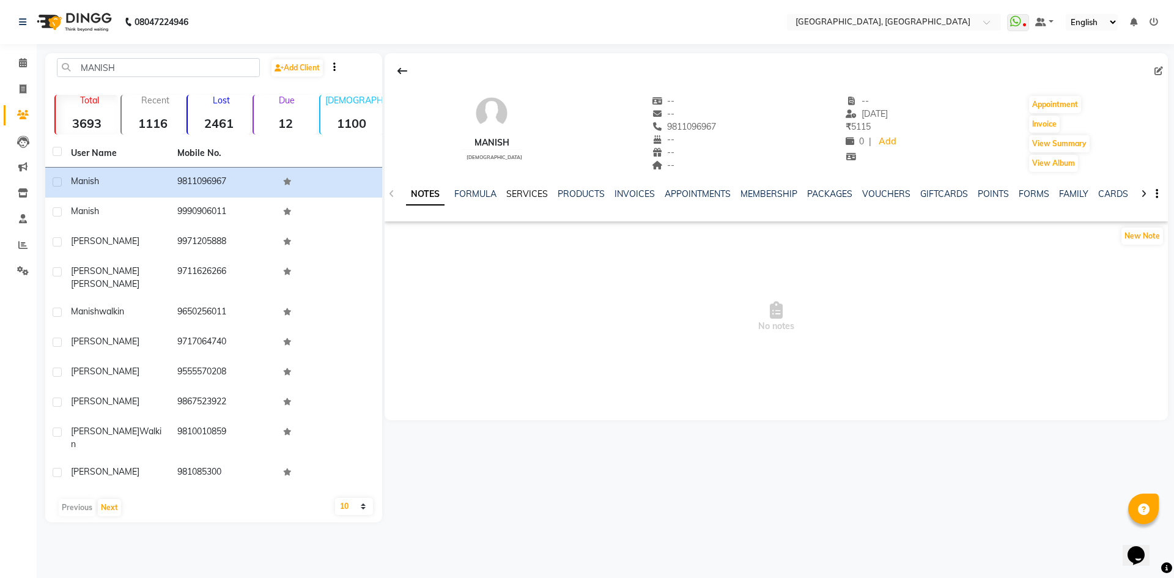
click at [515, 192] on link "SERVICES" at bounding box center [527, 193] width 42 height 11
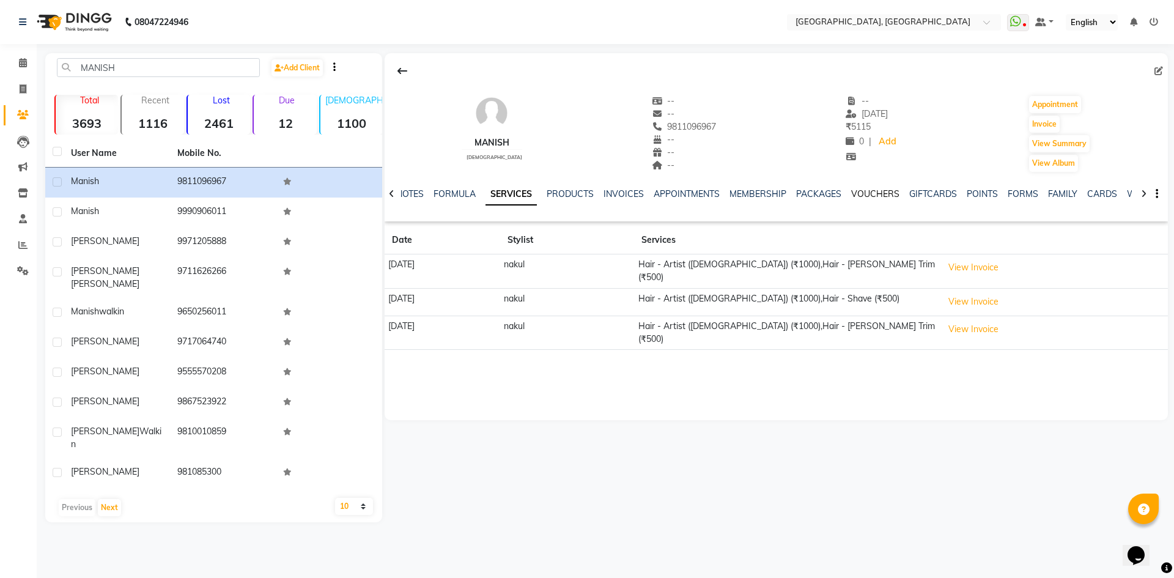
click at [857, 194] on link "VOUCHERS" at bounding box center [875, 193] width 48 height 11
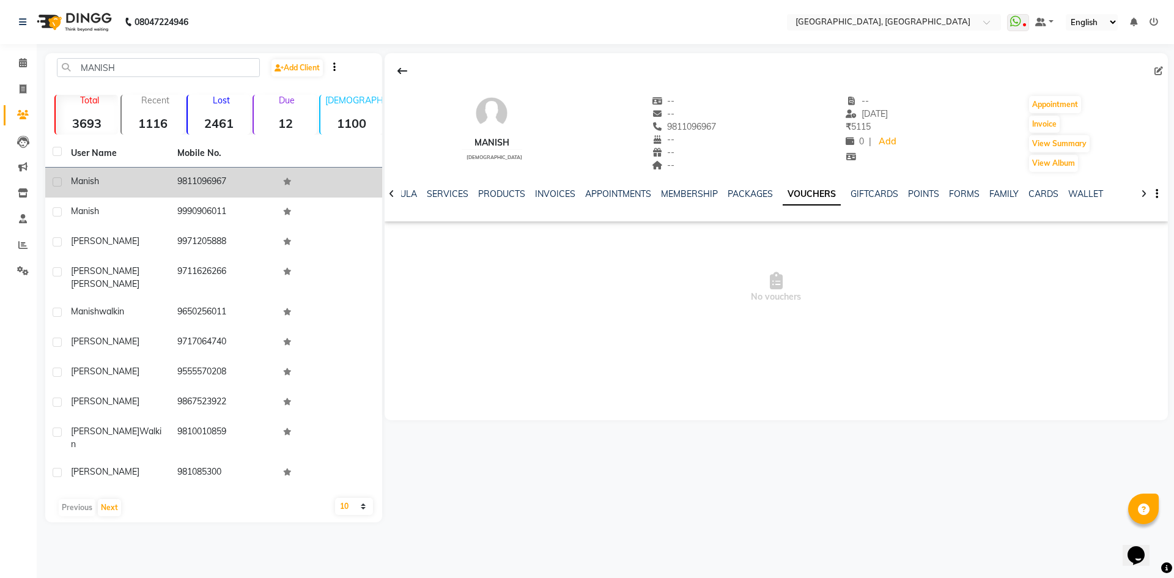
click at [199, 194] on td "9811096967" at bounding box center [223, 183] width 106 height 30
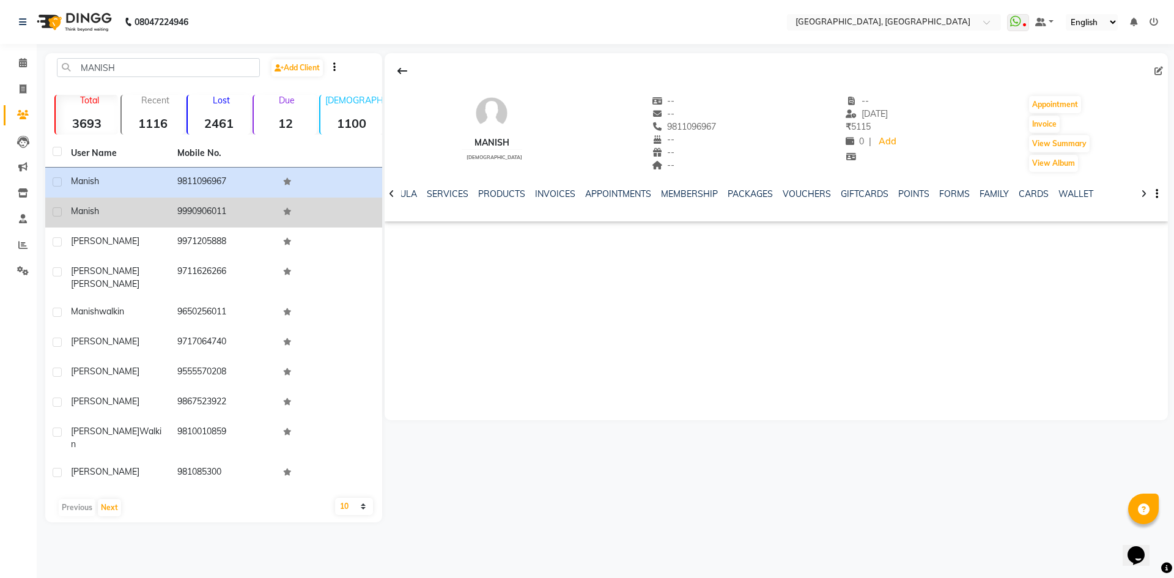
click at [197, 204] on td "9990906011" at bounding box center [223, 212] width 106 height 30
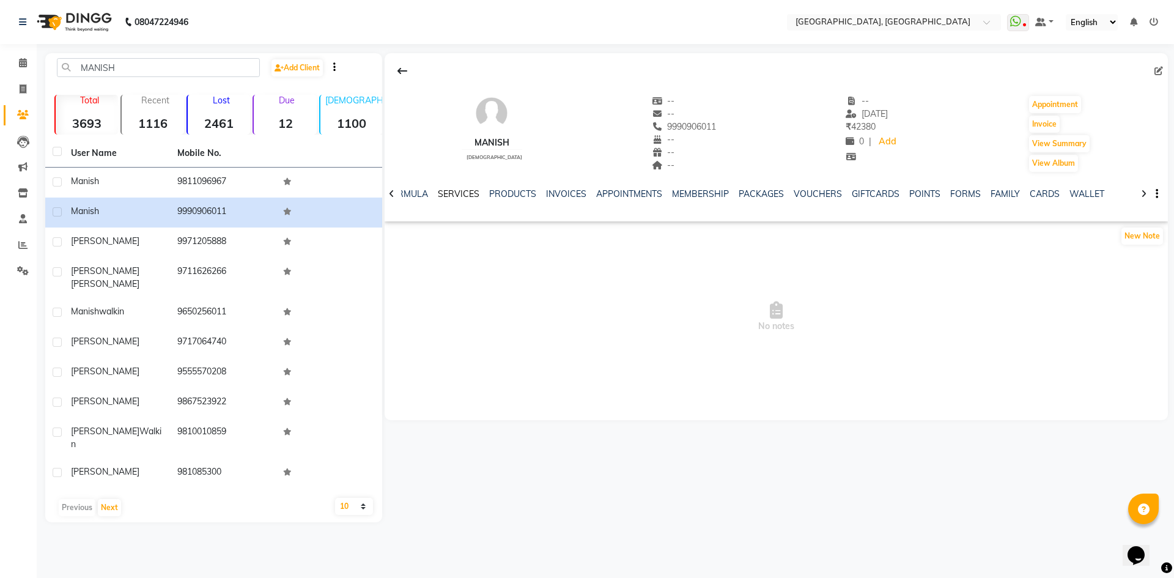
click at [457, 195] on link "SERVICES" at bounding box center [459, 193] width 42 height 11
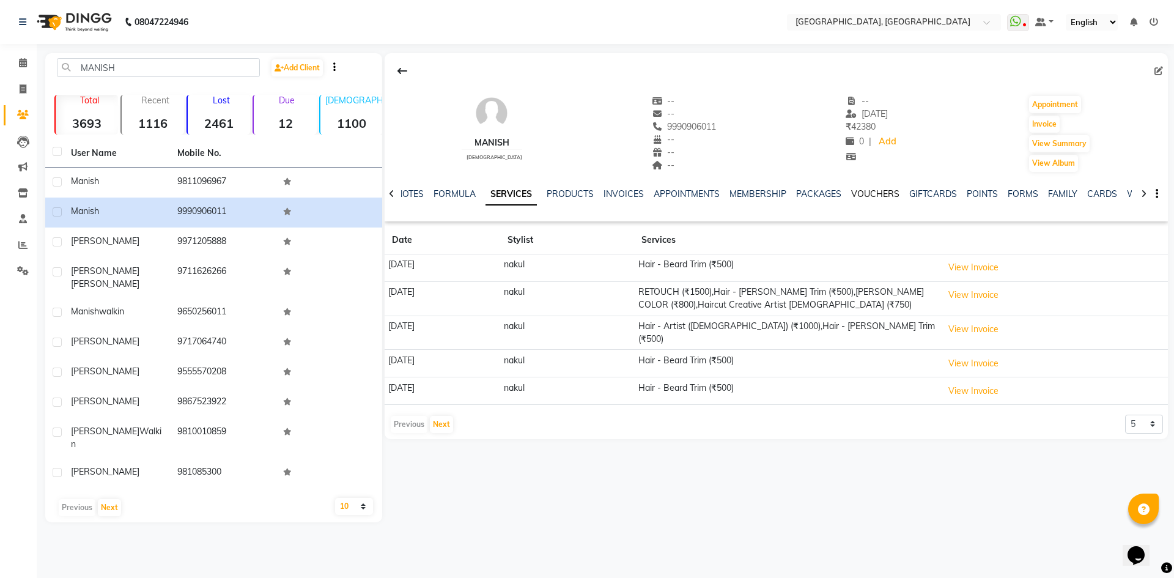
click at [875, 196] on link "VOUCHERS" at bounding box center [875, 193] width 48 height 11
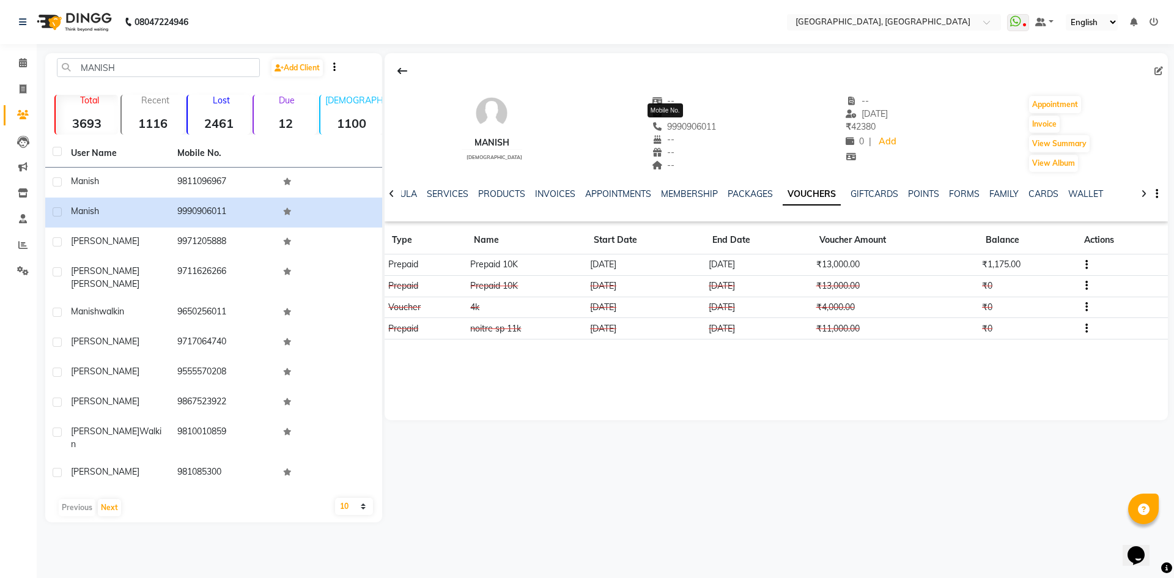
click at [666, 122] on span "9990906011" at bounding box center [684, 126] width 65 height 11
copy span "9990906011"
drag, startPoint x: 976, startPoint y: 265, endPoint x: 1009, endPoint y: 271, distance: 33.7
click at [1009, 271] on tr "Prepaid Prepaid 10K 03-08-2025 01-08-2035 ₹13,000.00 ₹1,175.00" at bounding box center [776, 264] width 783 height 21
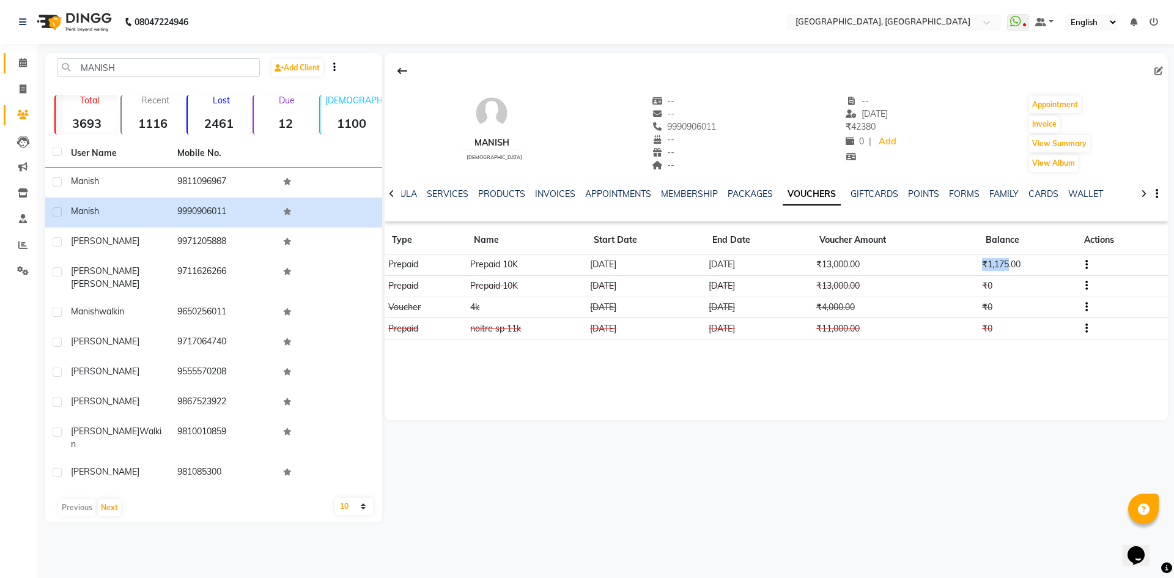
click at [13, 55] on link "Calendar" at bounding box center [18, 63] width 29 height 20
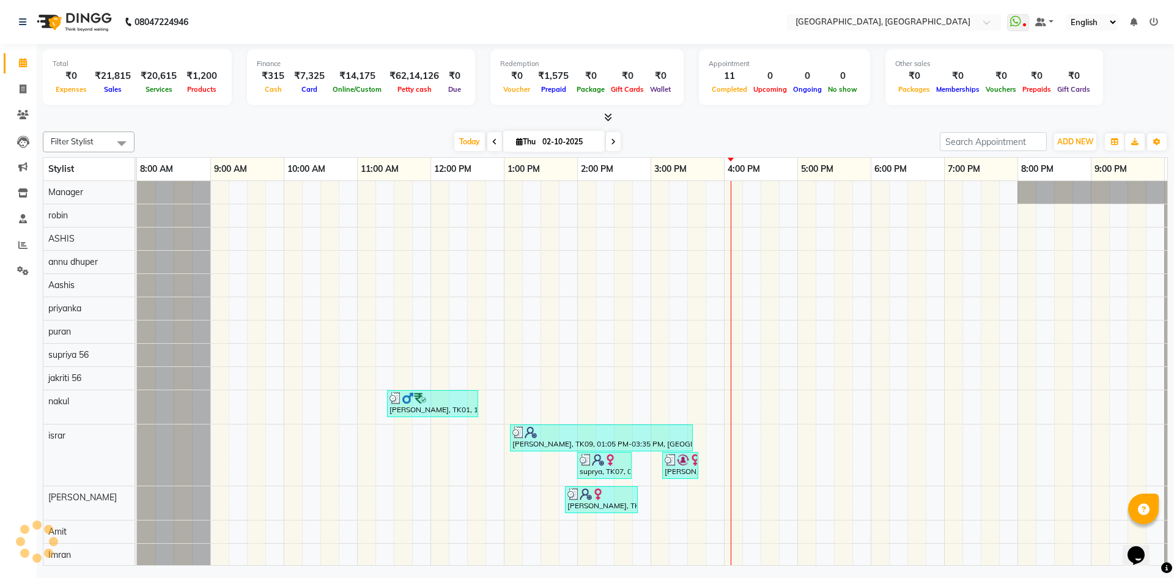
scroll to position [0, 70]
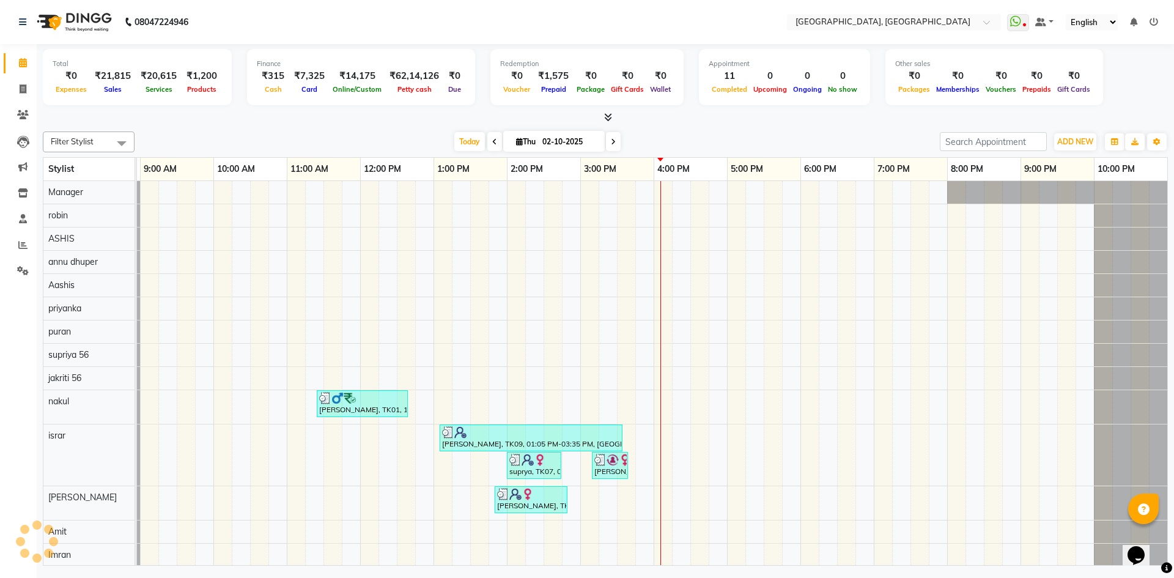
click at [185, 113] on div at bounding box center [605, 117] width 1125 height 13
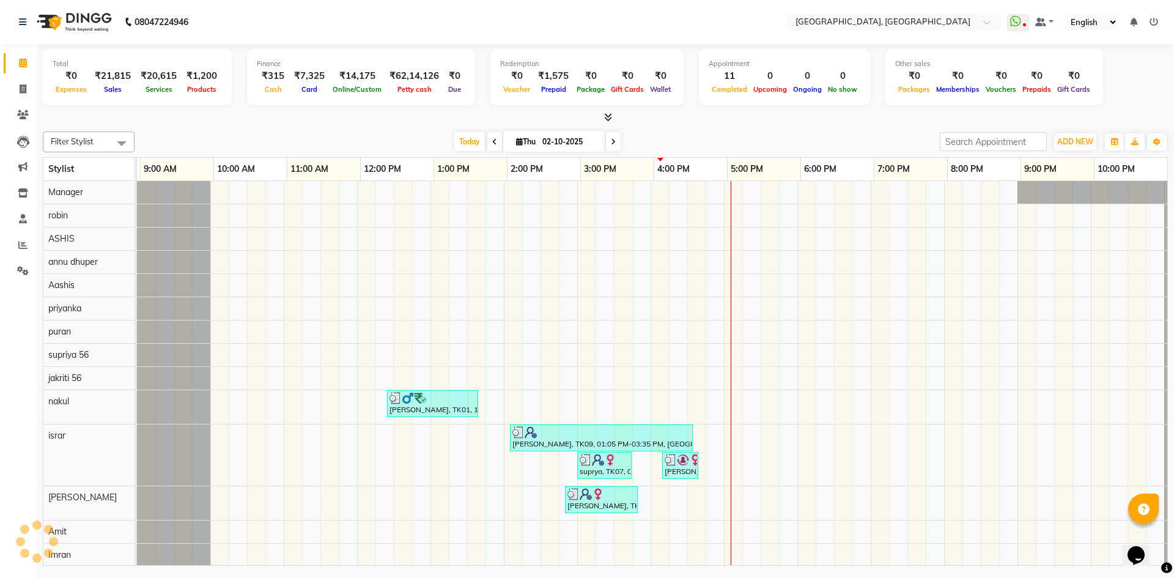
scroll to position [0, 0]
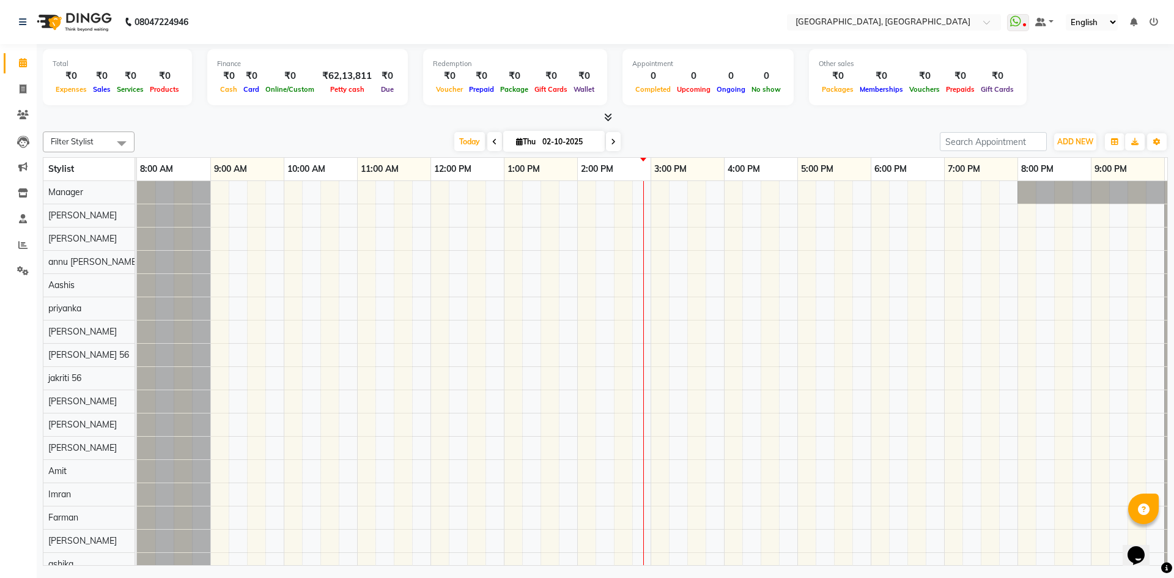
scroll to position [17, 0]
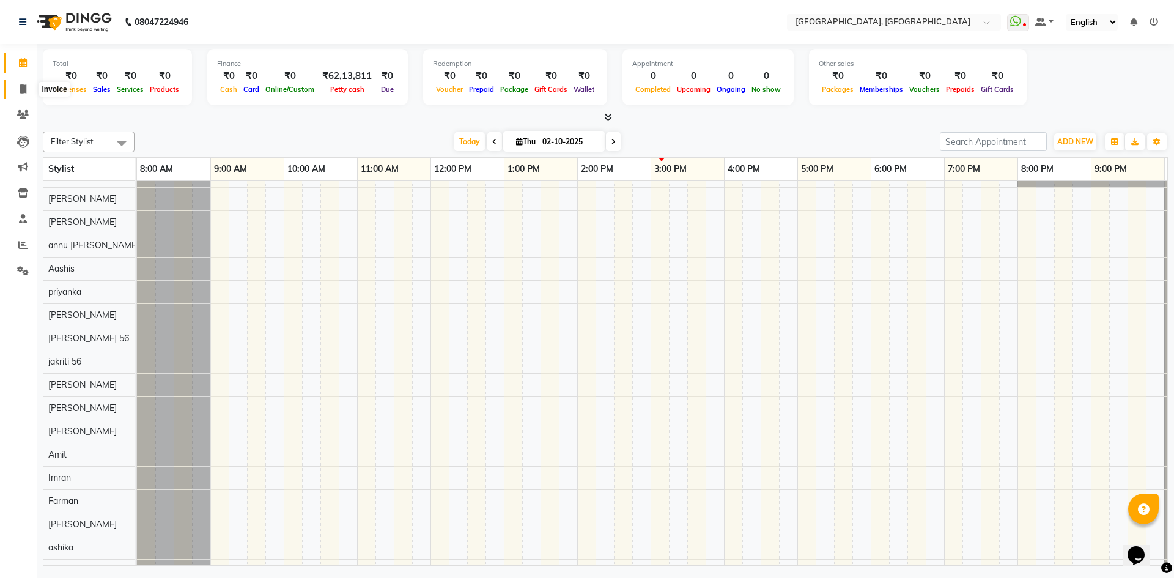
drag, startPoint x: 23, startPoint y: 84, endPoint x: 21, endPoint y: 65, distance: 18.4
click at [23, 84] on icon at bounding box center [23, 88] width 7 height 9
select select "3948"
select select "service"
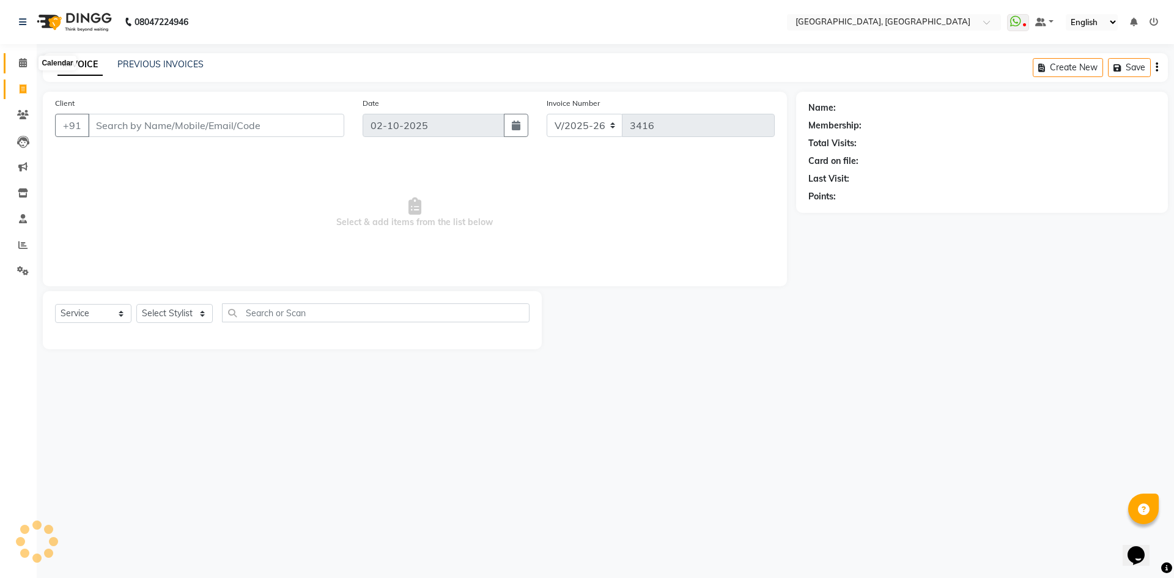
click at [28, 60] on span at bounding box center [22, 63] width 21 height 14
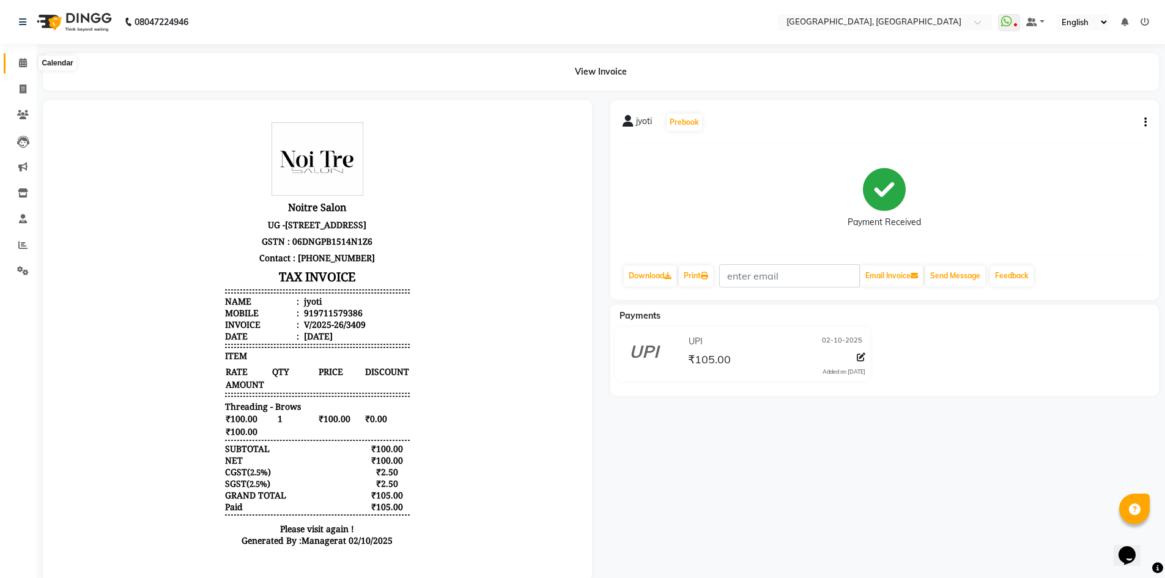
drag, startPoint x: 0, startPoint y: 0, endPoint x: 17, endPoint y: 59, distance: 61.0
click at [17, 59] on span at bounding box center [22, 63] width 21 height 14
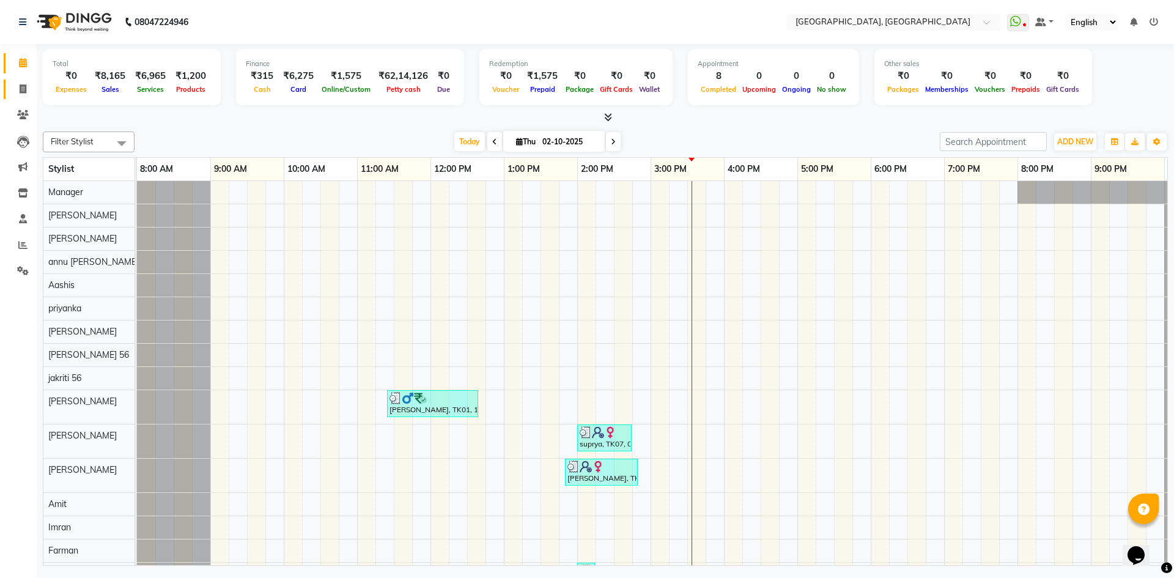
click at [10, 96] on link "Invoice" at bounding box center [18, 89] width 29 height 20
select select "service"
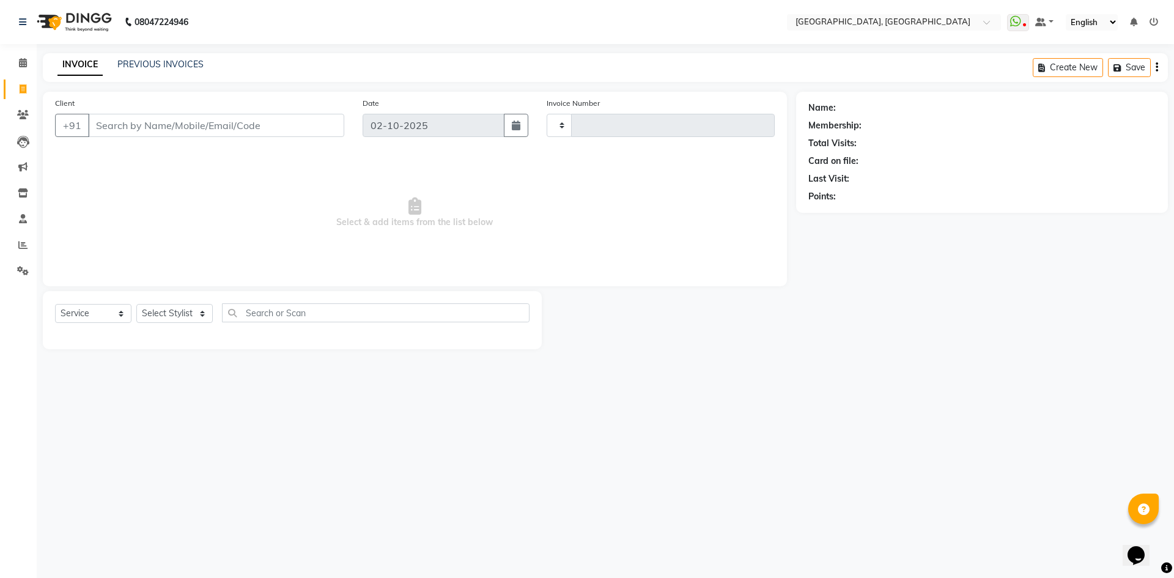
type input "3416"
select select "3948"
click at [23, 57] on span at bounding box center [22, 63] width 21 height 14
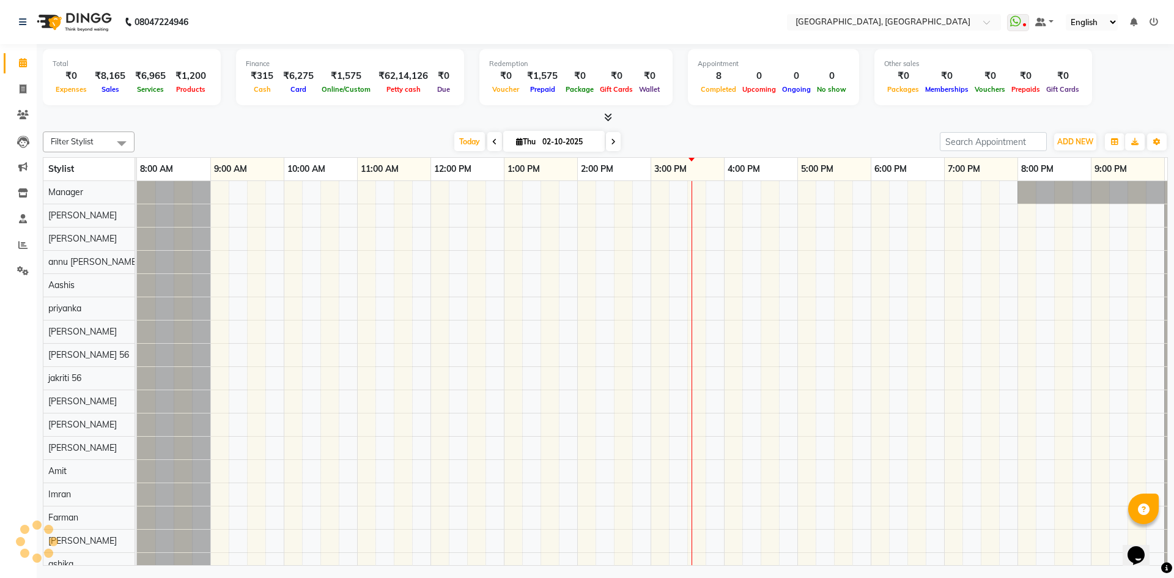
scroll to position [0, 70]
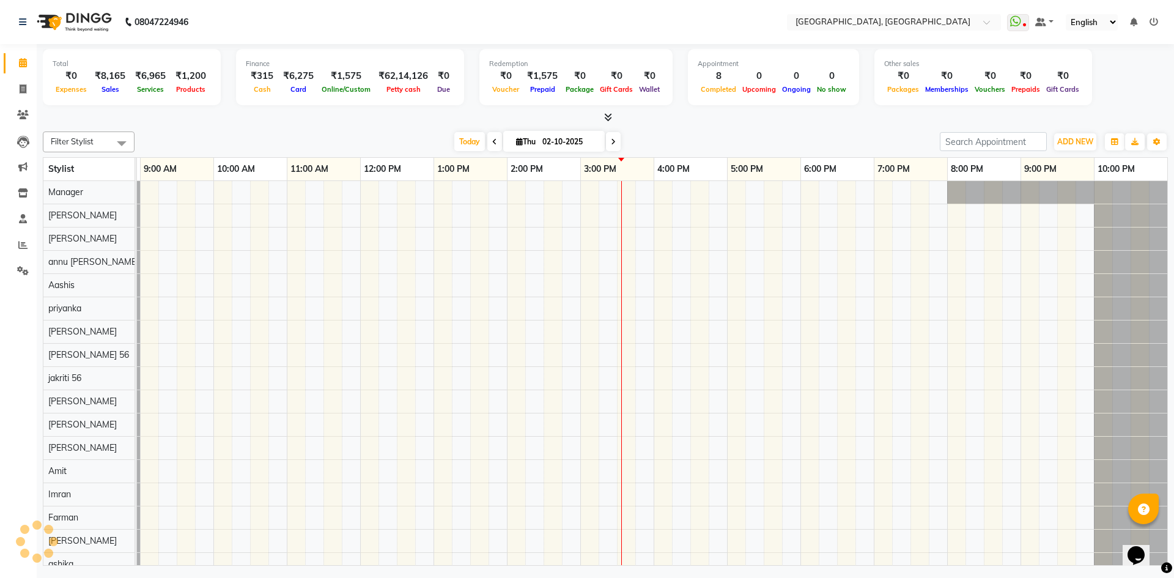
click at [431, 119] on div at bounding box center [605, 117] width 1125 height 13
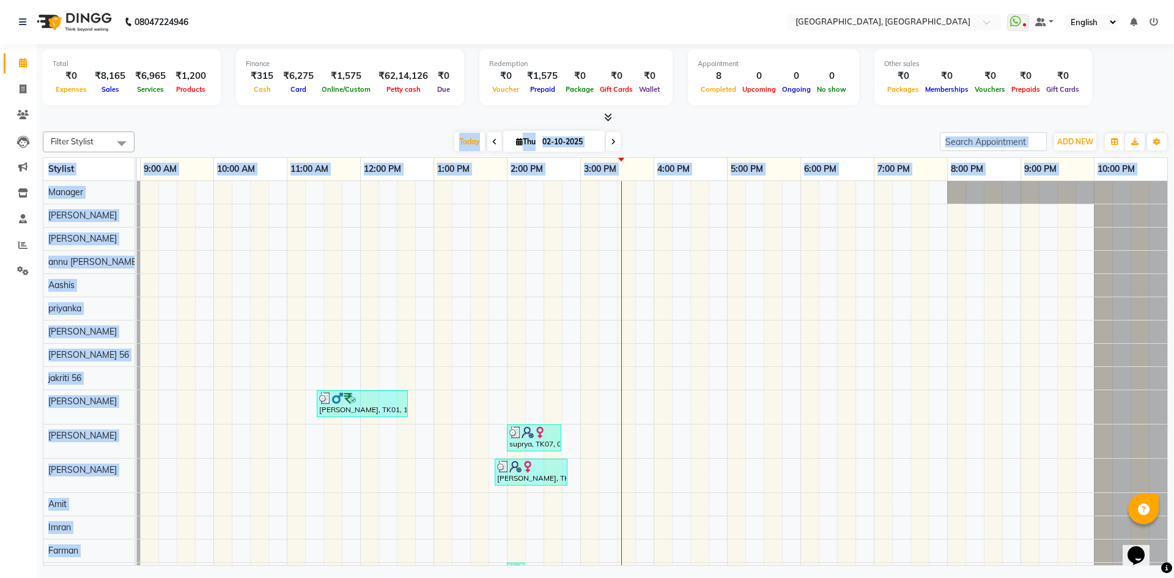
drag, startPoint x: 287, startPoint y: 153, endPoint x: 953, endPoint y: 293, distance: 680.5
click at [953, 293] on div "Filter Stylist Select All Aashis Amit annu dhuper ashika ASHIS Farman Imran isr…" at bounding box center [605, 346] width 1125 height 439
click at [715, 124] on div "Total ₹0 Expenses ₹8,165 Sales ₹6,965 Services ₹1,200 Products Finance ₹315 Cas…" at bounding box center [605, 306] width 1137 height 525
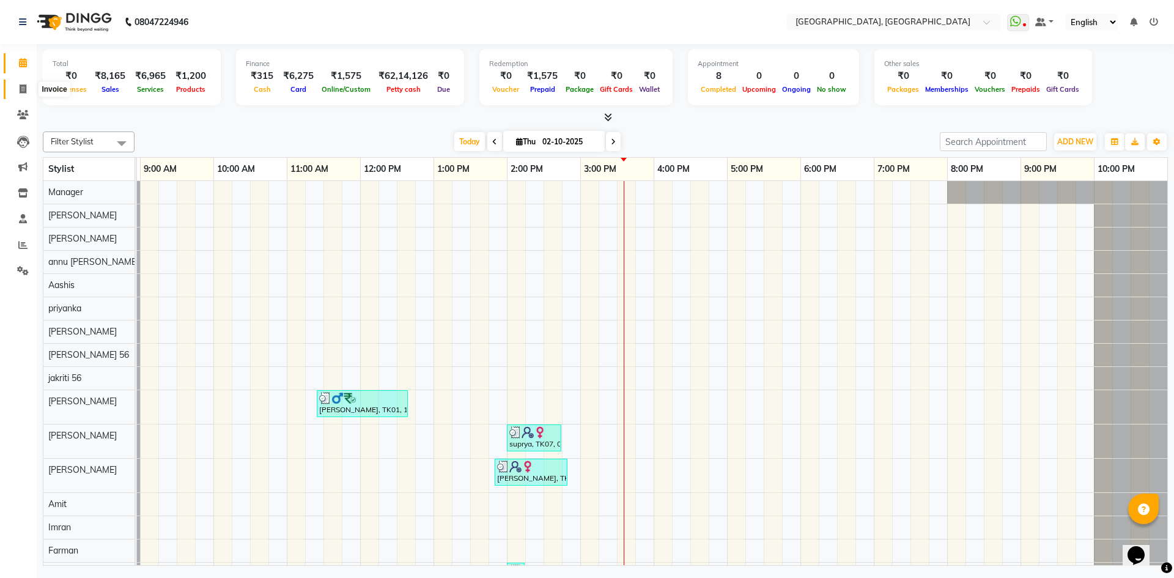
click at [20, 89] on icon at bounding box center [23, 88] width 7 height 9
select select "service"
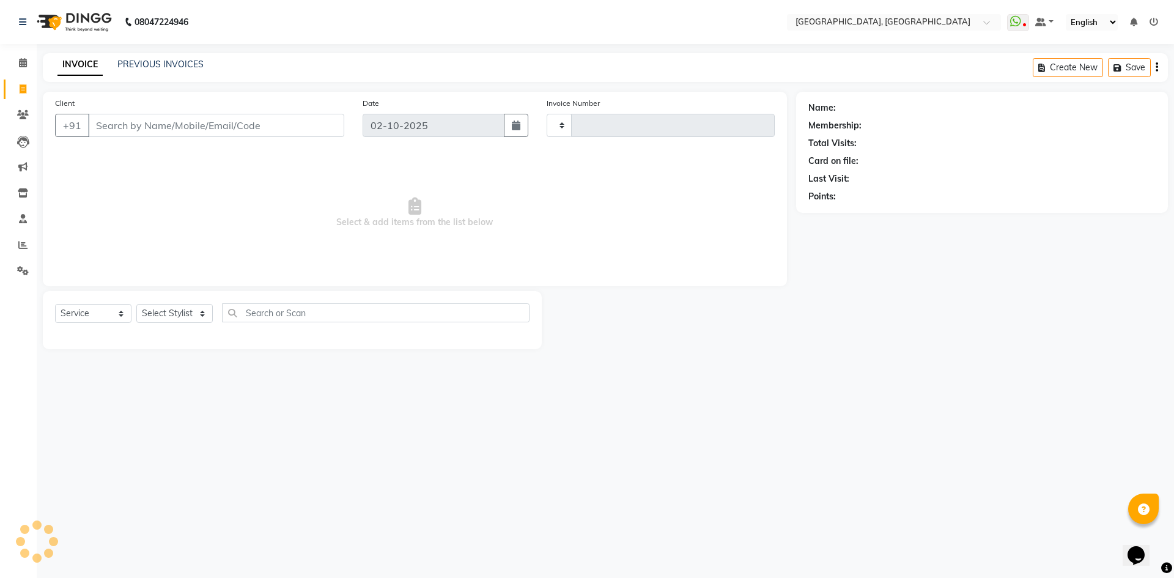
type input "3416"
select select "3948"
click at [175, 121] on input "Client" at bounding box center [216, 125] width 256 height 23
click at [18, 57] on span at bounding box center [22, 63] width 21 height 14
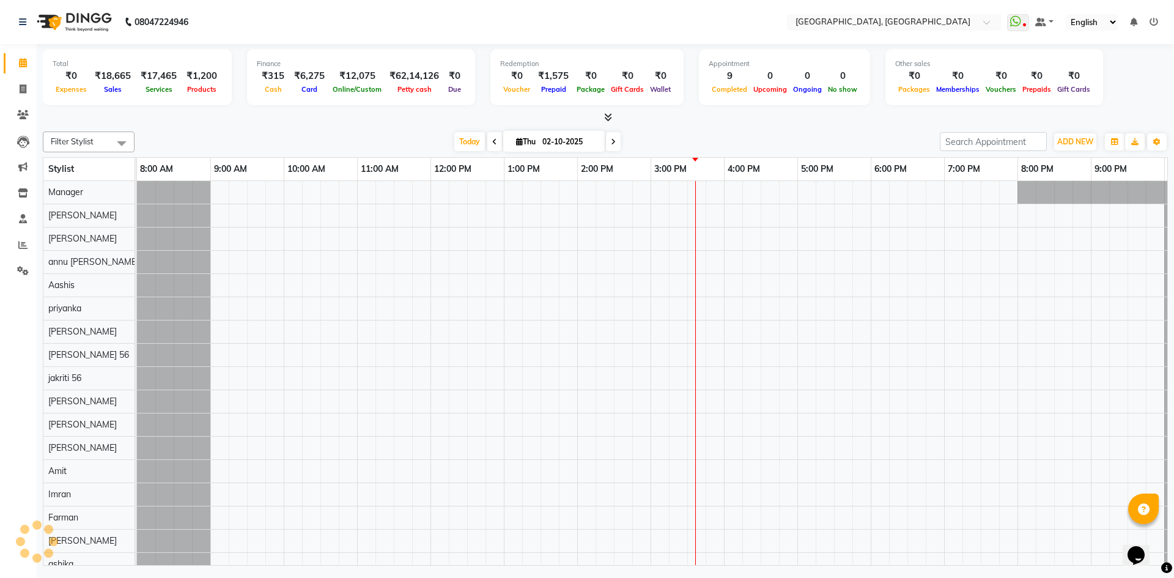
click at [349, 131] on div "Filter Stylist Select All Aashis Amit annu dhuper ashika ASHIS Farman Imran isr…" at bounding box center [605, 346] width 1125 height 439
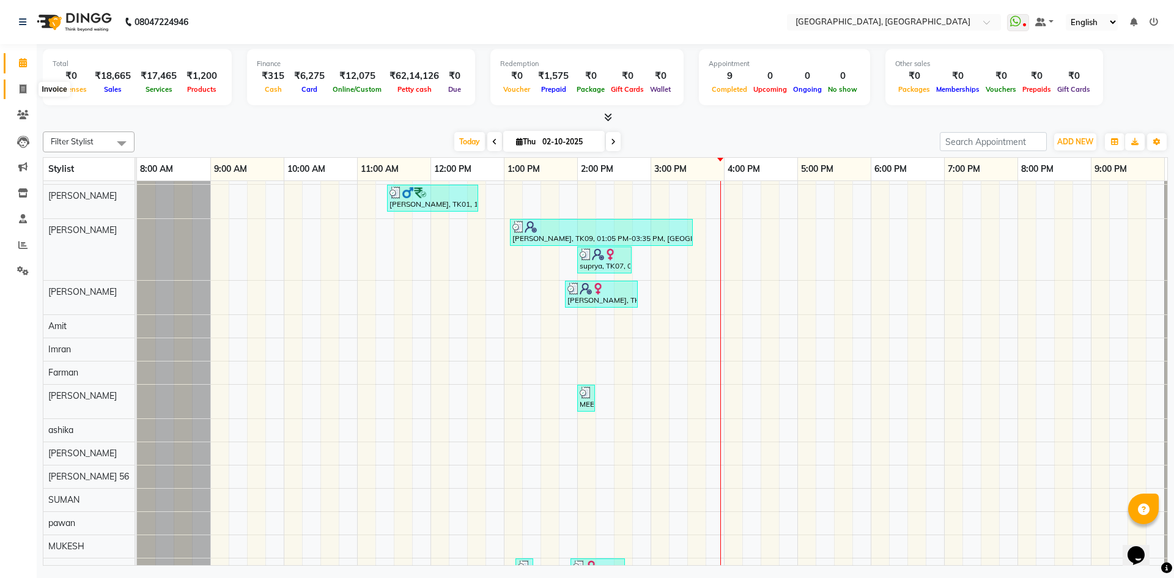
click at [18, 86] on span at bounding box center [22, 90] width 21 height 14
select select "service"
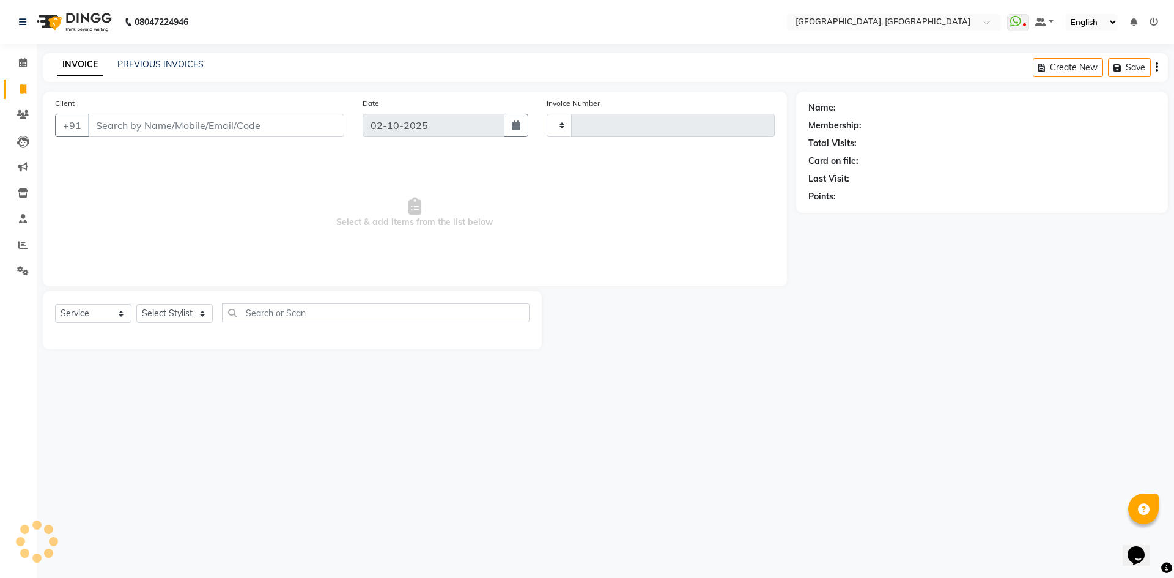
type input "3419"
select select "3948"
click at [23, 62] on icon at bounding box center [23, 62] width 8 height 9
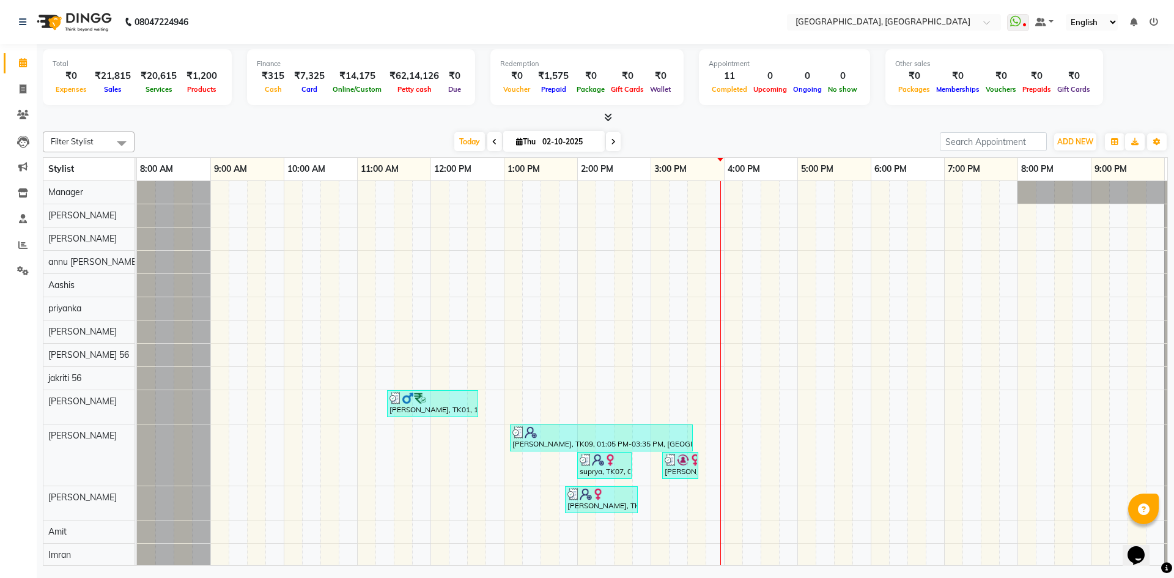
click at [158, 107] on div "Total ₹0 Expenses ₹21,815 Sales ₹20,615 Services ₹1,200 Products Finance ₹315 C…" at bounding box center [605, 79] width 1125 height 60
click at [11, 92] on link "Invoice" at bounding box center [18, 89] width 29 height 20
select select "3948"
select select "service"
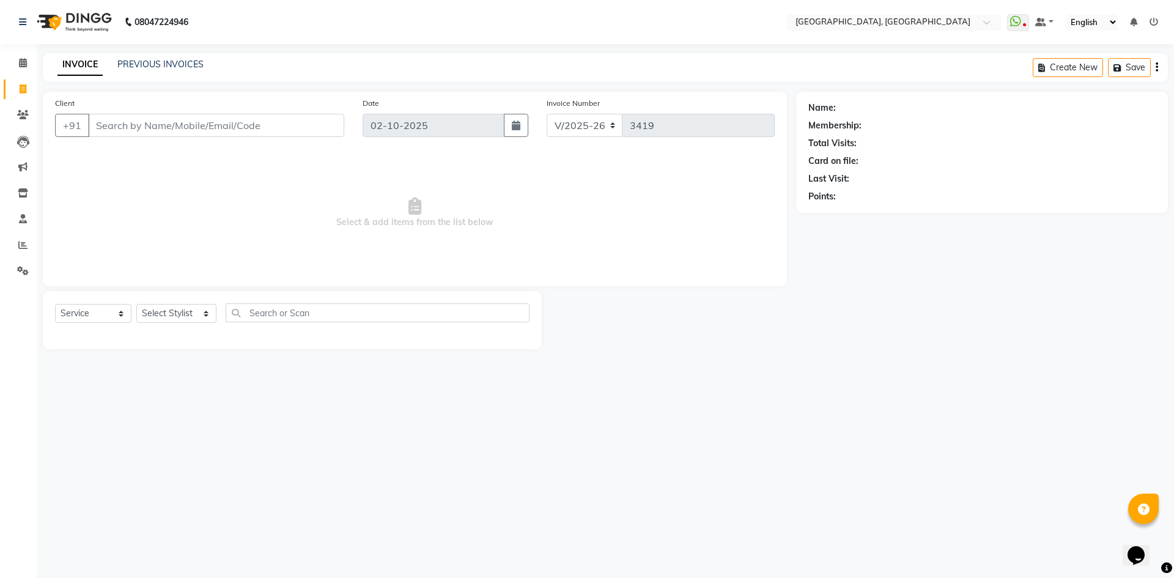
click at [172, 327] on div "Select Service Product Membership Package Voucher Prepaid Gift Card Select Styl…" at bounding box center [292, 317] width 474 height 29
click at [162, 318] on select "Select Stylist [PERSON_NAME] vihar [PERSON_NAME] makeup Amit annu [PERSON_NAME]…" at bounding box center [176, 313] width 80 height 19
select select "63753"
click at [136, 304] on select "Select Stylist [PERSON_NAME] vihar [PERSON_NAME] makeup Amit annu [PERSON_NAME]…" at bounding box center [176, 313] width 80 height 19
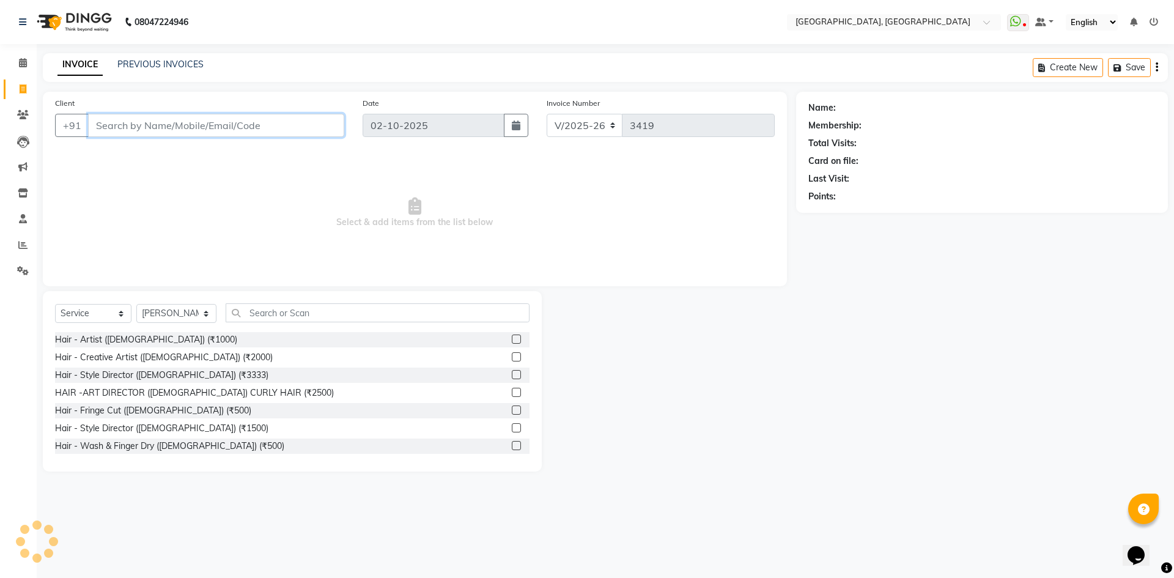
click at [165, 131] on input "Client" at bounding box center [216, 125] width 256 height 23
type input "8"
click at [22, 109] on span at bounding box center [22, 115] width 21 height 14
click at [150, 128] on input "Client" at bounding box center [216, 125] width 256 height 23
paste input "9990906011"
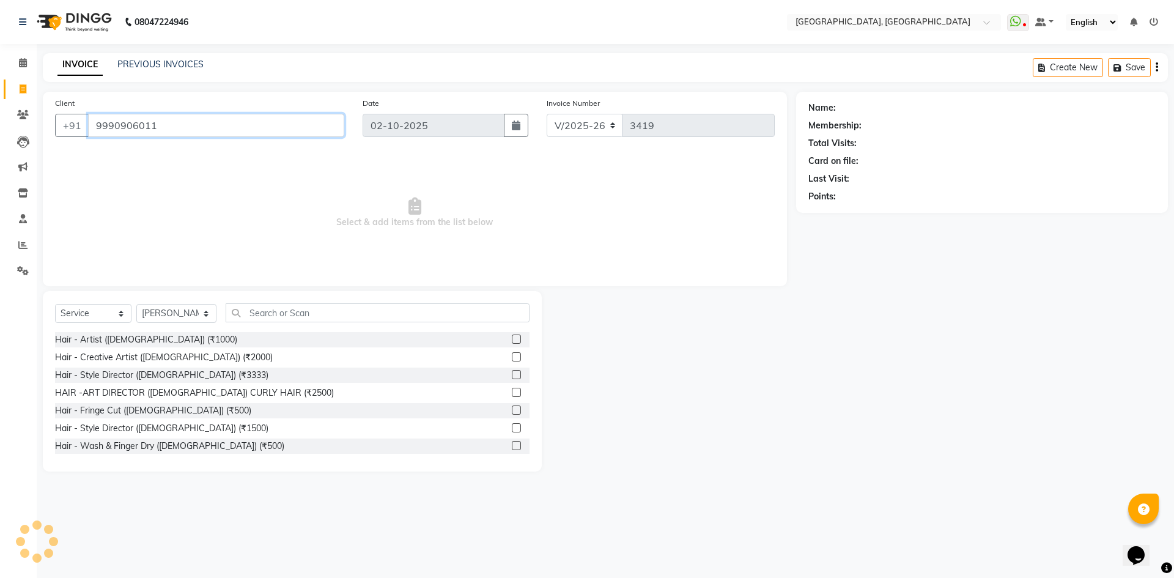
type input "9990906011"
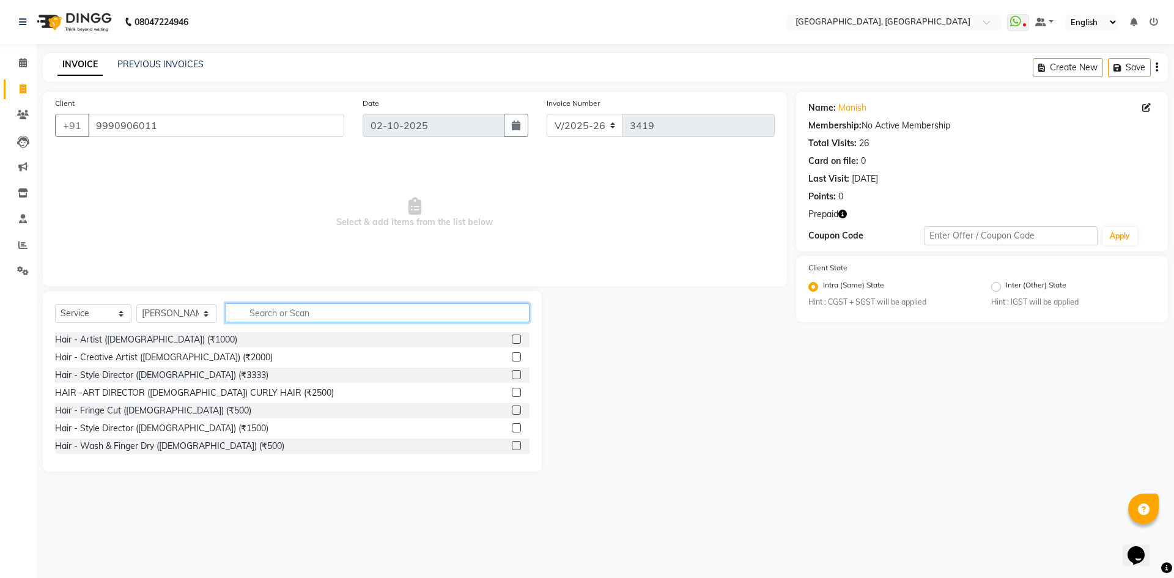
click at [290, 316] on input "text" at bounding box center [378, 312] width 304 height 19
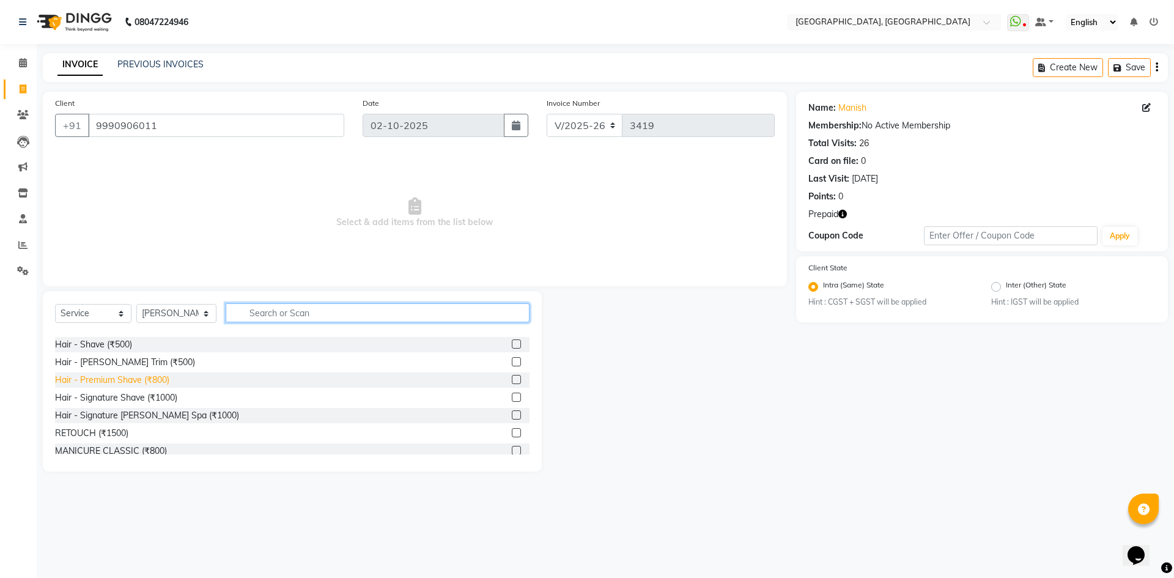
scroll to position [183, 0]
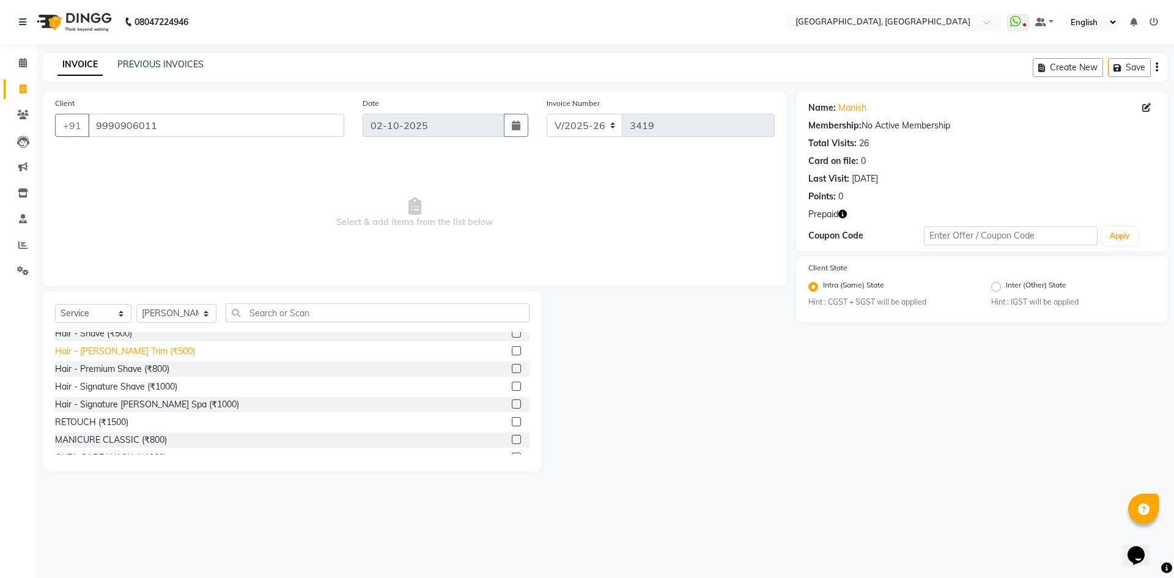
click at [128, 351] on div "Hair - Beard Trim (₹500)" at bounding box center [125, 351] width 140 height 13
checkbox input "false"
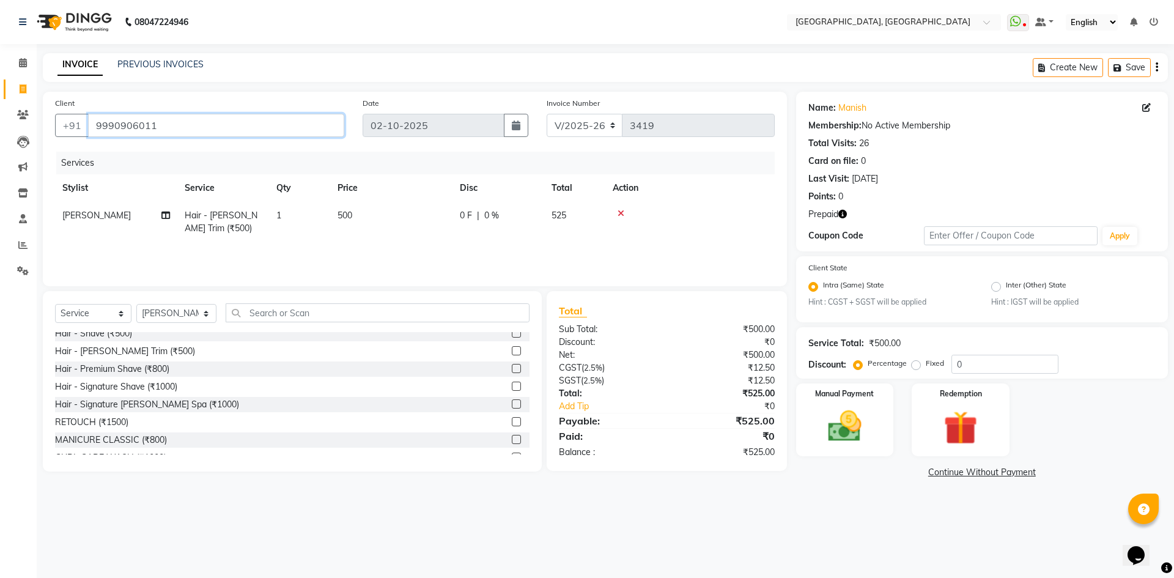
click at [216, 131] on input "9990906011" at bounding box center [216, 125] width 256 height 23
click at [204, 149] on div "Client +91 9990906011 Date 02-10-2025 Invoice Number V/2025 V/2025-26 3419 Serv…" at bounding box center [415, 189] width 744 height 194
click at [846, 211] on icon "button" at bounding box center [842, 214] width 9 height 9
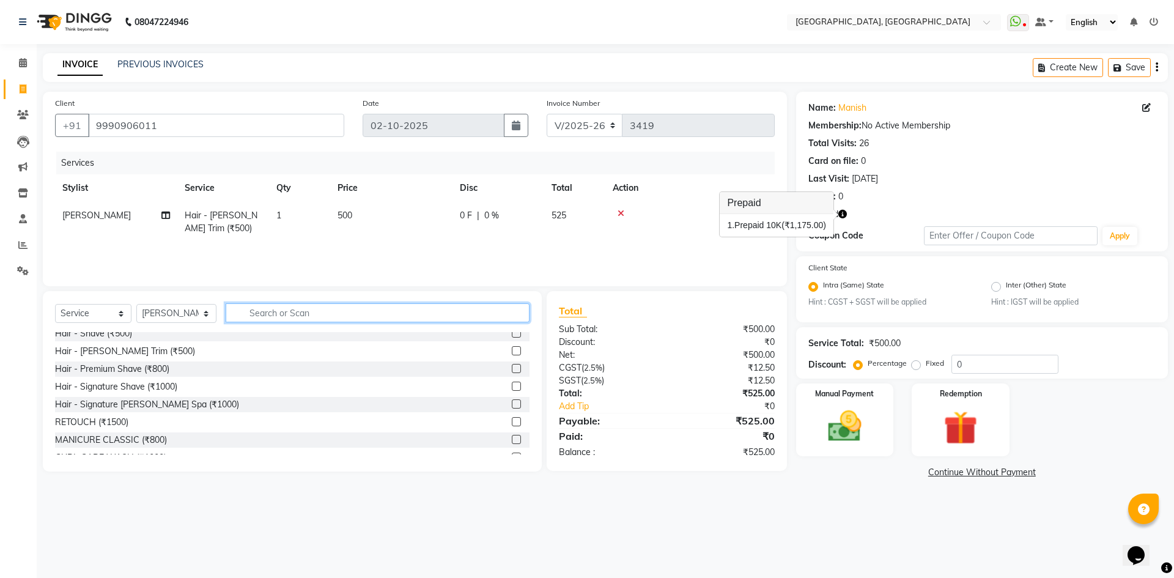
click at [284, 308] on input "text" at bounding box center [378, 312] width 304 height 19
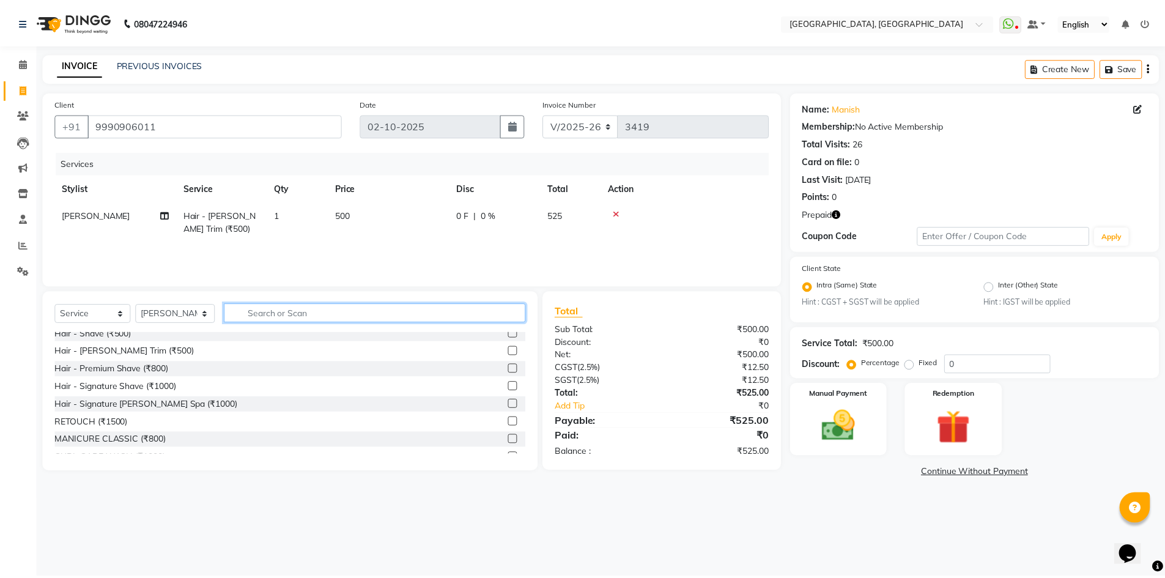
scroll to position [0, 0]
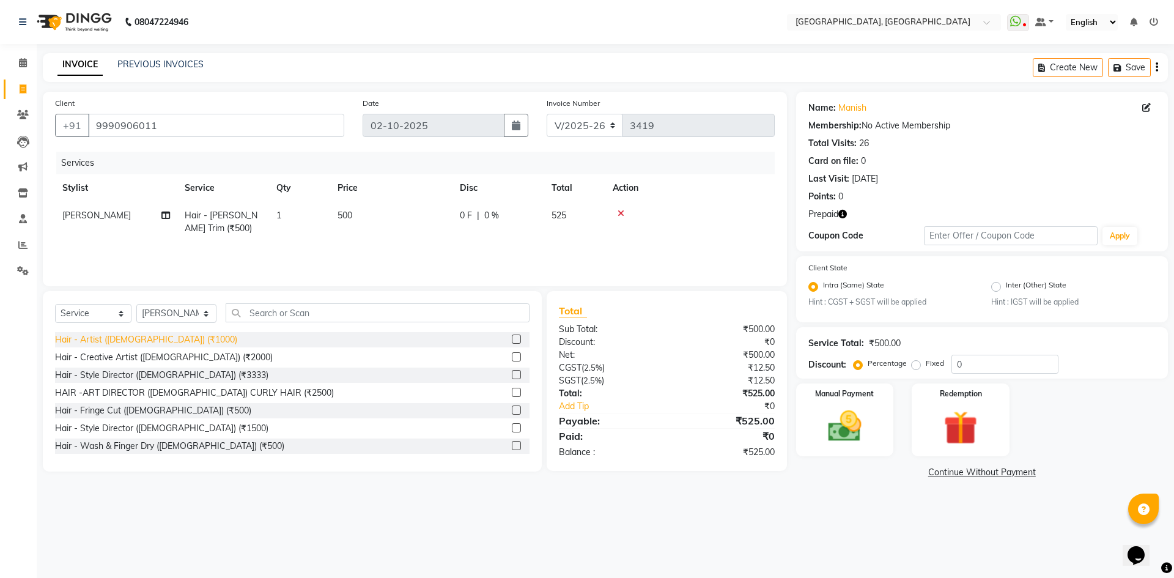
click at [106, 334] on div "Hair - Artist ([DEMOGRAPHIC_DATA]) (₹1000)" at bounding box center [146, 339] width 182 height 13
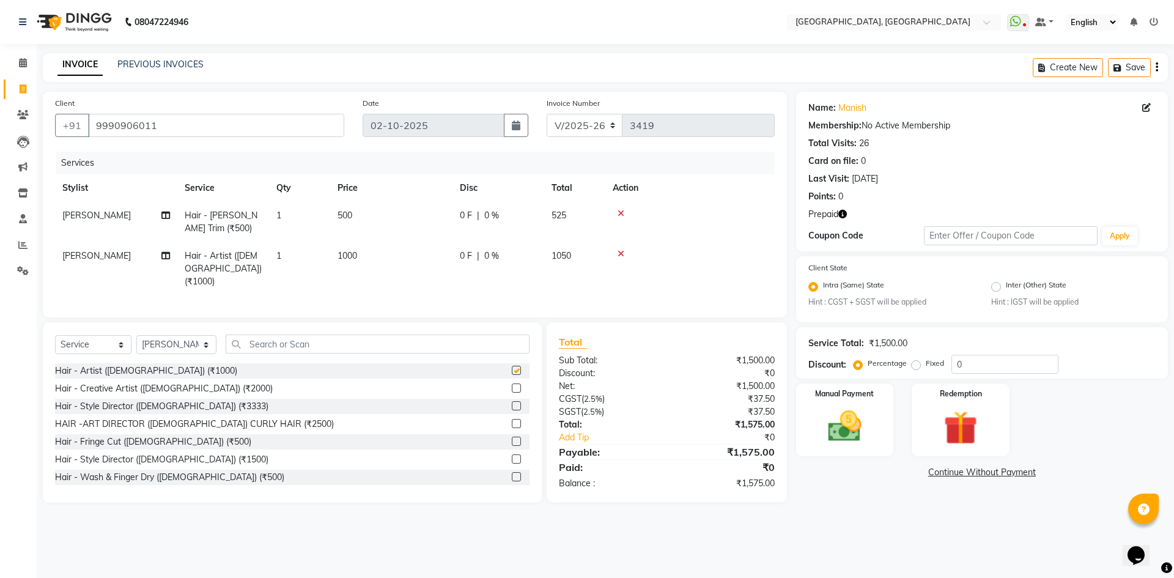
checkbox input "false"
click at [330, 340] on input "text" at bounding box center [378, 343] width 304 height 19
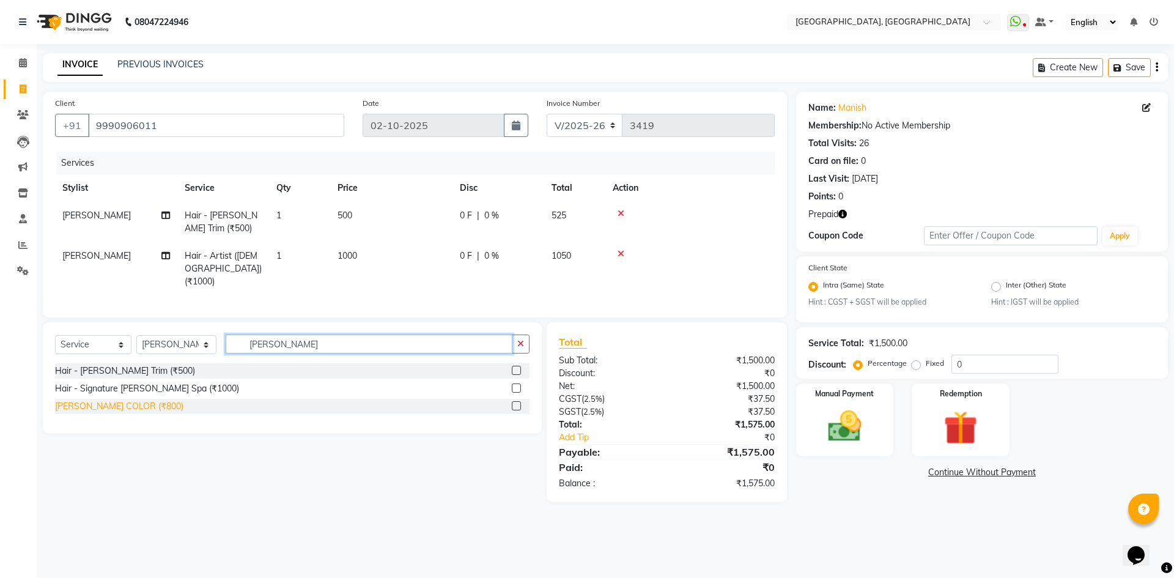
type input "BEARD"
click at [111, 400] on div "BEARD COLOR (₹800)" at bounding box center [119, 406] width 128 height 13
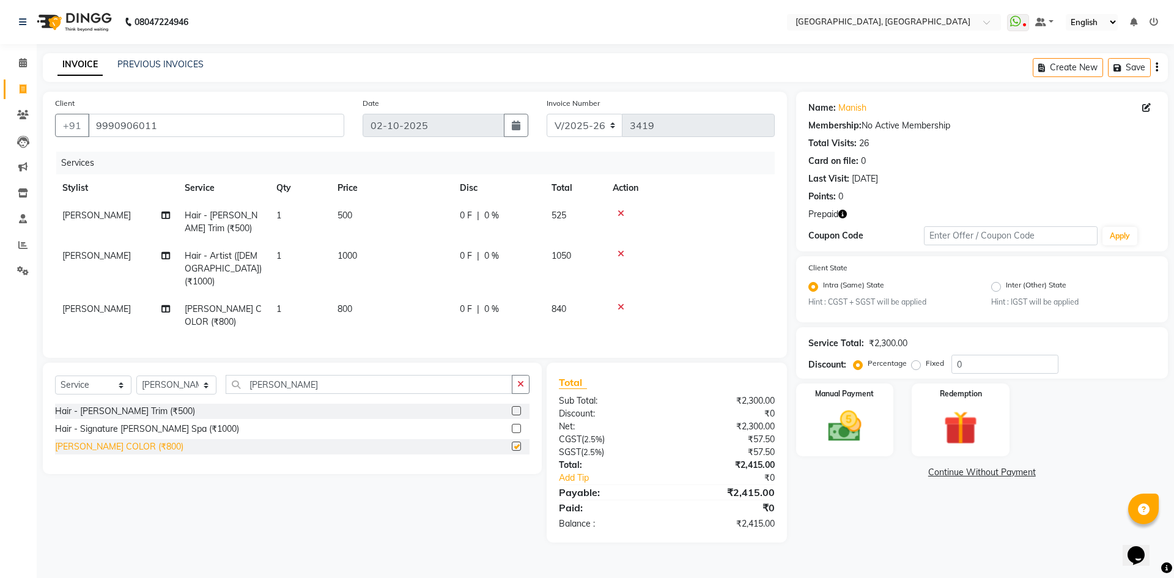
checkbox input "false"
click at [353, 295] on td "800" at bounding box center [391, 315] width 122 height 40
select select "63753"
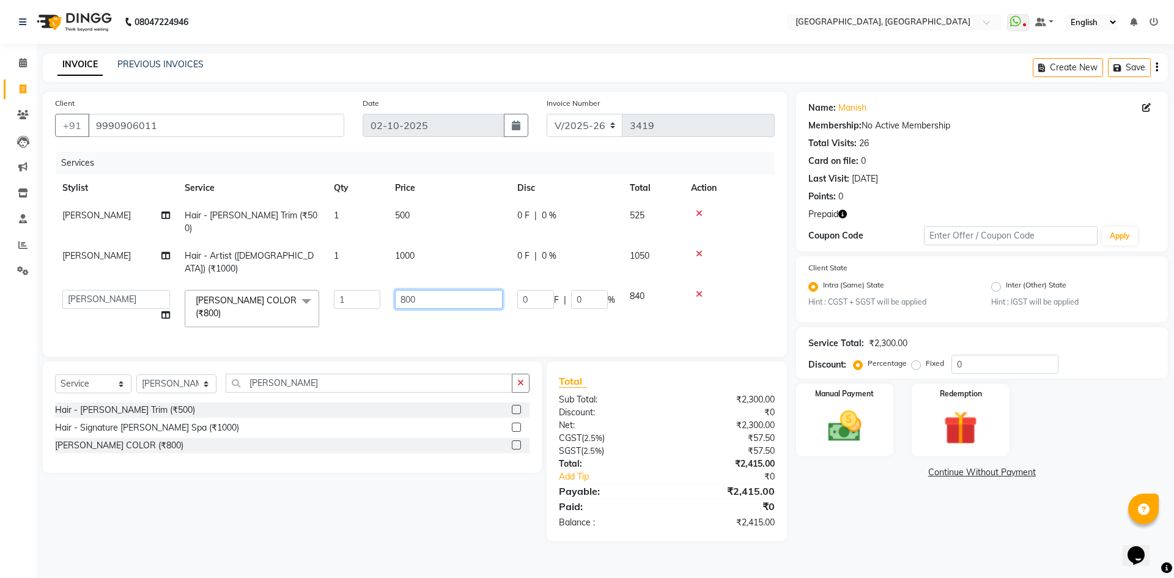
click at [401, 290] on input "800" at bounding box center [449, 299] width 108 height 19
type input "750"
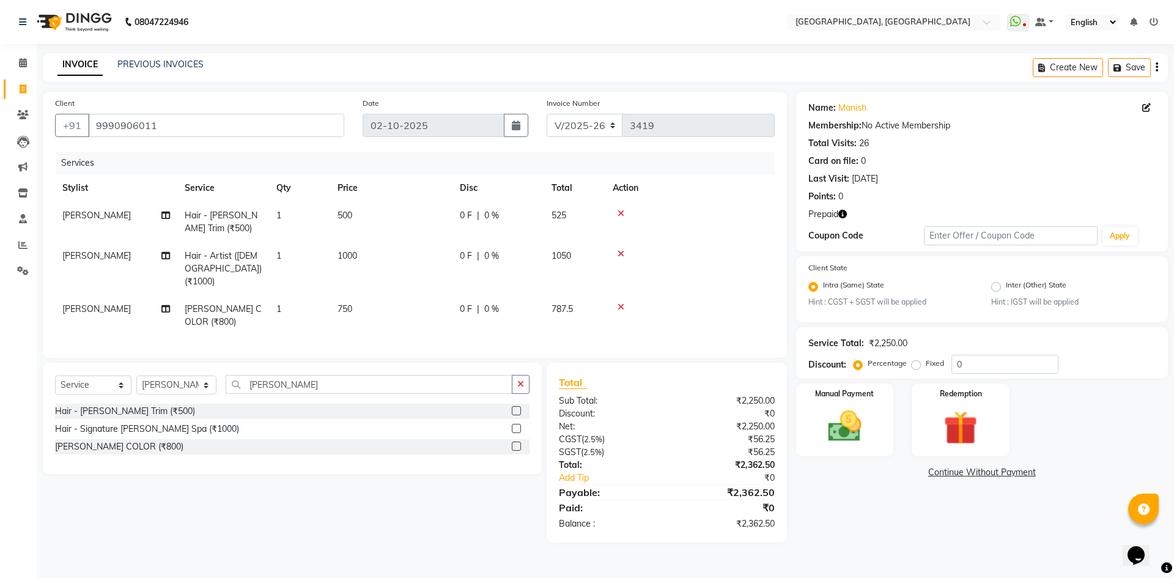
click at [387, 331] on div "Client +91 9990906011 Date 02-10-2025 Invoice Number V/2025 V/2025-26 3419 Serv…" at bounding box center [415, 225] width 744 height 266
click at [861, 103] on link "Manish" at bounding box center [852, 107] width 28 height 13
click at [945, 408] on img at bounding box center [960, 428] width 57 height 43
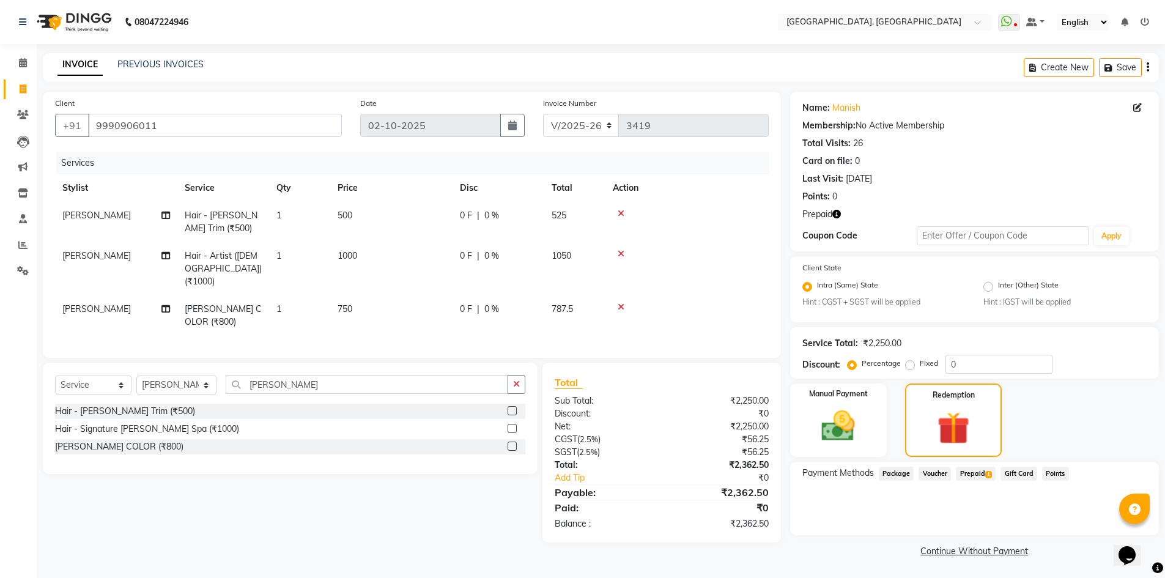
click at [985, 468] on span "Prepaid 1" at bounding box center [976, 474] width 40 height 14
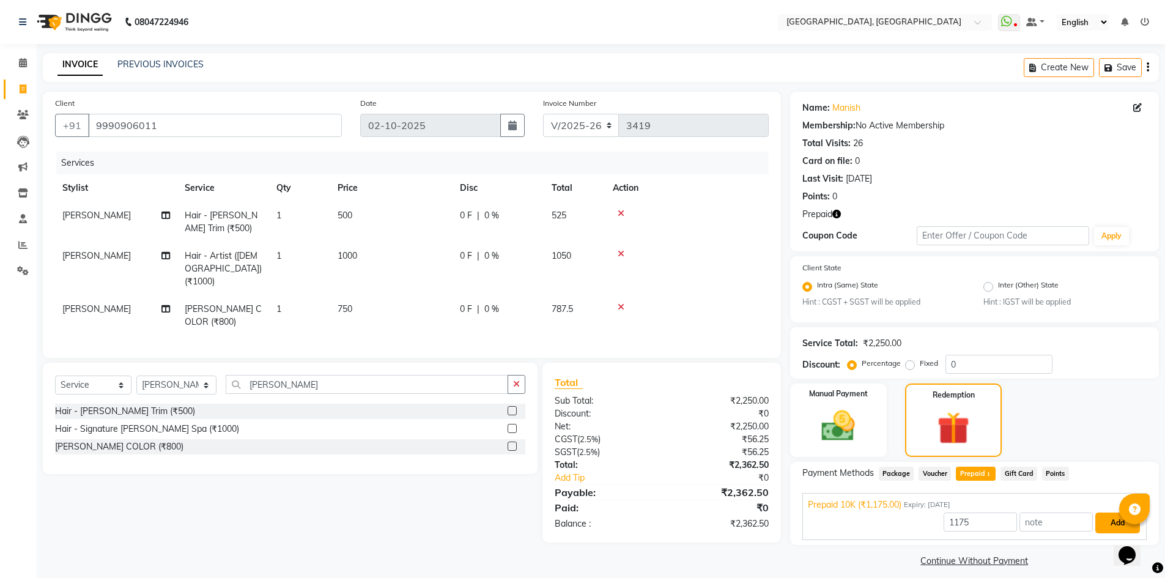
click at [1110, 520] on button "Add" at bounding box center [1117, 522] width 45 height 21
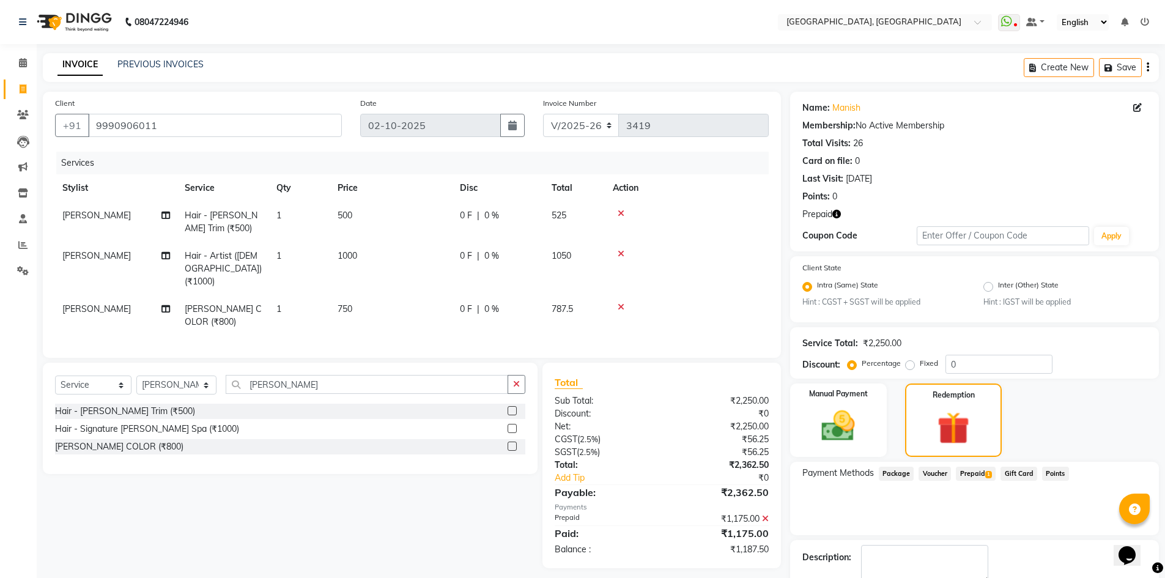
click at [767, 514] on icon at bounding box center [765, 518] width 7 height 9
click at [946, 425] on img at bounding box center [953, 428] width 54 height 42
click at [835, 416] on img at bounding box center [838, 426] width 56 height 40
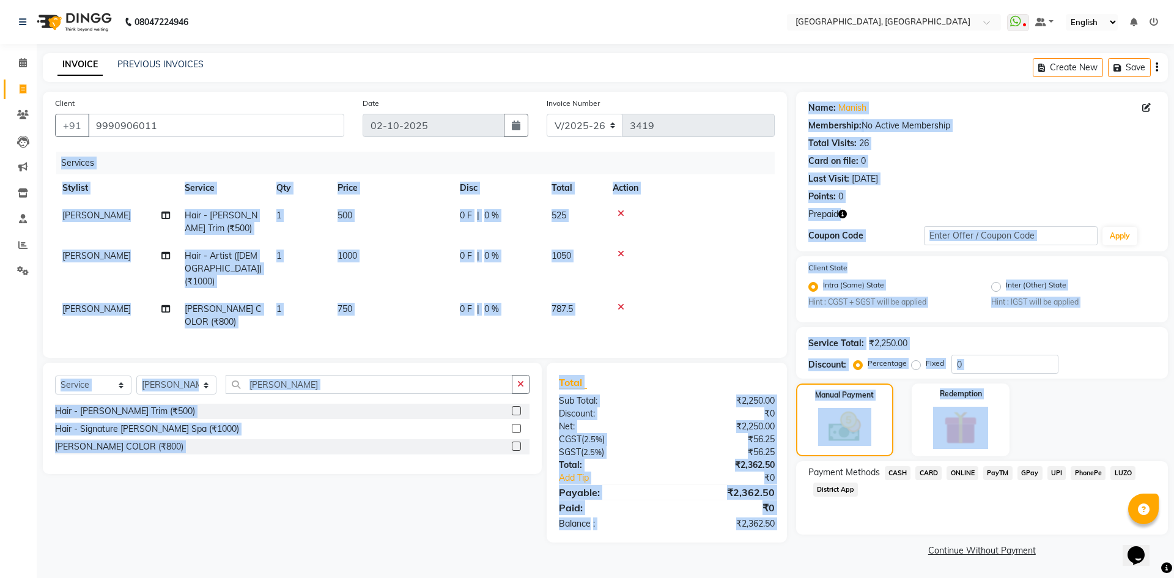
scroll to position [0, 9]
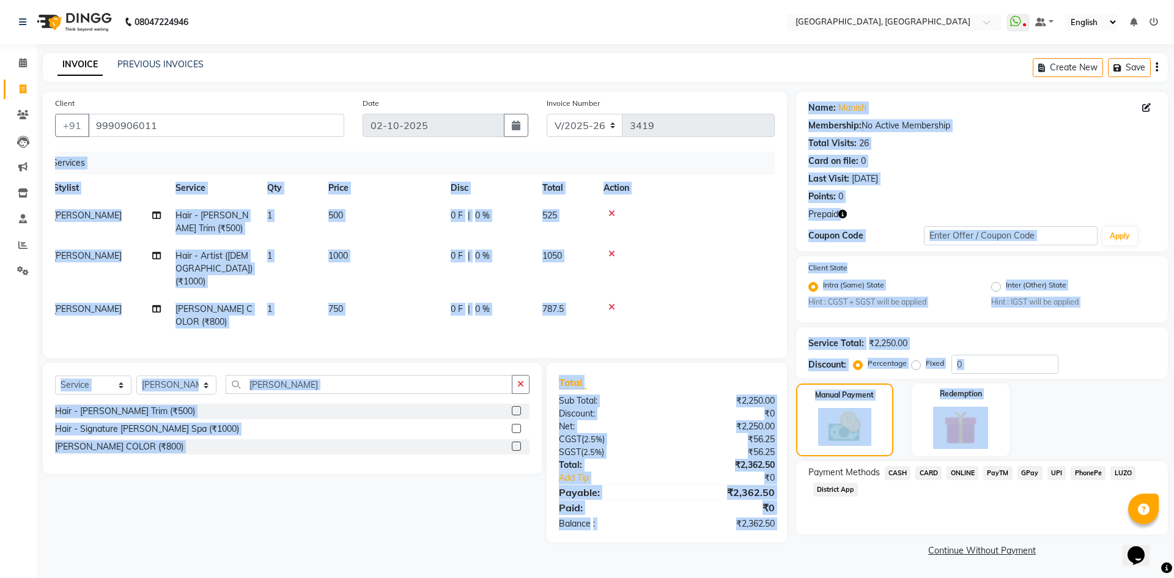
drag, startPoint x: 55, startPoint y: 161, endPoint x: 1086, endPoint y: 567, distance: 1108.5
click at [1086, 567] on main "INVOICE PREVIOUS INVOICES Create New Save Client +91 9990906011 Date 02-10-2025…" at bounding box center [605, 315] width 1137 height 525
click at [1072, 548] on link "Continue Without Payment" at bounding box center [982, 550] width 367 height 13
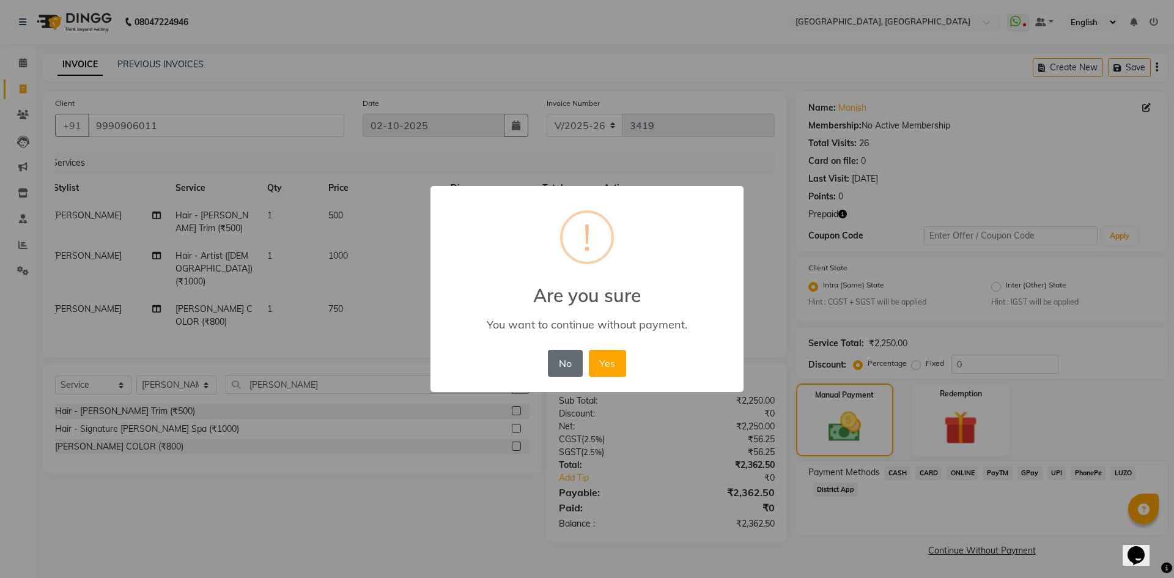
click at [570, 358] on button "No" at bounding box center [565, 363] width 34 height 27
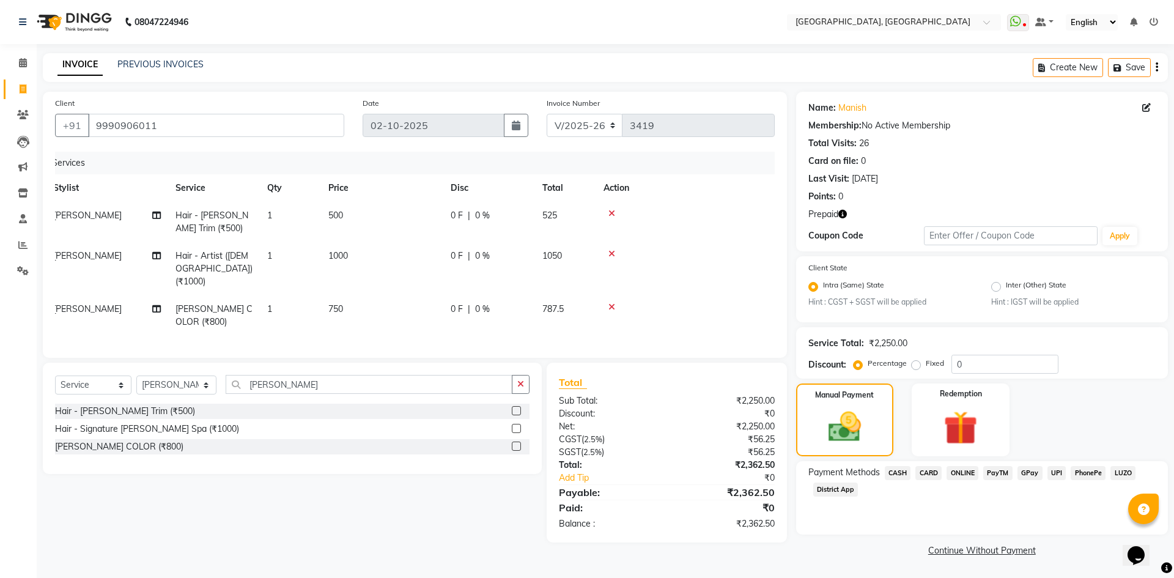
drag, startPoint x: 697, startPoint y: 391, endPoint x: 1039, endPoint y: 607, distance: 404.2
click at [1039, 577] on html "08047224946 Select Location × Noi Tre Salon, Golf Course Road WhatsApp Status ✕…" at bounding box center [587, 289] width 1174 height 578
click at [846, 514] on div "Payment Methods CASH CARD ONLINE PayTM GPay UPI PhonePe LUZO District App" at bounding box center [982, 497] width 372 height 73
drag, startPoint x: 551, startPoint y: 367, endPoint x: 1078, endPoint y: 555, distance: 559.5
click at [1078, 555] on div "Client +91 9990906011 Date 02-10-2025 Invoice Number V/2025 V/2025-26 3419 Serv…" at bounding box center [605, 326] width 1143 height 468
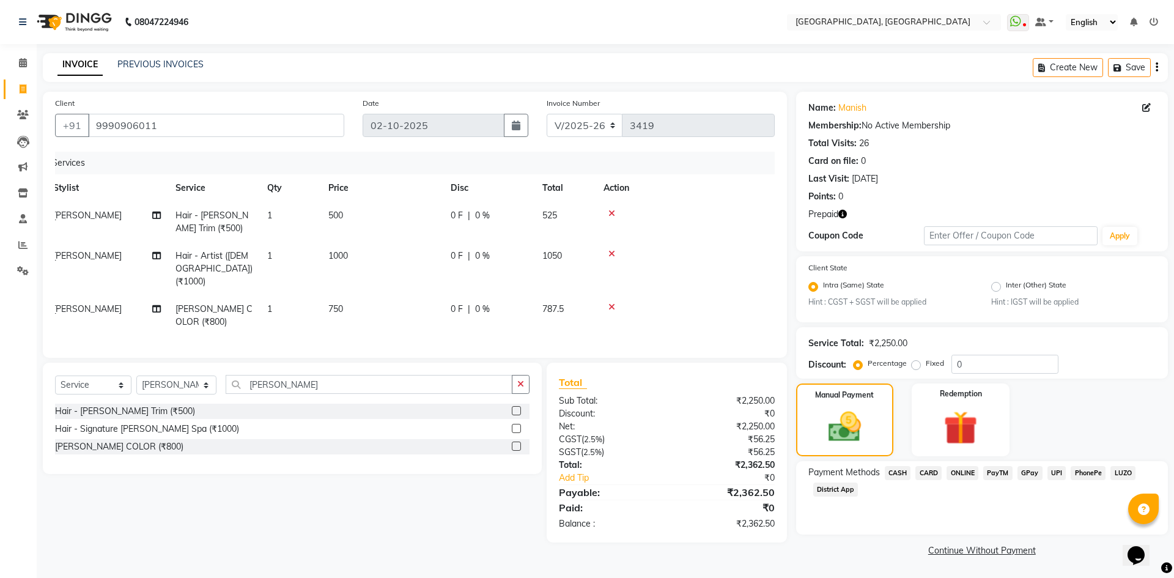
click at [1048, 510] on div "Payment Methods CASH CARD ONLINE PayTM GPay UPI PhonePe LUZO District App" at bounding box center [982, 497] width 372 height 73
click at [336, 162] on div "Services" at bounding box center [411, 163] width 728 height 23
drag, startPoint x: 338, startPoint y: 90, endPoint x: 1071, endPoint y: 553, distance: 867.5
click at [1071, 553] on main "INVOICE PREVIOUS INVOICES Create New Save Client +91 9990906011 Date 02-10-2025…" at bounding box center [605, 315] width 1137 height 525
click at [1067, 499] on div "Payment Methods CASH CARD ONLINE PayTM GPay UPI PhonePe LUZO District App" at bounding box center [982, 497] width 372 height 73
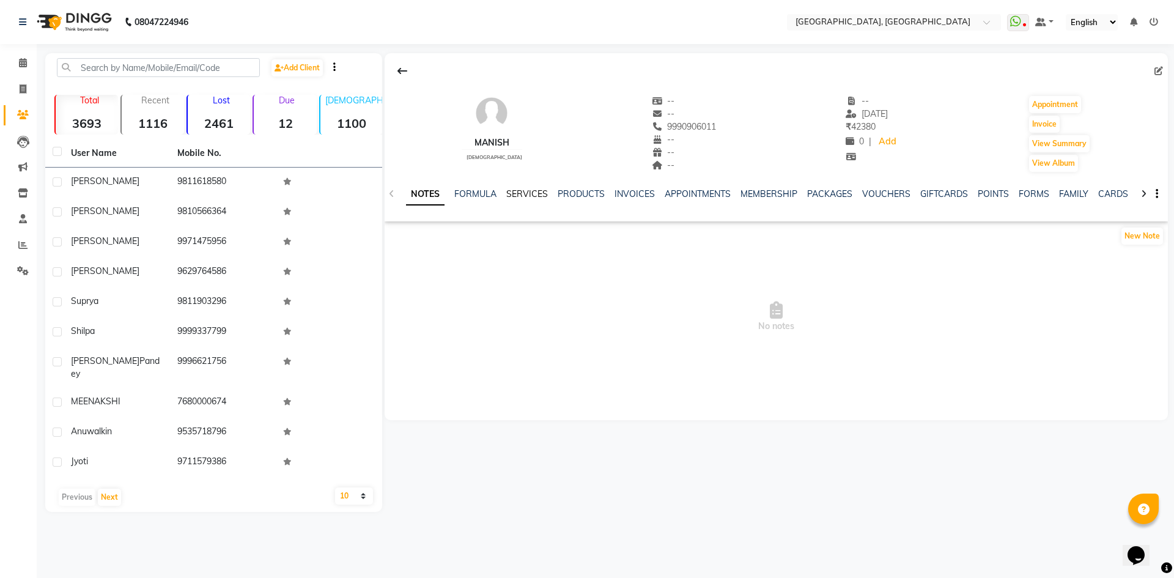
click at [526, 190] on link "SERVICES" at bounding box center [527, 193] width 42 height 11
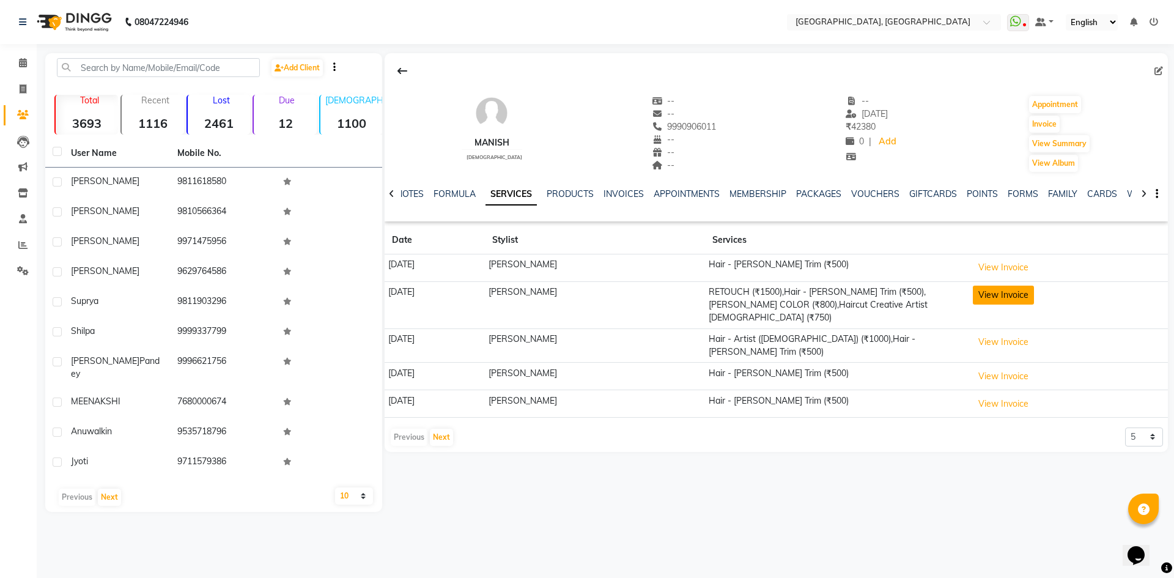
click at [973, 287] on button "View Invoice" at bounding box center [1003, 295] width 61 height 19
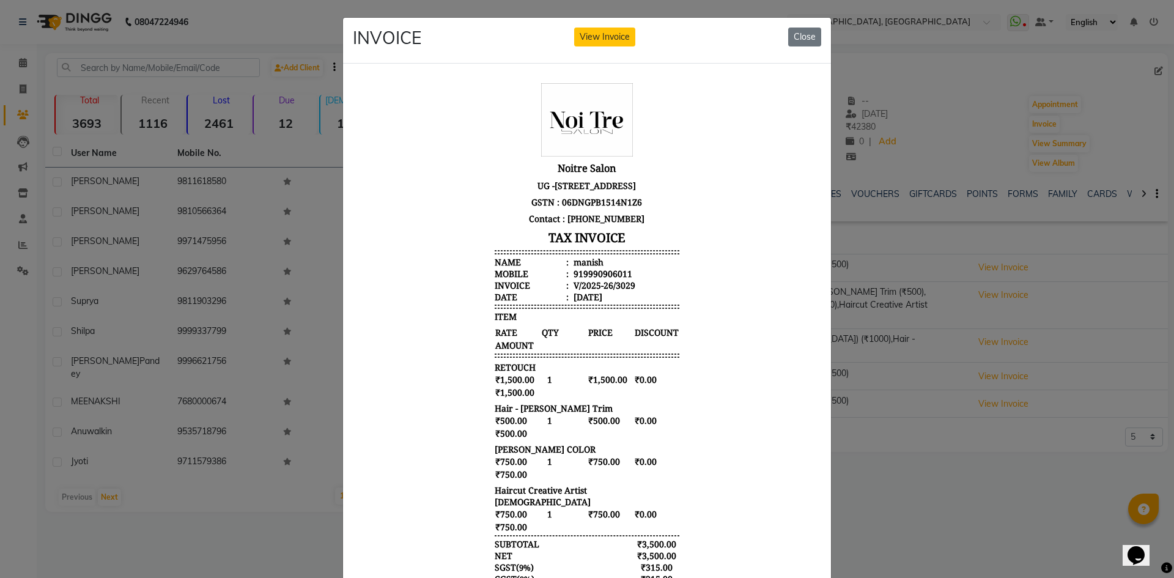
scroll to position [10, 0]
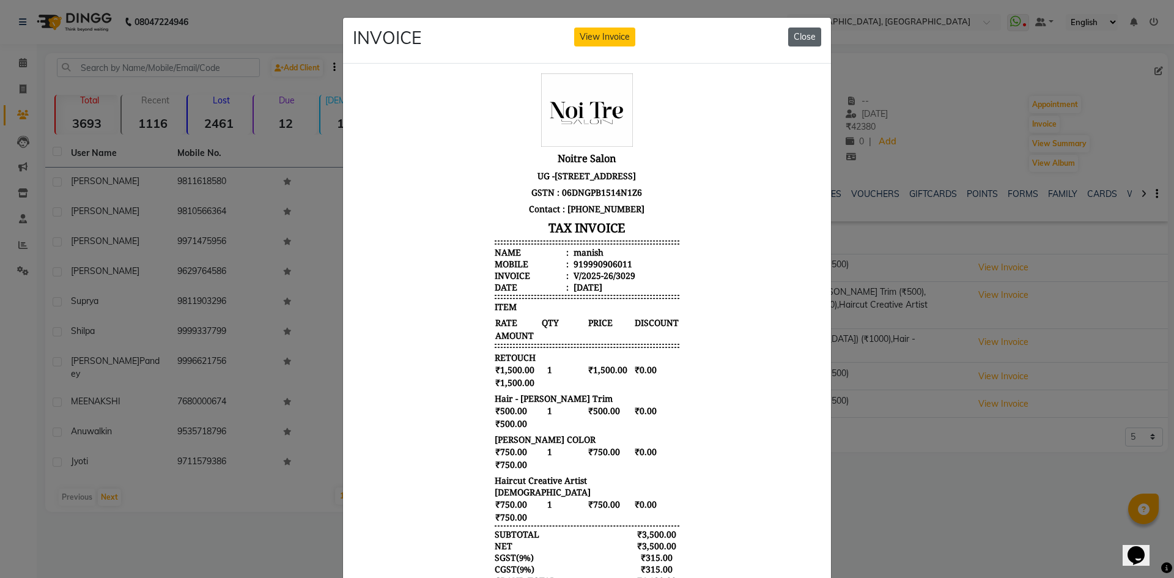
click at [794, 34] on button "Close" at bounding box center [804, 37] width 33 height 19
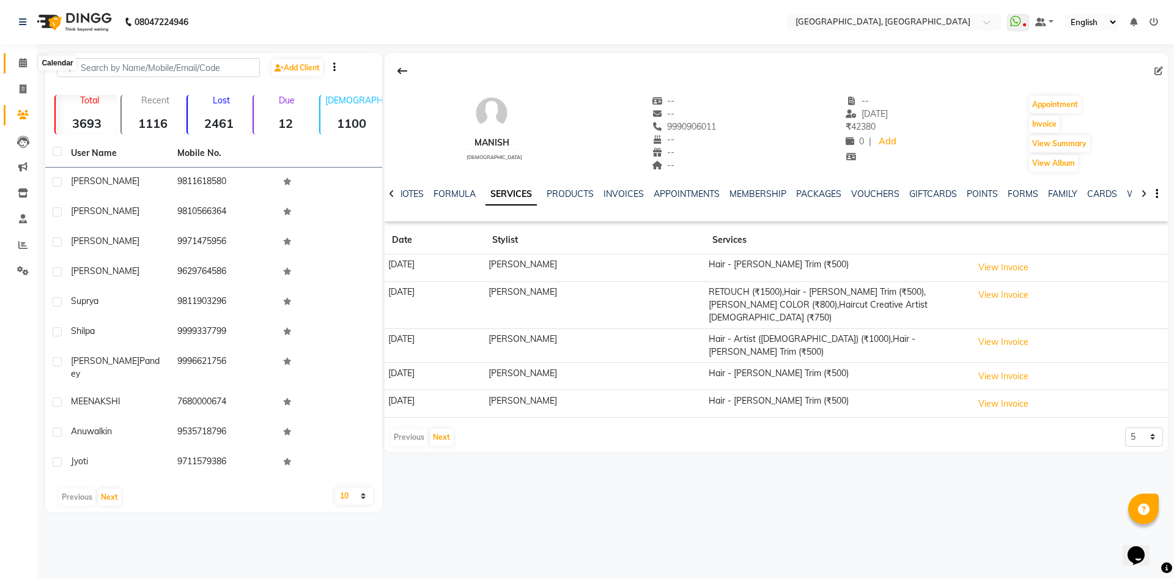
click at [13, 66] on span at bounding box center [22, 63] width 21 height 14
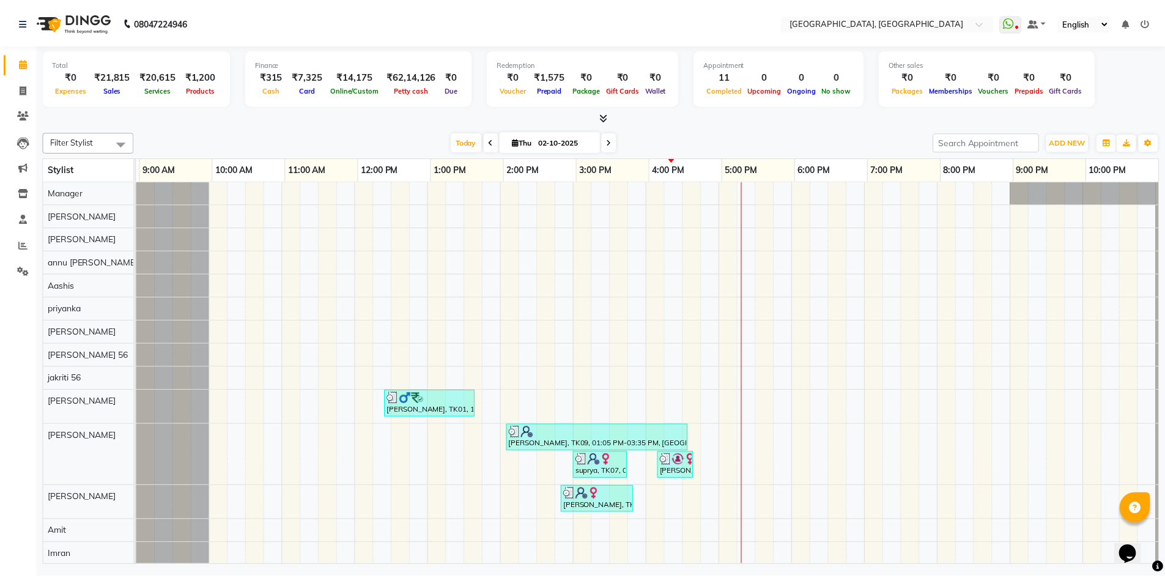
scroll to position [0, 70]
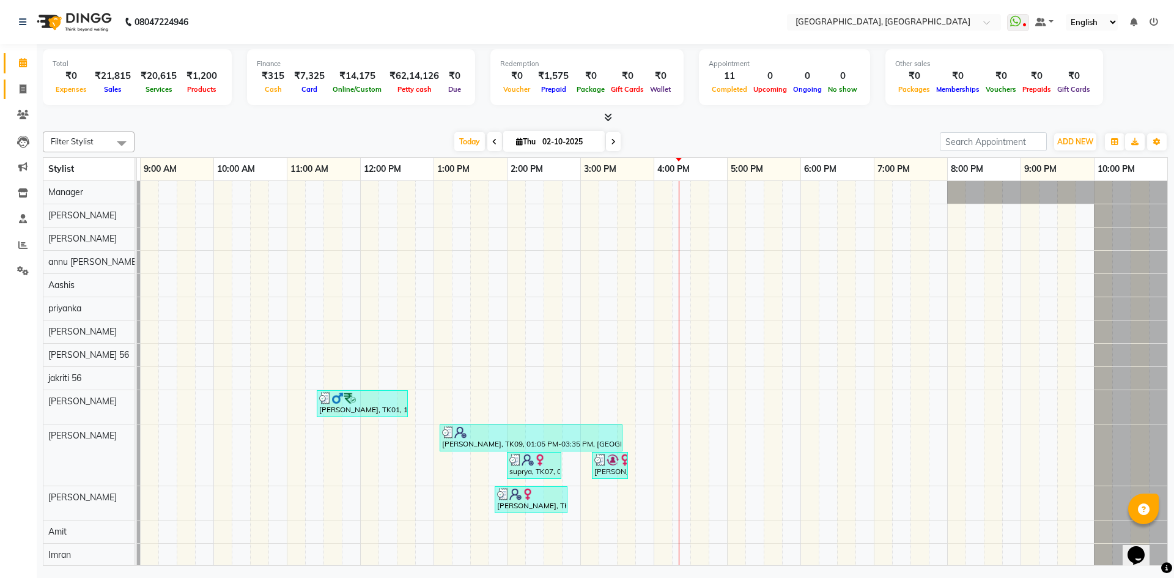
click at [10, 89] on link "Invoice" at bounding box center [18, 89] width 29 height 20
select select "service"
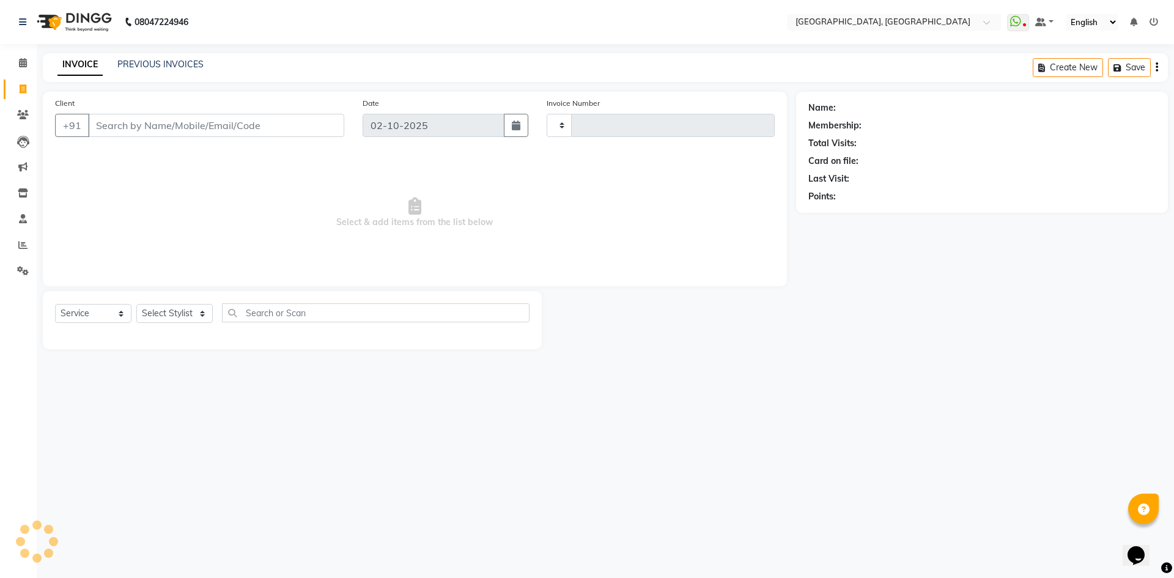
type input "3419"
select select "3948"
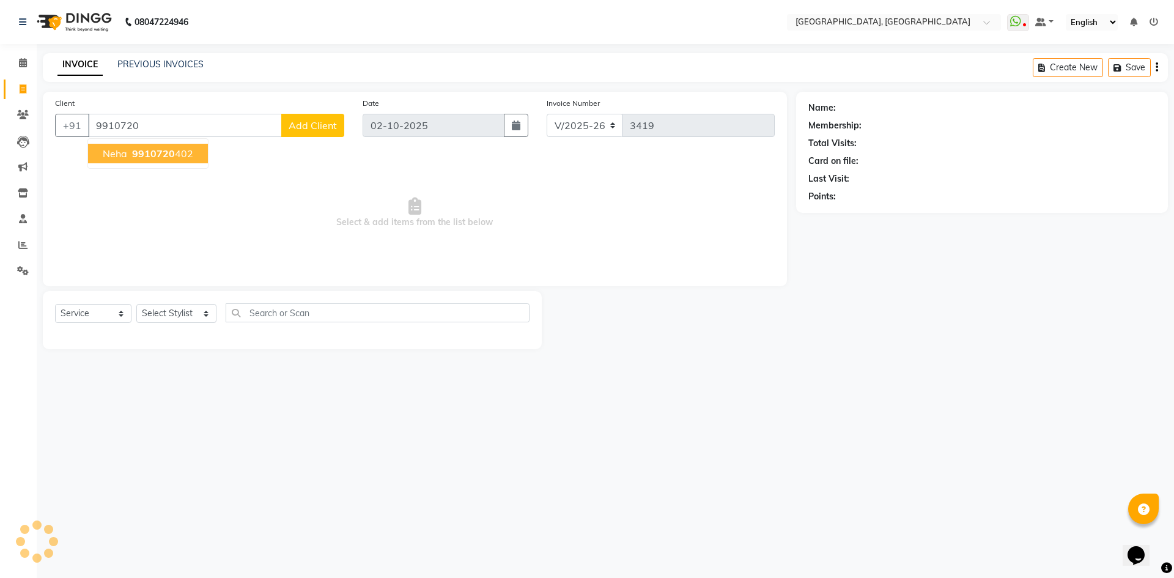
click at [162, 161] on button "neha 9910720 402" at bounding box center [148, 154] width 120 height 20
type input "9910720402"
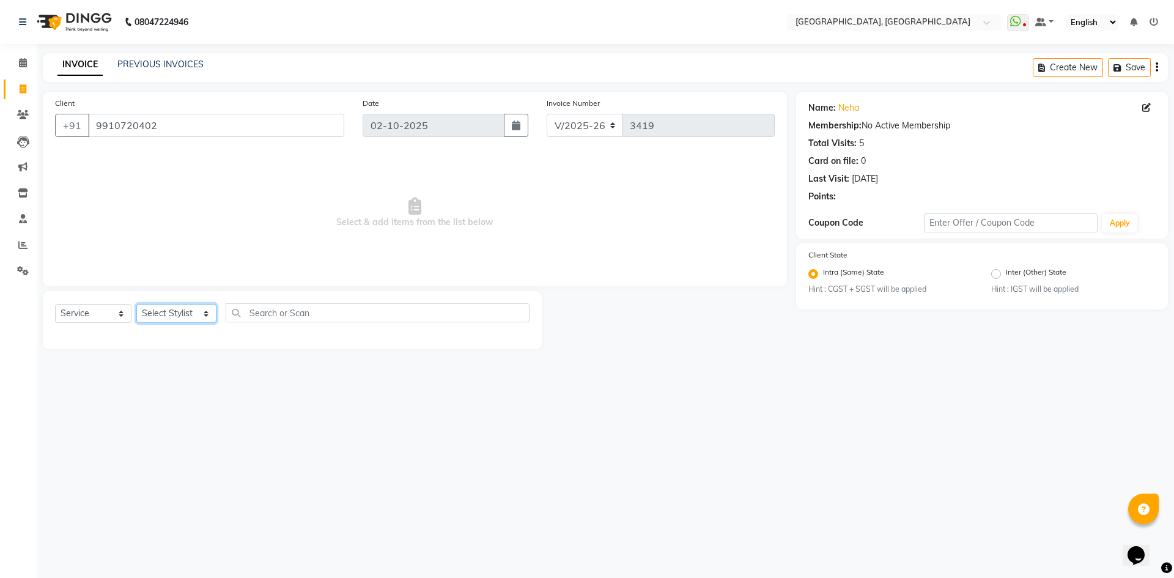
click at [175, 317] on select "Select Stylist Aashis Alic ashok vihar Alice makeup Amit annu dhuper ashika ASH…" at bounding box center [176, 313] width 80 height 19
select select "63756"
click at [136, 304] on select "Select Stylist Aashis Alic ashok vihar Alice makeup Amit annu dhuper ashika ASH…" at bounding box center [176, 313] width 80 height 19
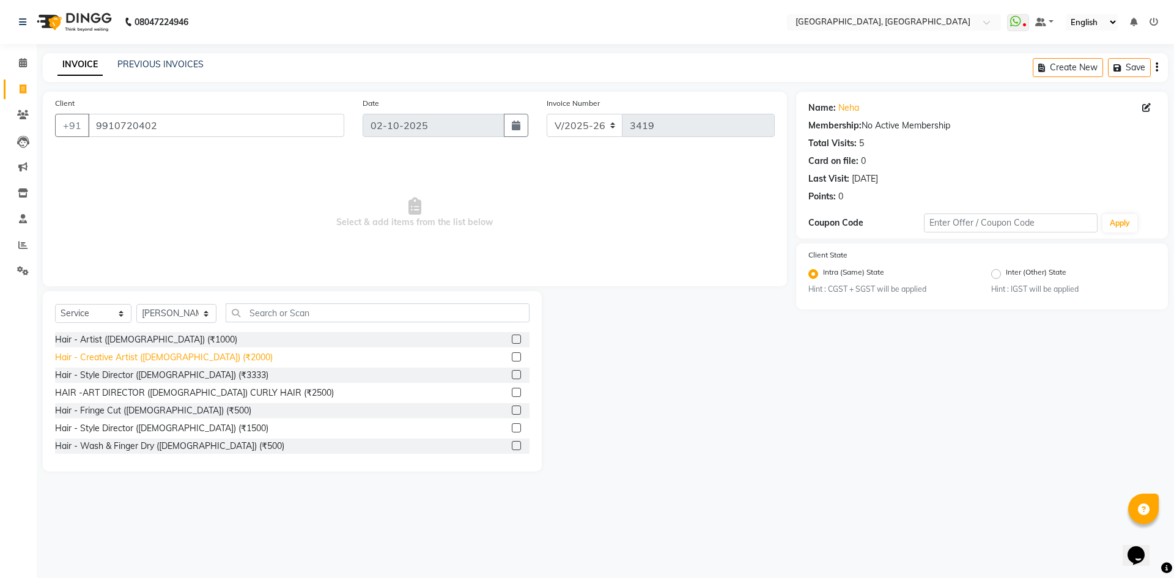
click at [193, 360] on div "Hair - Creative Artist (Female) (₹2000)" at bounding box center [164, 357] width 218 height 13
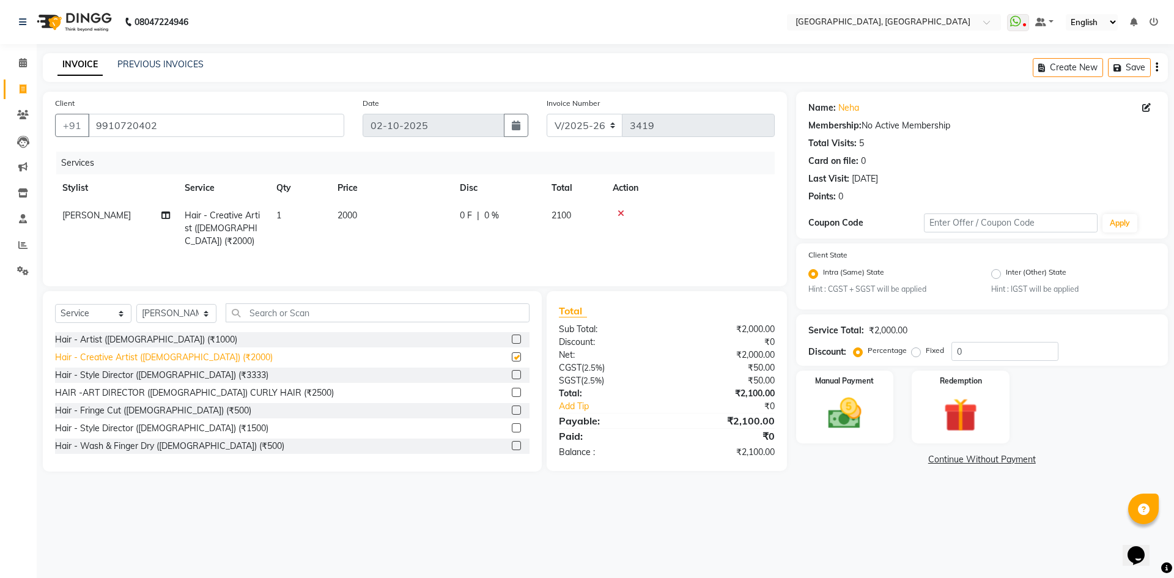
checkbox input "false"
click at [830, 402] on img at bounding box center [844, 414] width 57 height 40
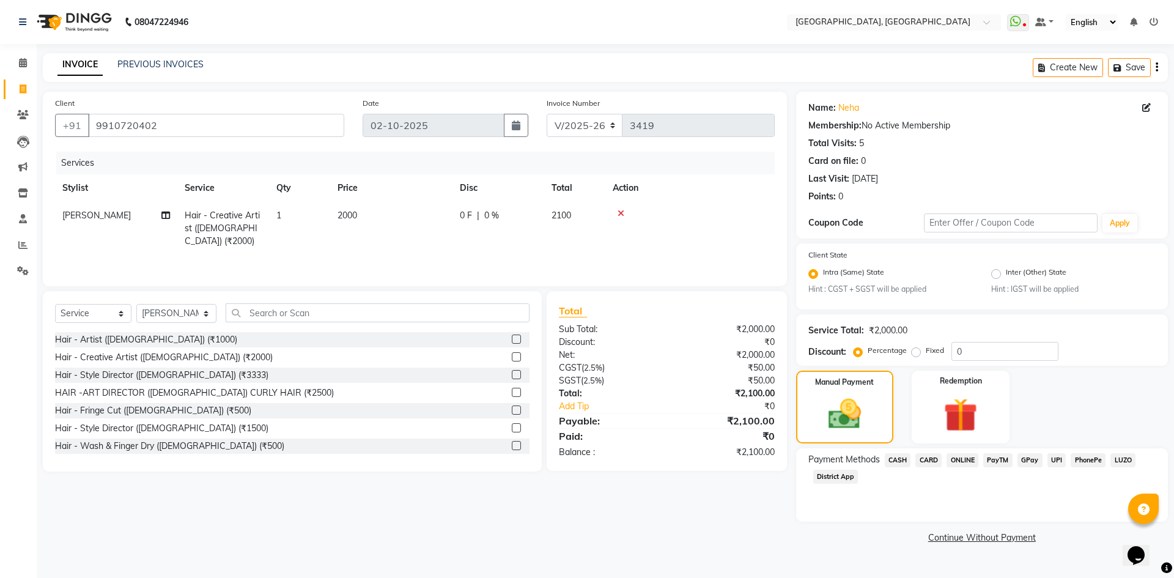
click at [925, 460] on span "CARD" at bounding box center [928, 460] width 26 height 14
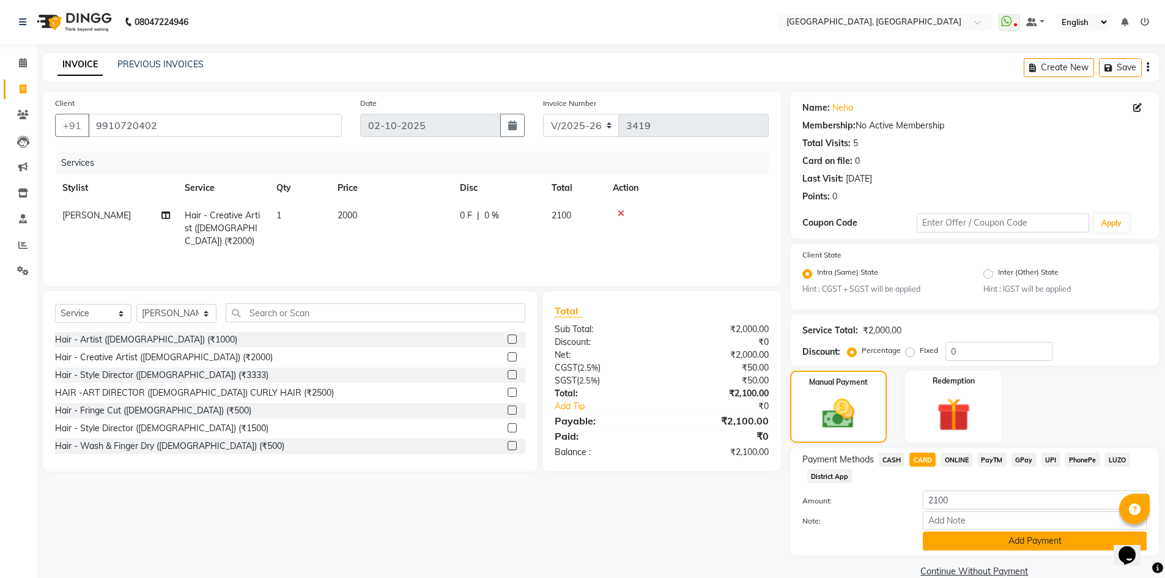
click at [950, 542] on button "Add Payment" at bounding box center [1035, 540] width 224 height 19
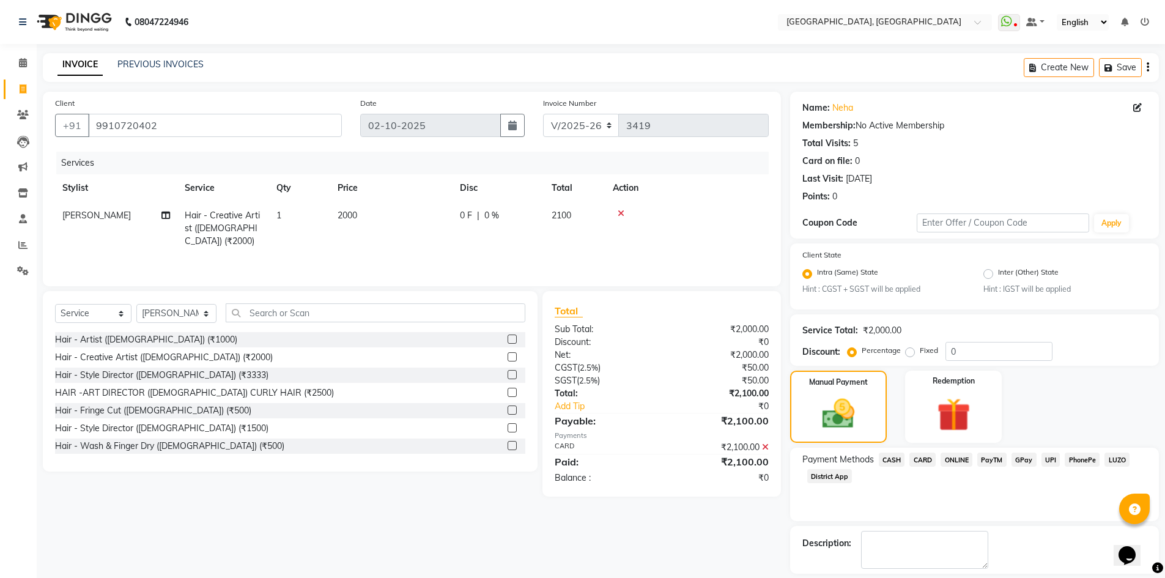
scroll to position [56, 0]
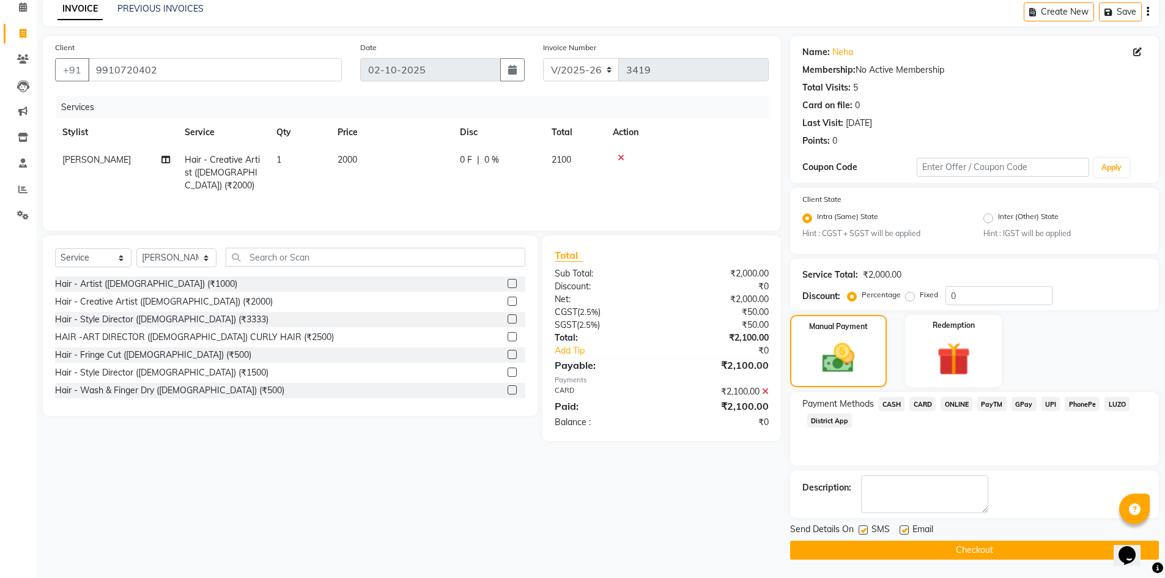
click at [955, 553] on button "Checkout" at bounding box center [974, 549] width 369 height 19
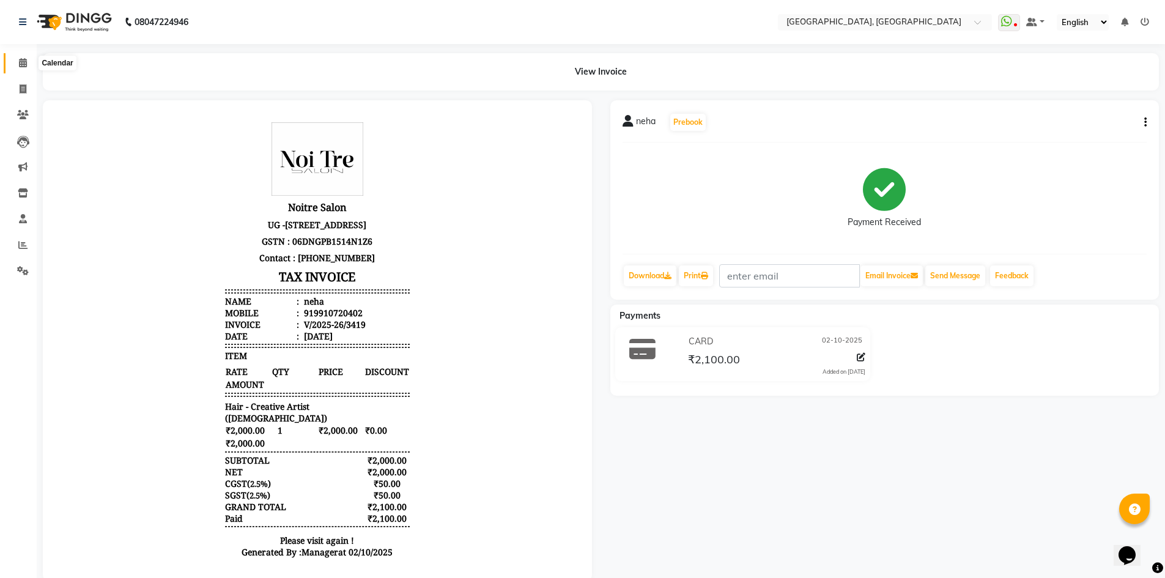
click at [23, 62] on icon at bounding box center [23, 62] width 8 height 9
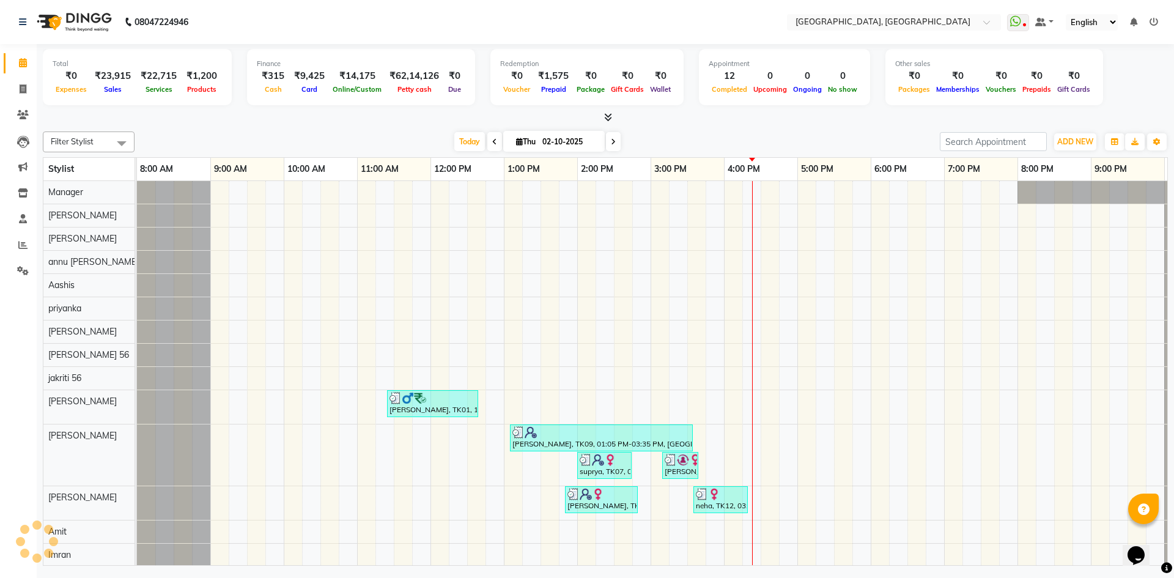
click at [309, 146] on div "Today Thu 02-10-2025" at bounding box center [537, 142] width 793 height 18
click at [10, 87] on link "Invoice" at bounding box center [18, 89] width 29 height 20
select select "service"
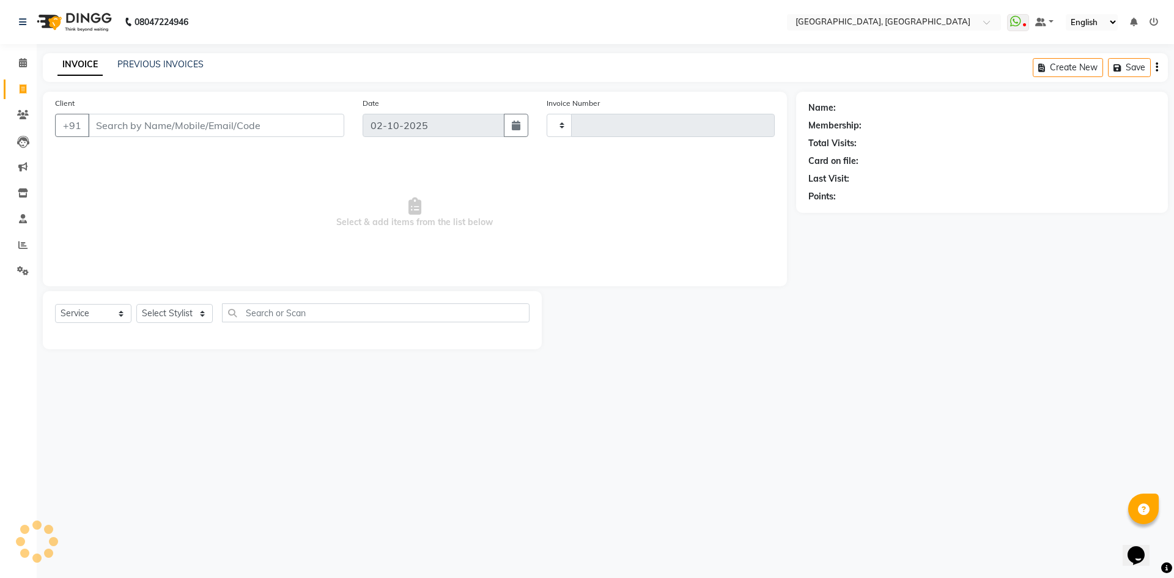
type input "3420"
select select "3948"
type input "9625157942"
click at [311, 122] on span "Add Client" at bounding box center [313, 125] width 48 height 12
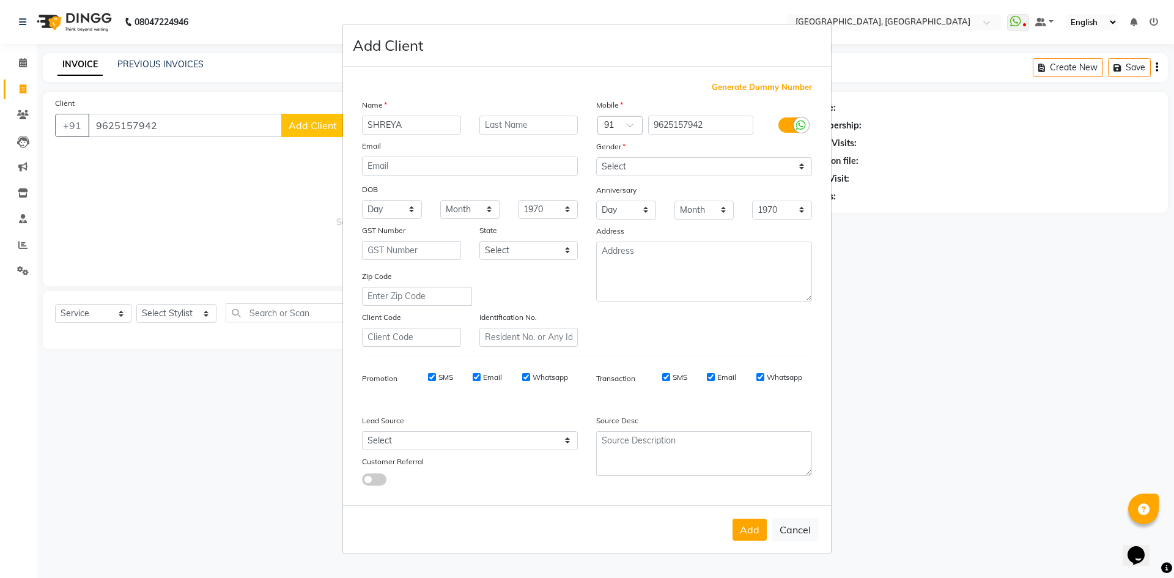
type input "SHREYA"
type input "WALKIN"
click at [621, 164] on select "Select Male Female Other Prefer Not To Say" at bounding box center [704, 166] width 216 height 19
select select "female"
click at [596, 157] on select "Select Male Female Other Prefer Not To Say" at bounding box center [704, 166] width 216 height 19
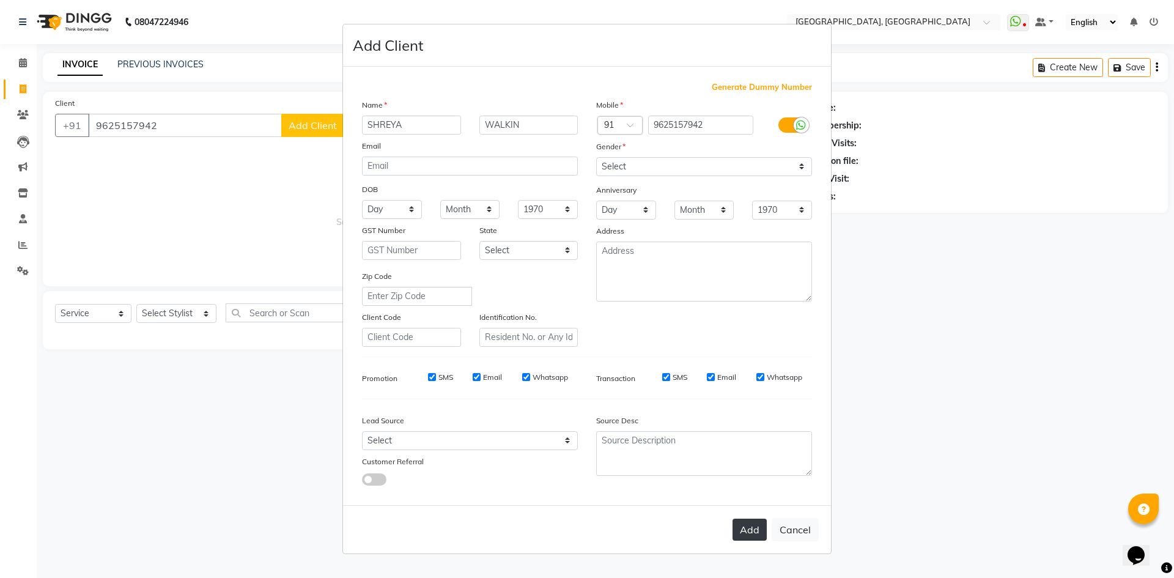
click at [748, 520] on button "Add" at bounding box center [749, 529] width 34 height 22
select select
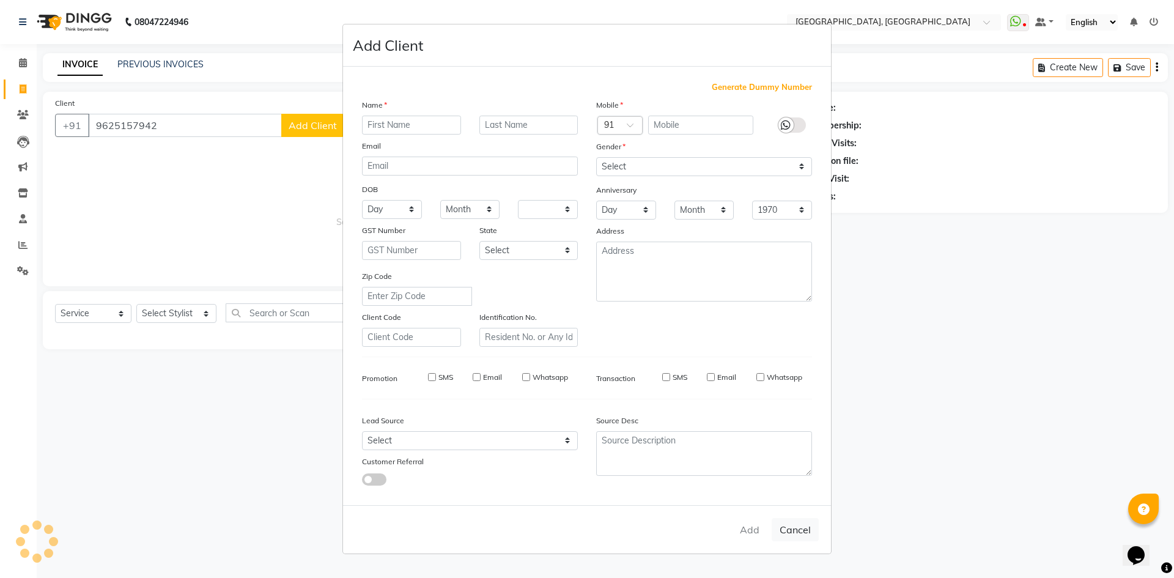
select select
checkbox input "false"
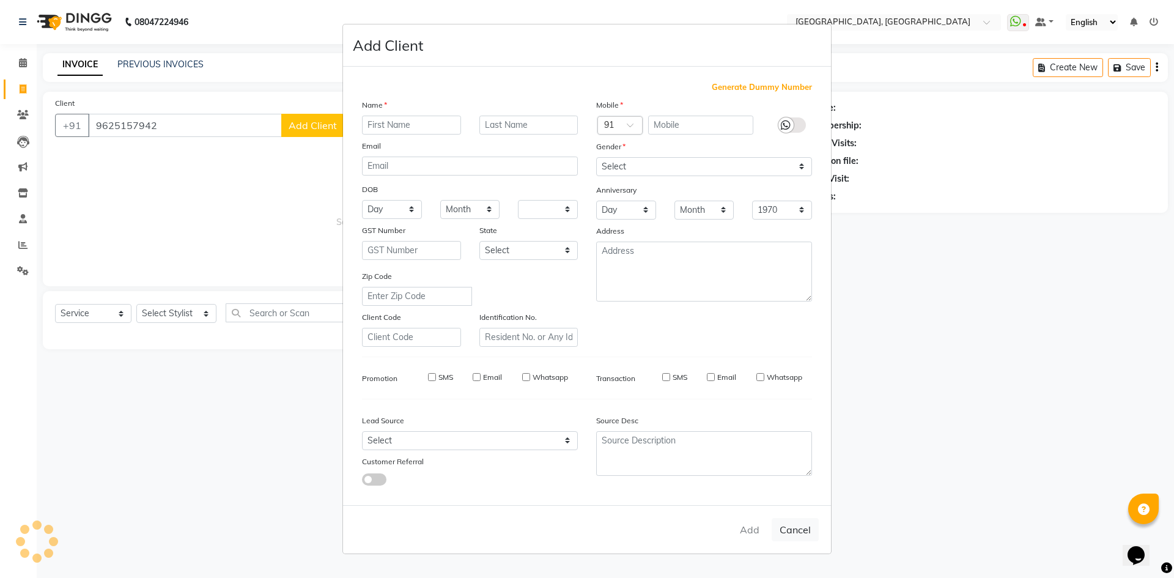
checkbox input "false"
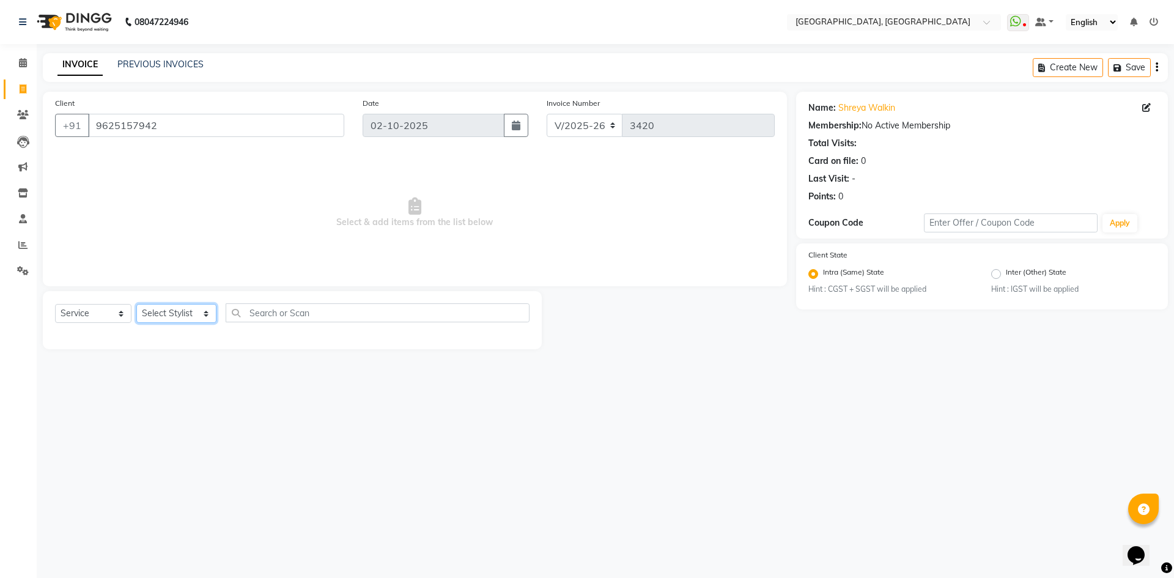
click at [161, 319] on select "Select Stylist [PERSON_NAME] vihar [PERSON_NAME] makeup Amit annu [PERSON_NAME]…" at bounding box center [176, 313] width 80 height 19
select select "86545"
click at [136, 304] on select "Select Stylist [PERSON_NAME] vihar [PERSON_NAME] makeup Amit annu [PERSON_NAME]…" at bounding box center [176, 313] width 80 height 19
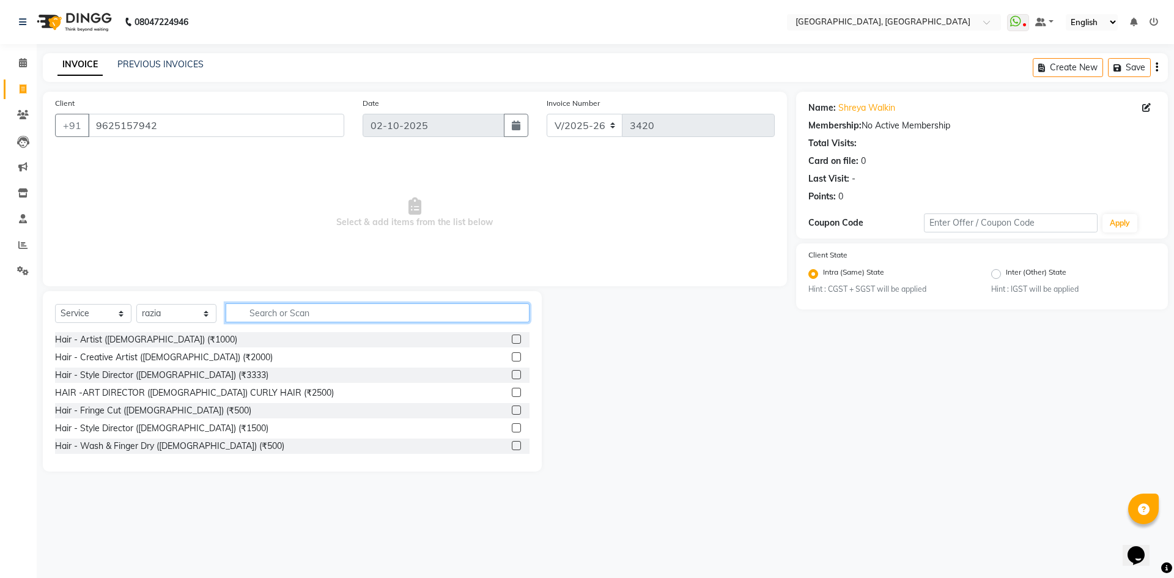
click at [288, 313] on input "text" at bounding box center [378, 312] width 304 height 19
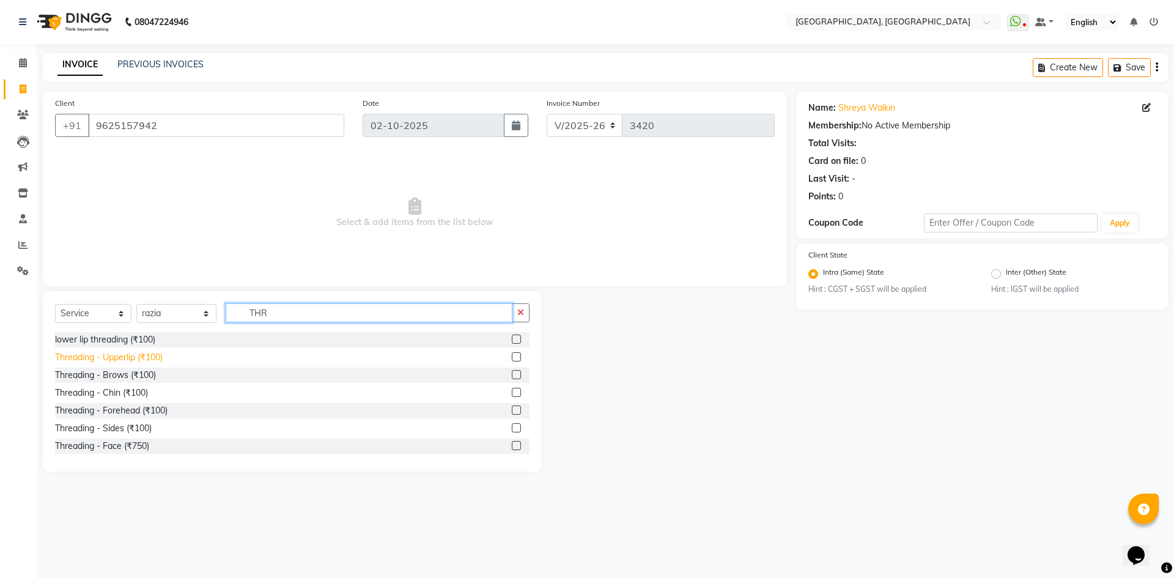
type input "THR"
click at [153, 360] on div "Threading - Upperlip (₹100)" at bounding box center [109, 357] width 108 height 13
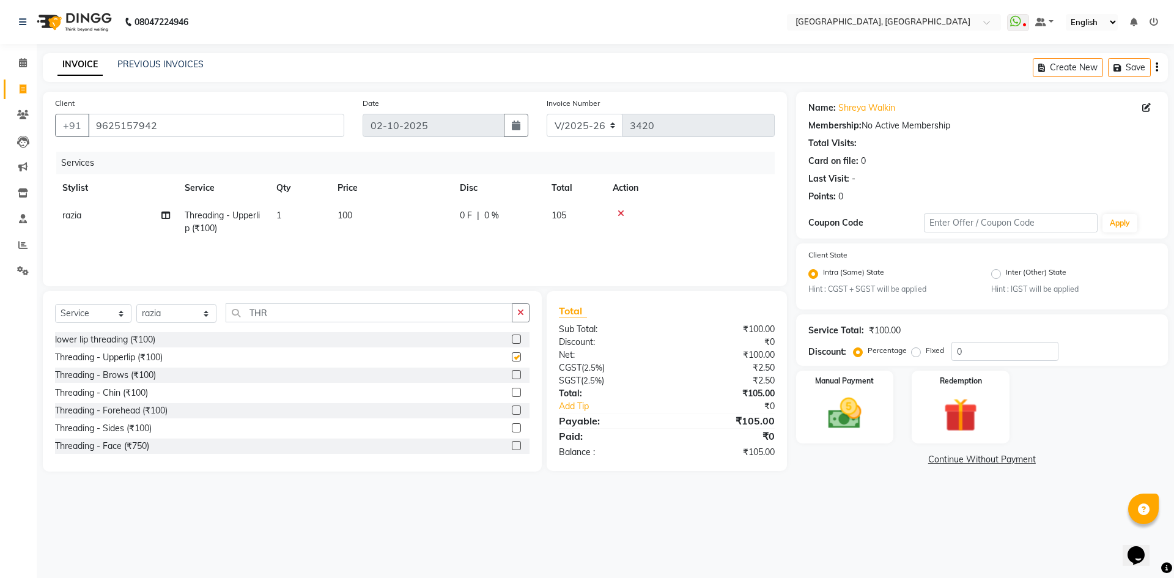
checkbox input "false"
click at [828, 413] on img at bounding box center [844, 414] width 57 height 40
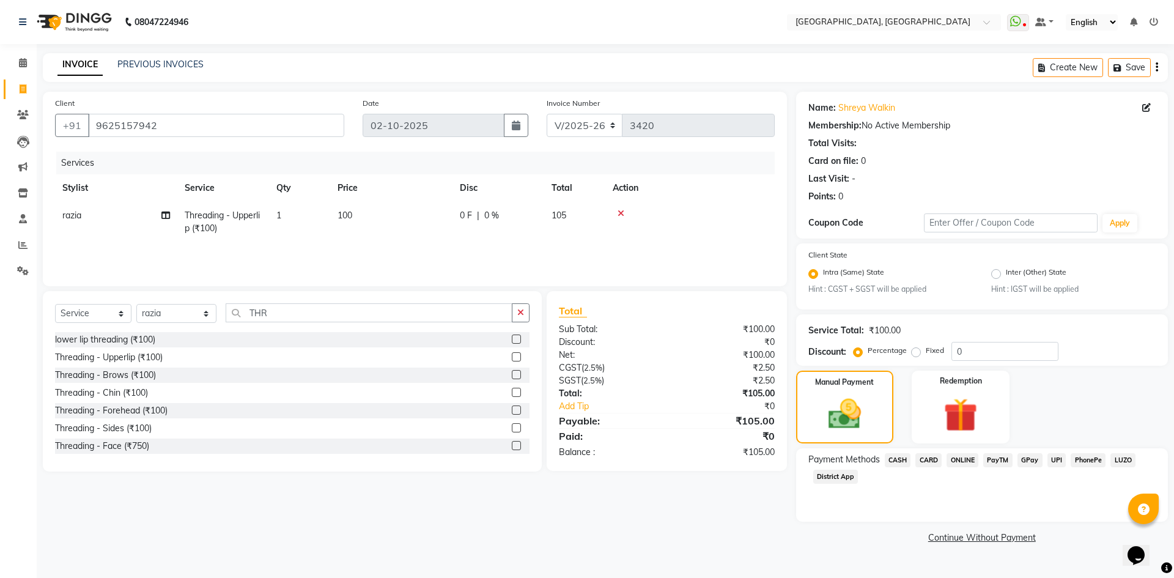
click at [1062, 457] on span "UPI" at bounding box center [1056, 460] width 19 height 14
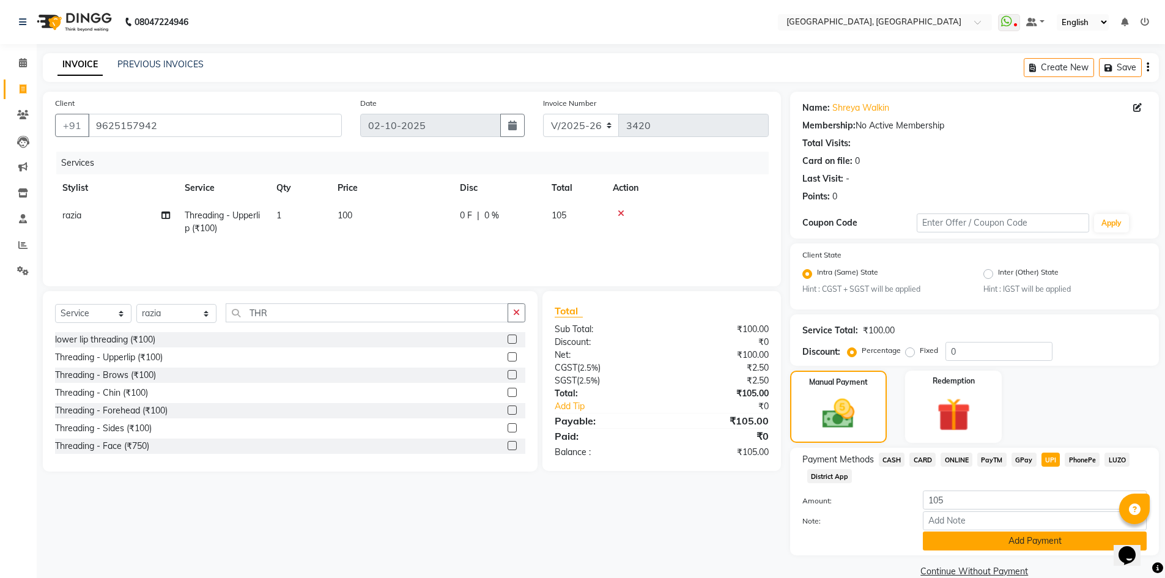
click at [1045, 545] on button "Add Payment" at bounding box center [1035, 540] width 224 height 19
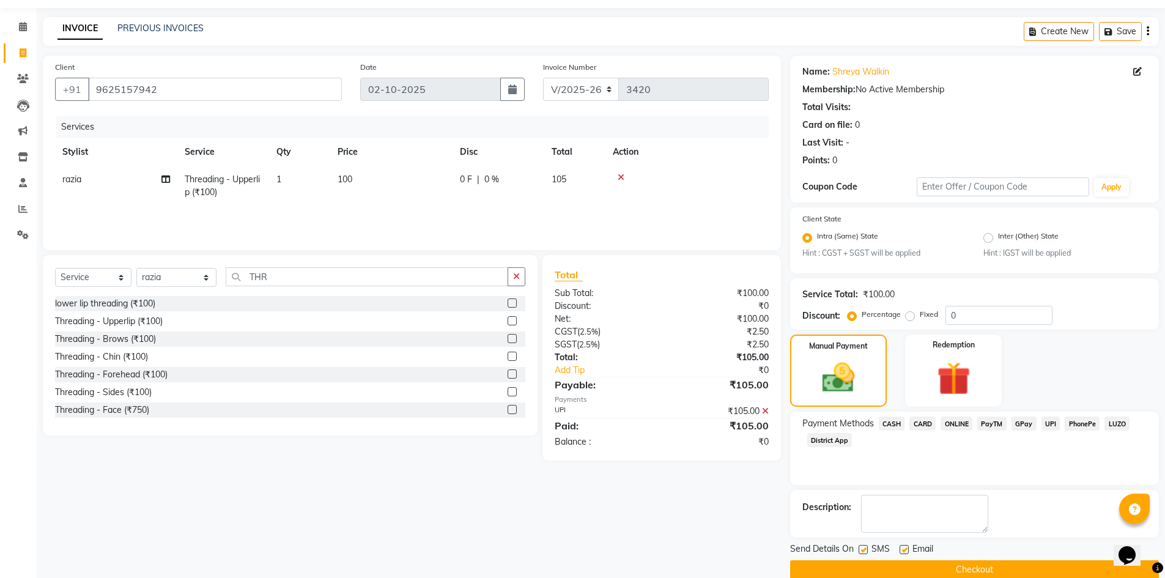
scroll to position [56, 0]
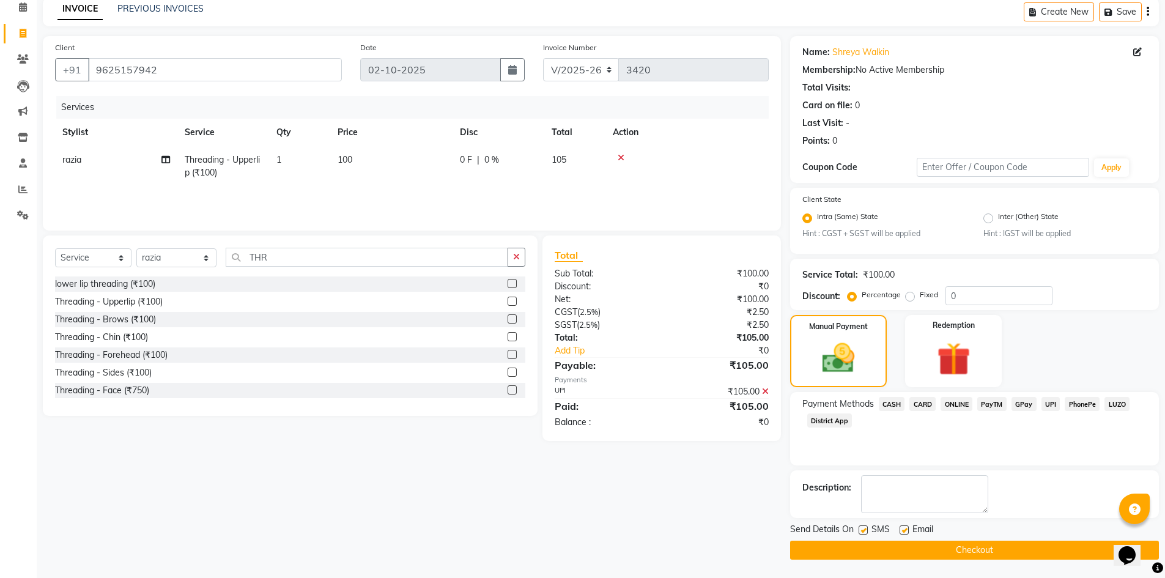
click at [1021, 546] on button "Checkout" at bounding box center [974, 549] width 369 height 19
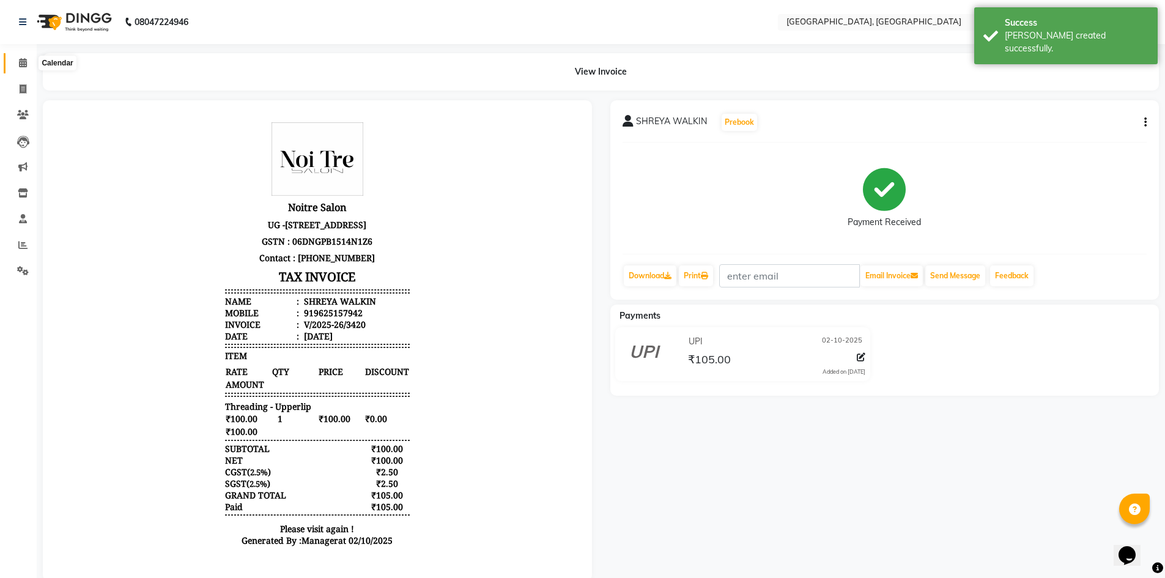
click at [20, 68] on span at bounding box center [22, 63] width 21 height 14
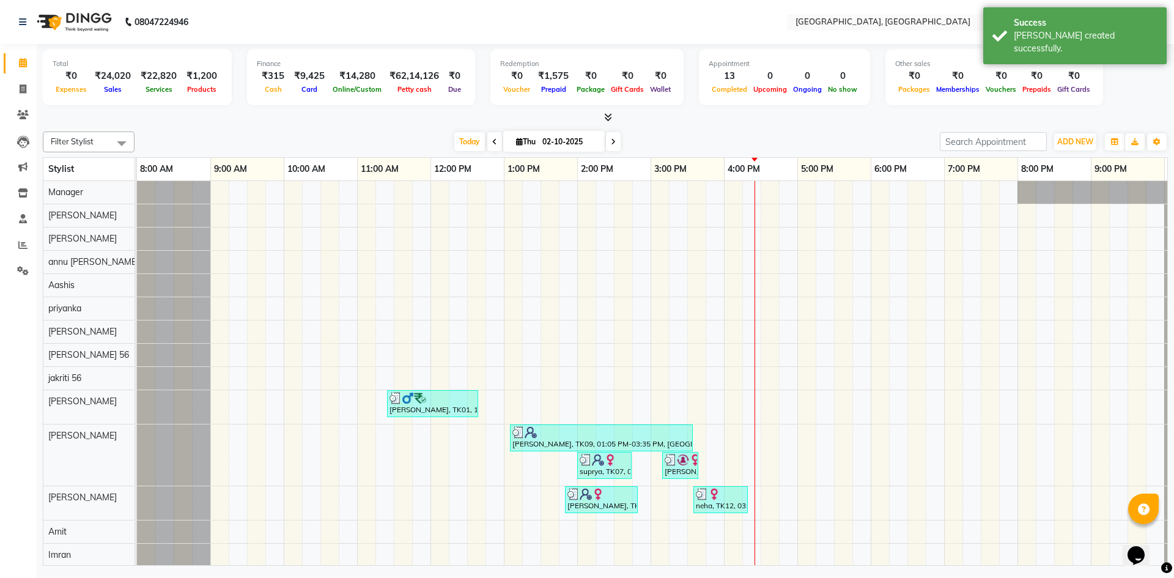
click at [306, 161] on link "10:00 AM" at bounding box center [306, 169] width 44 height 18
click at [312, 119] on div at bounding box center [605, 117] width 1125 height 13
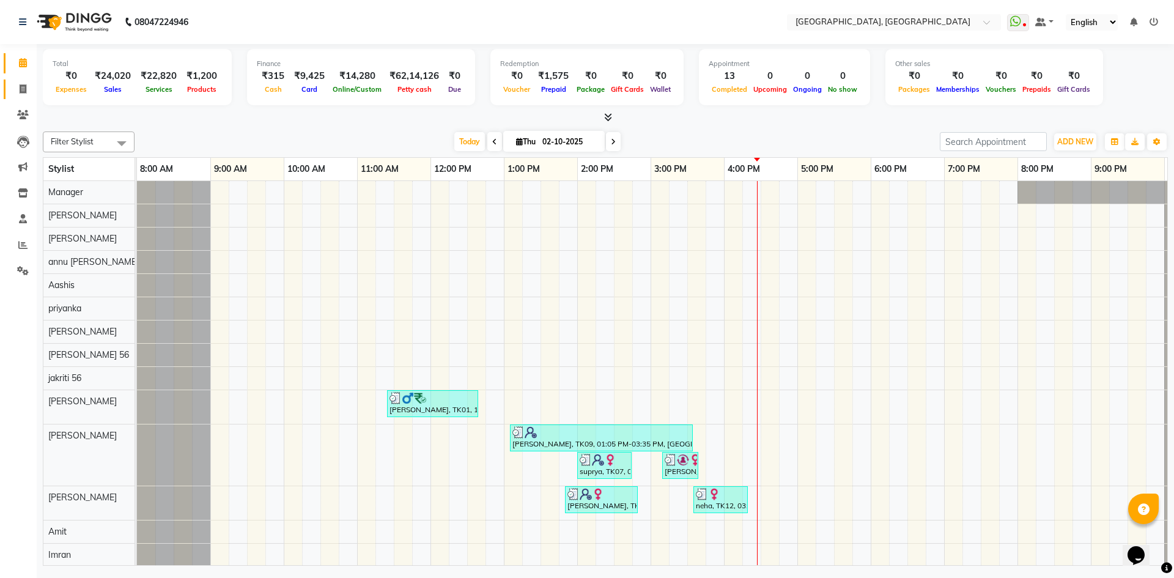
click at [10, 92] on link "Invoice" at bounding box center [18, 89] width 29 height 20
select select "service"
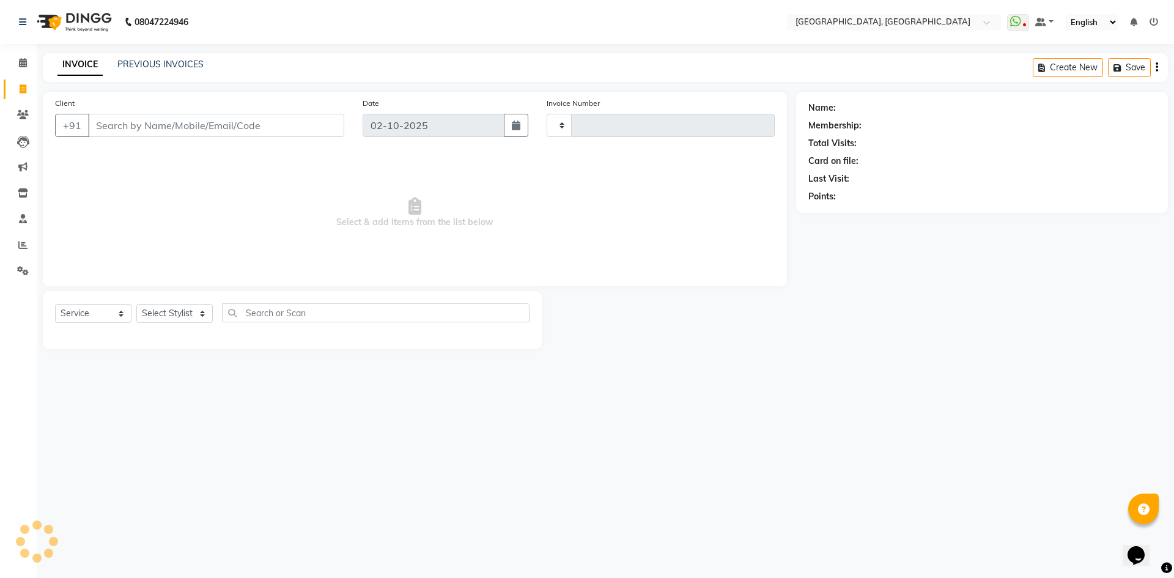
type input "3421"
select select "3948"
click at [169, 316] on select "Select Stylist" at bounding box center [174, 313] width 76 height 19
select select "63753"
click at [136, 304] on select "Select Stylist [PERSON_NAME] vihar [PERSON_NAME] makeup Amit annu [PERSON_NAME]…" at bounding box center [176, 313] width 80 height 19
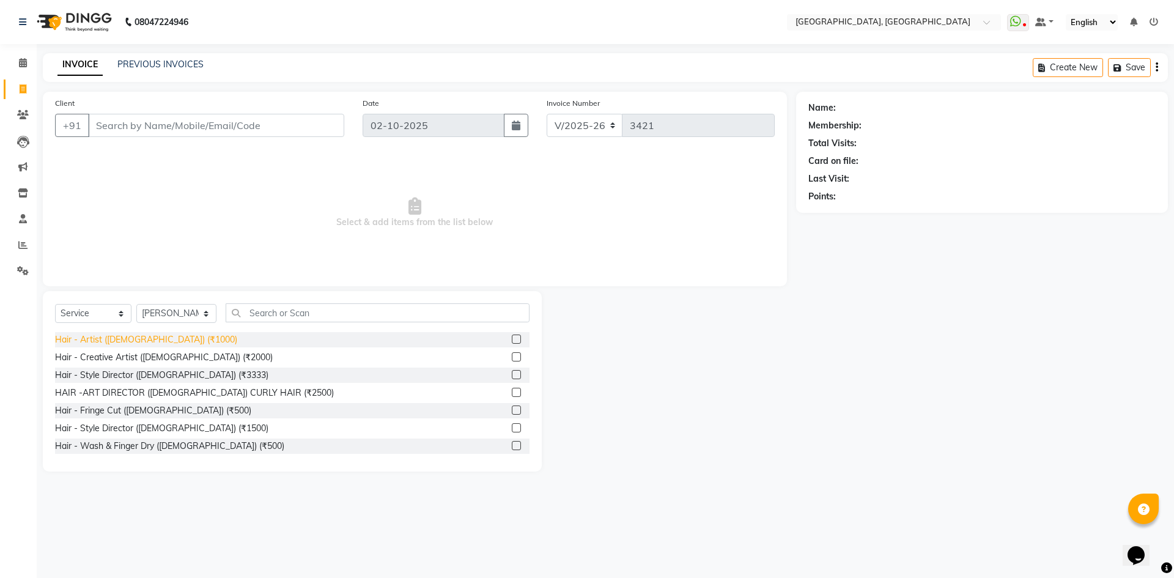
click at [148, 344] on div "Hair - Artist ([DEMOGRAPHIC_DATA]) (₹1000)" at bounding box center [146, 339] width 182 height 13
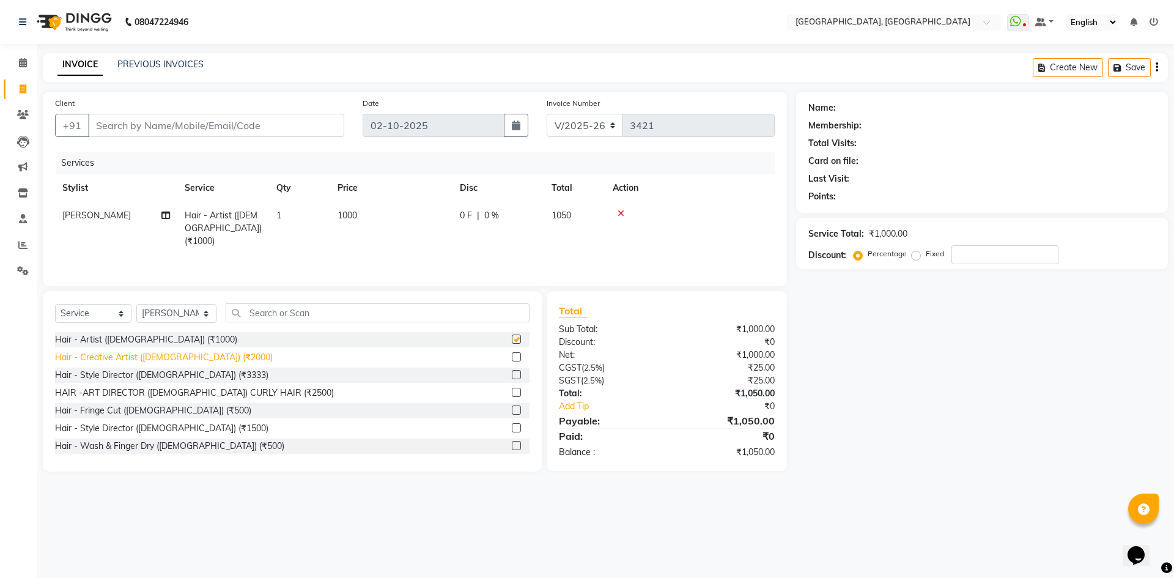
checkbox input "false"
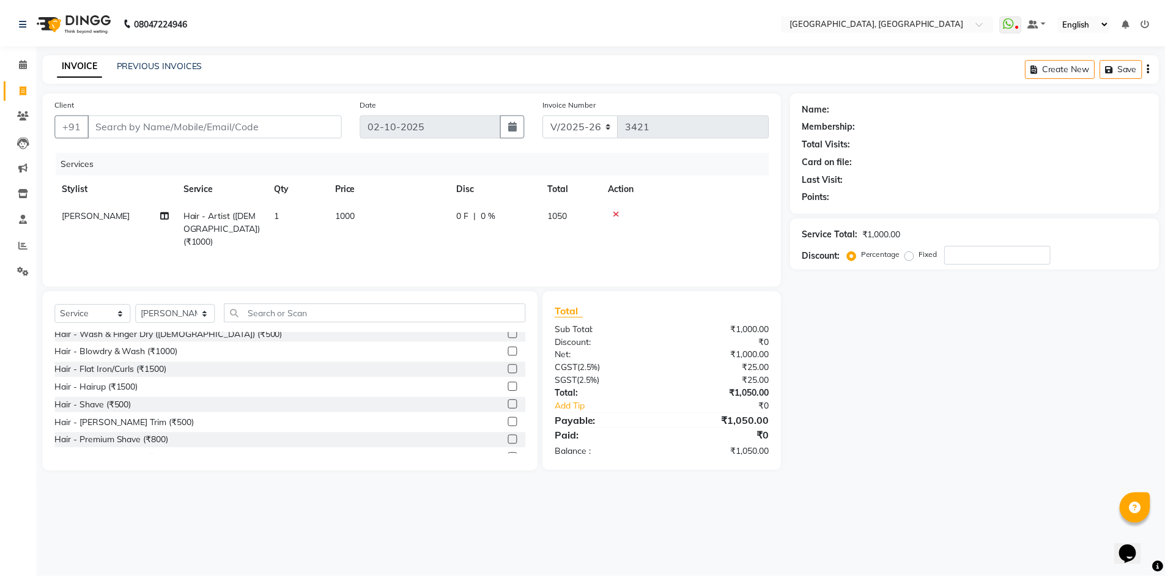
scroll to position [122, 0]
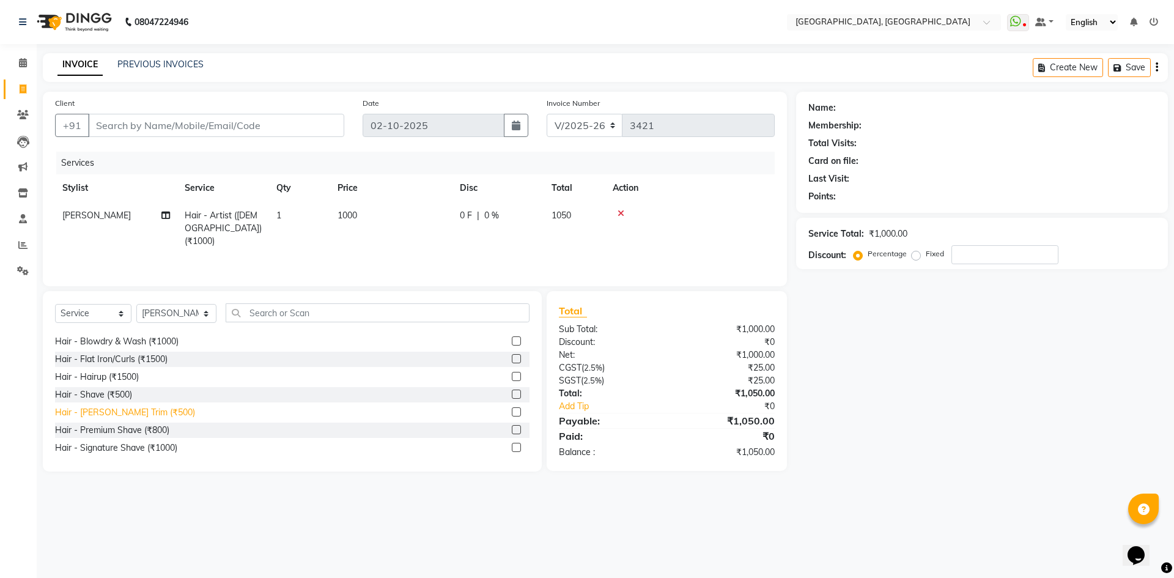
click at [113, 408] on div "Hair - Beard Trim (₹500)" at bounding box center [125, 412] width 140 height 13
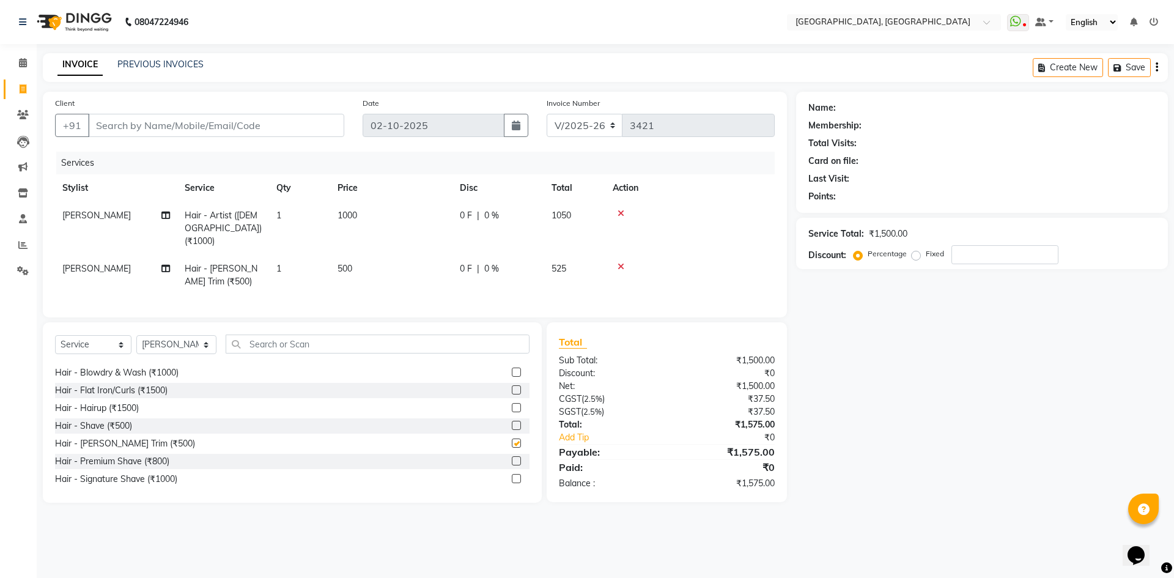
checkbox input "false"
click at [621, 262] on icon at bounding box center [621, 266] width 7 height 9
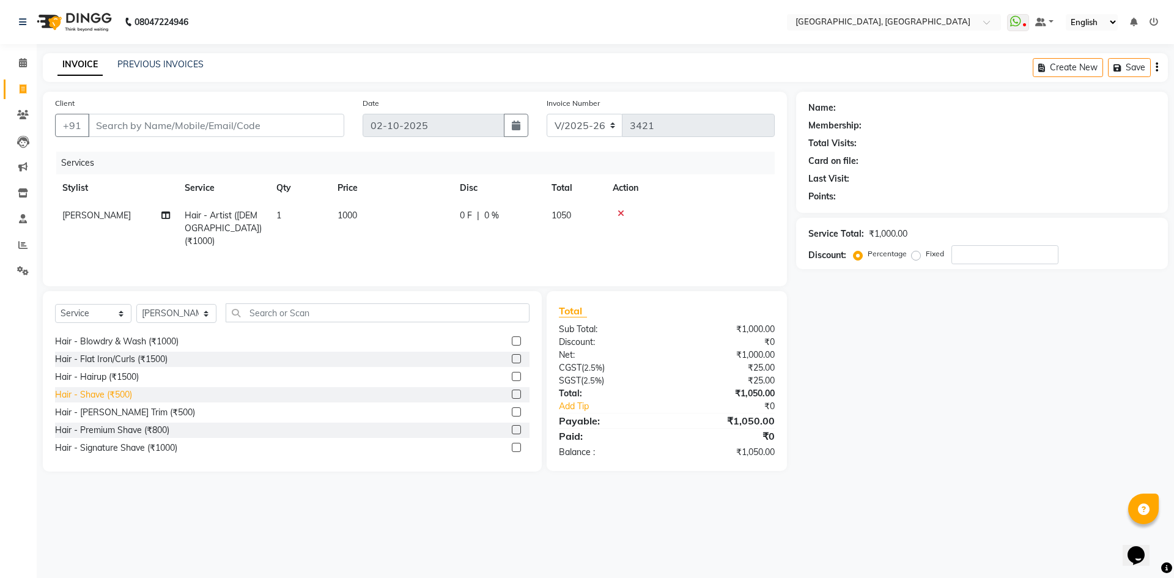
click at [109, 392] on div "Hair - Shave (₹500)" at bounding box center [93, 394] width 77 height 13
checkbox input "false"
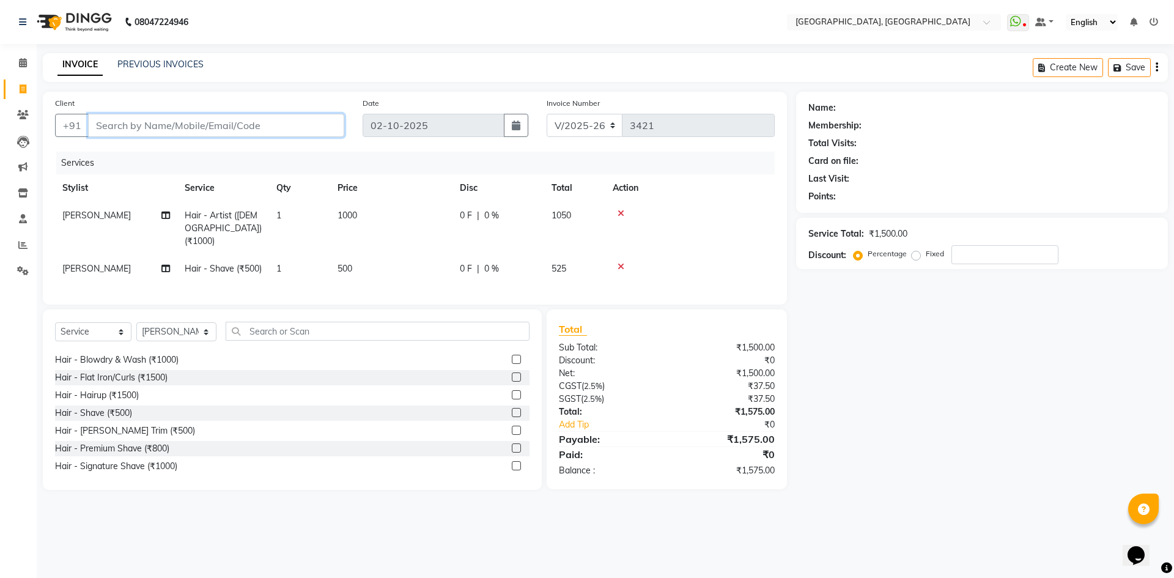
click at [212, 122] on input "Client" at bounding box center [216, 125] width 256 height 23
type input "9"
type input "0"
click at [117, 152] on span "atin" at bounding box center [112, 153] width 19 height 12
type input "9811108881"
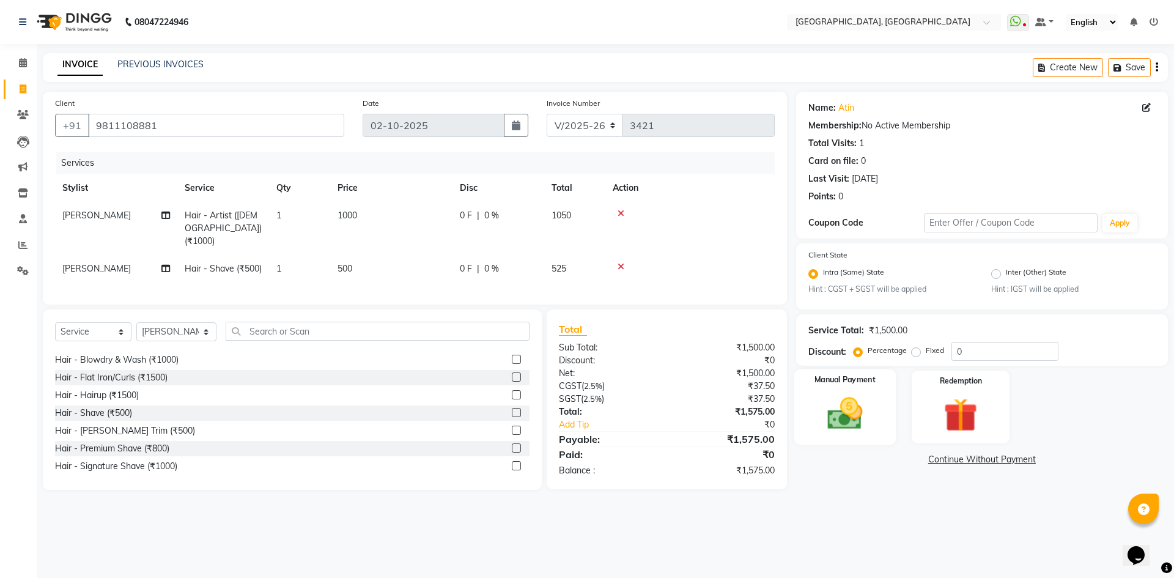
click at [851, 396] on img at bounding box center [844, 414] width 57 height 40
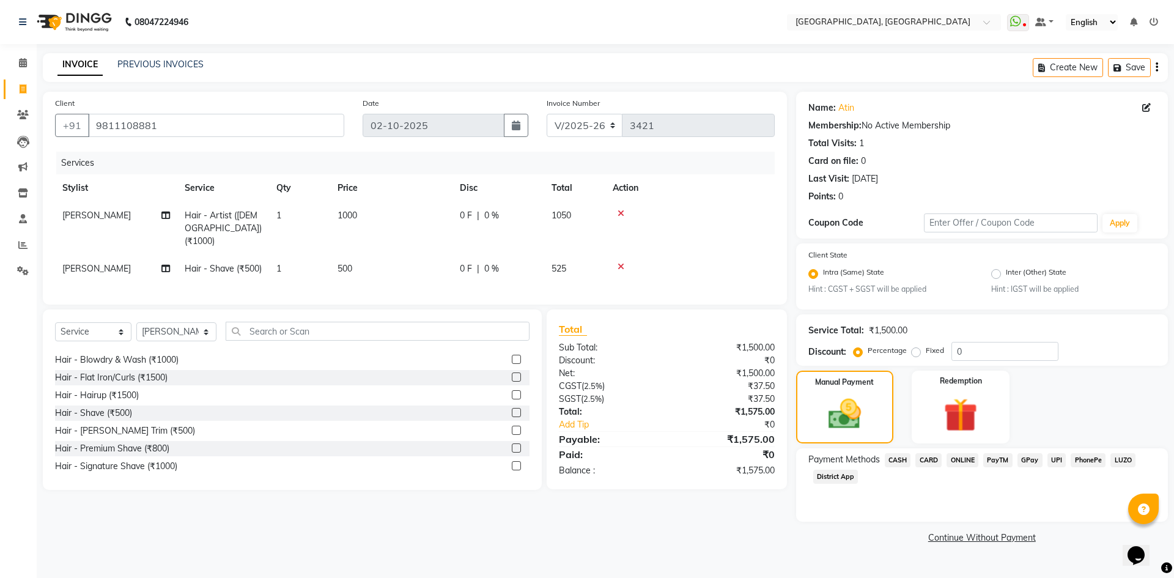
click at [935, 479] on div "Payment Methods CASH CARD ONLINE PayTM GPay UPI PhonePe LUZO District App" at bounding box center [981, 469] width 347 height 33
click at [898, 457] on span "CASH" at bounding box center [898, 460] width 26 height 14
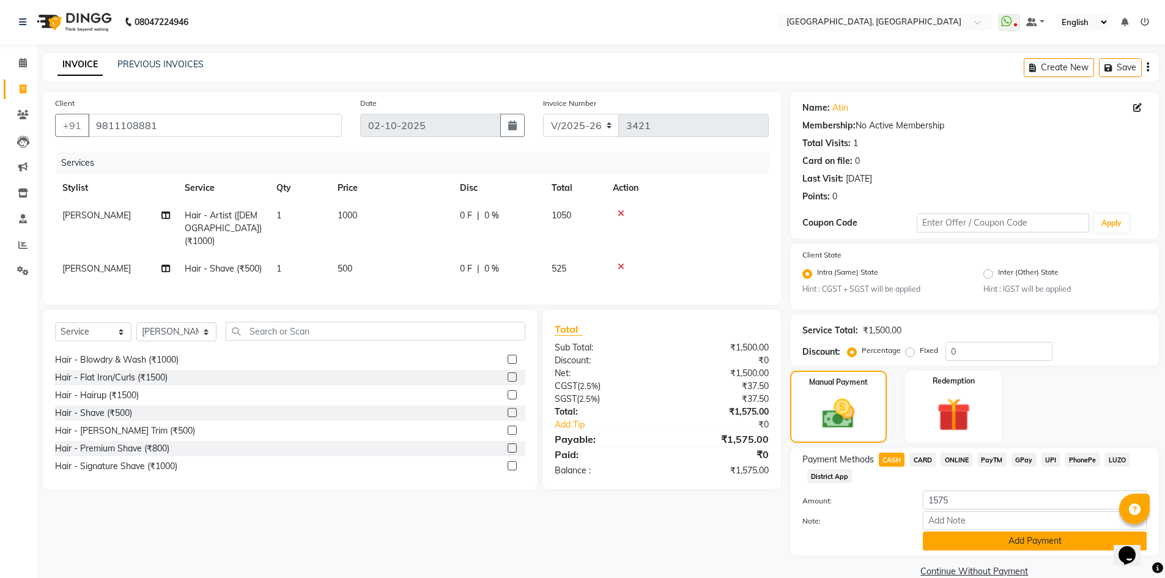
click at [945, 537] on button "Add Payment" at bounding box center [1035, 540] width 224 height 19
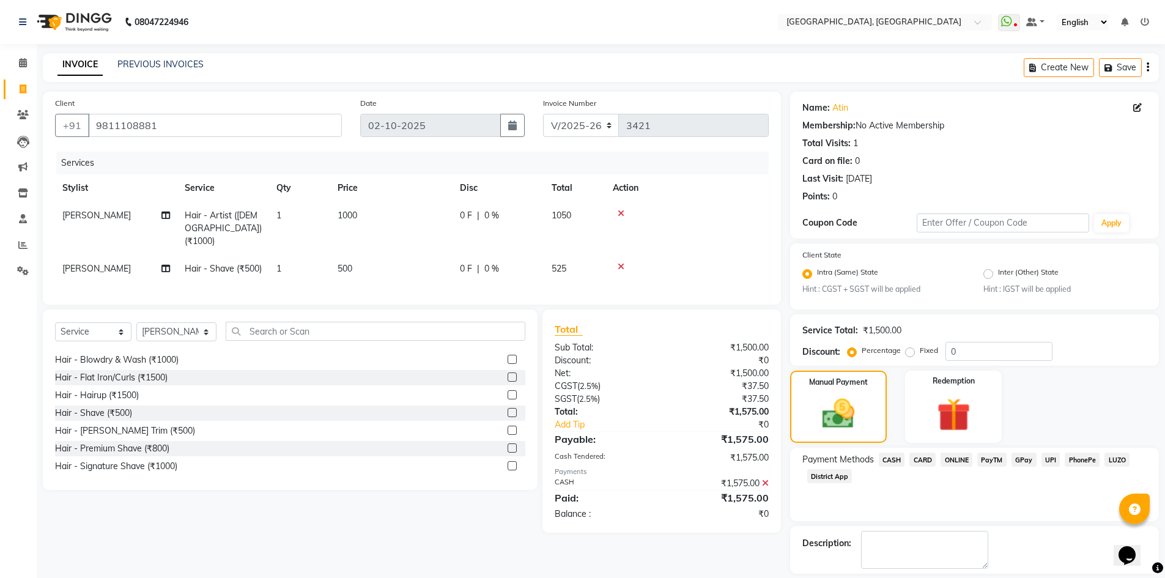
scroll to position [56, 0]
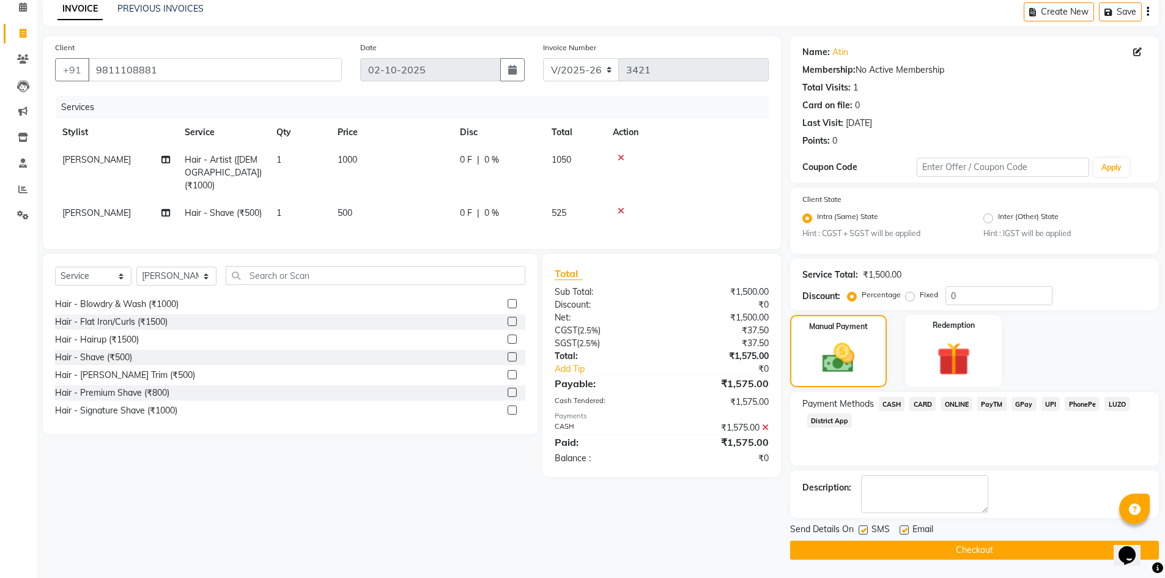
click at [883, 548] on button "Checkout" at bounding box center [974, 549] width 369 height 19
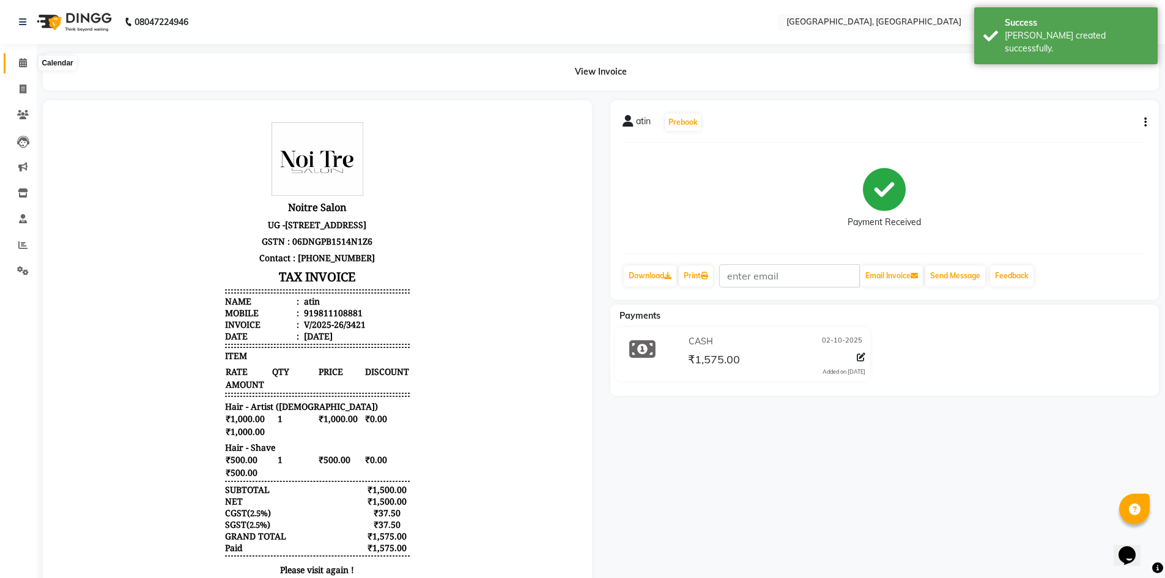
click at [29, 57] on span at bounding box center [22, 63] width 21 height 14
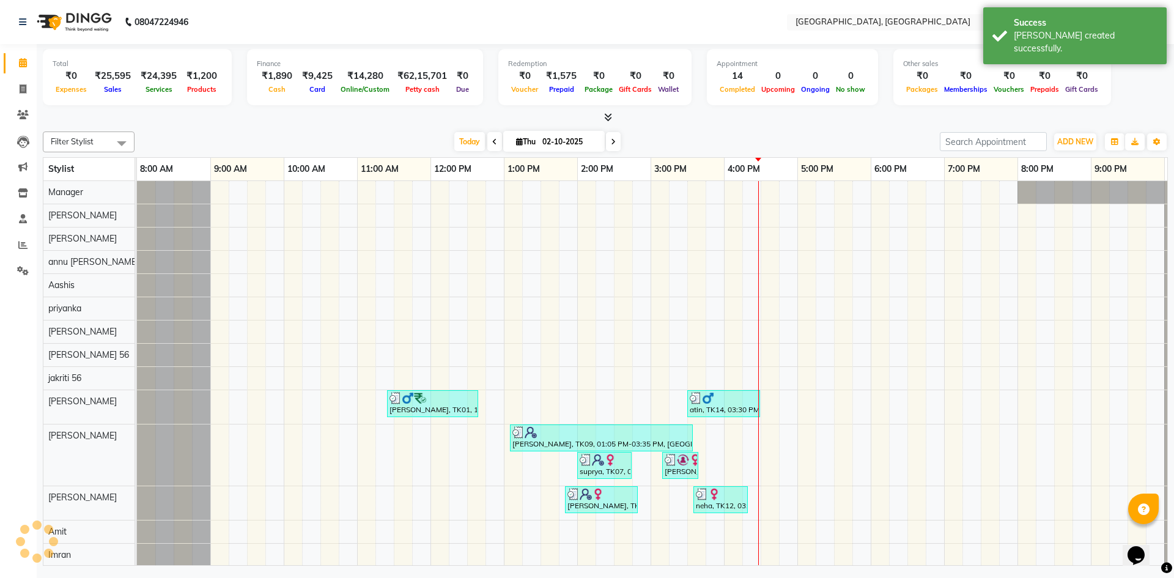
scroll to position [0, 70]
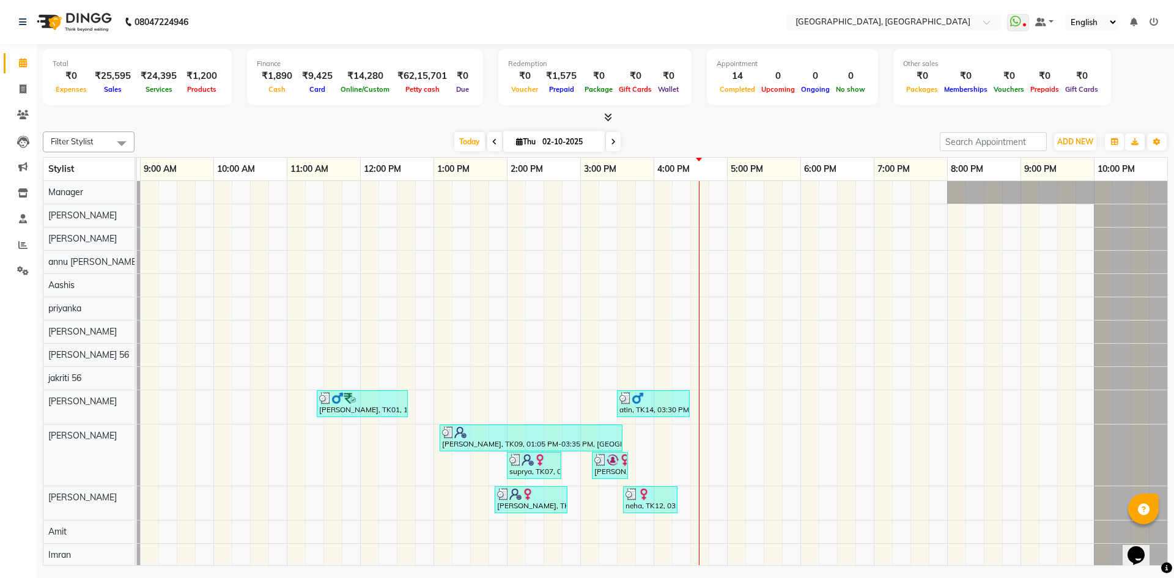
click at [30, 78] on li "Invoice" at bounding box center [18, 89] width 37 height 26
click at [17, 83] on span at bounding box center [22, 90] width 21 height 14
select select "3948"
select select "service"
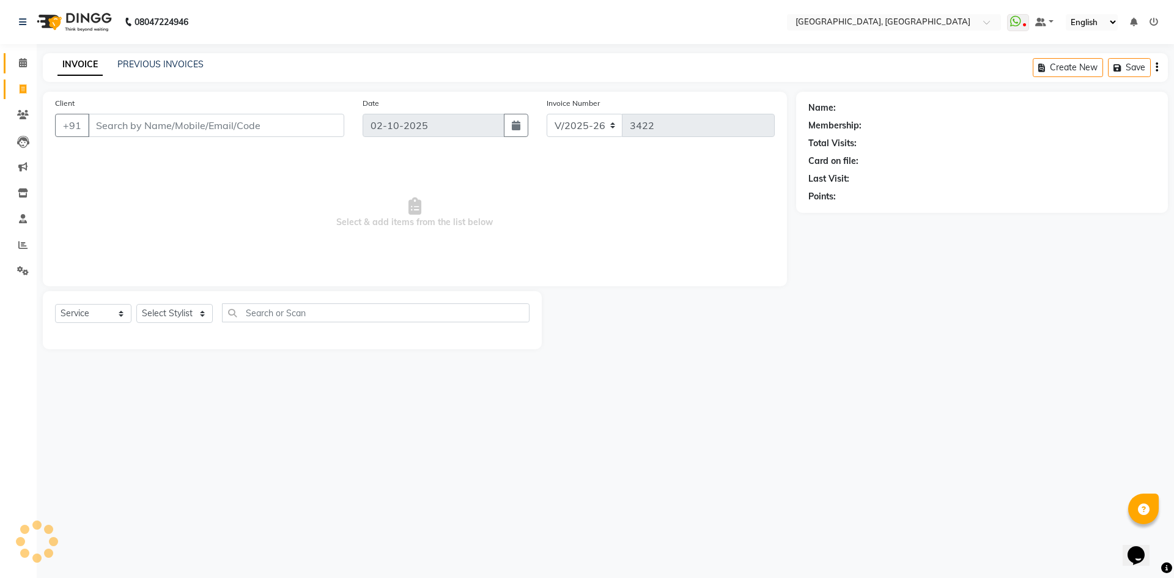
click at [23, 54] on link "Calendar" at bounding box center [18, 63] width 29 height 20
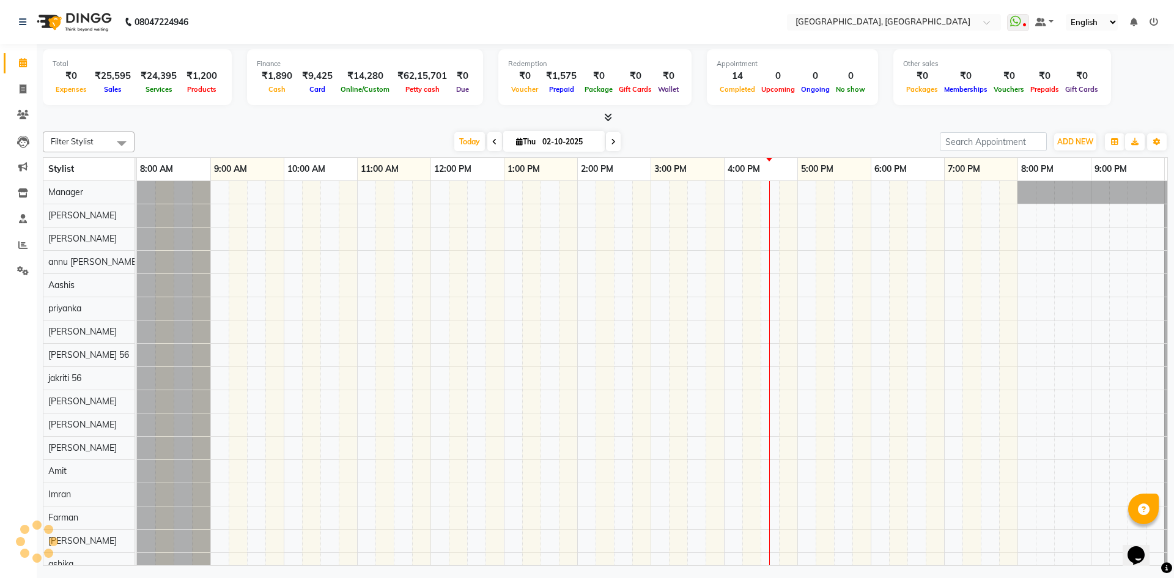
click at [394, 139] on div "Today Thu 02-10-2025" at bounding box center [537, 142] width 793 height 18
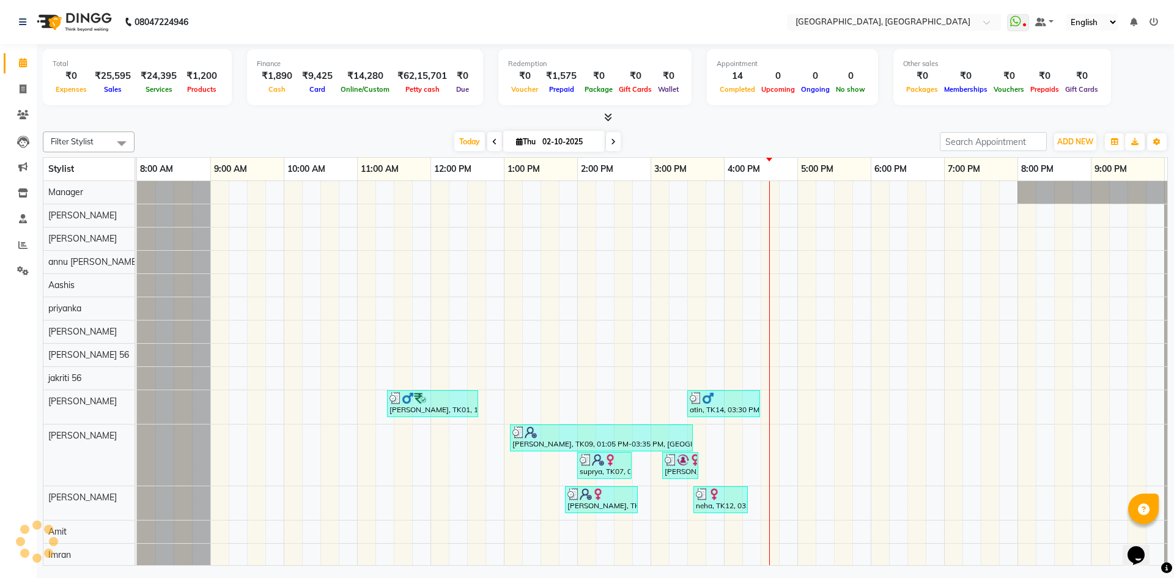
scroll to position [0, 70]
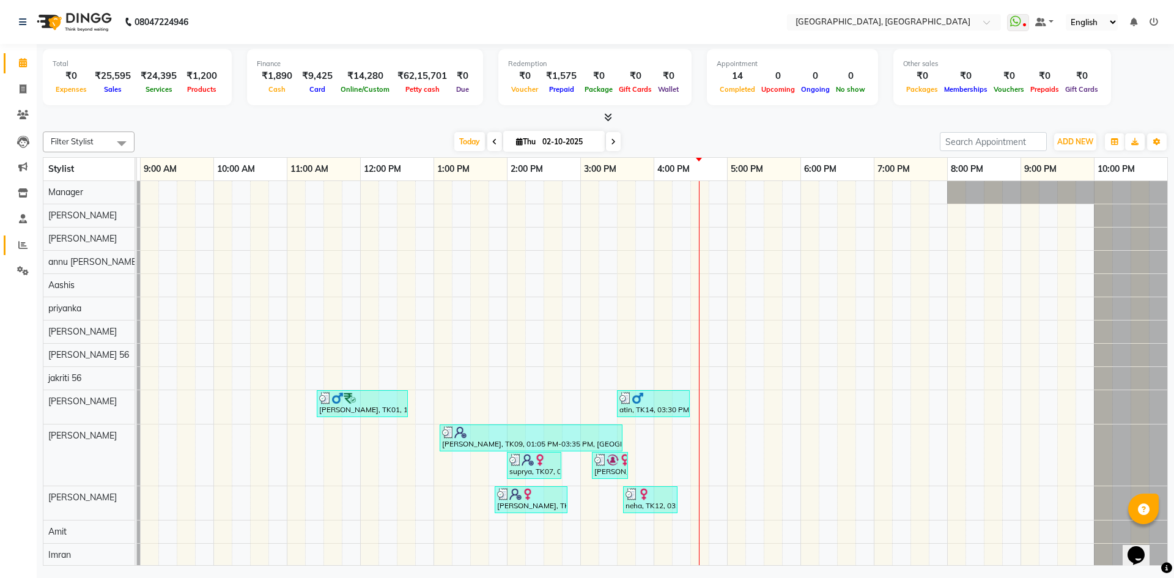
click at [20, 237] on link "Reports" at bounding box center [18, 245] width 29 height 20
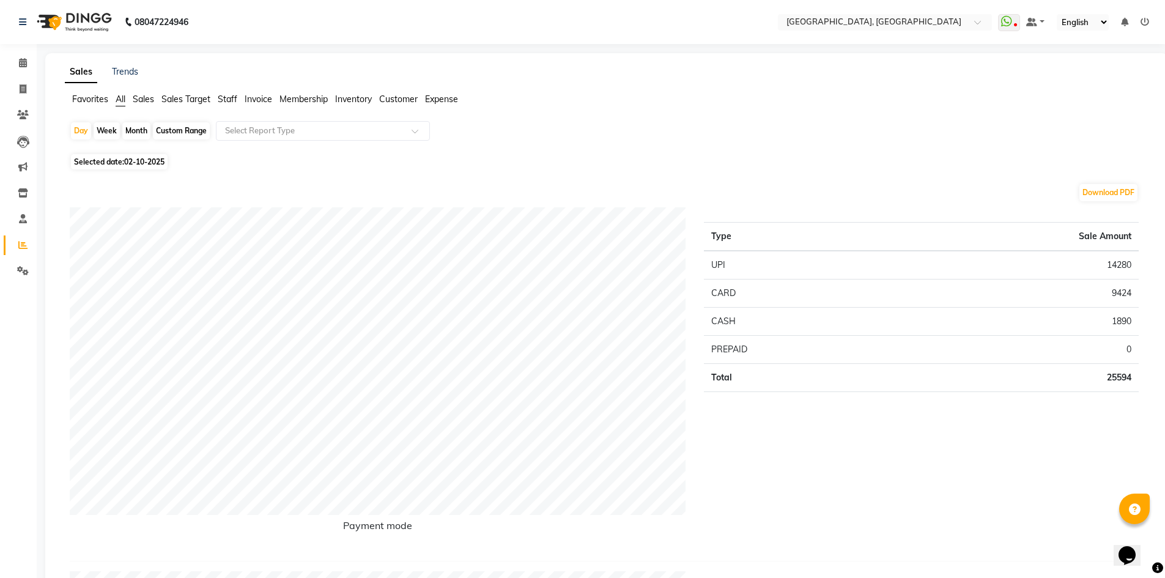
click at [224, 98] on span "Staff" at bounding box center [228, 99] width 20 height 11
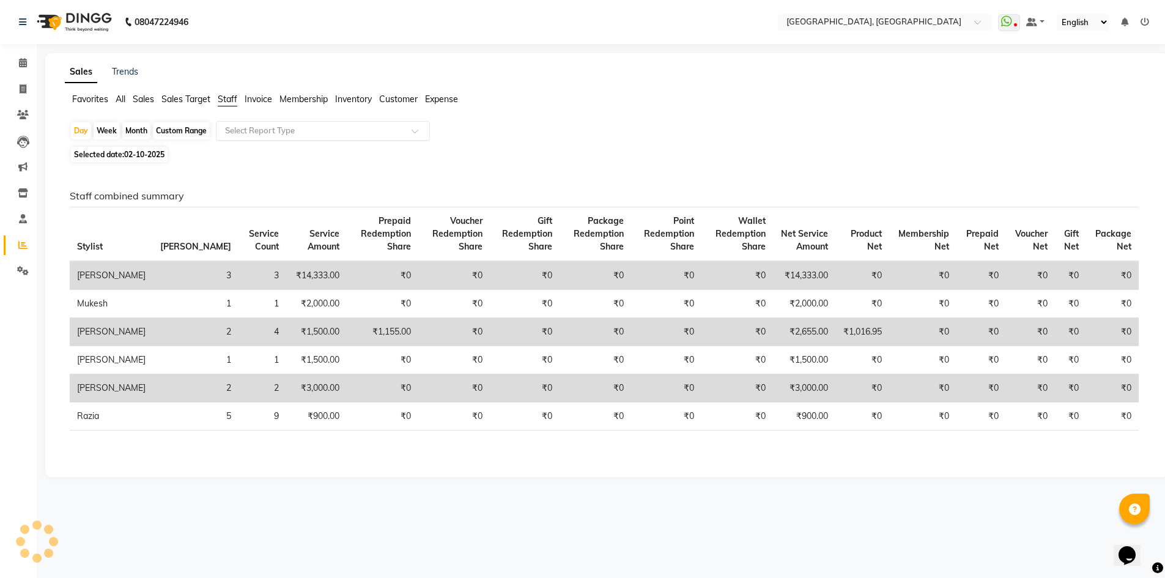
click at [283, 135] on input "text" at bounding box center [311, 131] width 176 height 12
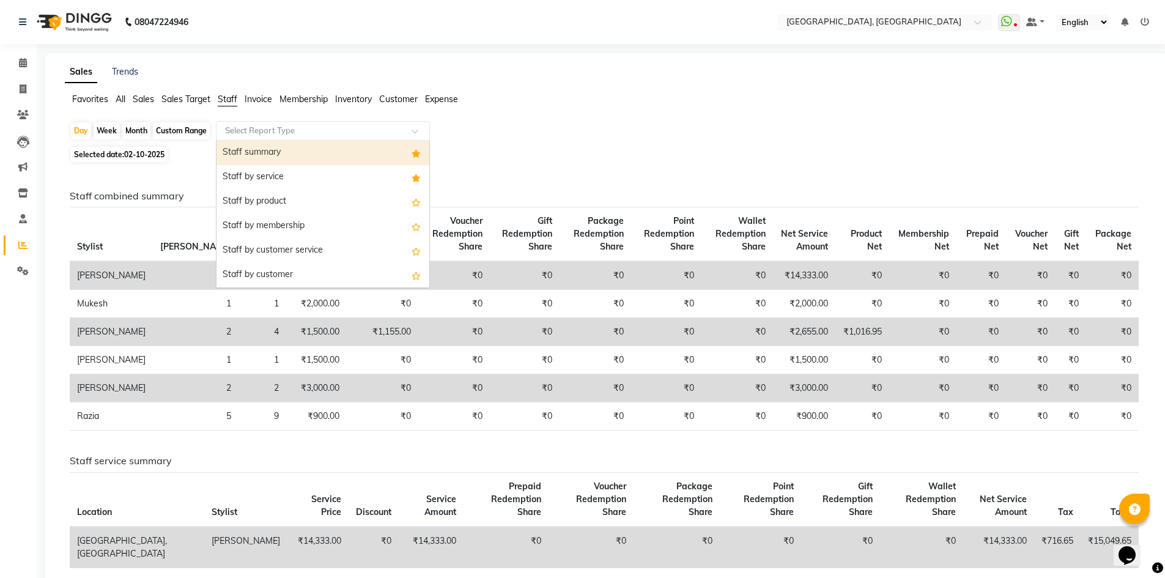
click at [284, 153] on div "Staff summary" at bounding box center [322, 153] width 213 height 24
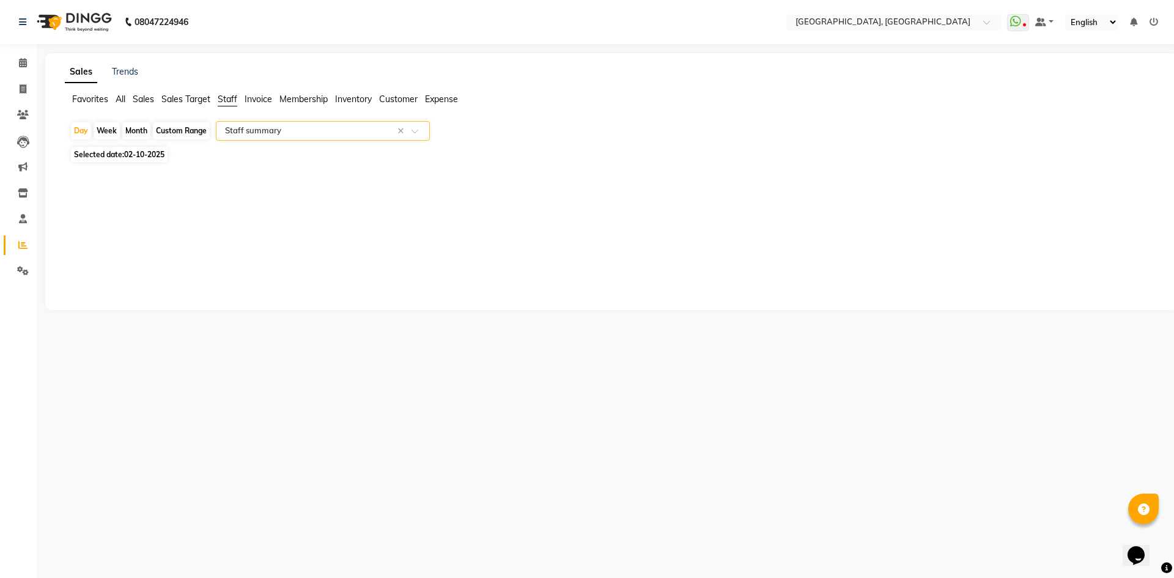
select select "full_report"
select select "csv"
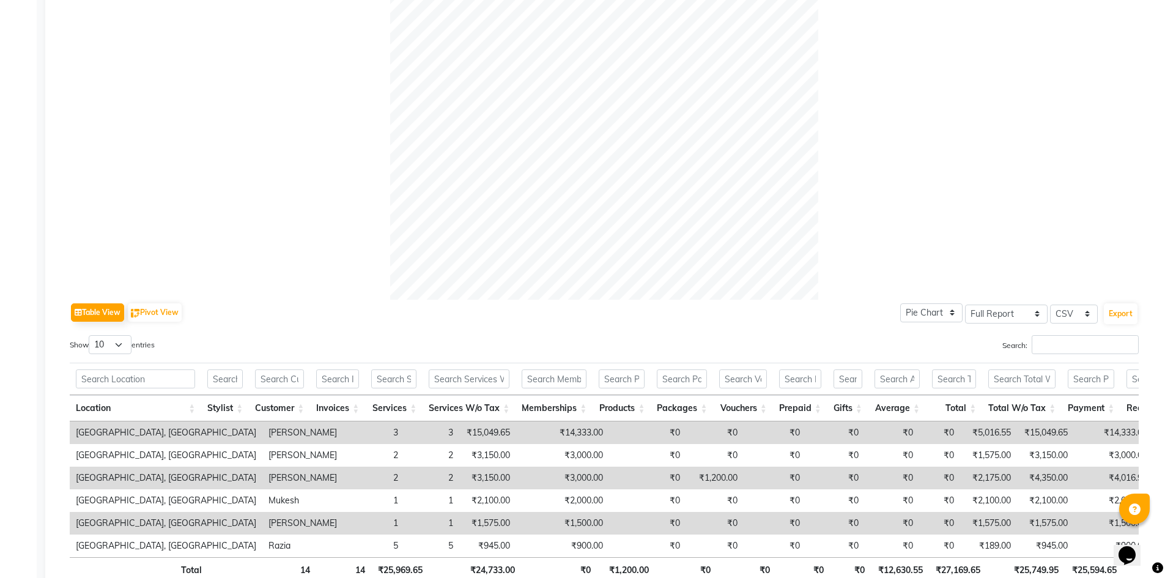
scroll to position [408, 0]
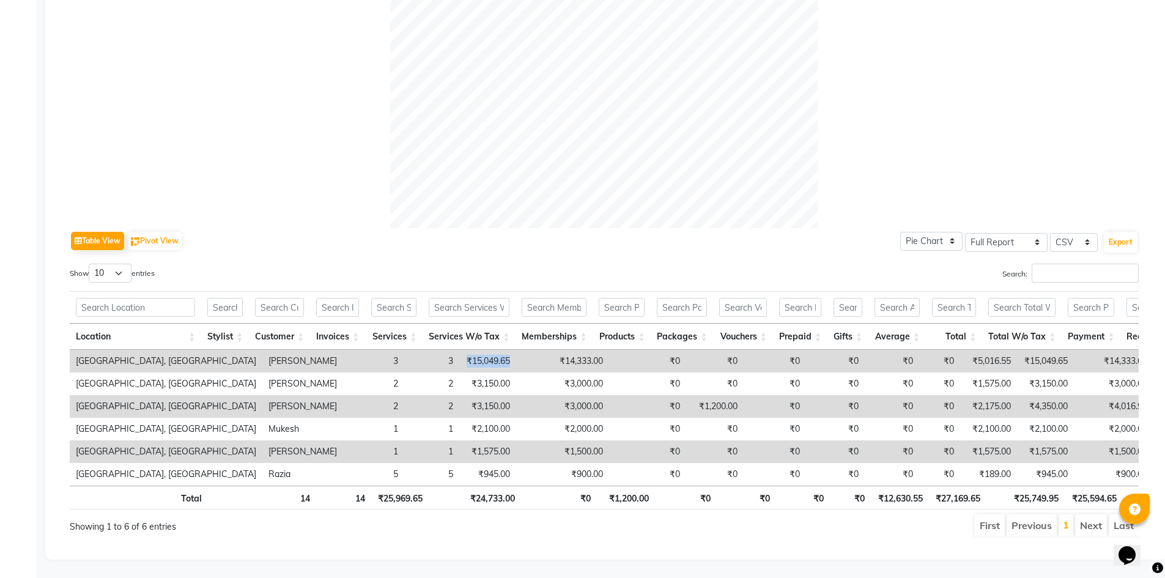
drag, startPoint x: 374, startPoint y: 342, endPoint x: 422, endPoint y: 350, distance: 49.6
click at [459, 350] on td "₹15,049.65" at bounding box center [487, 361] width 57 height 23
click at [516, 350] on td "₹14,333.00" at bounding box center [562, 361] width 93 height 23
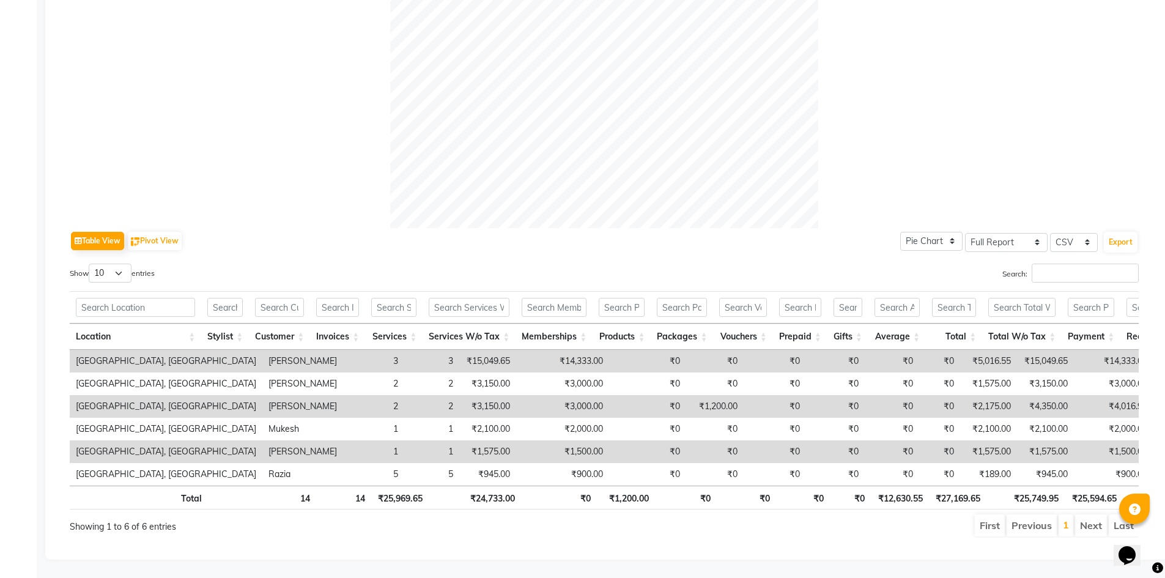
click at [459, 350] on td "₹15,049.65" at bounding box center [487, 361] width 57 height 23
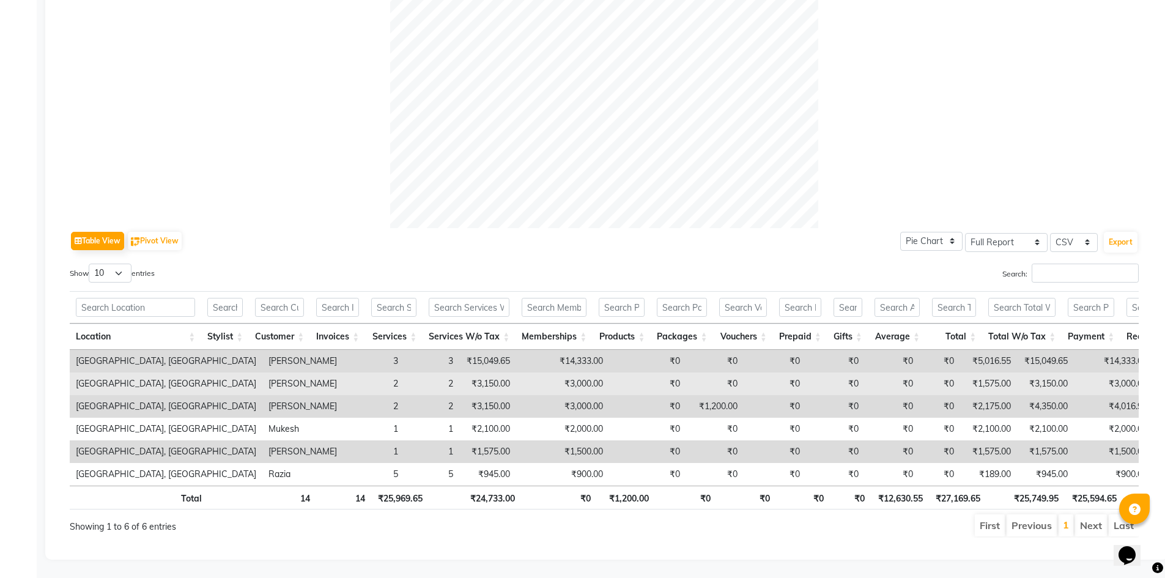
click at [459, 372] on td "₹3,150.00" at bounding box center [487, 383] width 57 height 23
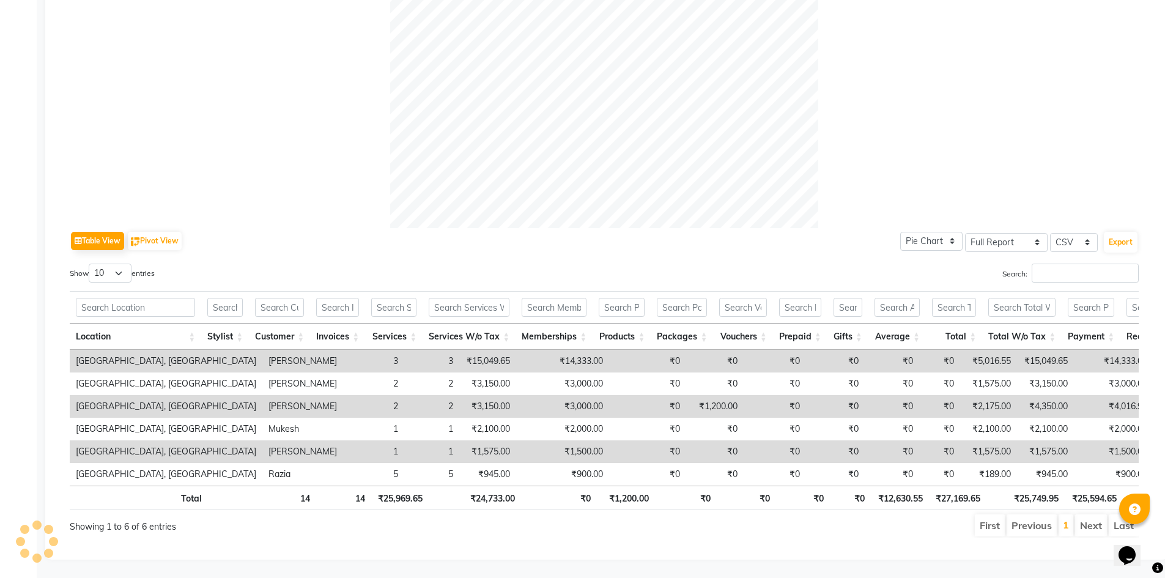
scroll to position [0, 0]
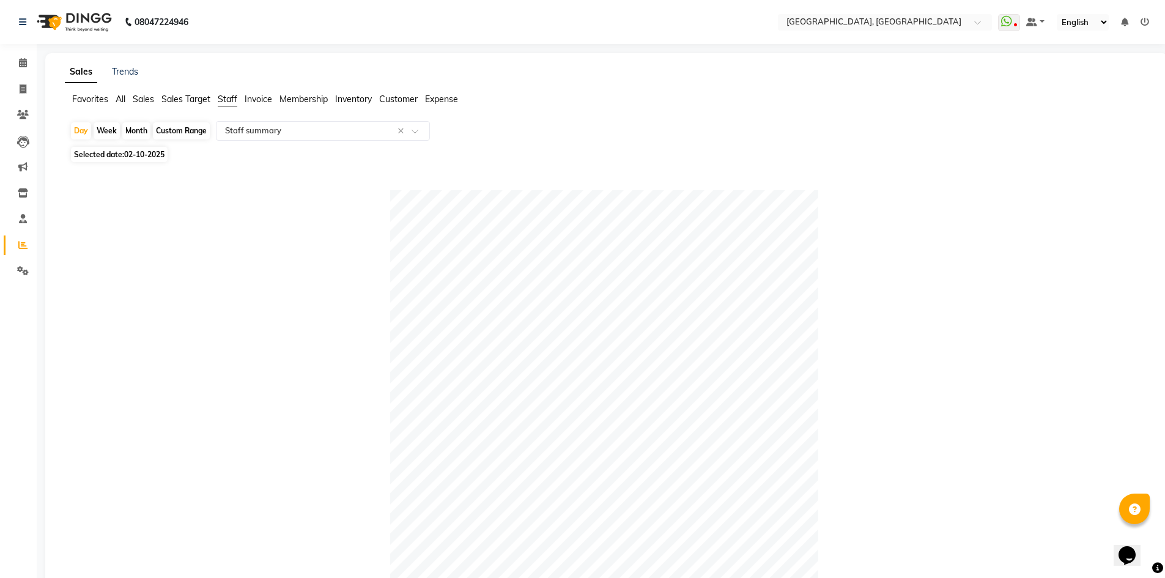
click at [121, 163] on div "Day Week Month Custom Range Select Report Type × Staff summary × Selected date:…" at bounding box center [606, 529] width 1083 height 816
click at [140, 154] on span "02-10-2025" at bounding box center [144, 154] width 40 height 9
select select "10"
select select "2025"
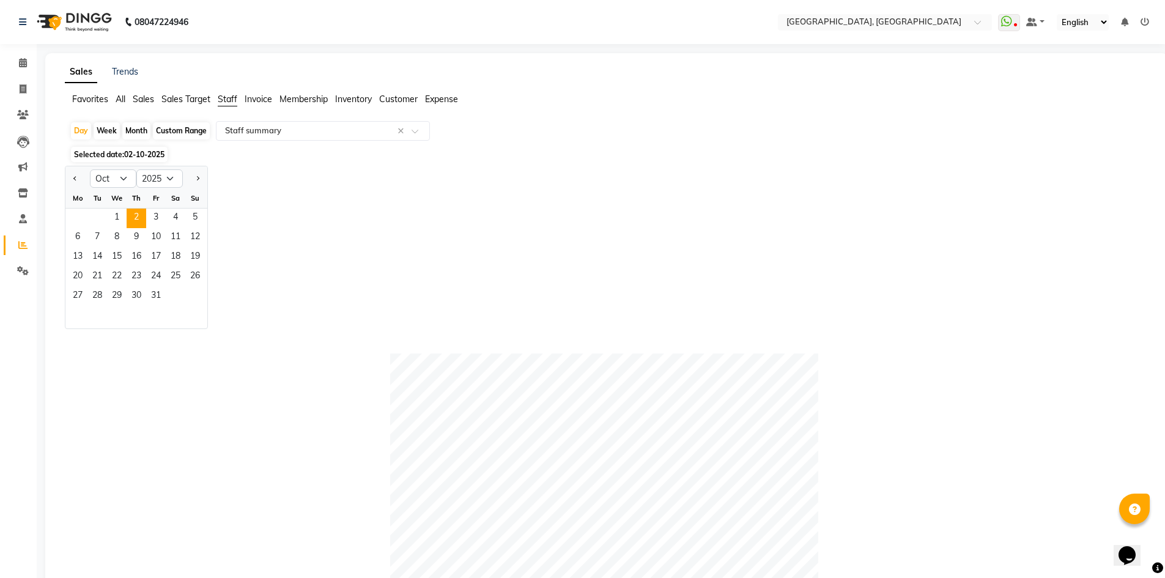
click at [139, 129] on div "Month" at bounding box center [136, 130] width 28 height 17
select select "10"
select select "2025"
click at [138, 233] on span "9" at bounding box center [137, 238] width 20 height 20
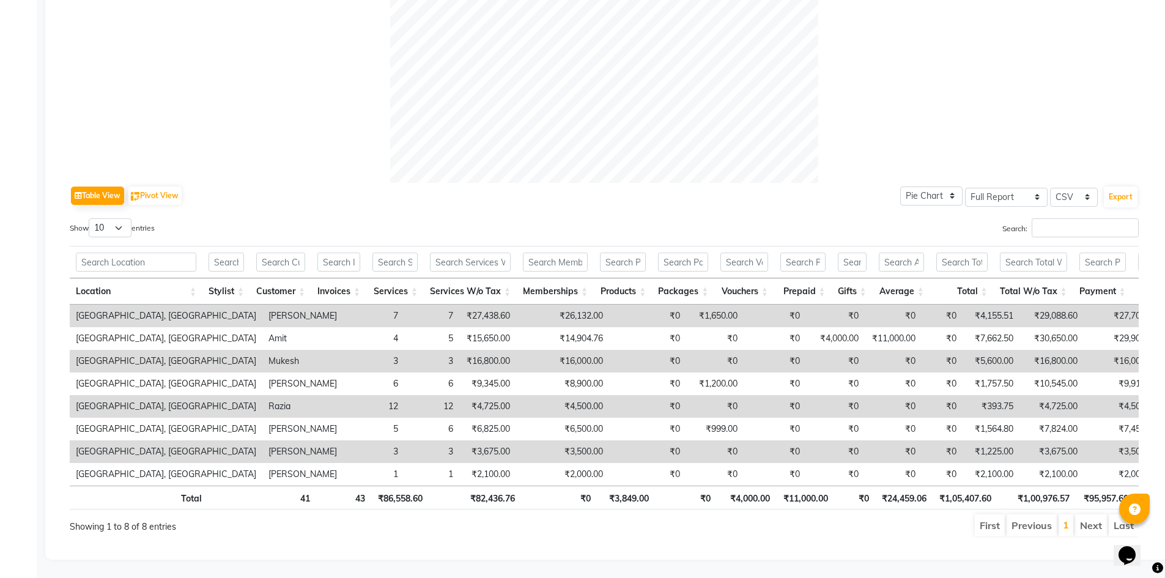
scroll to position [454, 0]
drag, startPoint x: 466, startPoint y: 300, endPoint x: 521, endPoint y: 303, distance: 55.1
click at [521, 304] on tr "Noi Tre Salon, Golf Course Road Israr 7 7 ₹27,438.60 ₹26,132.00 ₹0 ₹1,650.00 ₹0…" at bounding box center [763, 315] width 1387 height 23
click at [609, 304] on td "₹0" at bounding box center [647, 315] width 77 height 23
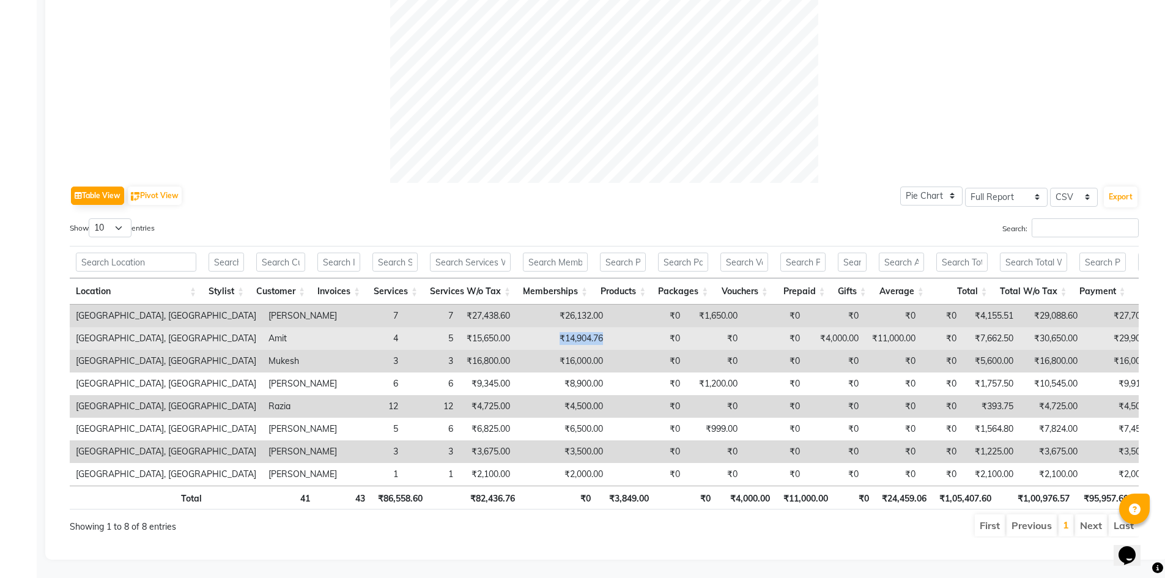
drag, startPoint x: 470, startPoint y: 319, endPoint x: 515, endPoint y: 328, distance: 46.2
click at [516, 328] on td "₹14,904.76" at bounding box center [562, 338] width 93 height 23
click at [609, 327] on td "₹0" at bounding box center [647, 338] width 77 height 23
drag, startPoint x: 456, startPoint y: 319, endPoint x: 533, endPoint y: 319, distance: 77.0
click at [533, 327] on tr "Noi Tre Salon, Golf Course Road Amit 4 5 ₹15,650.00 ₹14,904.76 ₹0 ₹0 ₹0 ₹4,000.…" at bounding box center [763, 338] width 1387 height 23
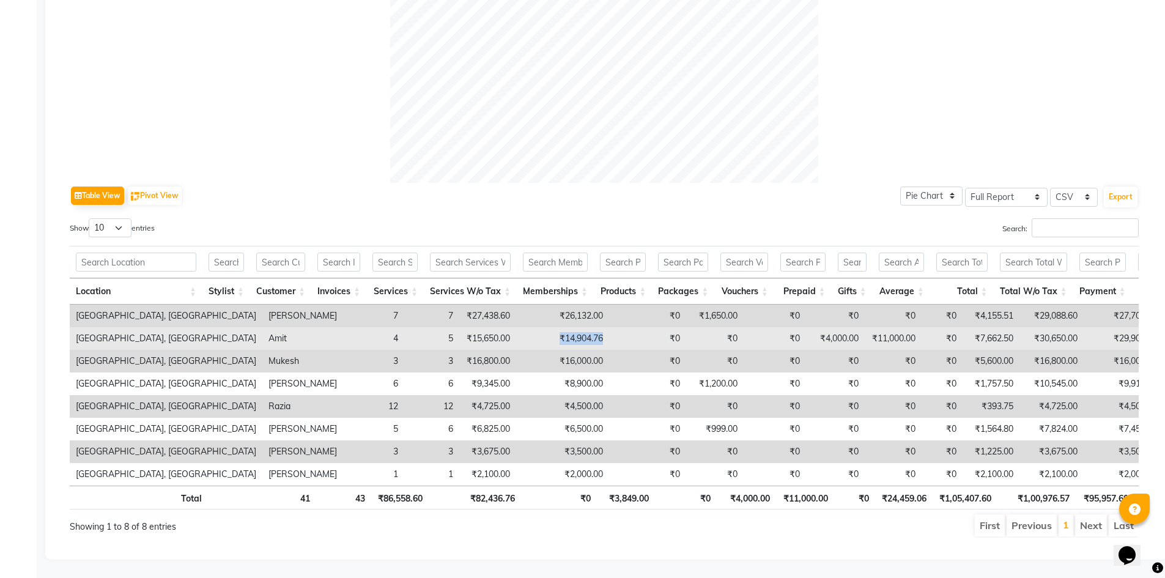
click at [609, 327] on td "₹0" at bounding box center [647, 338] width 77 height 23
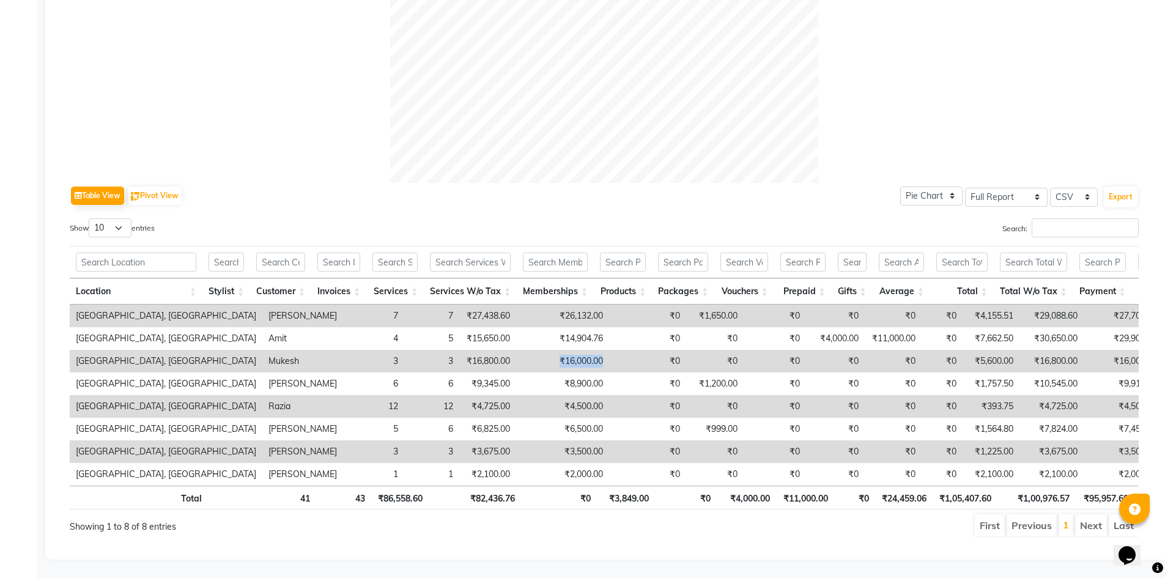
drag, startPoint x: 528, startPoint y: 342, endPoint x: 459, endPoint y: 338, distance: 69.8
click at [459, 350] on tr "Noi Tre Salon, Golf Course Road Mukesh 3 3 ₹16,800.00 ₹16,000.00 ₹0 ₹0 ₹0 ₹0 ₹0…" at bounding box center [763, 361] width 1387 height 23
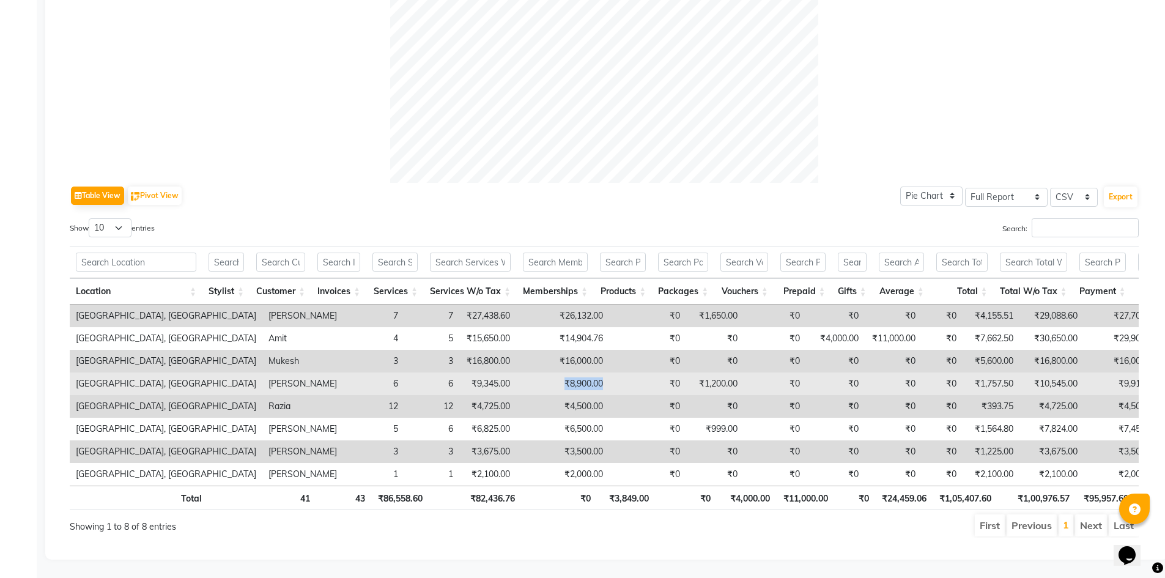
drag, startPoint x: 467, startPoint y: 363, endPoint x: 521, endPoint y: 372, distance: 55.2
click at [521, 372] on tr "Noi Tre Salon, Golf Course Road Nakul 6 6 ₹9,345.00 ₹8,900.00 ₹0 ₹1,200.00 ₹0 ₹…" at bounding box center [763, 383] width 1387 height 23
click at [609, 372] on td "₹0" at bounding box center [647, 383] width 77 height 23
drag, startPoint x: 468, startPoint y: 364, endPoint x: 539, endPoint y: 372, distance: 71.4
click at [539, 372] on tr "Noi Tre Salon, Golf Course Road Nakul 6 6 ₹9,345.00 ₹8,900.00 ₹0 ₹1,200.00 ₹0 ₹…" at bounding box center [763, 383] width 1387 height 23
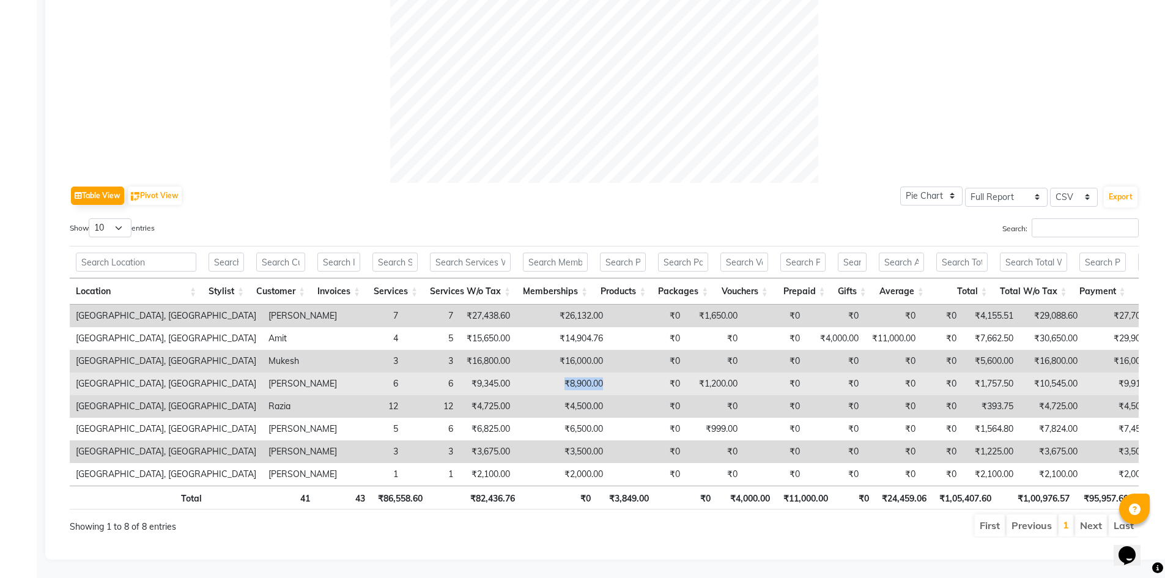
click at [609, 372] on td "₹0" at bounding box center [647, 383] width 77 height 23
drag, startPoint x: 453, startPoint y: 364, endPoint x: 566, endPoint y: 370, distance: 112.7
click at [566, 372] on tr "Noi Tre Salon, Golf Course Road Nakul 6 6 ₹9,345.00 ₹8,900.00 ₹0 ₹1,200.00 ₹0 ₹…" at bounding box center [763, 383] width 1387 height 23
click at [609, 372] on td "₹0" at bounding box center [647, 383] width 77 height 23
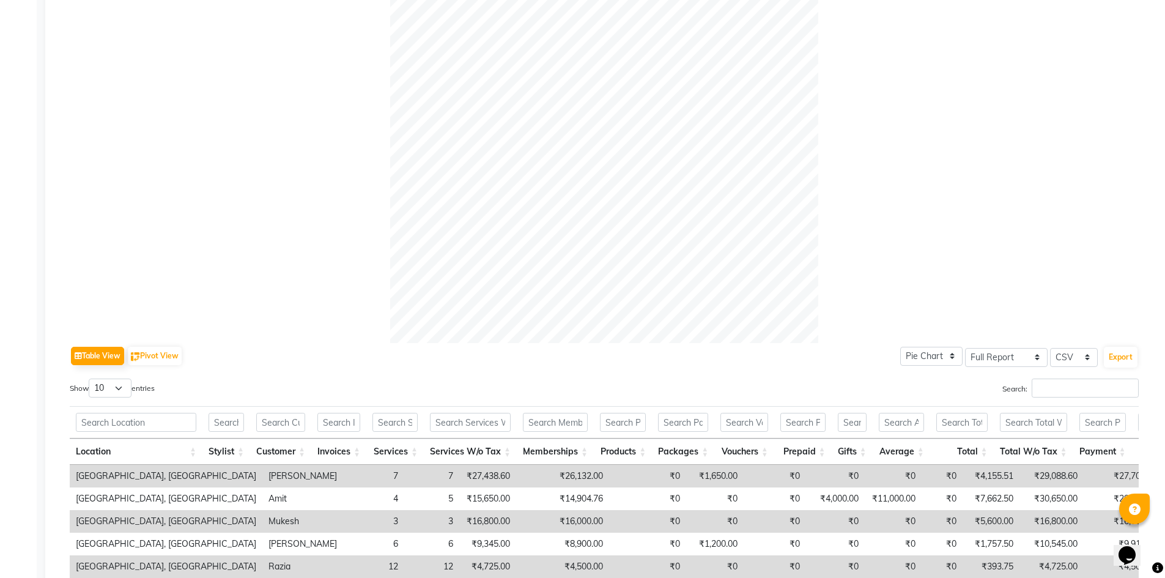
scroll to position [26, 0]
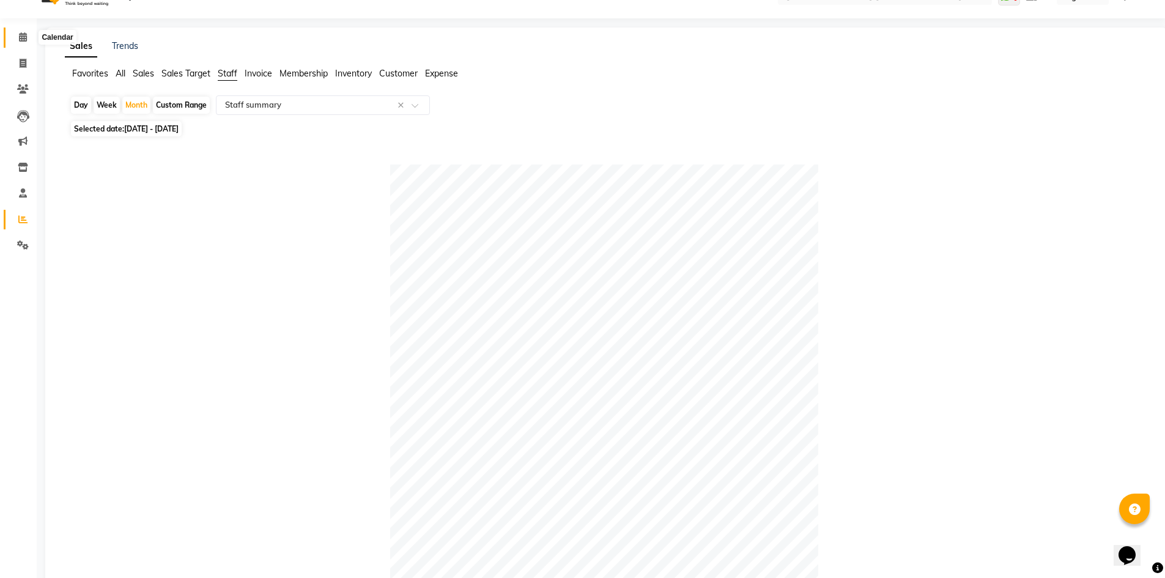
click at [25, 39] on icon at bounding box center [23, 36] width 8 height 9
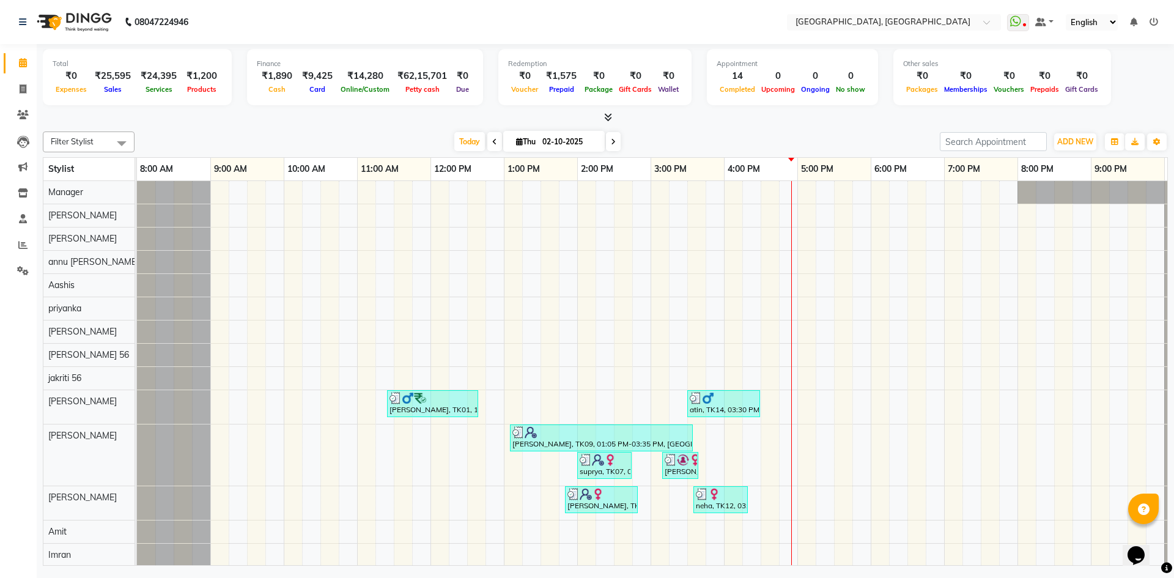
click at [293, 119] on div at bounding box center [605, 117] width 1125 height 13
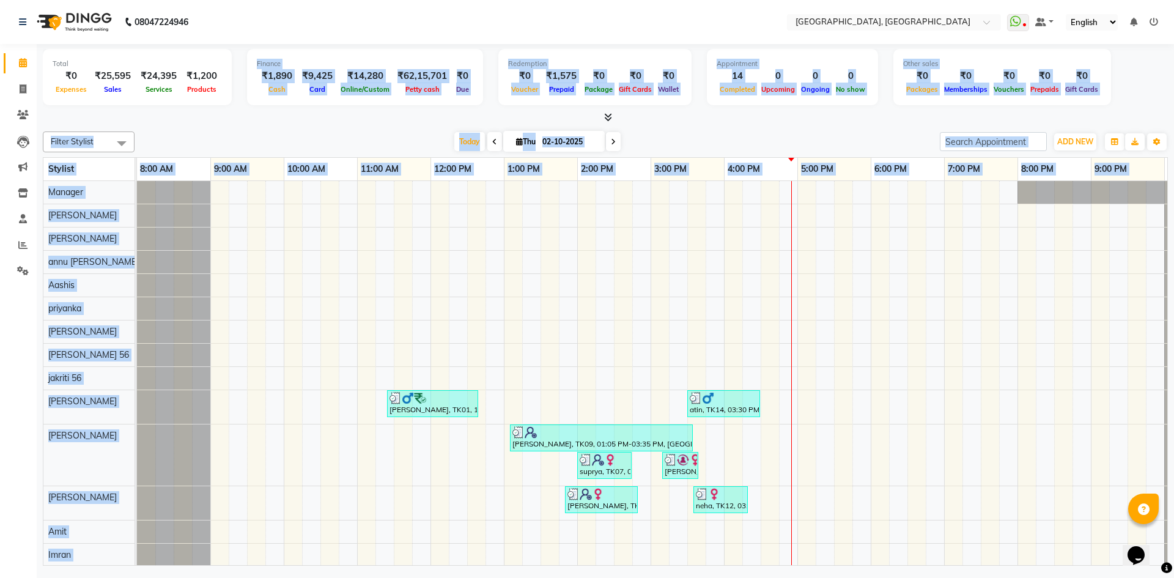
drag, startPoint x: 242, startPoint y: 64, endPoint x: 529, endPoint y: 211, distance: 322.9
click at [529, 211] on div "Total ₹0 Expenses ₹25,595 Sales ₹24,395 Services ₹1,200 Products Finance ₹1,890…" at bounding box center [605, 306] width 1137 height 525
click at [336, 112] on div at bounding box center [605, 117] width 1125 height 13
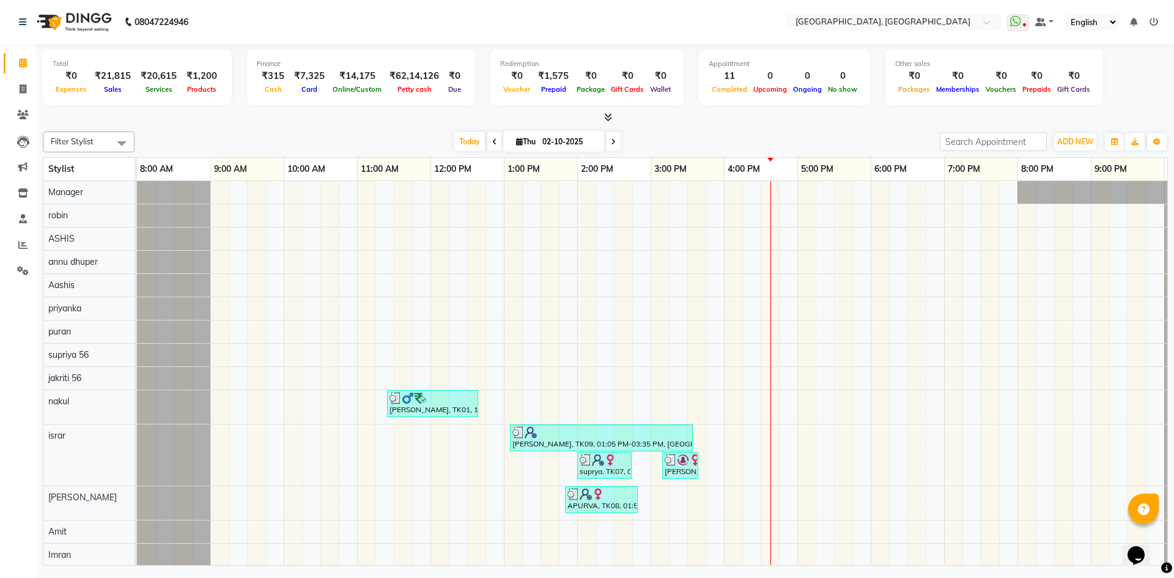
click at [13, 78] on li "Invoice" at bounding box center [18, 89] width 37 height 26
click at [21, 86] on icon at bounding box center [23, 88] width 7 height 9
select select "service"
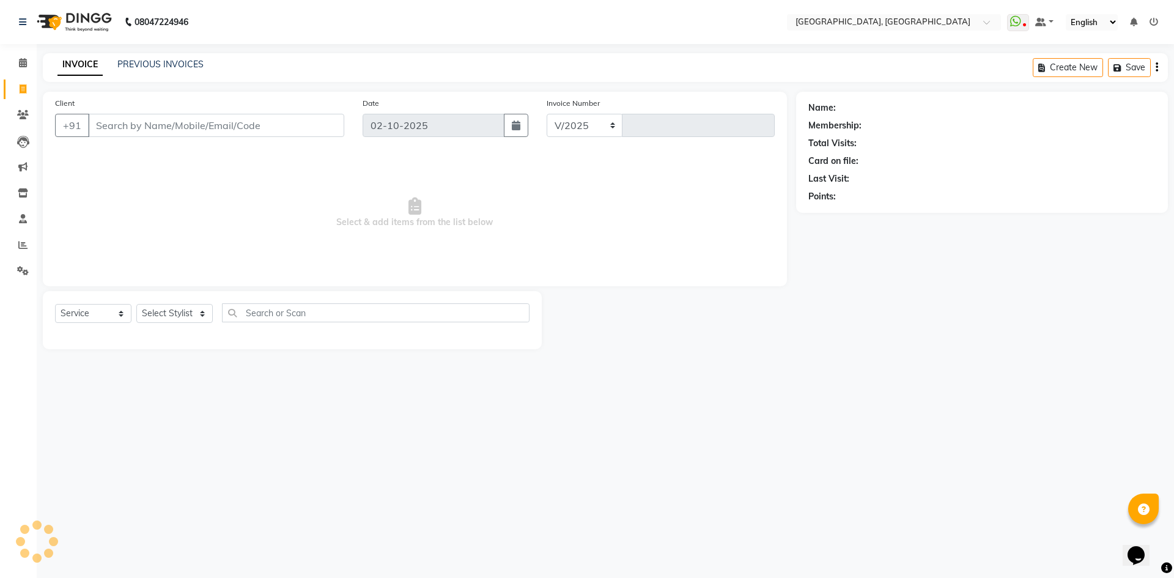
select select "3948"
type input "3422"
click at [163, 310] on select "Select Stylist" at bounding box center [174, 313] width 76 height 19
select select "63755"
click at [136, 304] on select "Select Stylist [PERSON_NAME] vihar [PERSON_NAME] makeup Amit annu [PERSON_NAME]…" at bounding box center [174, 313] width 76 height 19
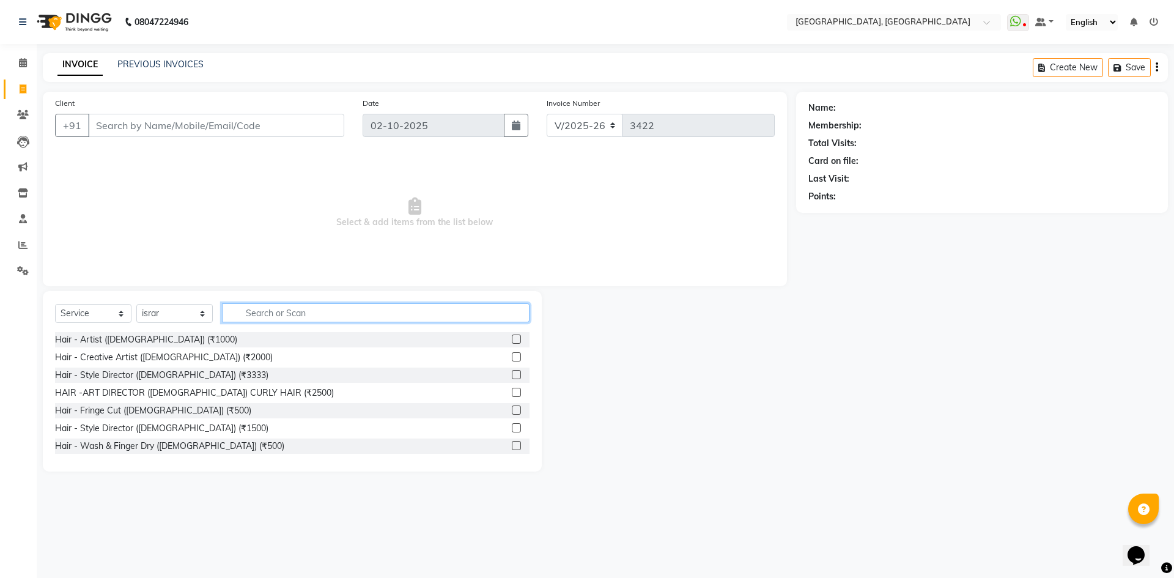
click at [253, 317] on input "text" at bounding box center [376, 312] width 308 height 19
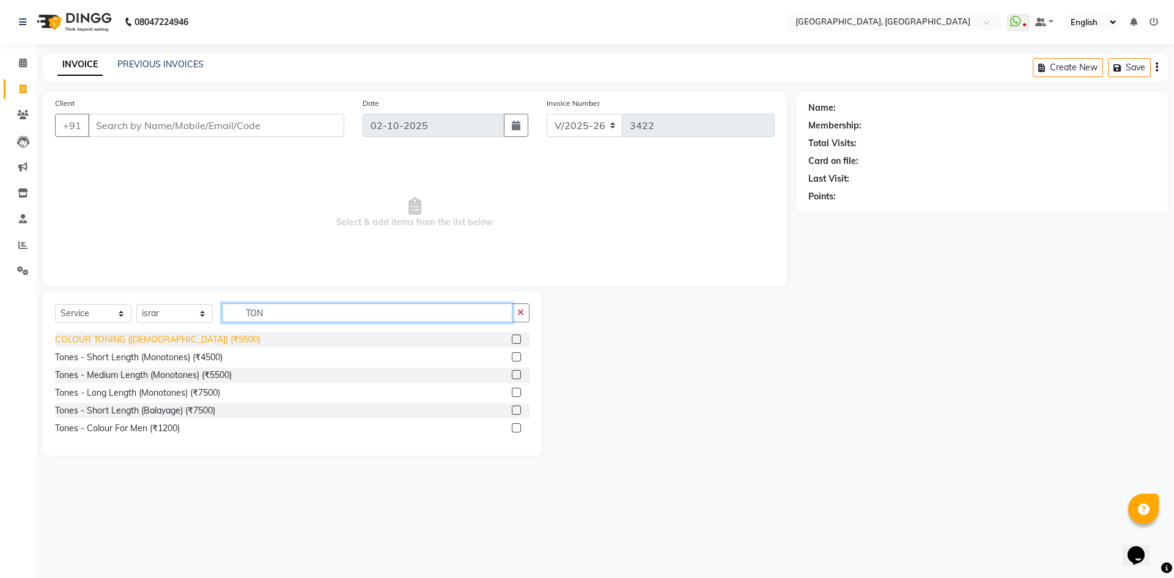
type input "TON"
click at [111, 333] on div "COLOUR TONING ([DEMOGRAPHIC_DATA]) (₹5500)" at bounding box center [157, 339] width 205 height 13
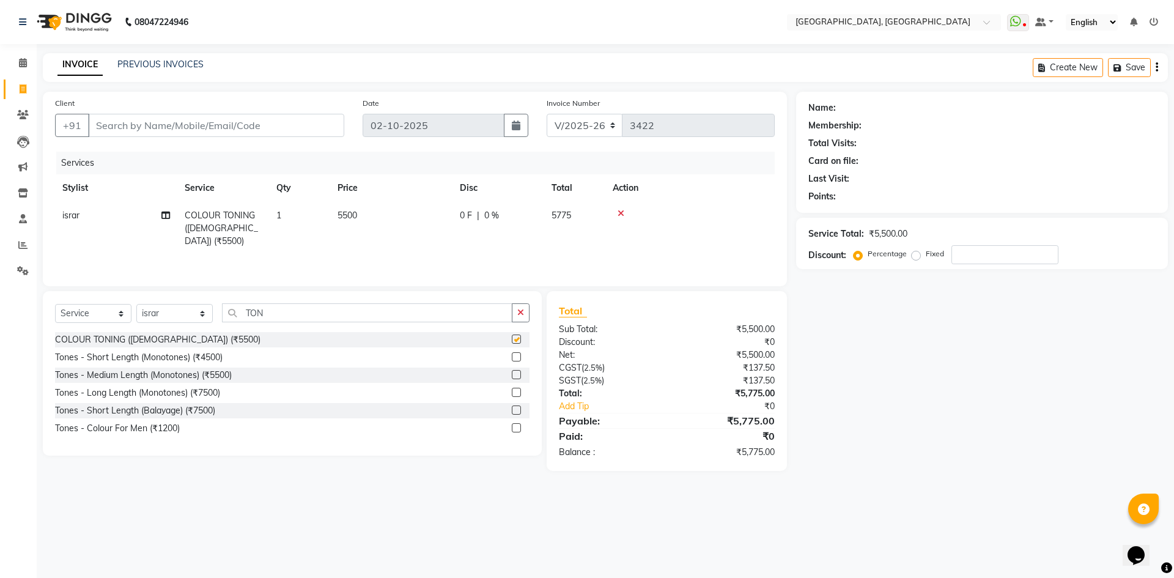
checkbox input "false"
click at [187, 304] on select "Select Stylist [PERSON_NAME] vihar [PERSON_NAME] makeup Amit annu [PERSON_NAME]…" at bounding box center [174, 313] width 76 height 19
select select "86545"
click at [136, 304] on select "Select Stylist [PERSON_NAME] vihar [PERSON_NAME] makeup Amit annu [PERSON_NAME]…" at bounding box center [174, 313] width 76 height 19
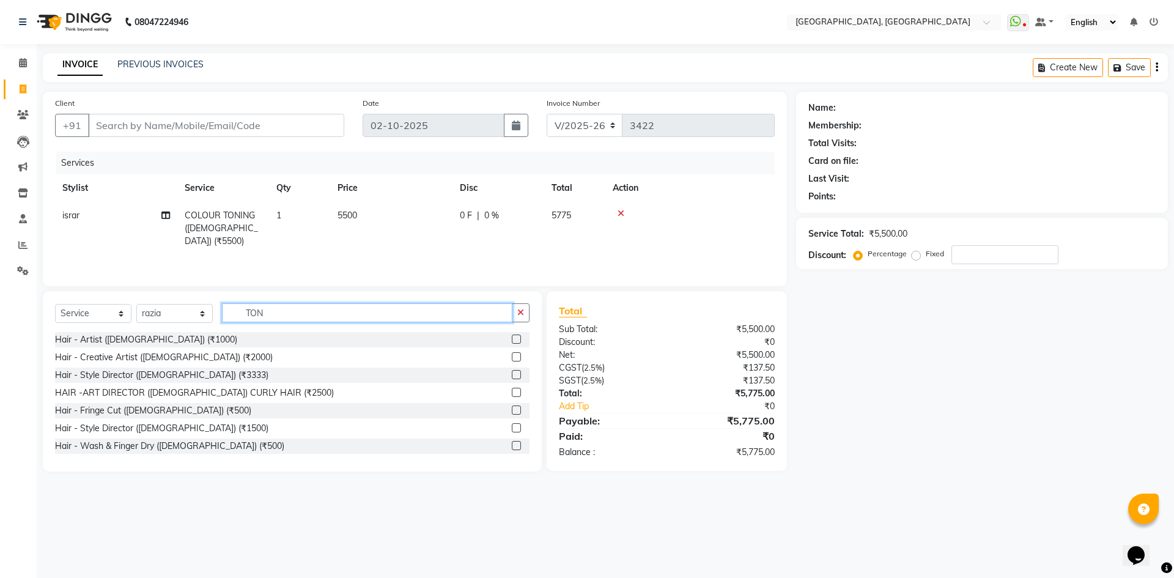
click at [290, 306] on input "TON" at bounding box center [367, 312] width 290 height 19
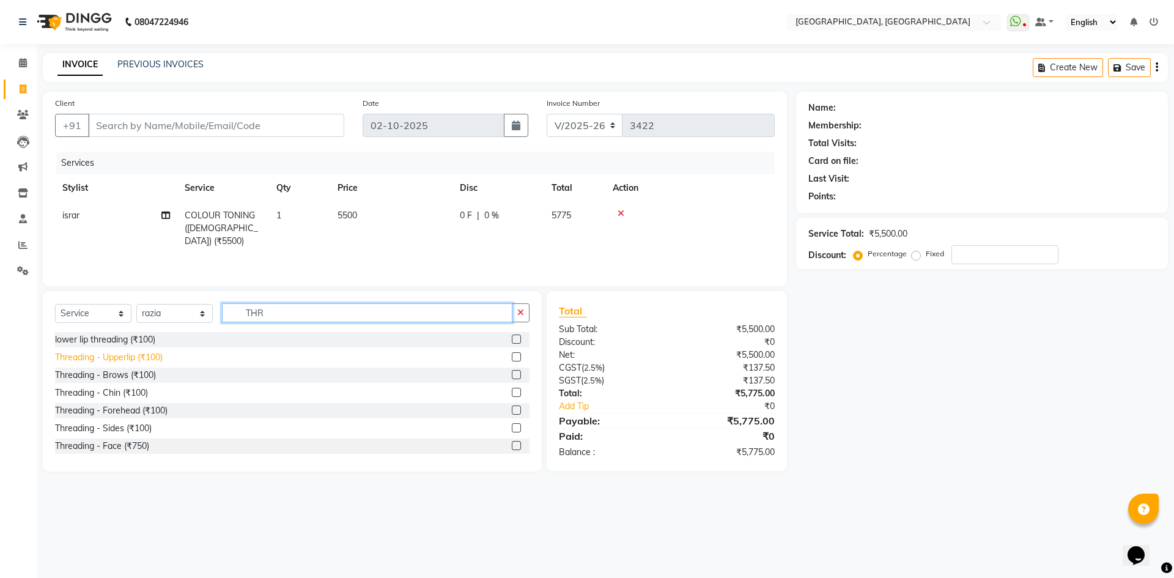
type input "THR"
click at [114, 360] on div "Threading - Upperlip (₹100)" at bounding box center [109, 357] width 108 height 13
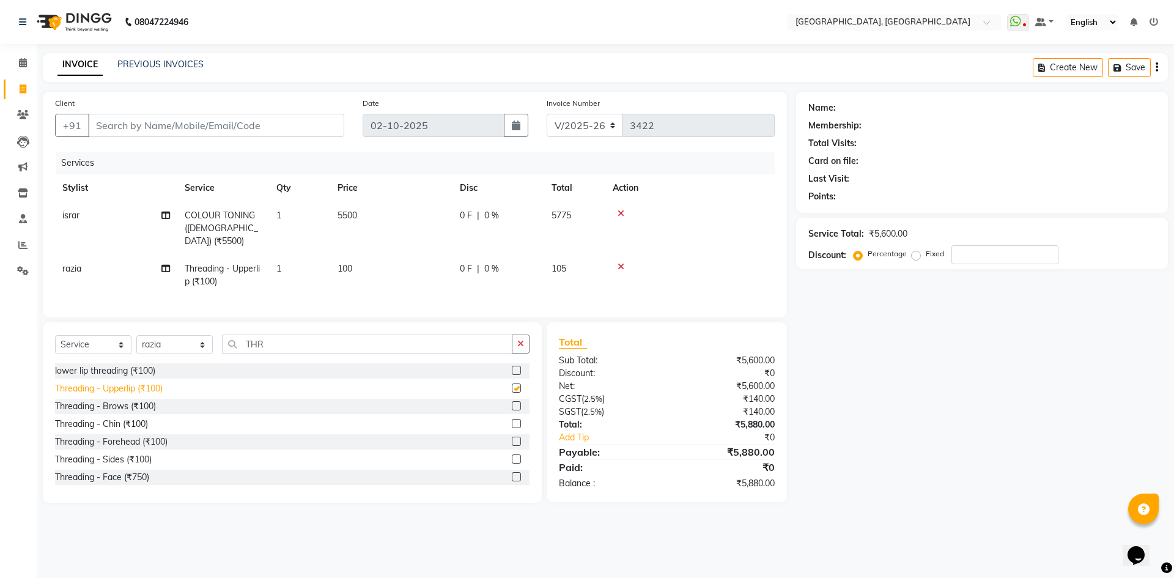
checkbox input "false"
click at [122, 409] on div "Threading - Brows (₹100)" at bounding box center [292, 406] width 474 height 15
click at [125, 406] on div "Threading - Brows (₹100)" at bounding box center [105, 406] width 101 height 13
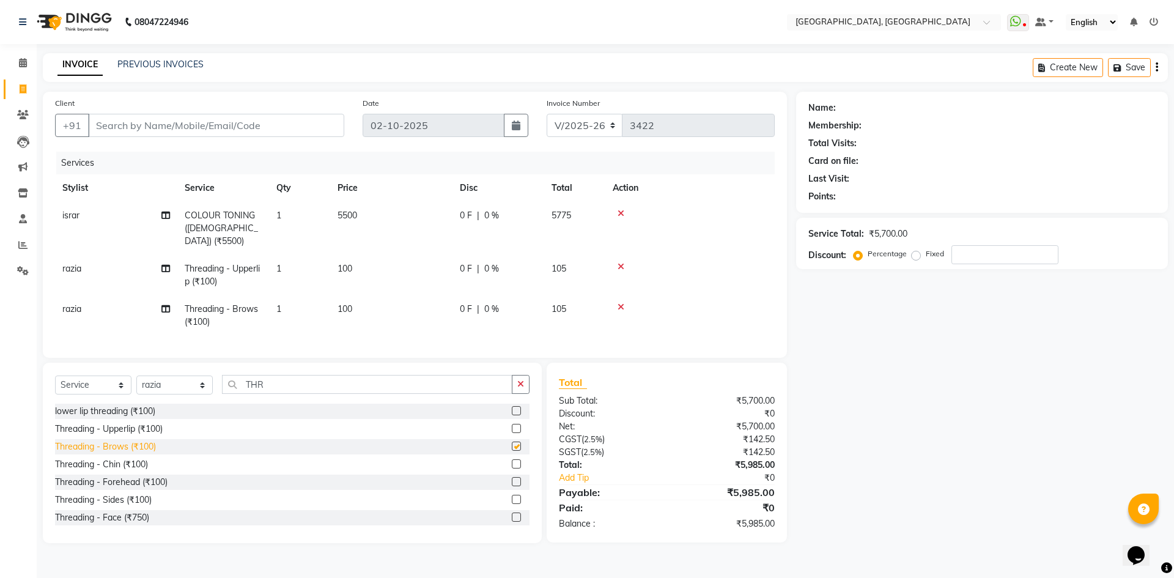
checkbox input "false"
click at [131, 458] on div "Threading - Chin (₹100)" at bounding box center [101, 464] width 93 height 13
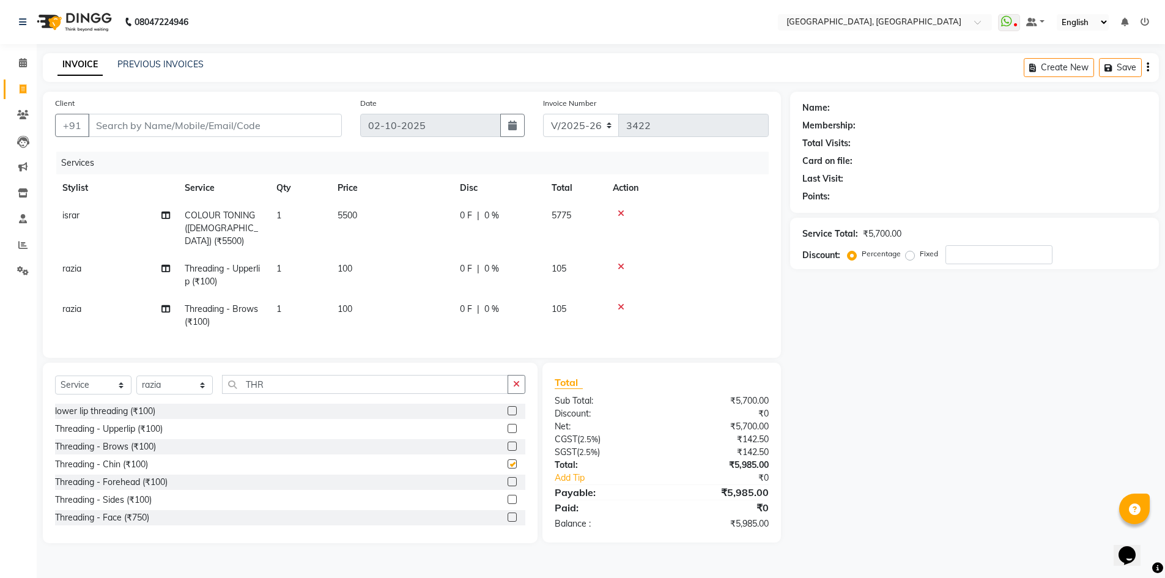
checkbox input "false"
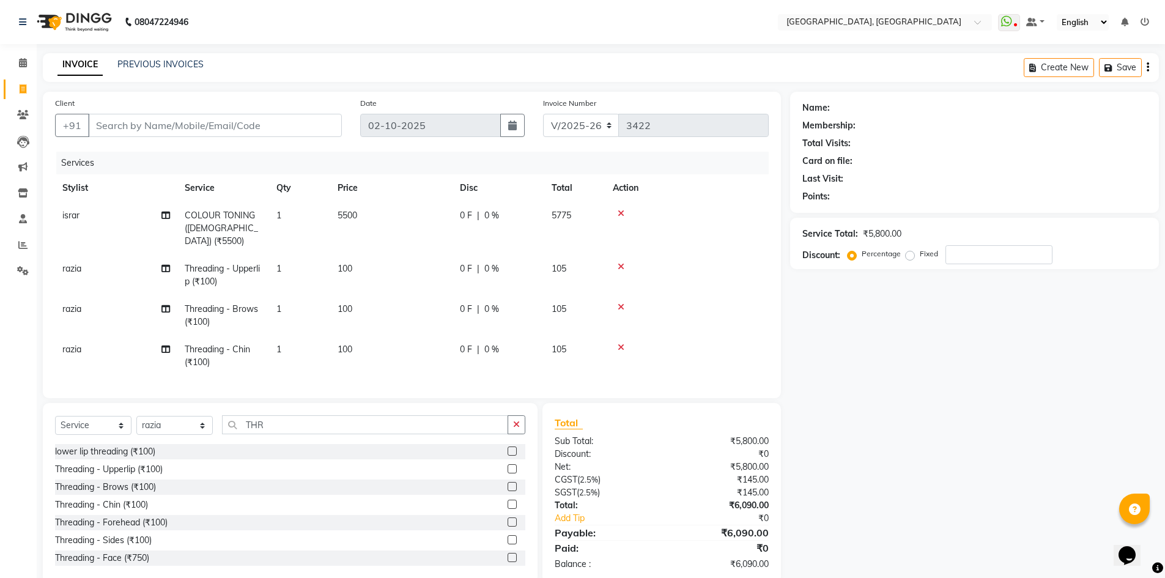
scroll to position [20, 0]
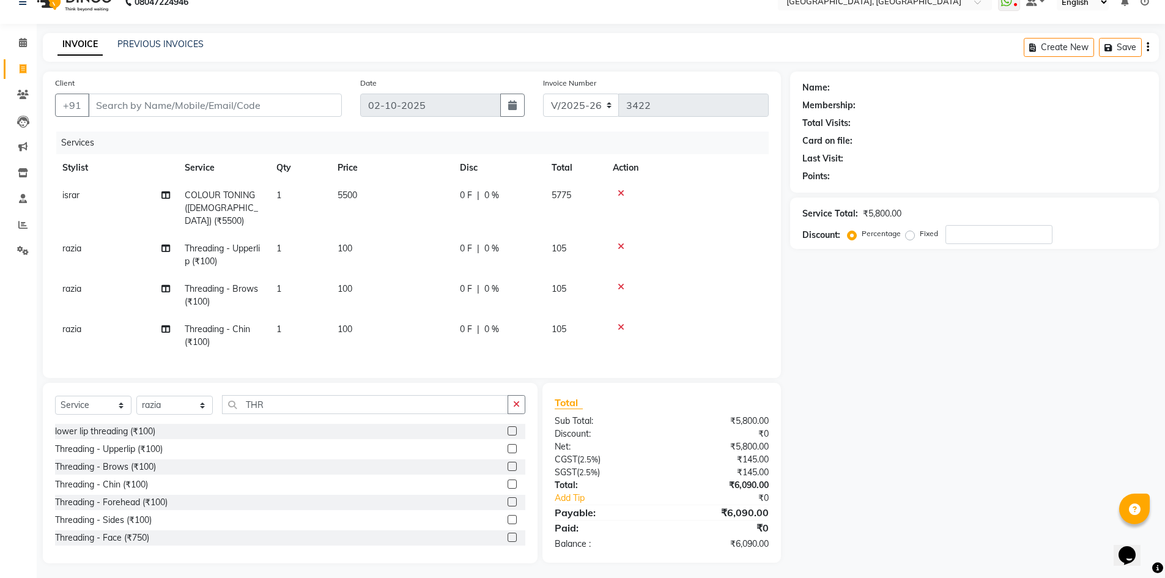
click at [243, 90] on div "Client +91" at bounding box center [198, 101] width 305 height 50
click at [273, 57] on div "INVOICE PREVIOUS INVOICES Create New Save" at bounding box center [601, 47] width 1116 height 29
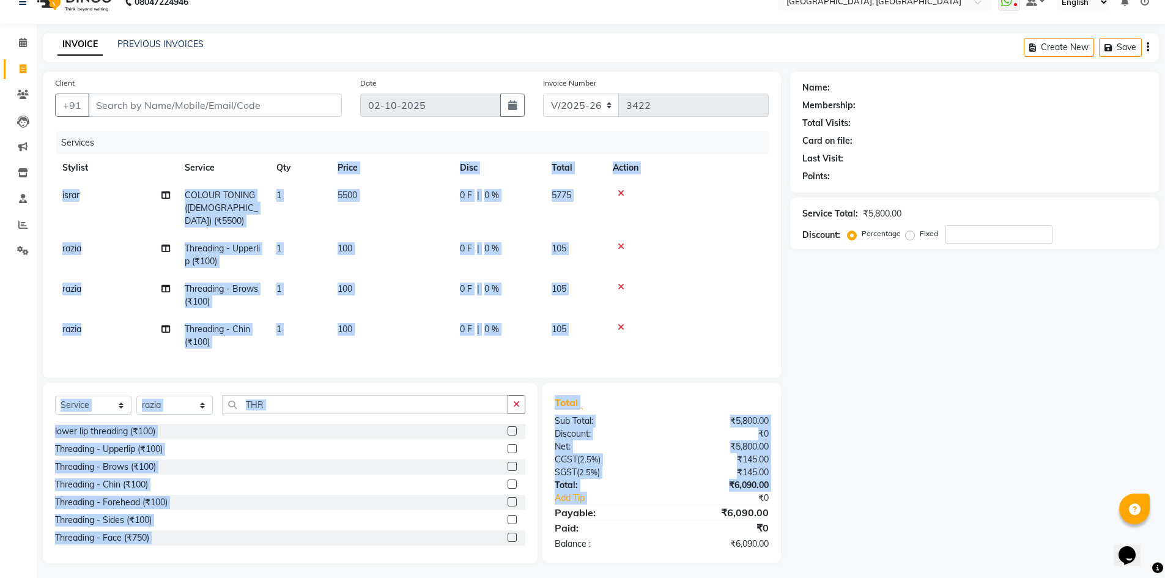
scroll to position [0, 9]
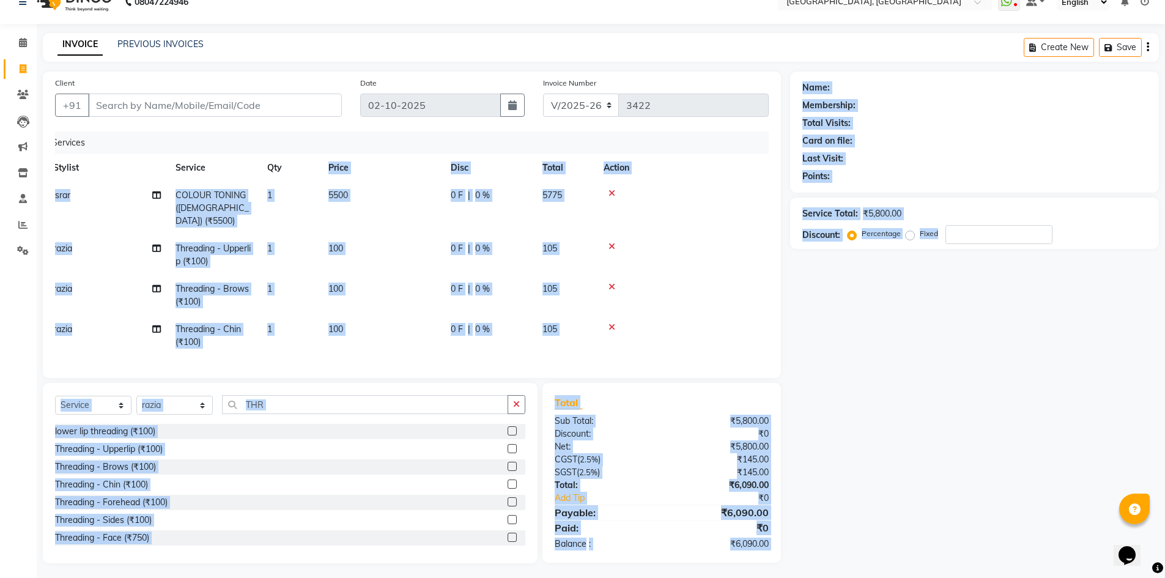
drag, startPoint x: 303, startPoint y: 160, endPoint x: 1120, endPoint y: 524, distance: 894.2
click at [1120, 524] on div "Client +91 Date [DATE] Invoice Number V/2025 V/[PHONE_NUMBER] Services Stylist …" at bounding box center [601, 318] width 1134 height 492
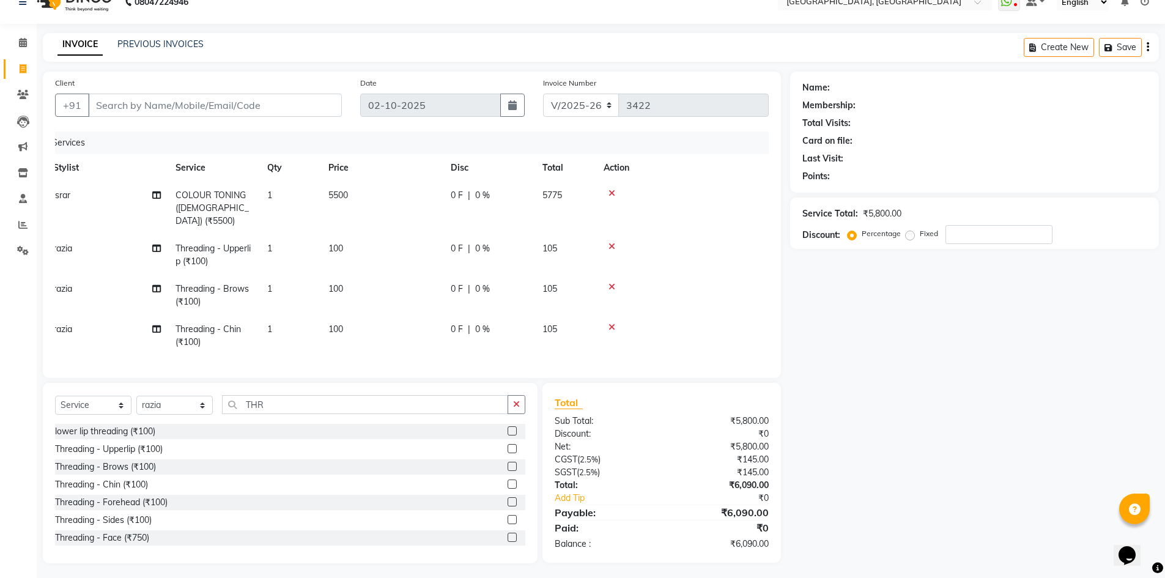
click at [1066, 312] on div "Name: Membership: Total Visits: Card on file: Last Visit: Points: Service Total…" at bounding box center [979, 318] width 378 height 492
drag, startPoint x: 43, startPoint y: 43, endPoint x: 938, endPoint y: 544, distance: 1025.7
click at [938, 544] on main "INVOICE PREVIOUS INVOICES Create New Save Client +91 Date [DATE] Invoice Number…" at bounding box center [601, 307] width 1128 height 548
click at [939, 370] on div "Name: Membership: Total Visits: Card on file: Last Visit: Points: Service Total…" at bounding box center [979, 318] width 378 height 492
click at [109, 104] on input "Client" at bounding box center [215, 105] width 254 height 23
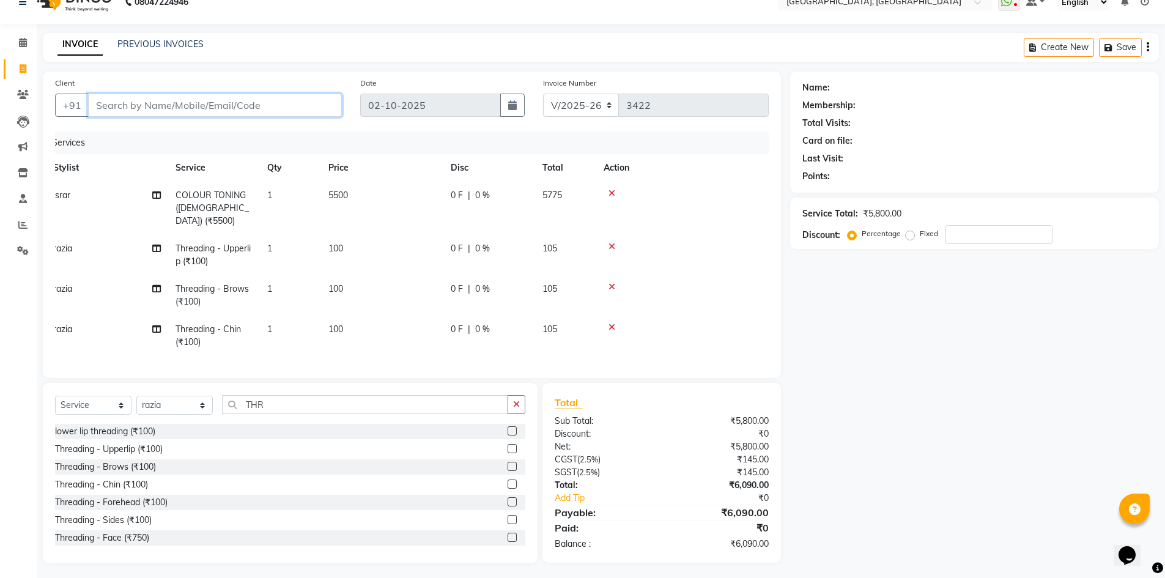
click at [187, 99] on input "Client" at bounding box center [215, 105] width 254 height 23
type input "9"
type input "0"
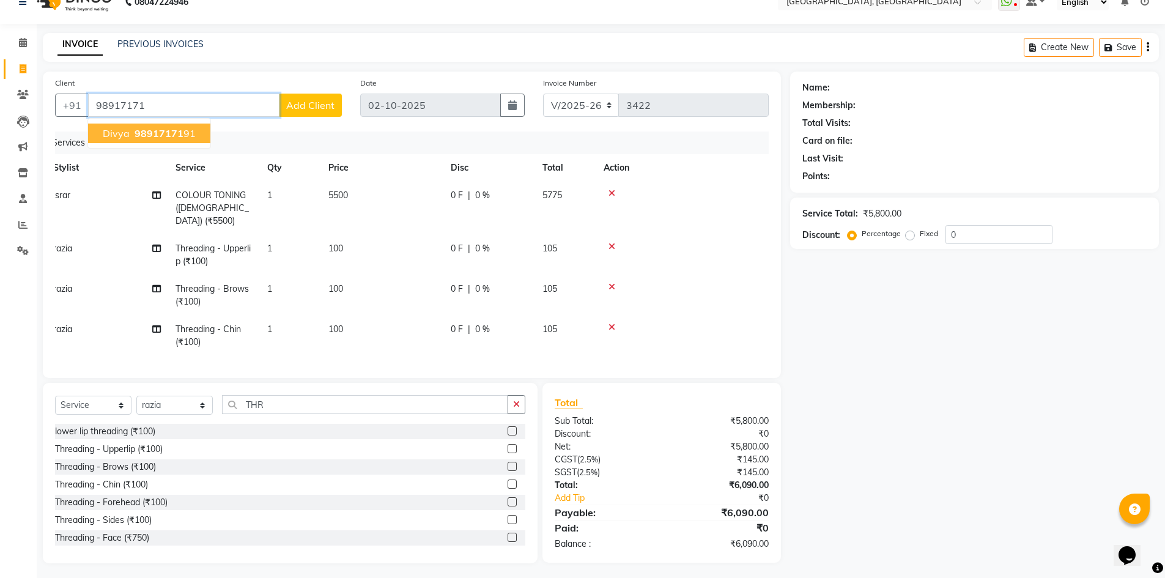
click at [166, 127] on span "98917171" at bounding box center [159, 133] width 49 height 12
type input "9891717191"
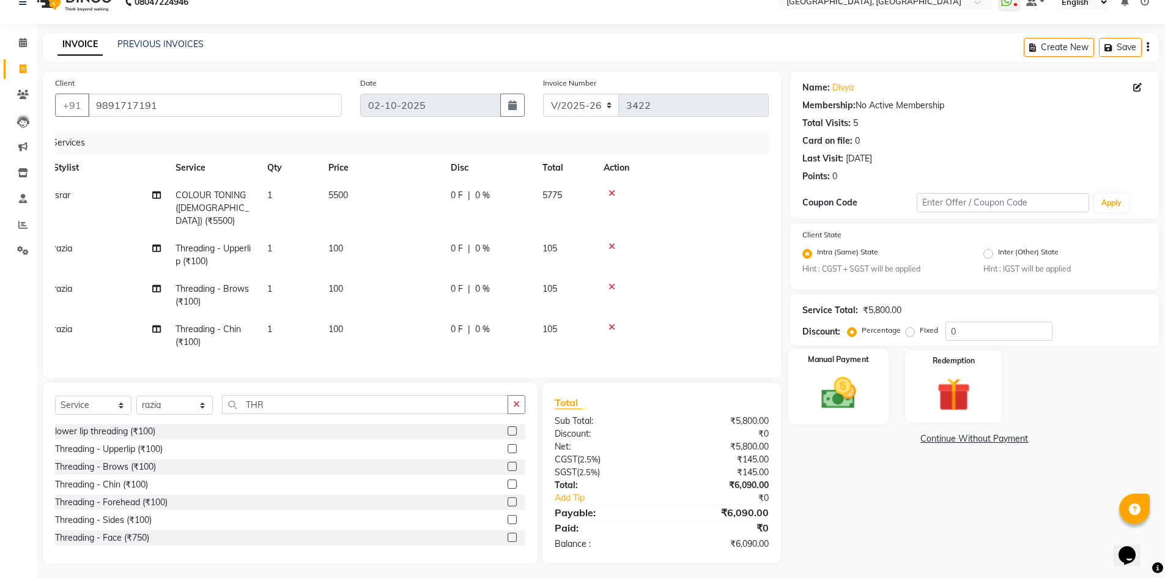
click at [849, 376] on img at bounding box center [838, 394] width 56 height 40
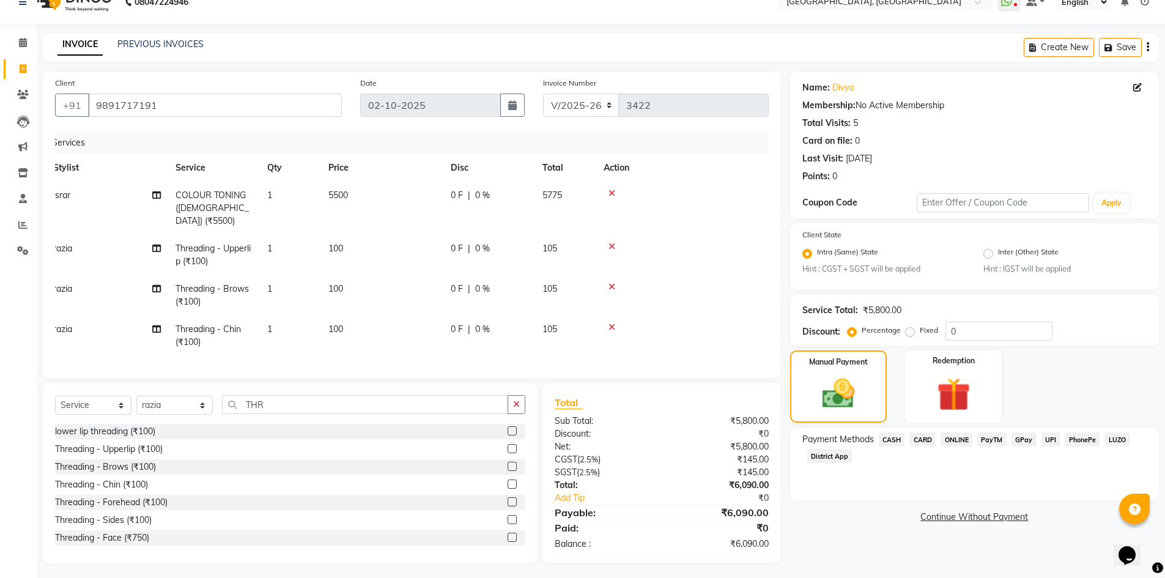
click at [983, 489] on div "Payment Methods CASH CARD ONLINE PayTM GPay UPI PhonePe LUZO District App" at bounding box center [974, 463] width 369 height 73
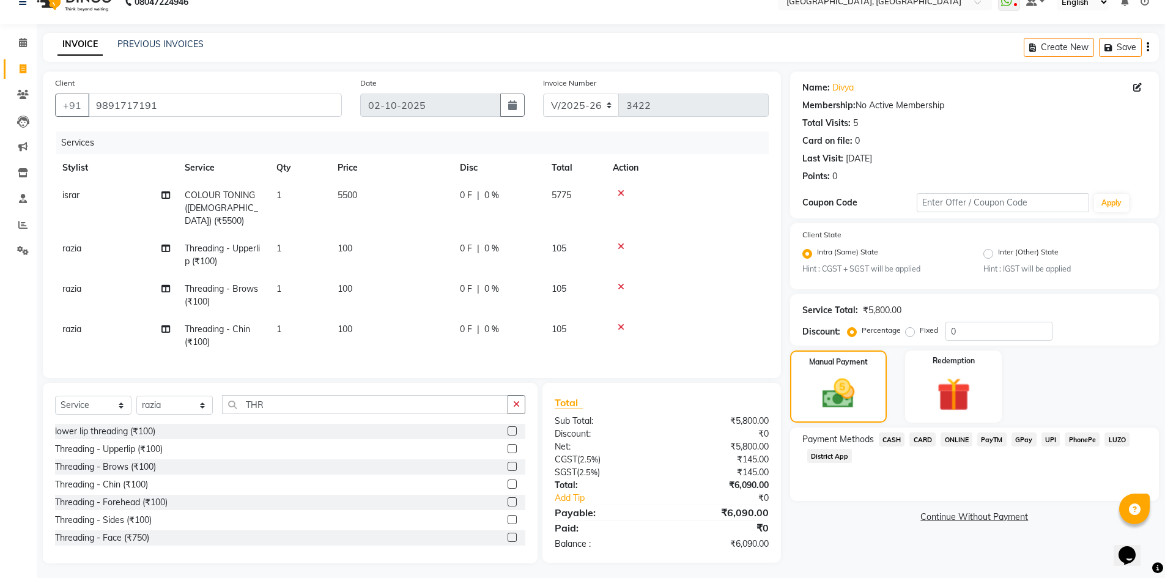
click at [659, 386] on div "Total Sub Total: ₹5,800.00 Discount: ₹0 Net: ₹5,800.00 CGST ( 2.5% ) ₹145.00 SG…" at bounding box center [661, 473] width 238 height 180
drag, startPoint x: 545, startPoint y: 399, endPoint x: 1033, endPoint y: 560, distance: 513.7
click at [1033, 560] on main "INVOICE PREVIOUS INVOICES Create New Save Client [PHONE_NUMBER] Date [DATE] Inv…" at bounding box center [601, 307] width 1128 height 548
click at [1090, 474] on div "Payment Methods CASH CARD ONLINE PayTM GPay UPI PhonePe LUZO District App" at bounding box center [974, 463] width 369 height 73
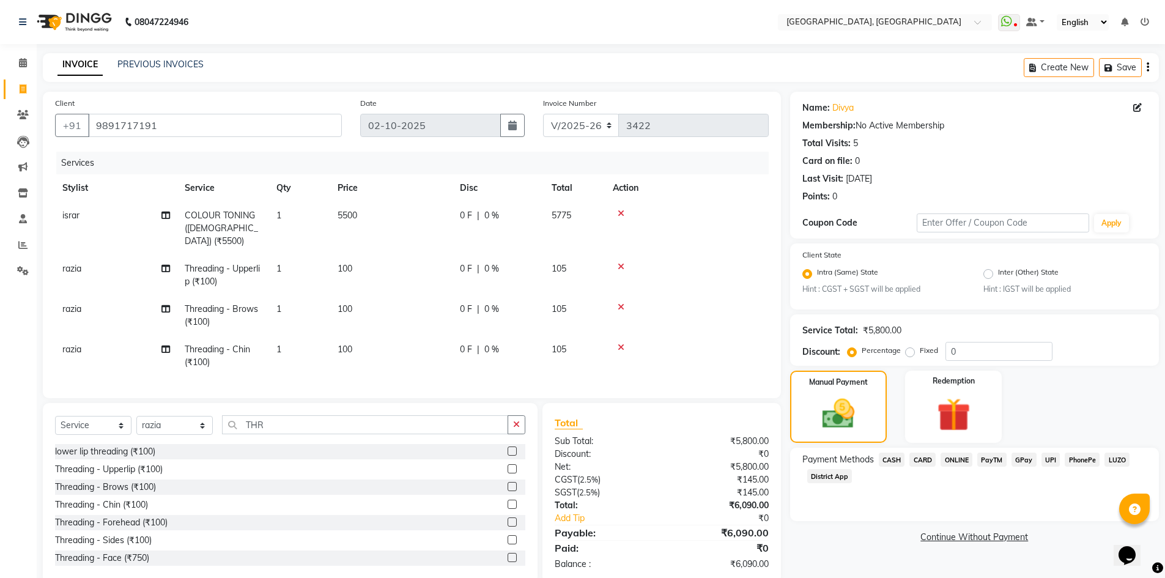
click at [894, 457] on span "CASH" at bounding box center [892, 459] width 26 height 14
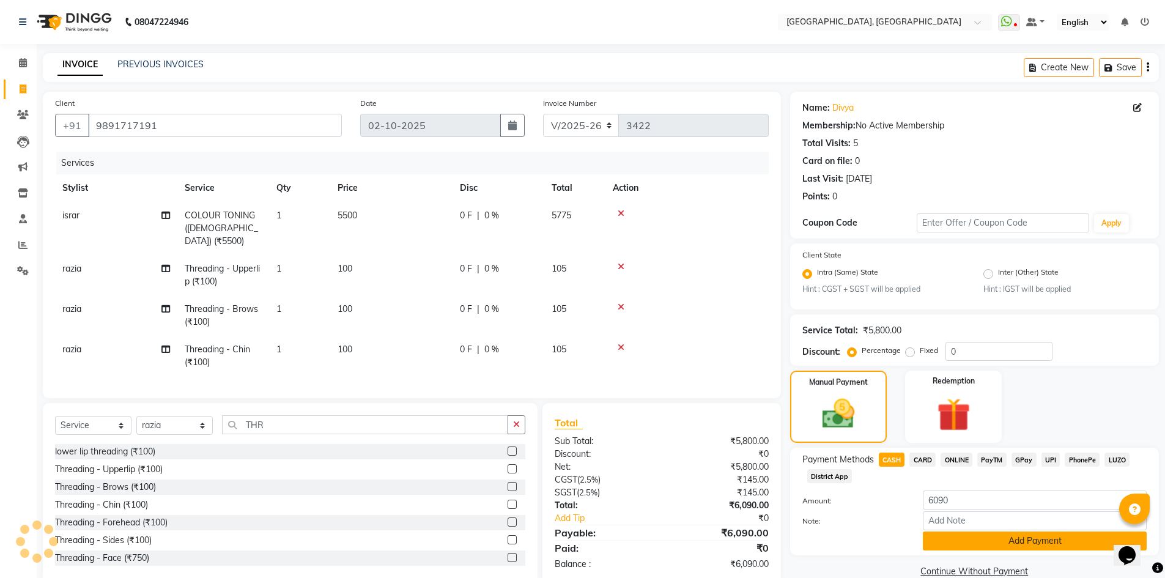
click at [945, 541] on button "Add Payment" at bounding box center [1035, 540] width 224 height 19
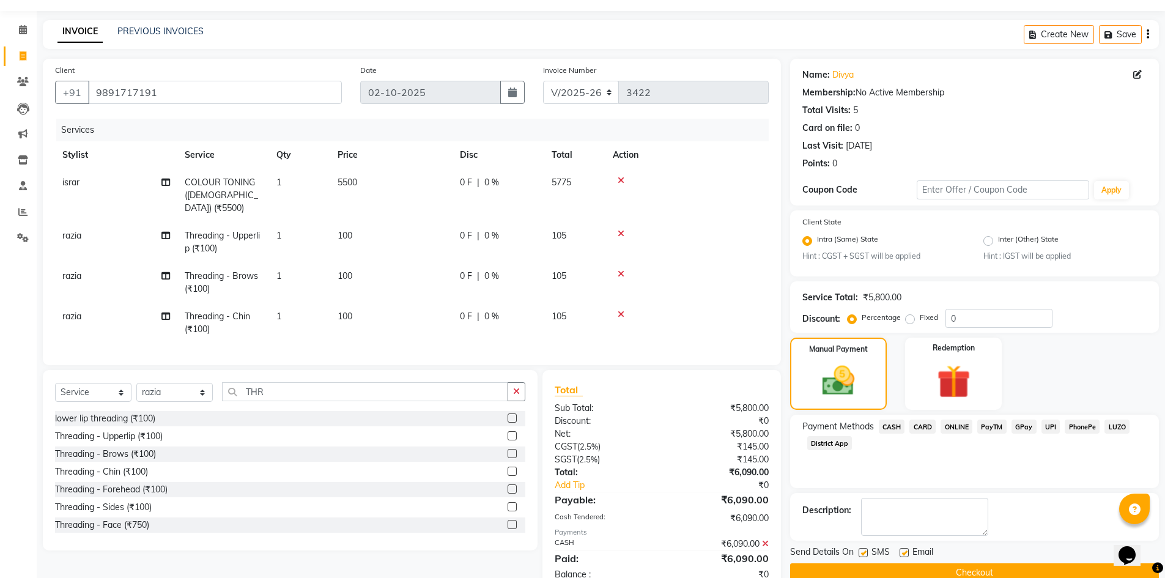
scroll to position [63, 0]
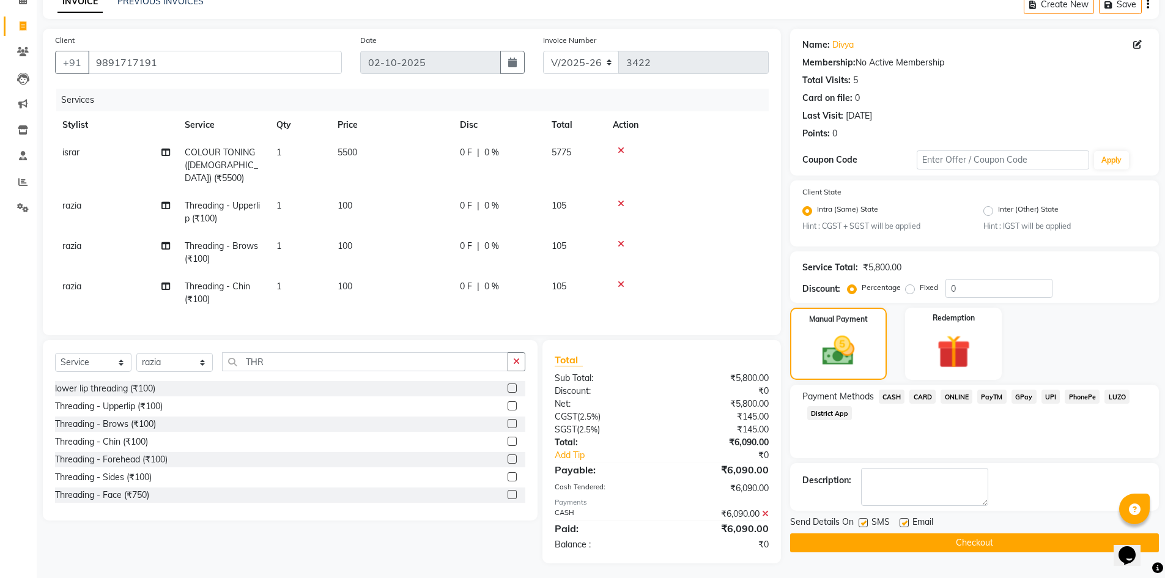
click at [859, 537] on button "Checkout" at bounding box center [974, 542] width 369 height 19
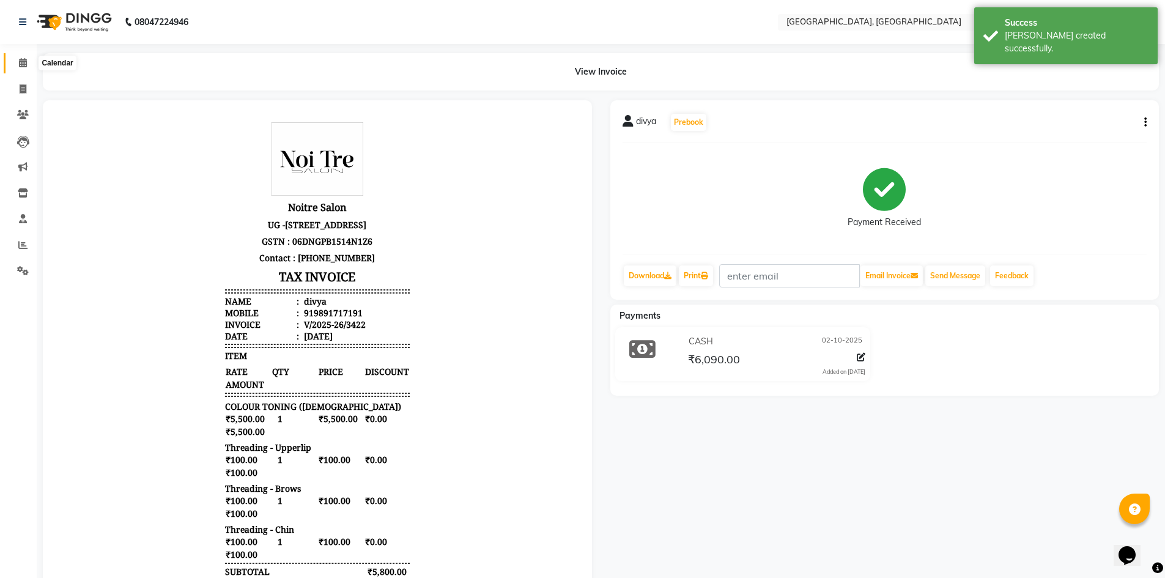
click at [21, 59] on icon at bounding box center [23, 62] width 8 height 9
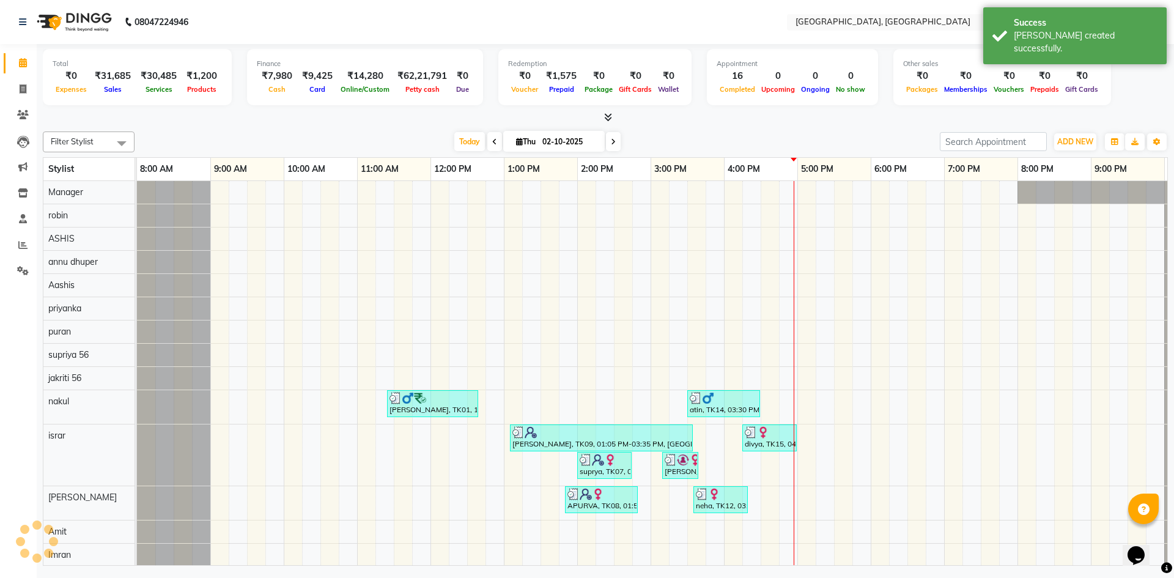
click at [296, 133] on div "Today Thu 02-10-2025" at bounding box center [537, 142] width 793 height 18
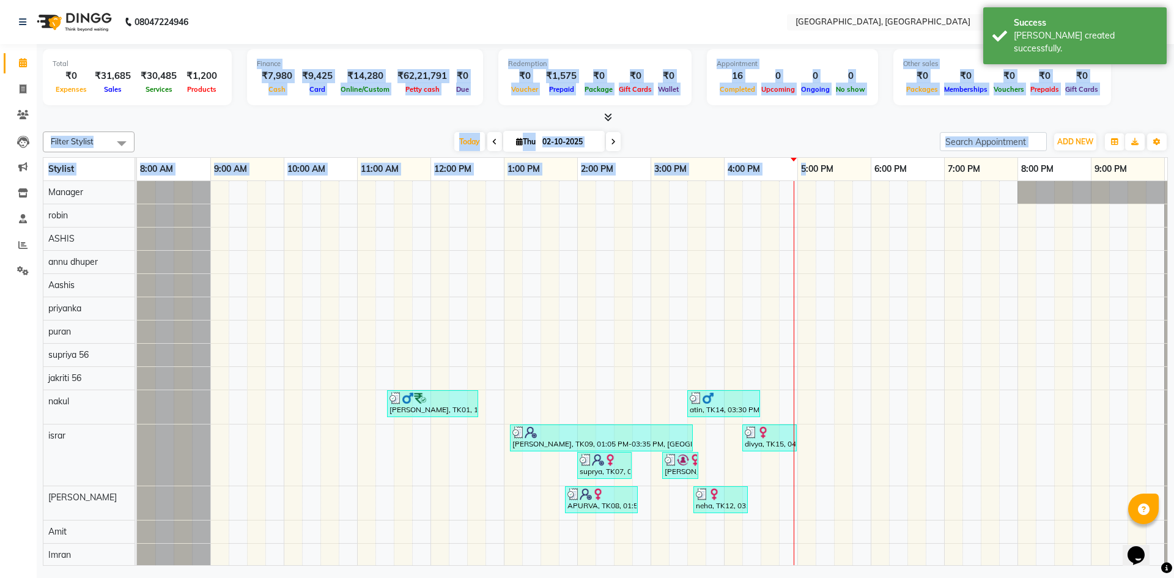
drag, startPoint x: 234, startPoint y: 60, endPoint x: 803, endPoint y: 171, distance: 580.6
click at [803, 171] on div "Total ₹0 Expenses ₹31,685 Sales ₹30,485 Services ₹1,200 Products Finance ₹7,980…" at bounding box center [605, 306] width 1137 height 525
click at [773, 133] on div "Today Thu 02-10-2025" at bounding box center [537, 142] width 793 height 18
